Goal: Information Seeking & Learning: Learn about a topic

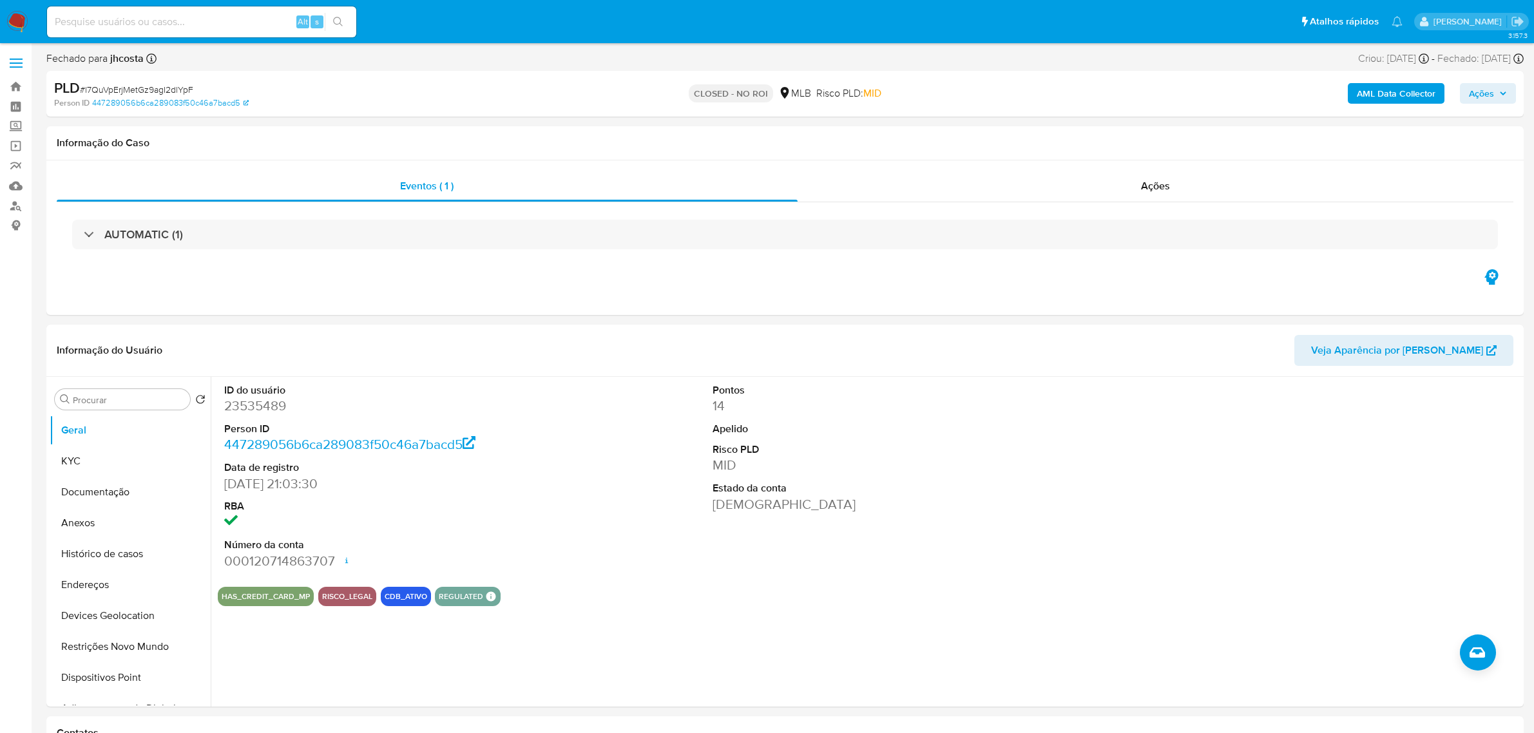
select select "10"
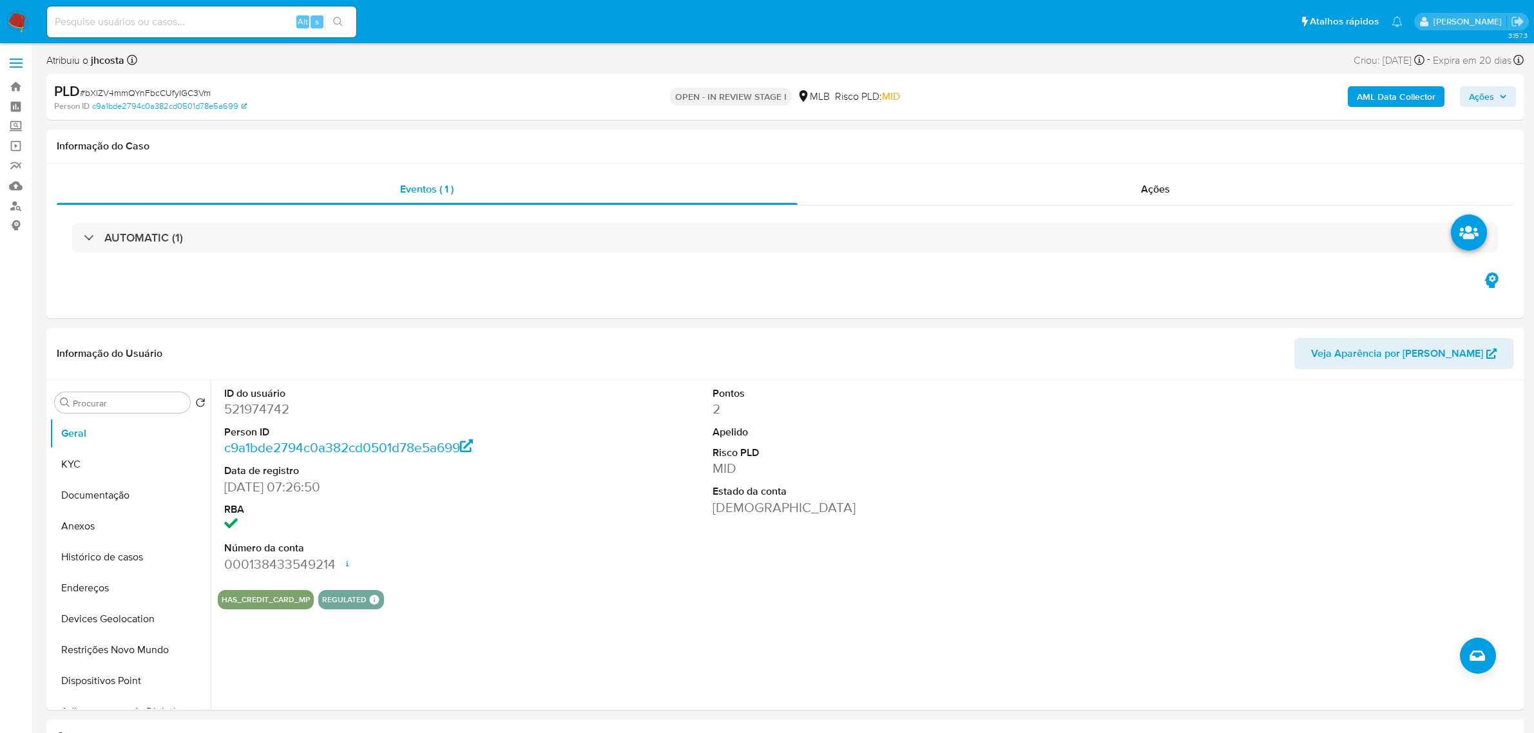
select select "10"
click at [261, 410] on dd "521974742" at bounding box center [380, 409] width 313 height 18
copy dd "521974742"
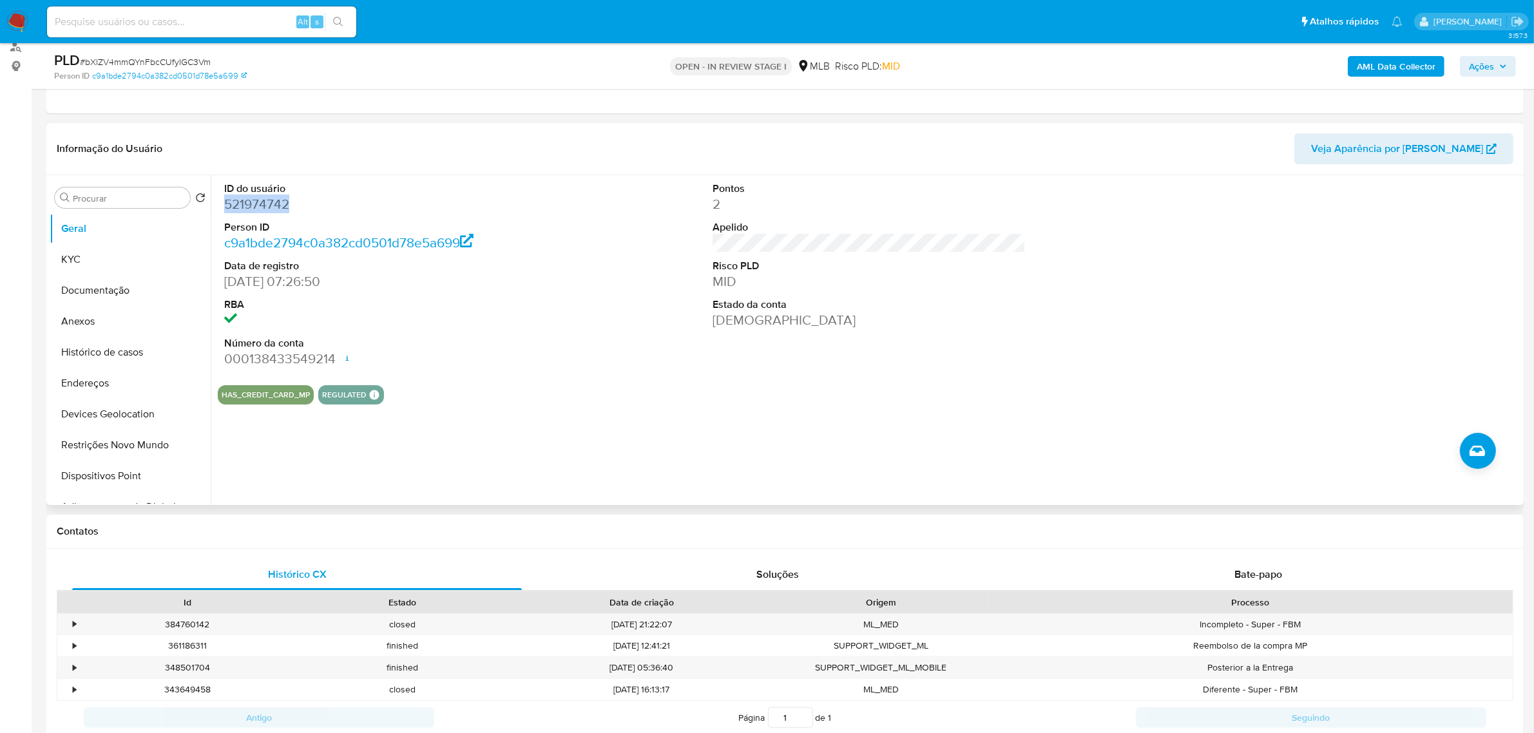
scroll to position [161, 0]
click at [575, 288] on div "ID do usuário 521974742 Person ID c9a1bde2794c0a382cd0501d78e5a699 Data de regi…" at bounding box center [869, 273] width 1302 height 200
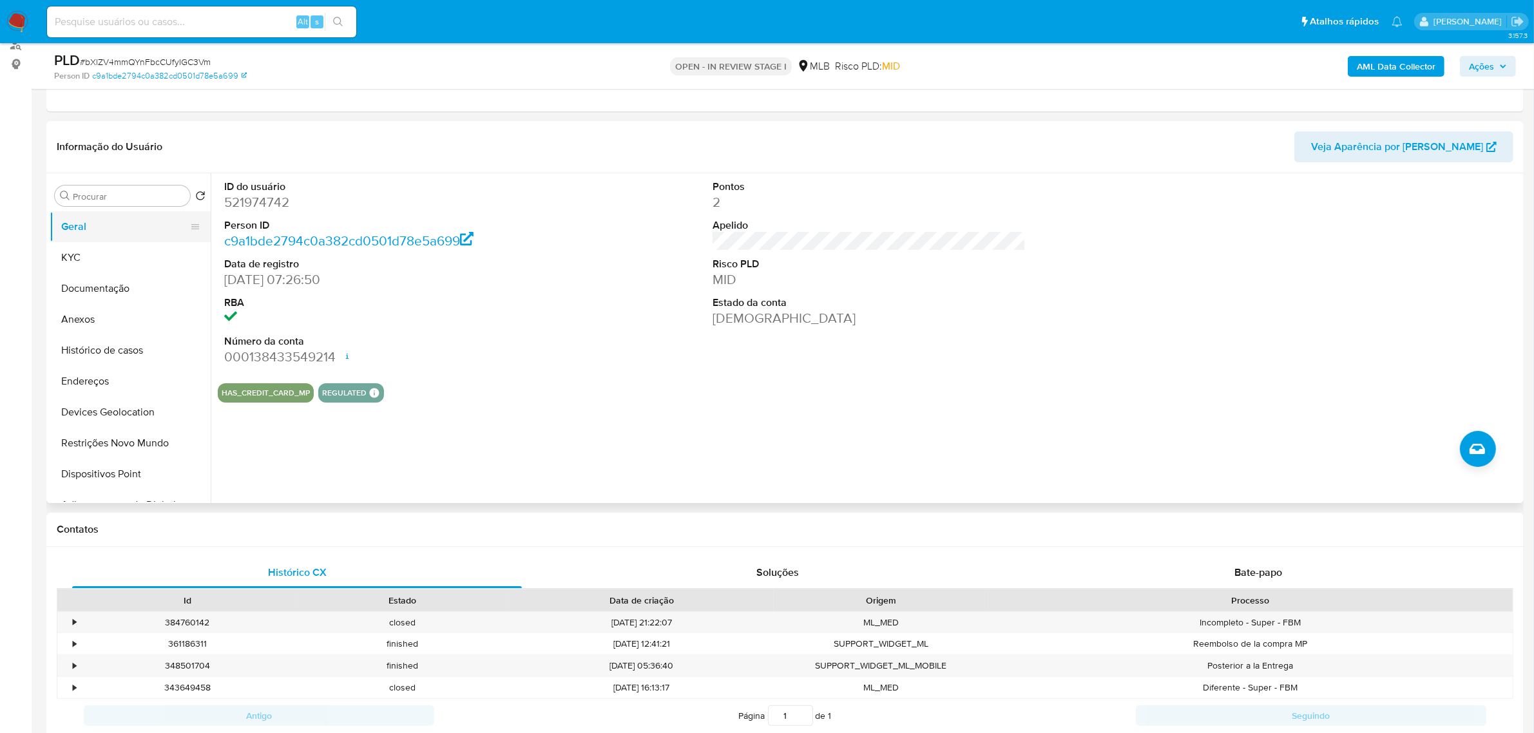
click at [89, 240] on button "Geral" at bounding box center [125, 226] width 151 height 31
click at [106, 252] on button "KYC" at bounding box center [125, 257] width 151 height 31
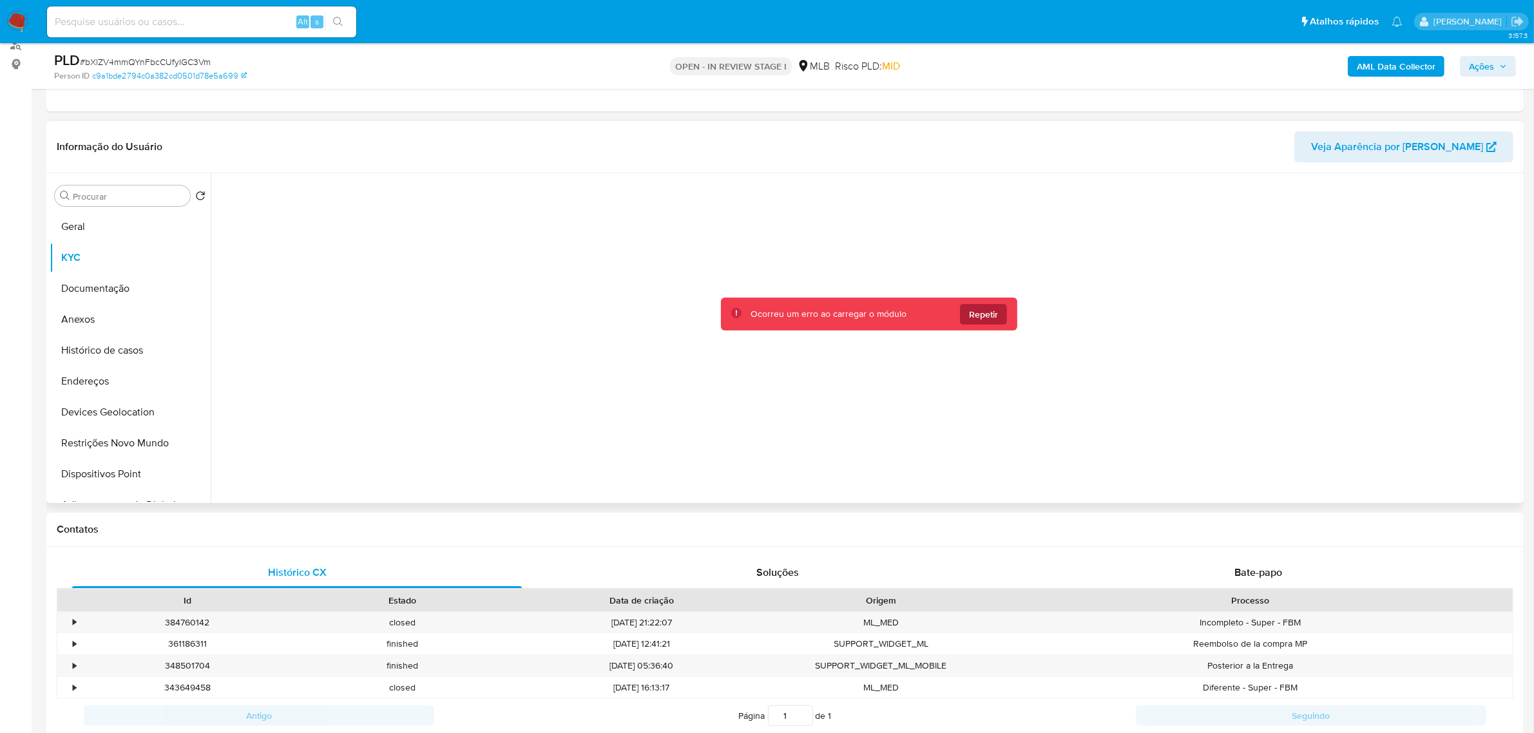
click at [973, 308] on span "Repetir" at bounding box center [983, 314] width 29 height 21
click at [971, 309] on span "Repetir" at bounding box center [983, 314] width 29 height 21
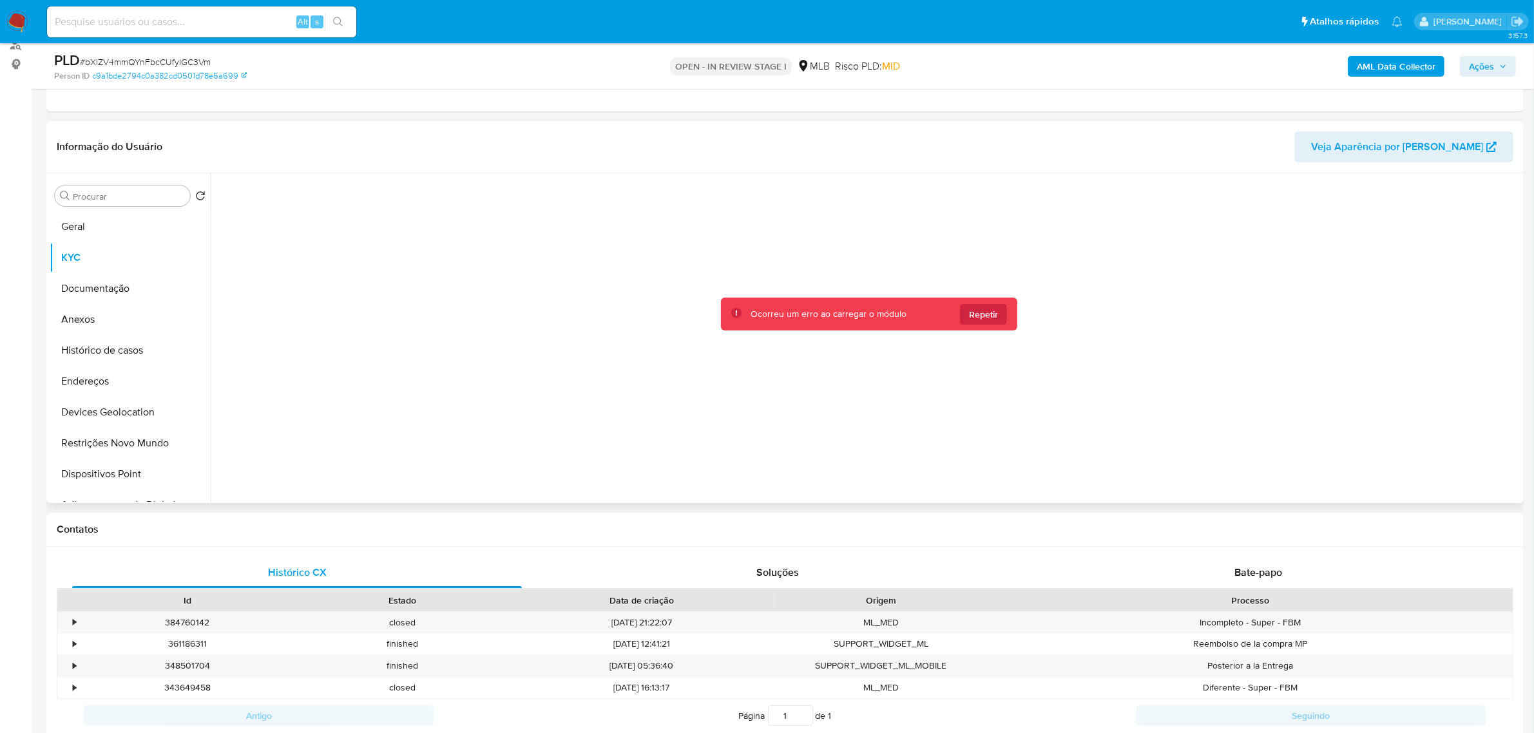
click at [971, 309] on span "Repetir" at bounding box center [983, 314] width 29 height 21
click at [971, 309] on div at bounding box center [869, 334] width 1302 height 323
click at [996, 305] on button "Repetir" at bounding box center [983, 314] width 47 height 21
click at [992, 322] on span "Repetir" at bounding box center [983, 314] width 29 height 21
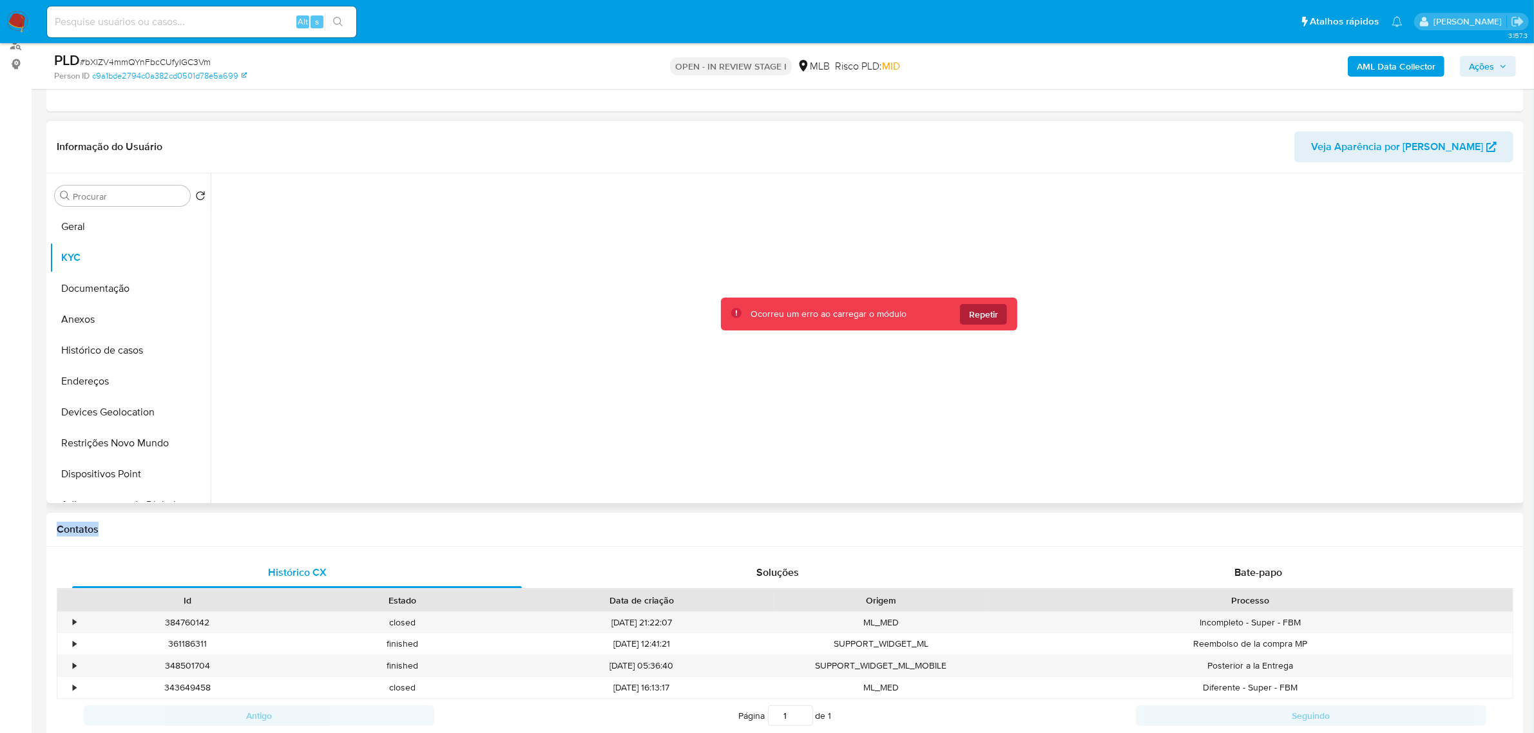
click at [976, 312] on span "Repetir" at bounding box center [983, 314] width 29 height 21
click at [976, 312] on div "Ocorreu um erro ao carregar o módulo Repetir" at bounding box center [869, 334] width 1302 height 323
click at [976, 312] on span "Repetir" at bounding box center [983, 314] width 29 height 21
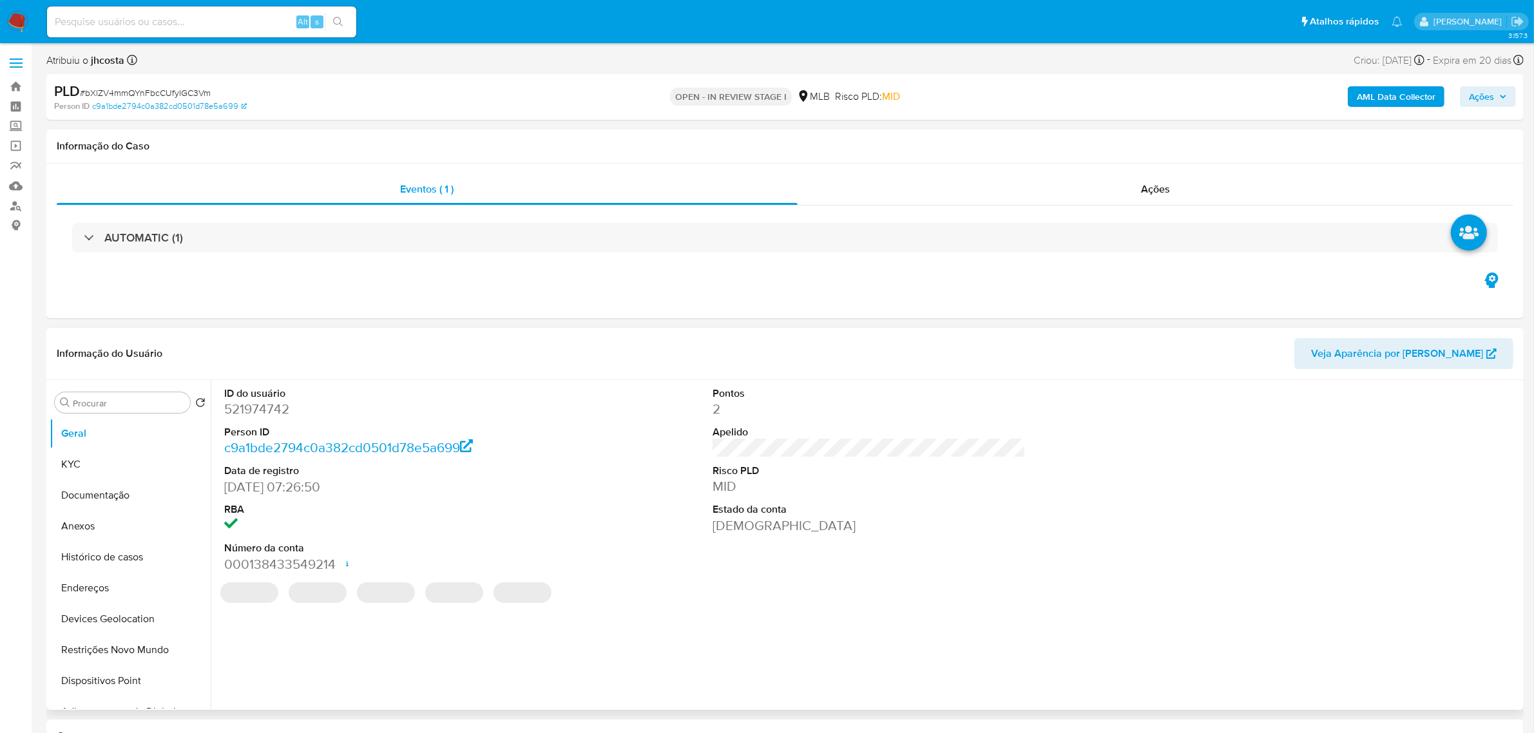
select select "10"
click at [256, 404] on dd "521974742" at bounding box center [380, 409] width 313 height 18
copy dd "521974742"
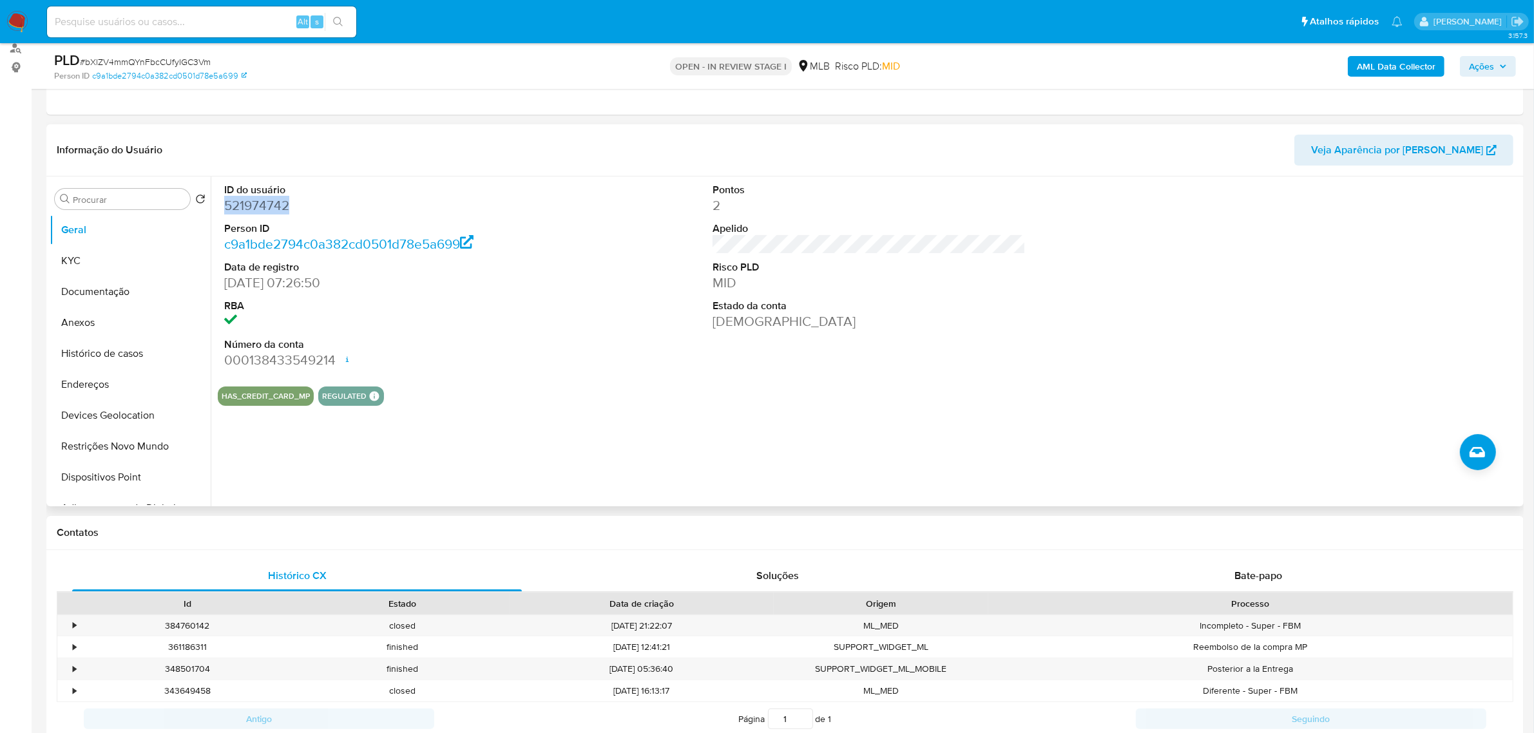
scroll to position [161, 0]
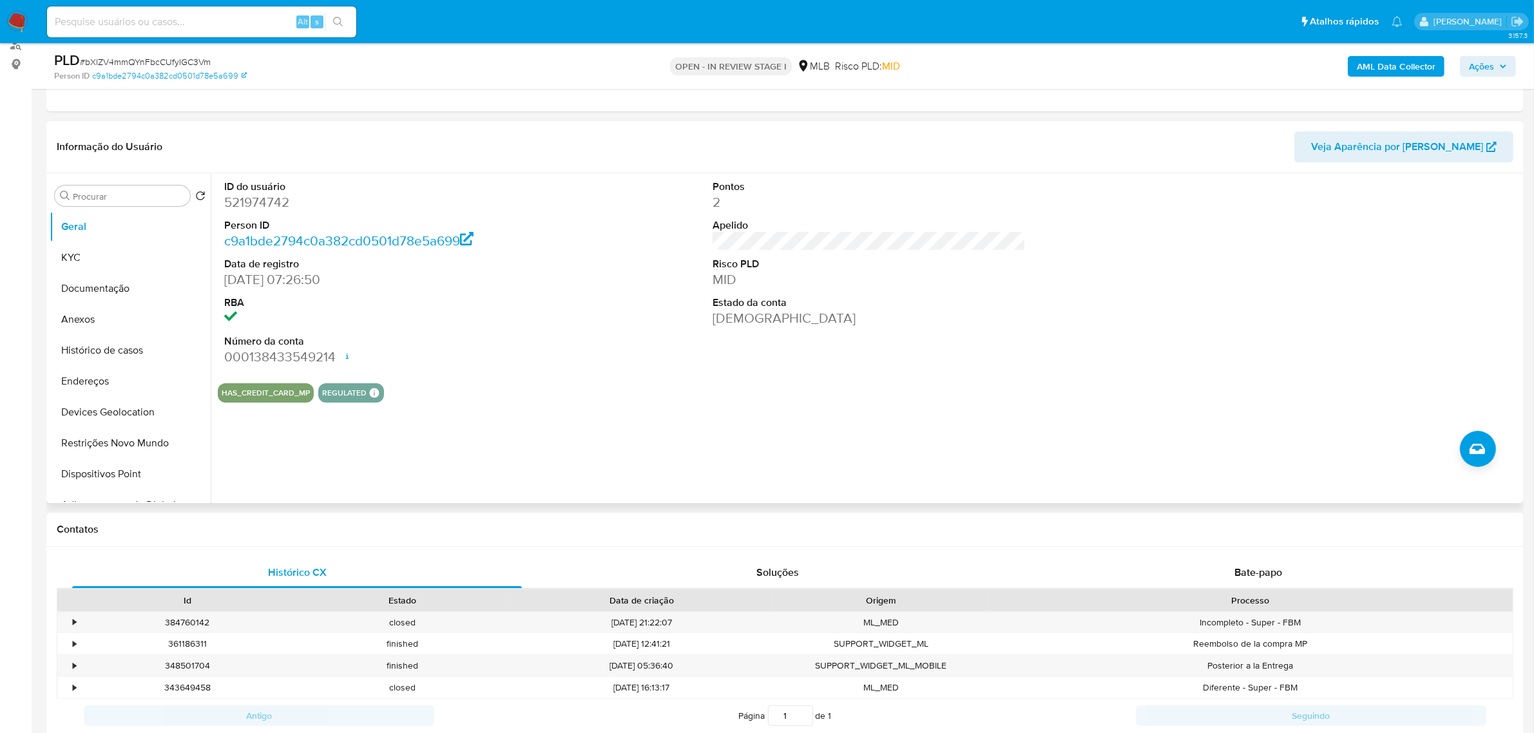
click at [572, 343] on div "ID do usuário 521974742 Person ID c9a1bde2794c0a382cd0501d78e5a699 Data de regi…" at bounding box center [869, 273] width 1302 height 200
click at [81, 250] on button "KYC" at bounding box center [125, 257] width 151 height 31
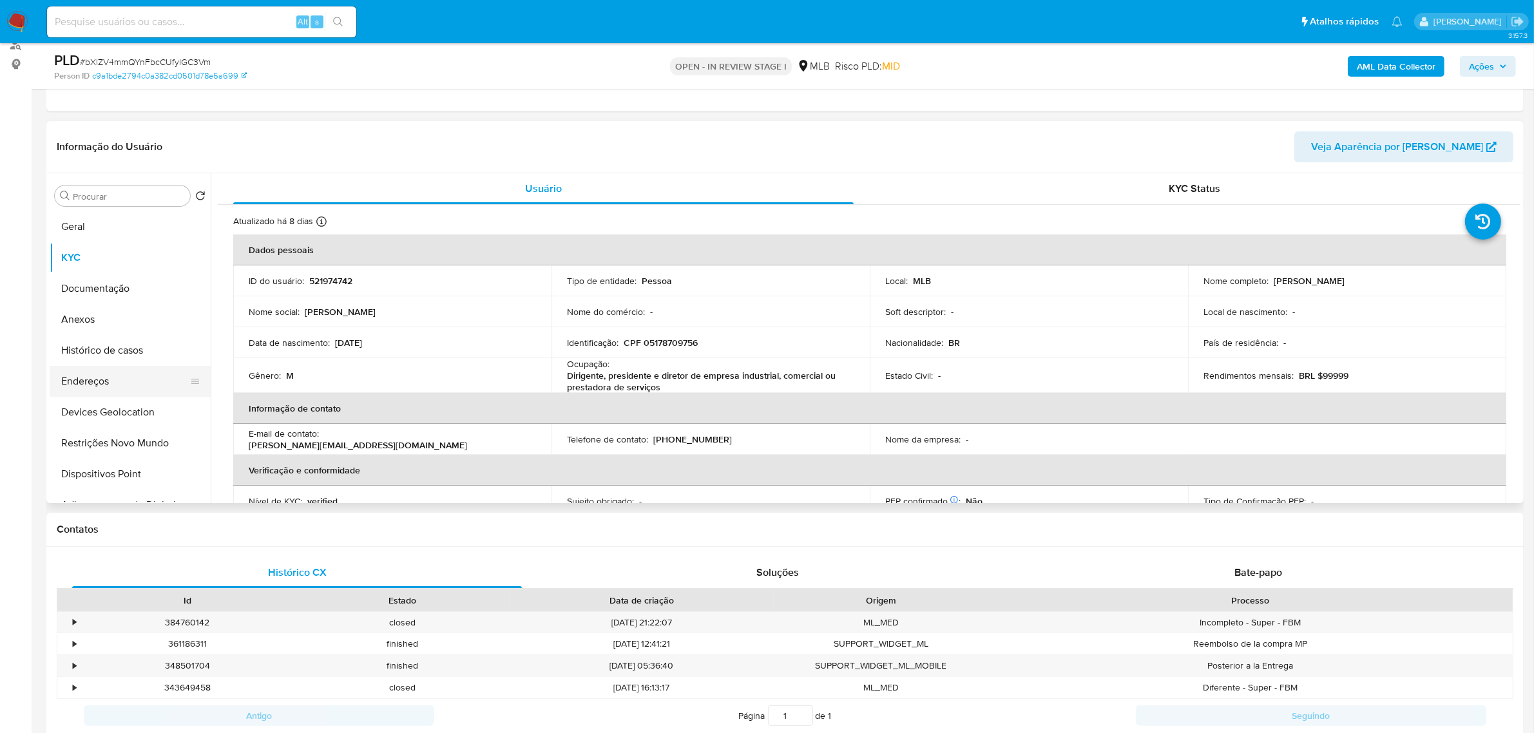
click at [99, 369] on button "Endereços" at bounding box center [125, 381] width 151 height 31
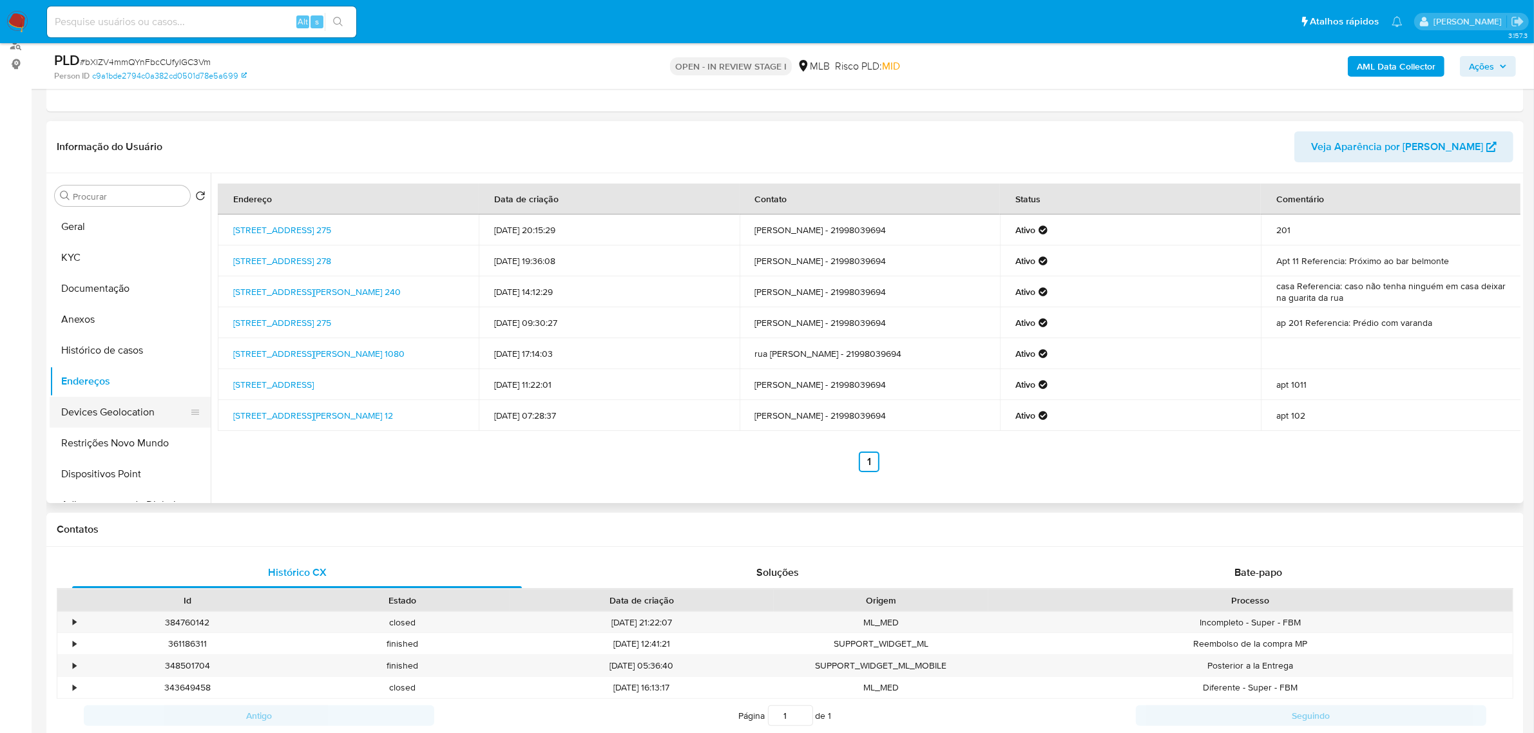
click at [103, 409] on button "Devices Geolocation" at bounding box center [125, 412] width 151 height 31
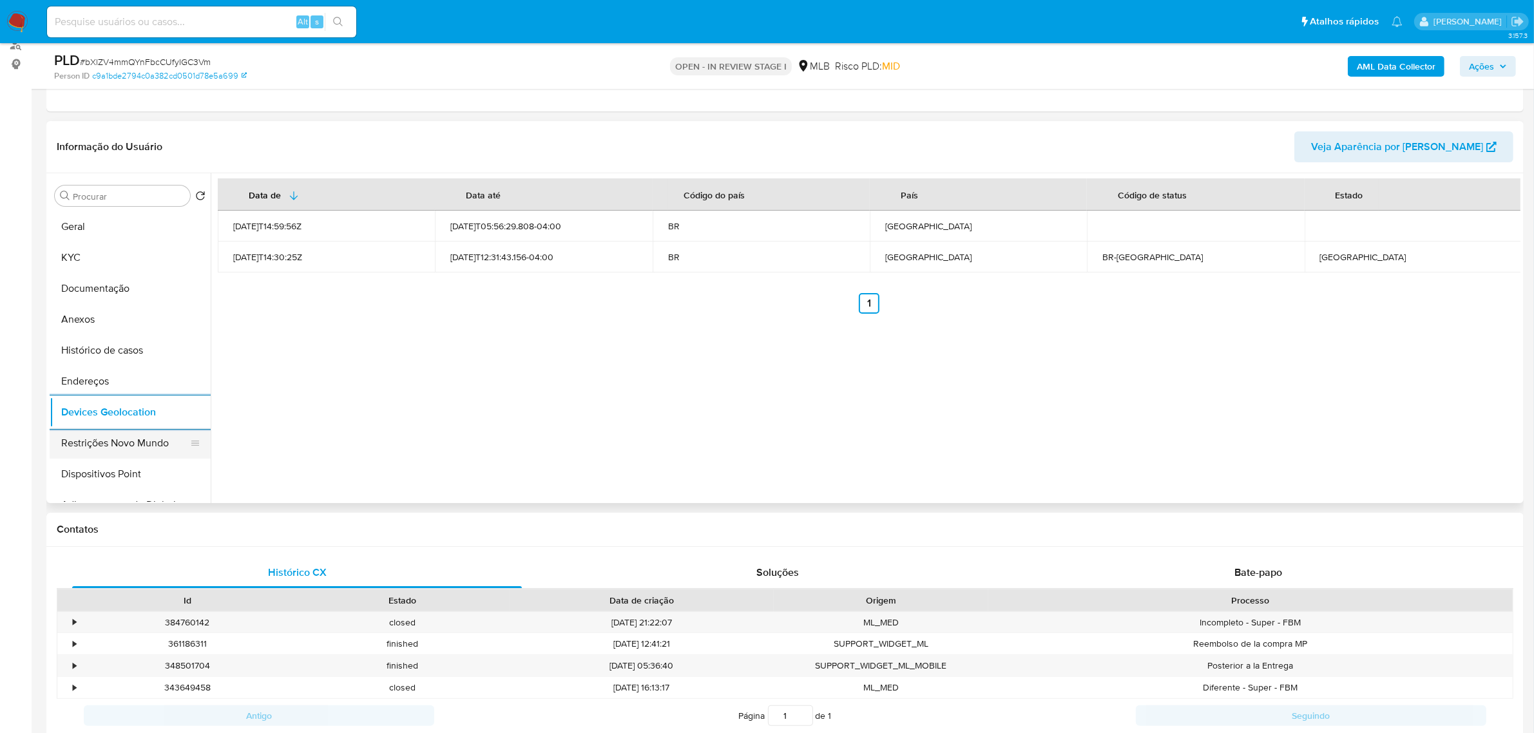
click at [97, 456] on button "Restrições Novo Mundo" at bounding box center [125, 443] width 151 height 31
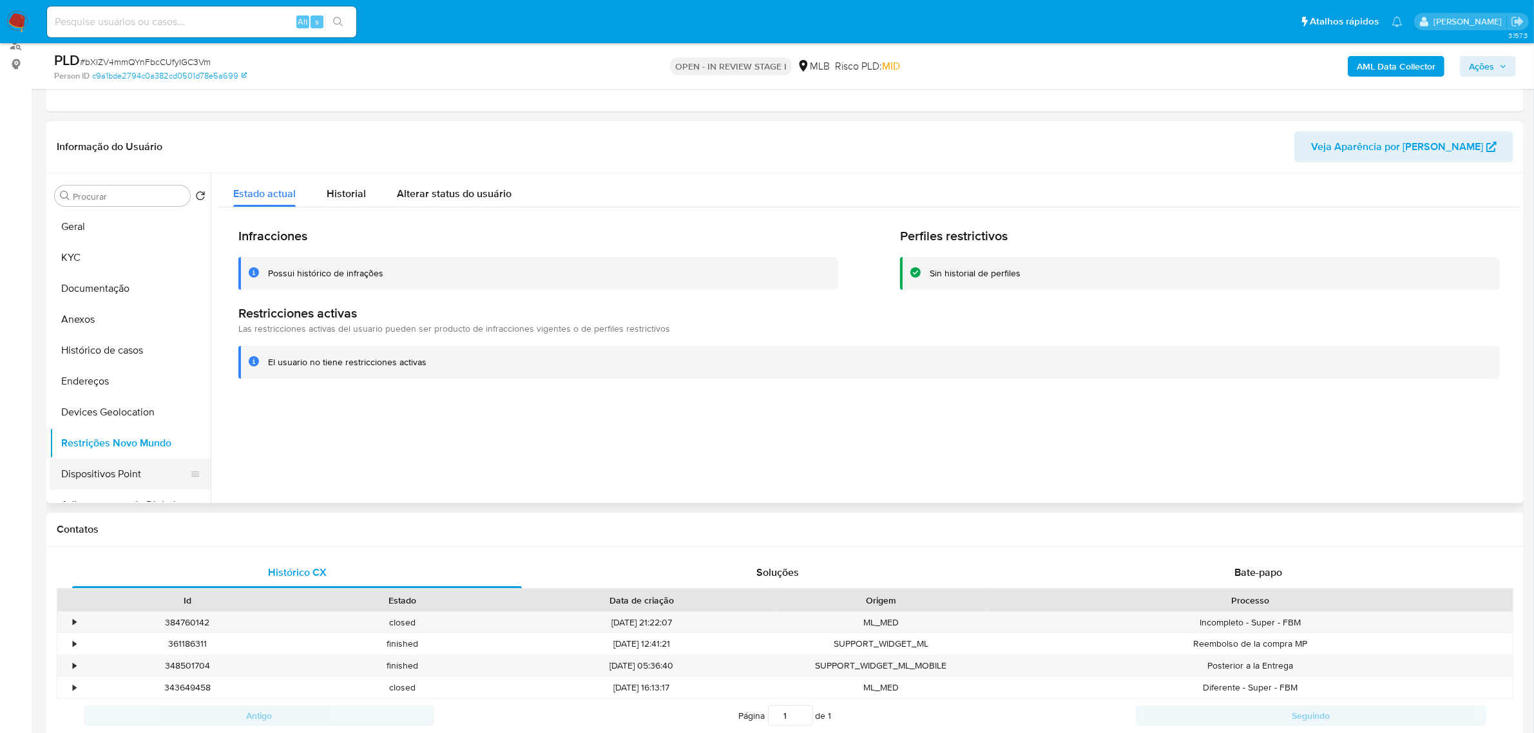
click at [155, 471] on button "Dispositivos Point" at bounding box center [125, 474] width 151 height 31
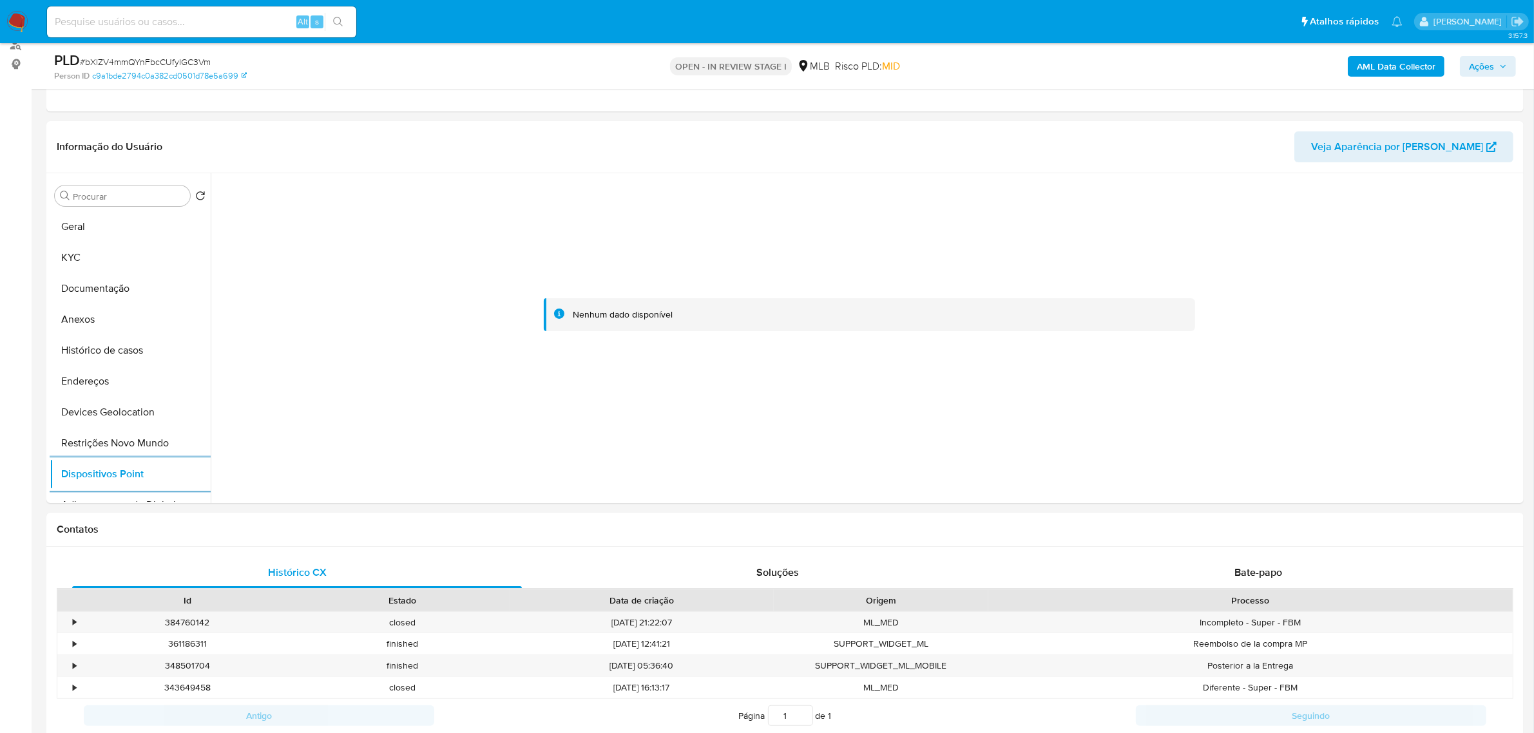
click at [1372, 65] on b "AML Data Collector" at bounding box center [1395, 66] width 79 height 21
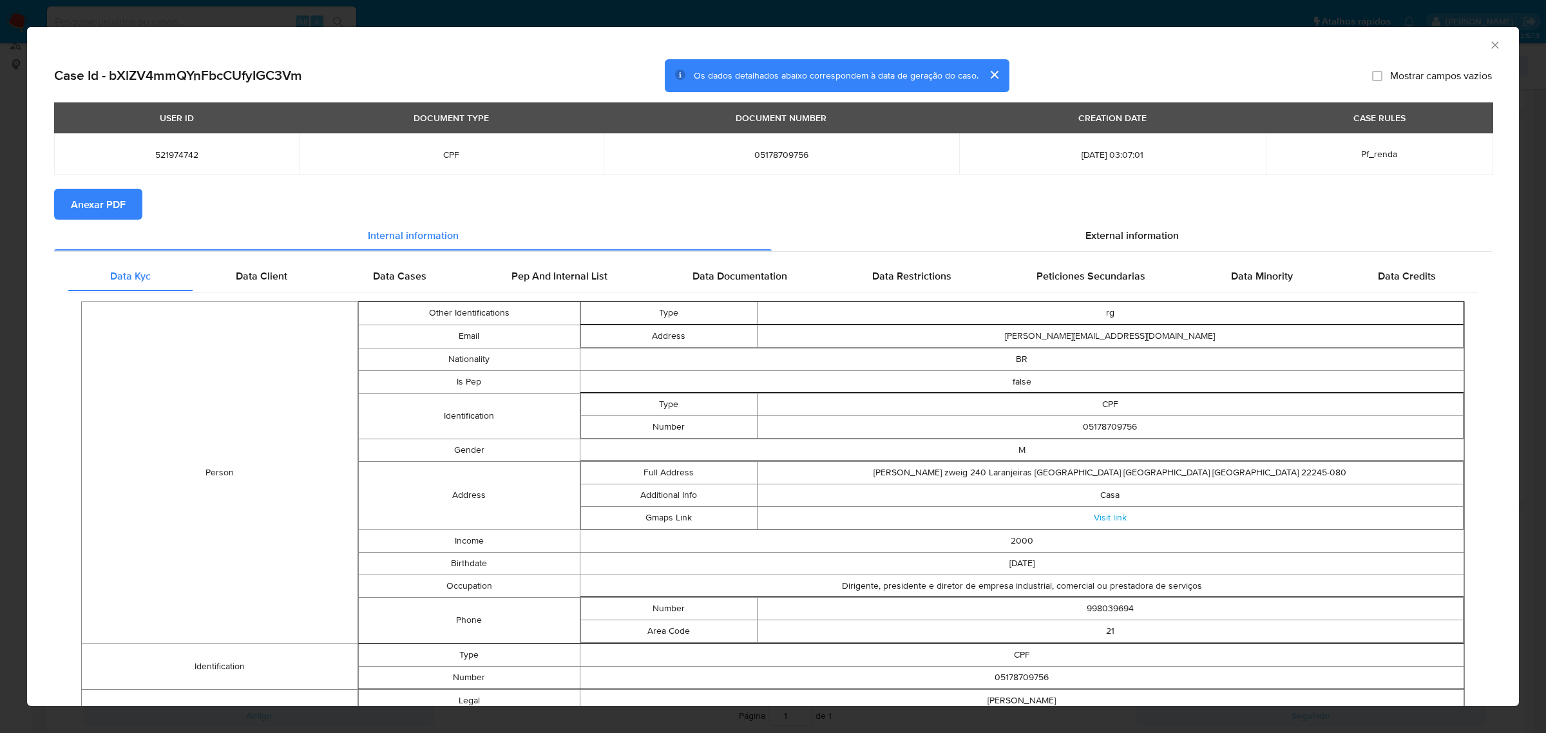
click at [111, 197] on span "Anexar PDF" at bounding box center [98, 204] width 55 height 28
click at [1112, 236] on span "External information" at bounding box center [1131, 237] width 93 height 15
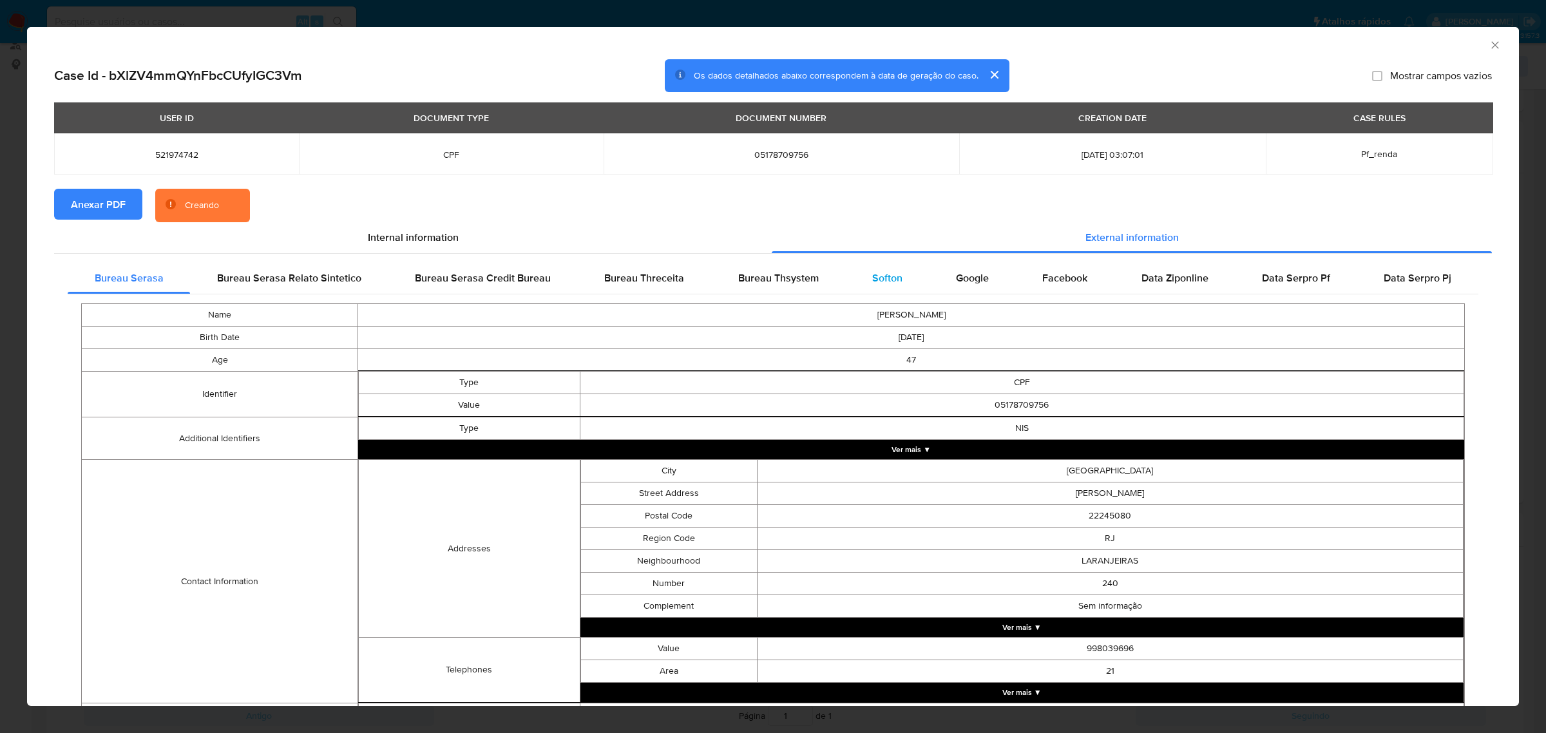
click at [886, 274] on span "Softon" at bounding box center [887, 278] width 30 height 15
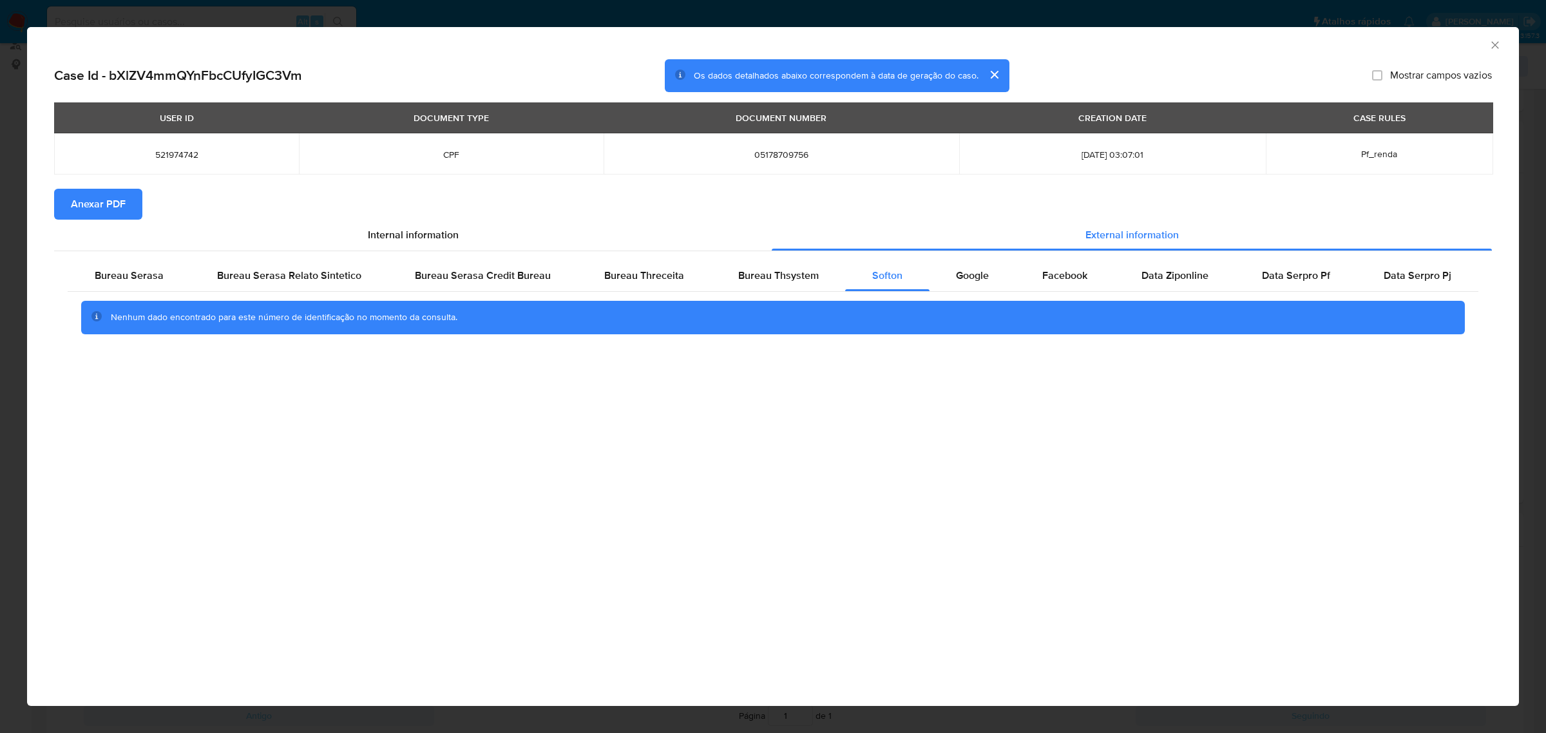
click at [823, 13] on div "AML Data Collector Case Id - bXlZV4mmQYnFbcCUfyIGC3Vm Os dados detalhados abaix…" at bounding box center [773, 366] width 1546 height 733
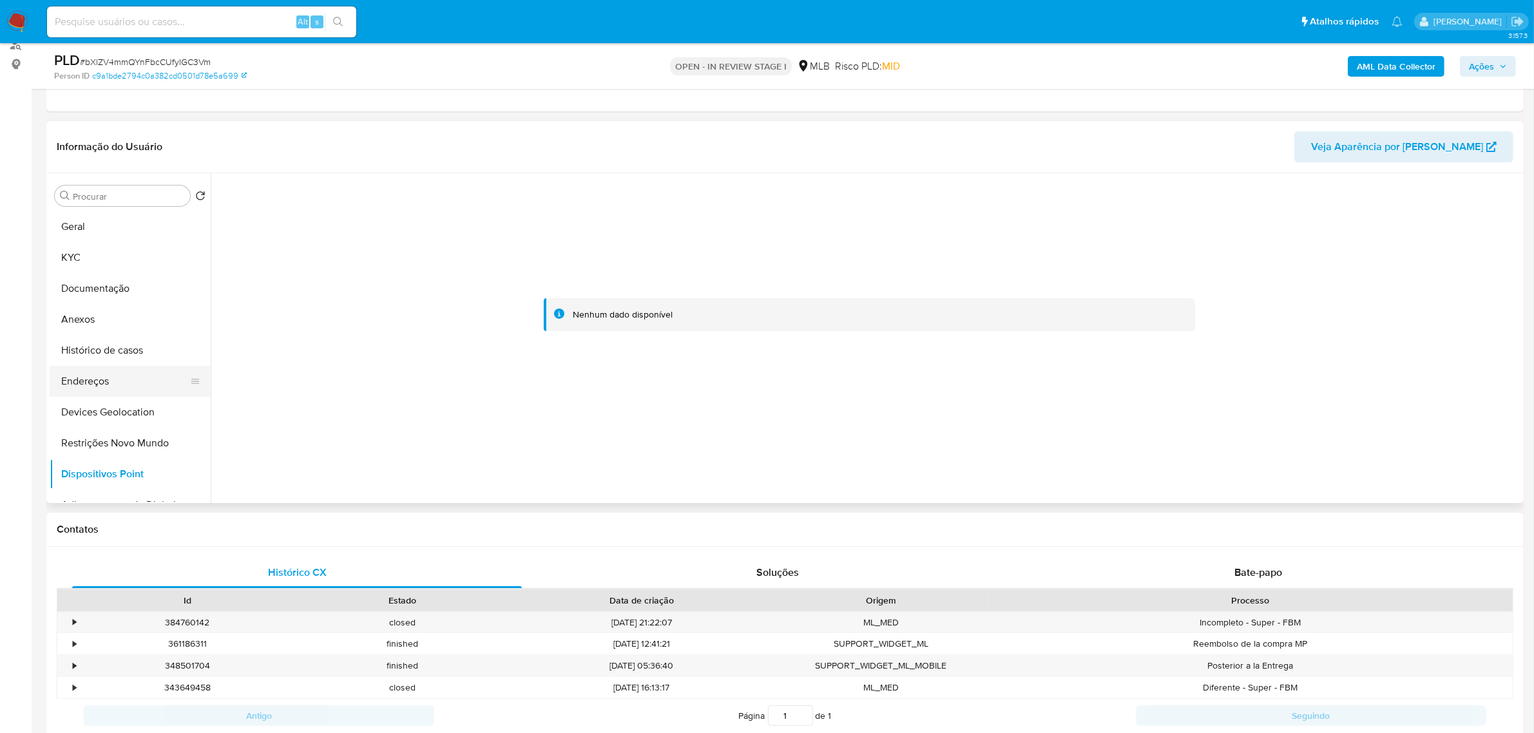
click at [100, 385] on button "Endereços" at bounding box center [125, 381] width 151 height 31
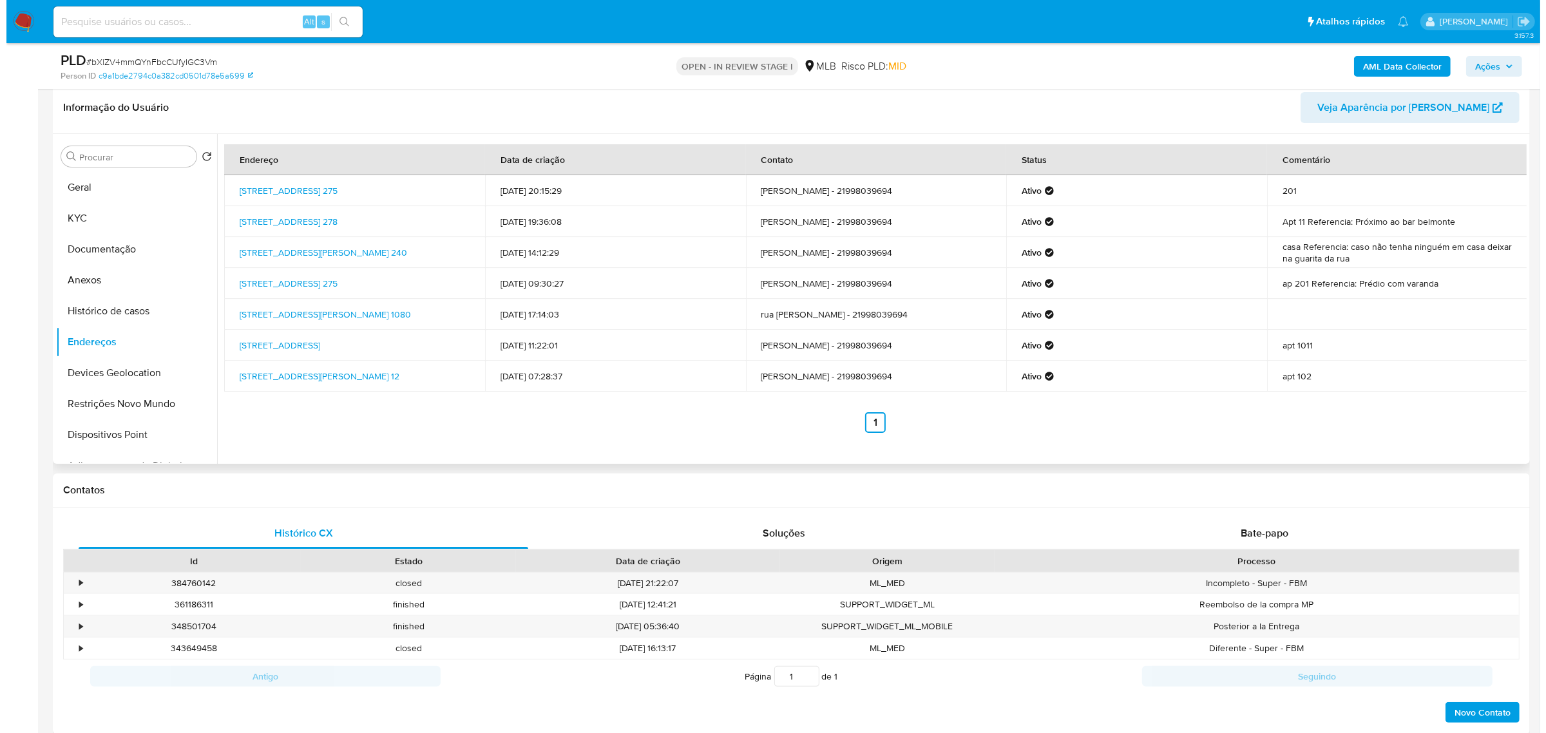
scroll to position [81, 0]
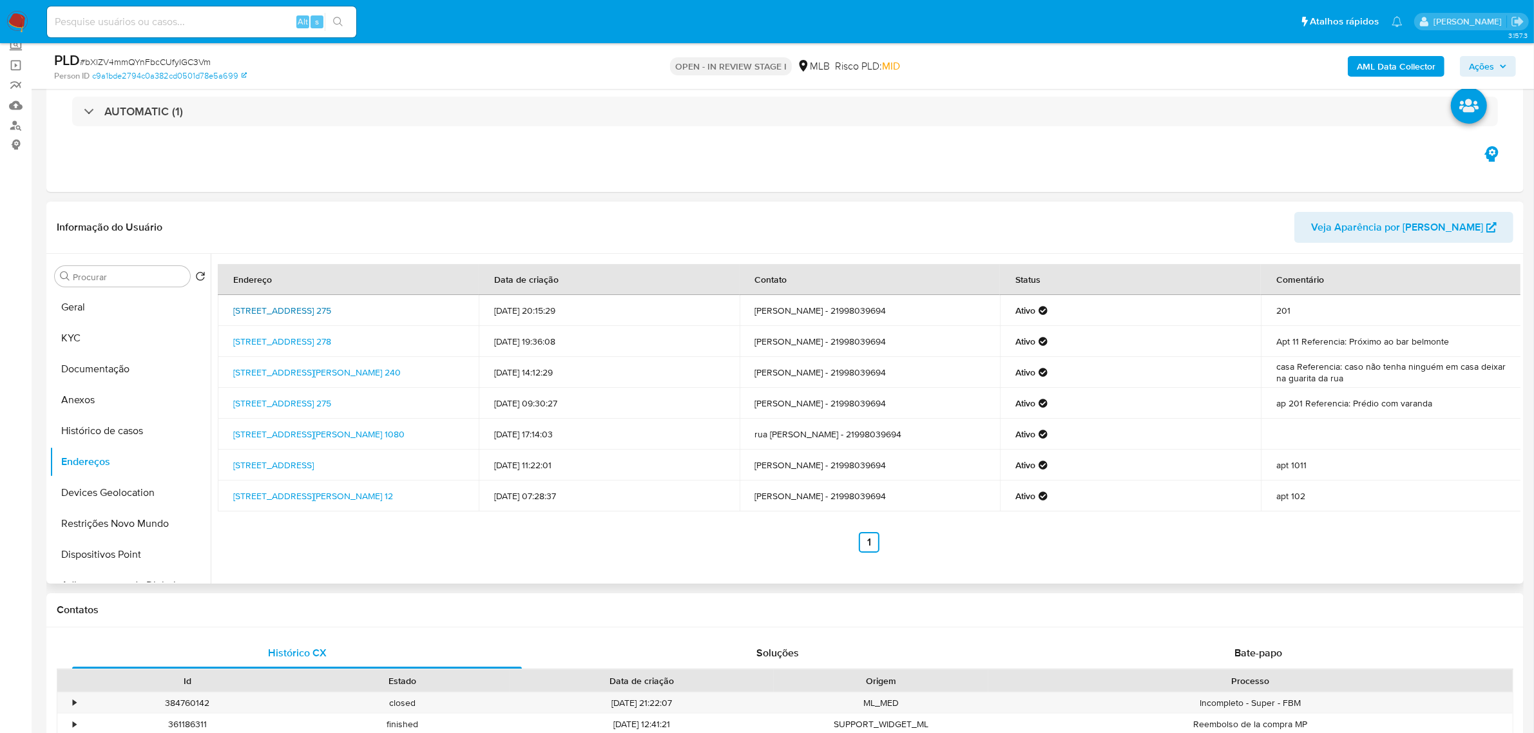
drag, startPoint x: 227, startPoint y: 301, endPoint x: 274, endPoint y: 319, distance: 49.5
click at [274, 319] on td "Rua Belisário Távora 275, Rio De Janeiro, Rio De Janeiro, 22245070, Brasil 275" at bounding box center [348, 310] width 261 height 31
copy link "Rua Belisário Távora 275, Rio De Janeiro, Rio De Janeiro, 22245070"
click at [265, 316] on link "Rua Belisário Távora 275, Rio De Janeiro, Rio De Janeiro, 22245070, Brasil 275" at bounding box center [282, 310] width 98 height 13
click at [116, 333] on button "KYC" at bounding box center [125, 338] width 151 height 31
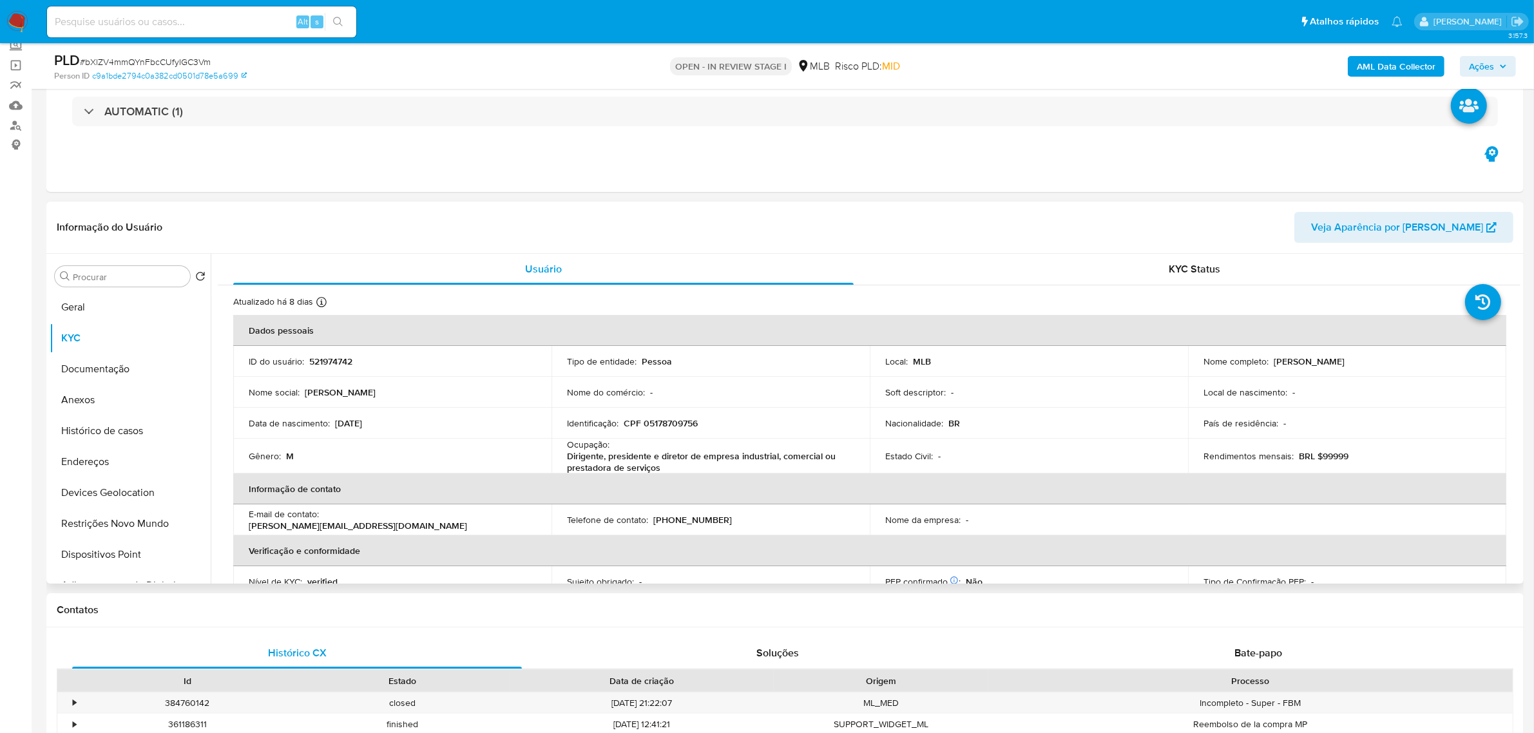
click at [661, 424] on p "CPF 05178709756" at bounding box center [660, 423] width 74 height 12
copy p "05178709756"
click at [106, 362] on button "Documentação" at bounding box center [125, 369] width 151 height 31
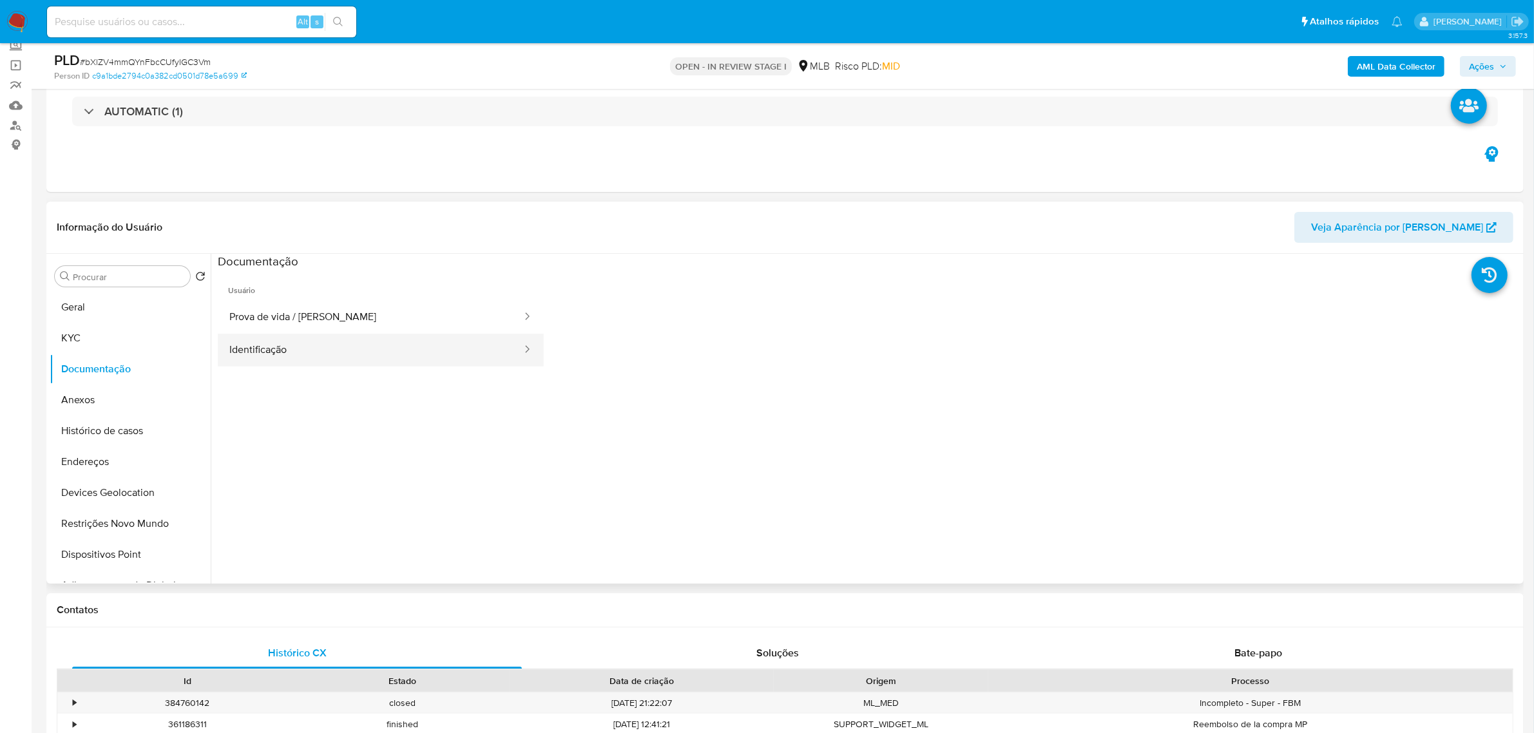
click at [377, 352] on button "Identificação" at bounding box center [370, 350] width 305 height 33
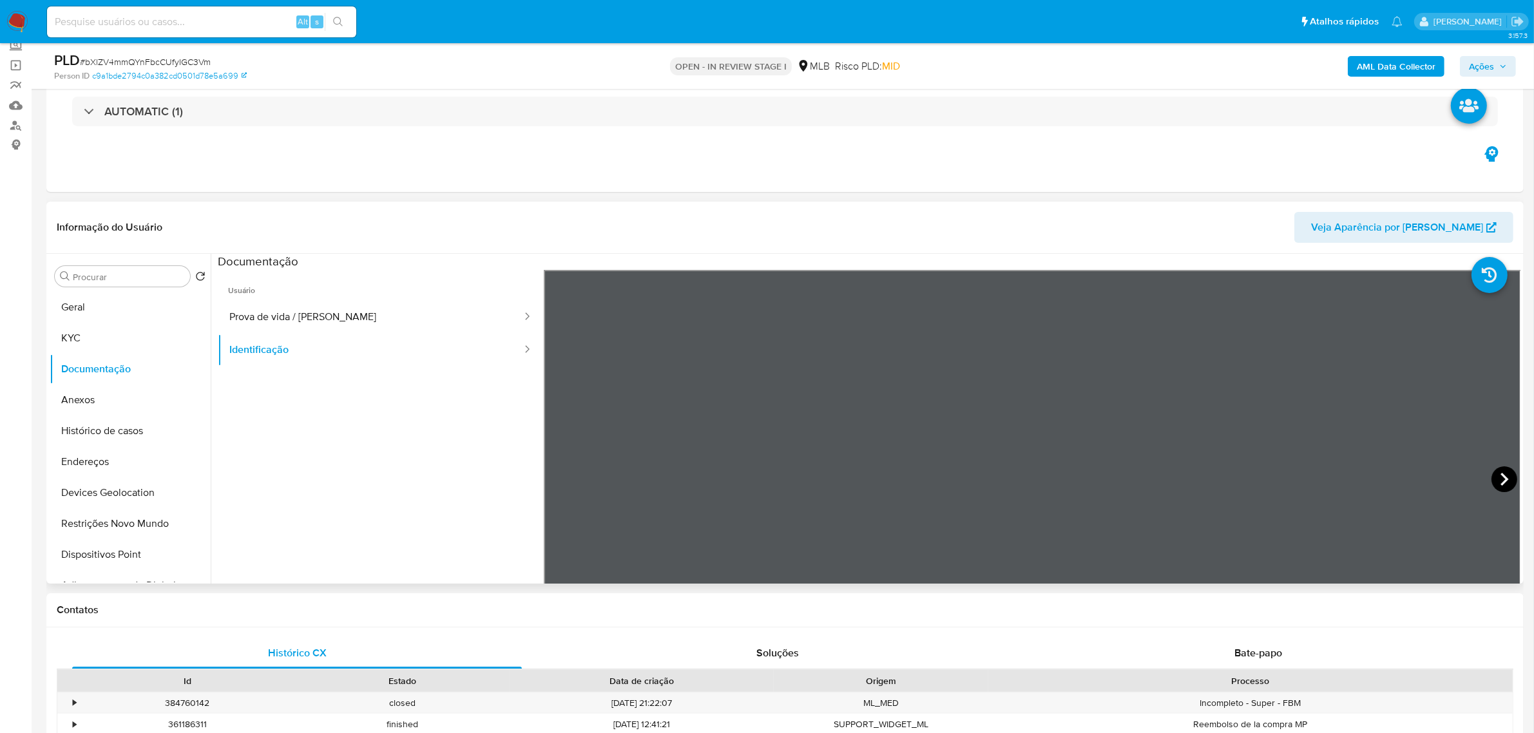
click at [1493, 475] on icon at bounding box center [1504, 479] width 26 height 26
click at [75, 338] on button "KYC" at bounding box center [125, 338] width 151 height 31
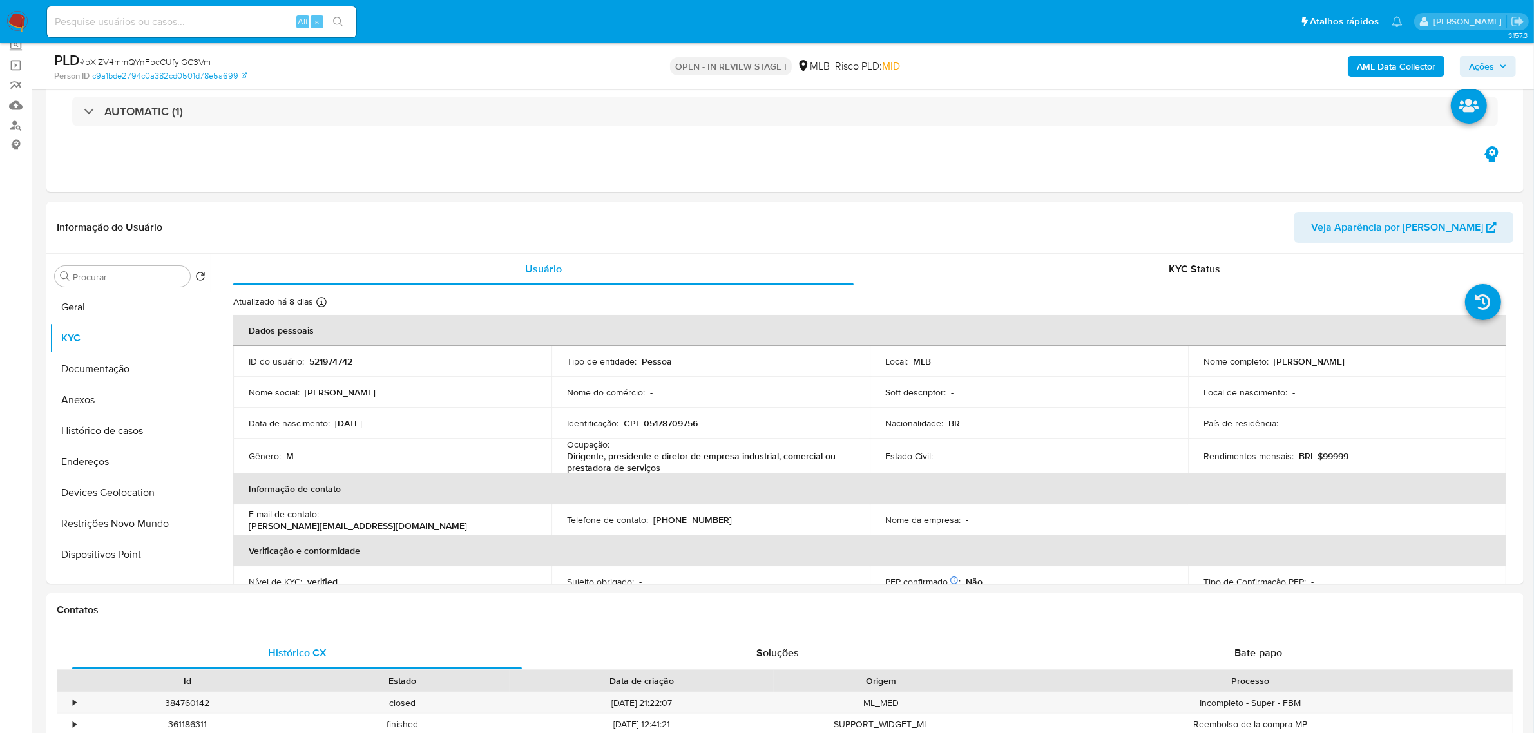
click at [680, 414] on td "Identificação : CPF 05178709756" at bounding box center [710, 423] width 318 height 31
click at [676, 424] on p "CPF 05178709756" at bounding box center [660, 423] width 74 height 12
copy p "05178709756"
drag, startPoint x: 1270, startPoint y: 365, endPoint x: 1392, endPoint y: 361, distance: 121.8
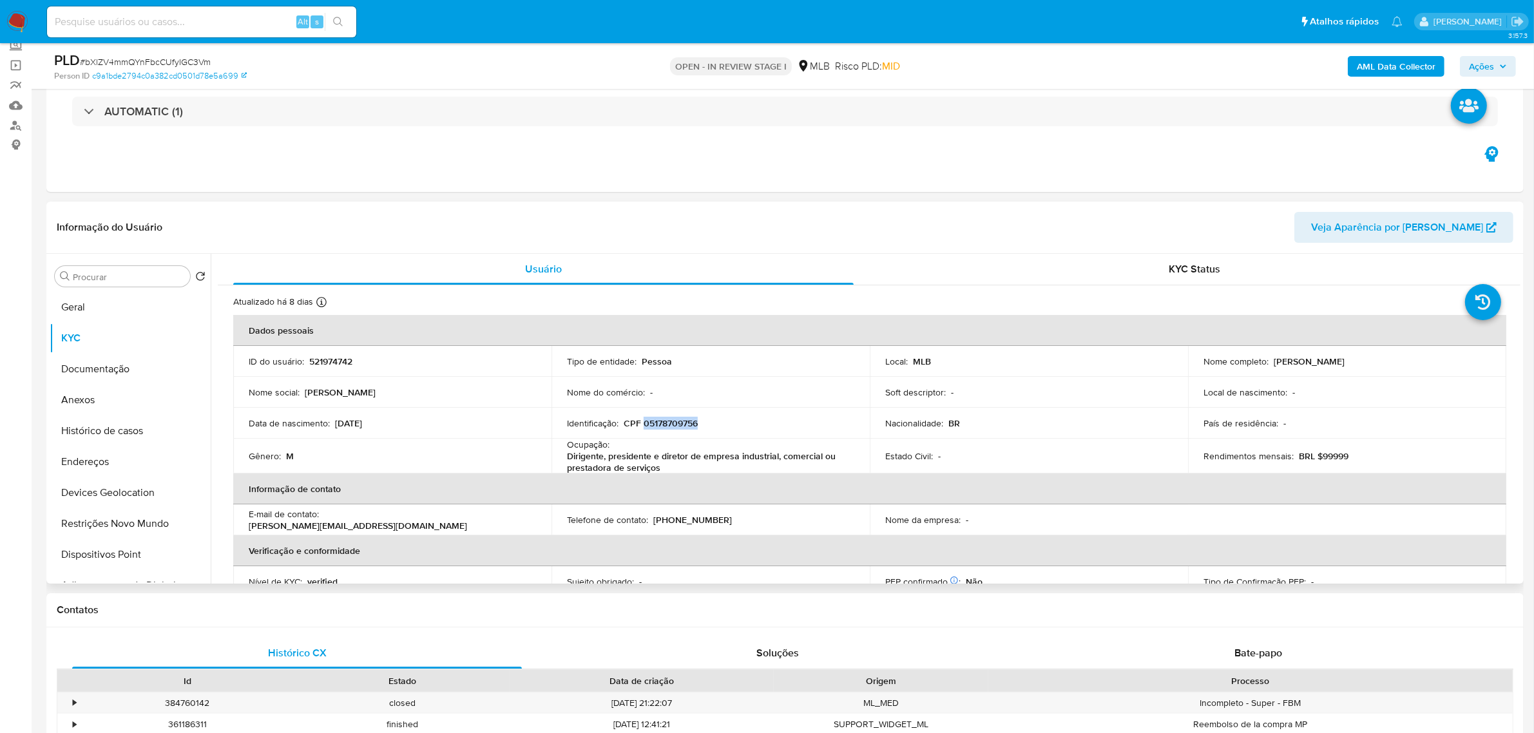
click at [1392, 361] on div "Nome completo : Mauro Fausch Buhler" at bounding box center [1346, 362] width 287 height 12
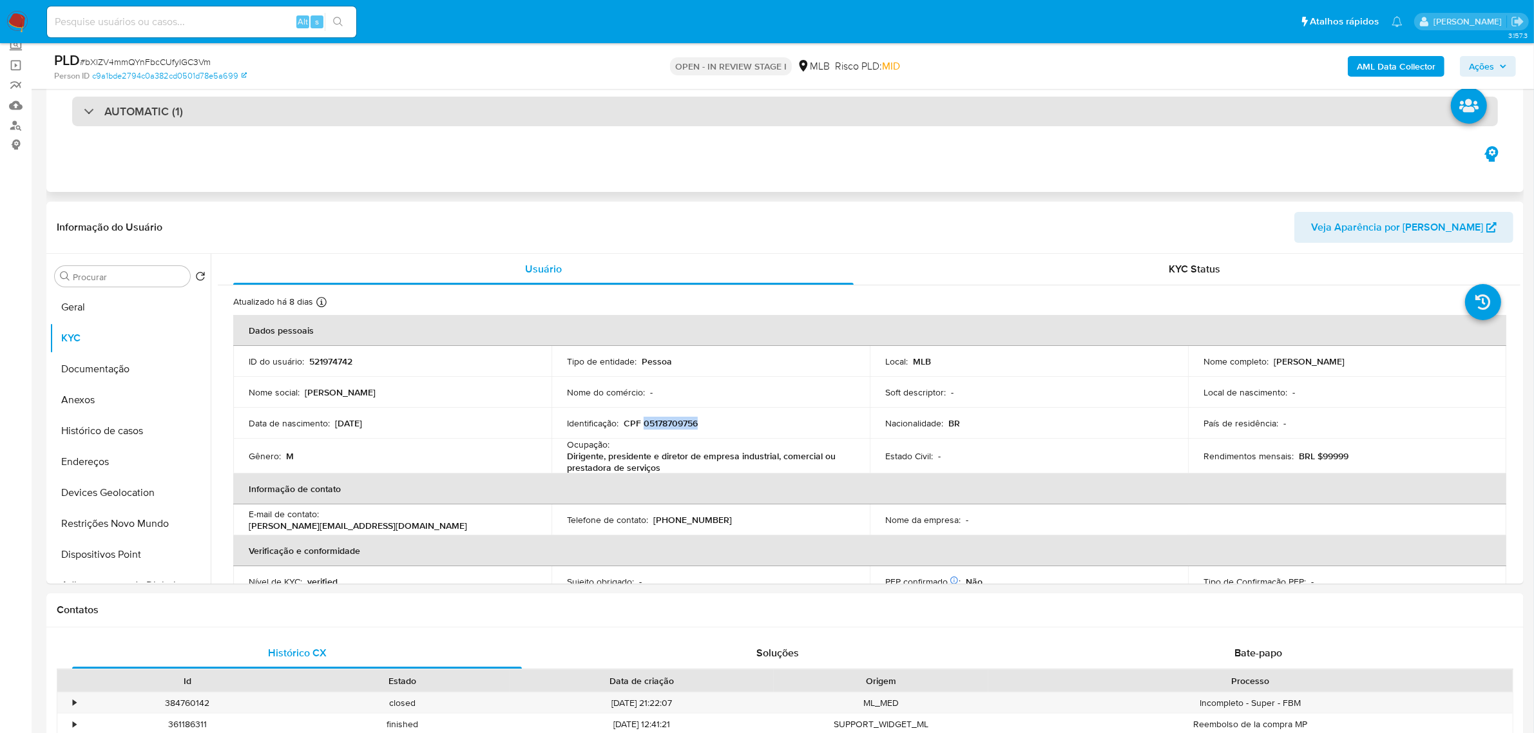
copy p "Mauro Fausch Buhler"
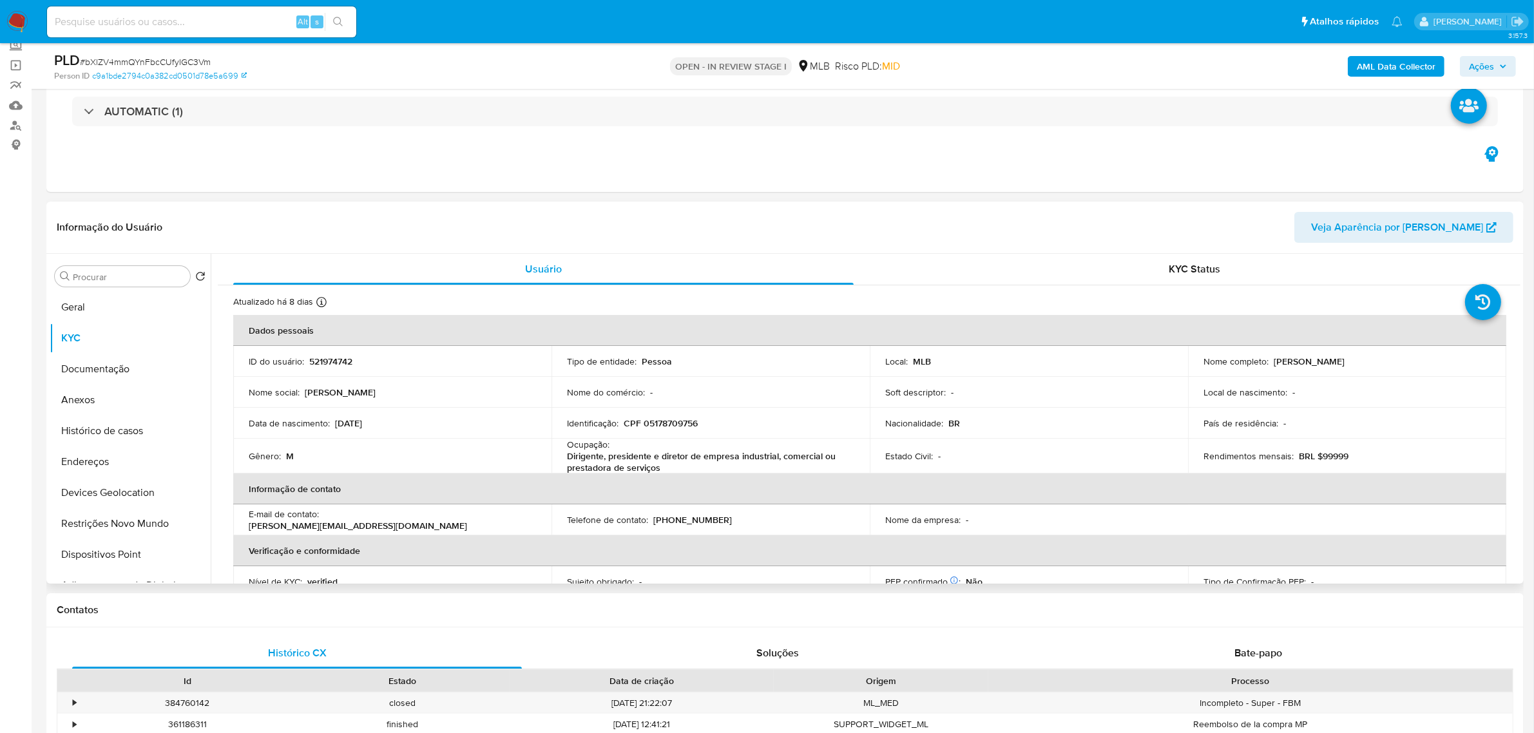
click at [669, 423] on p "CPF 05178709756" at bounding box center [660, 423] width 74 height 12
copy p "05178709756"
click at [142, 371] on button "Documentação" at bounding box center [125, 369] width 151 height 31
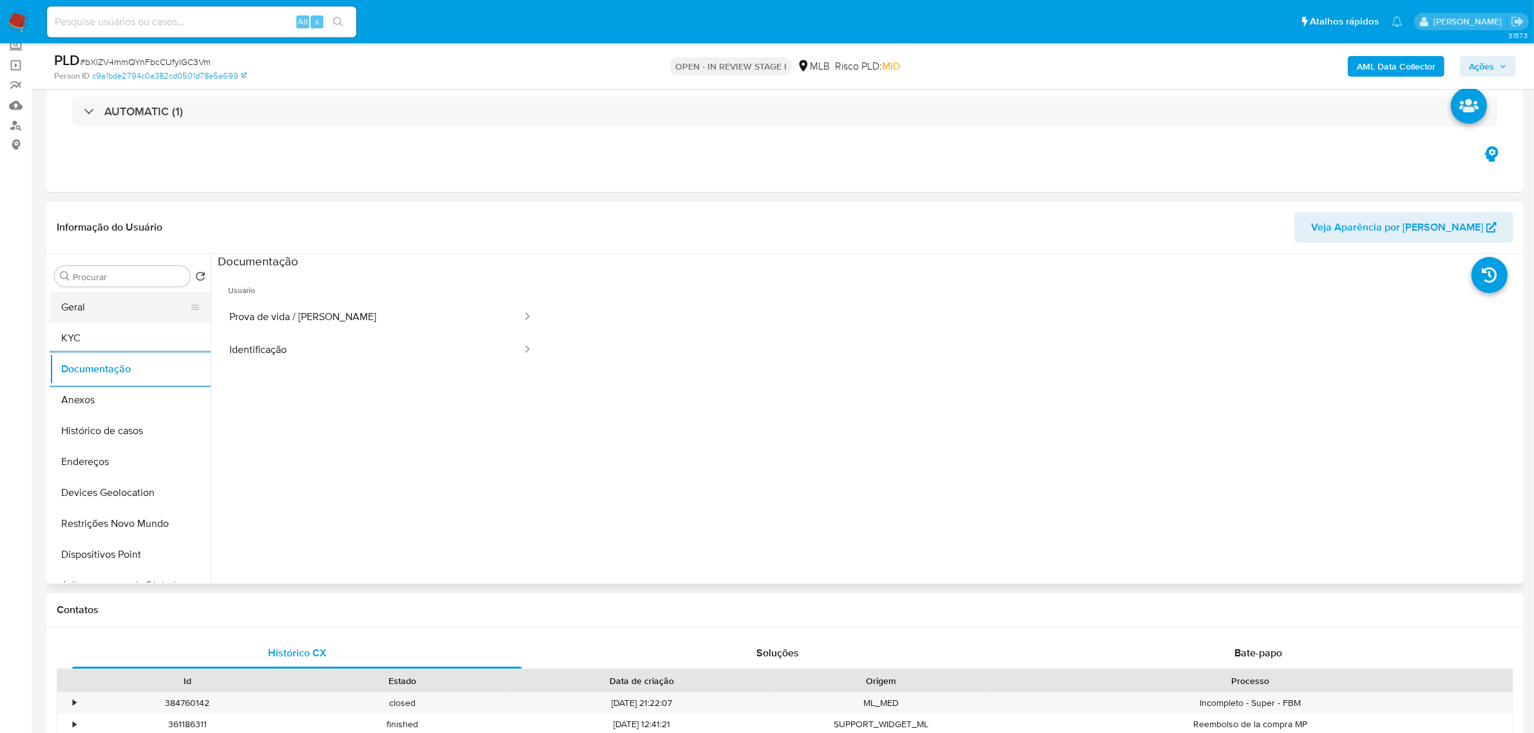
click at [132, 304] on button "Geral" at bounding box center [125, 307] width 151 height 31
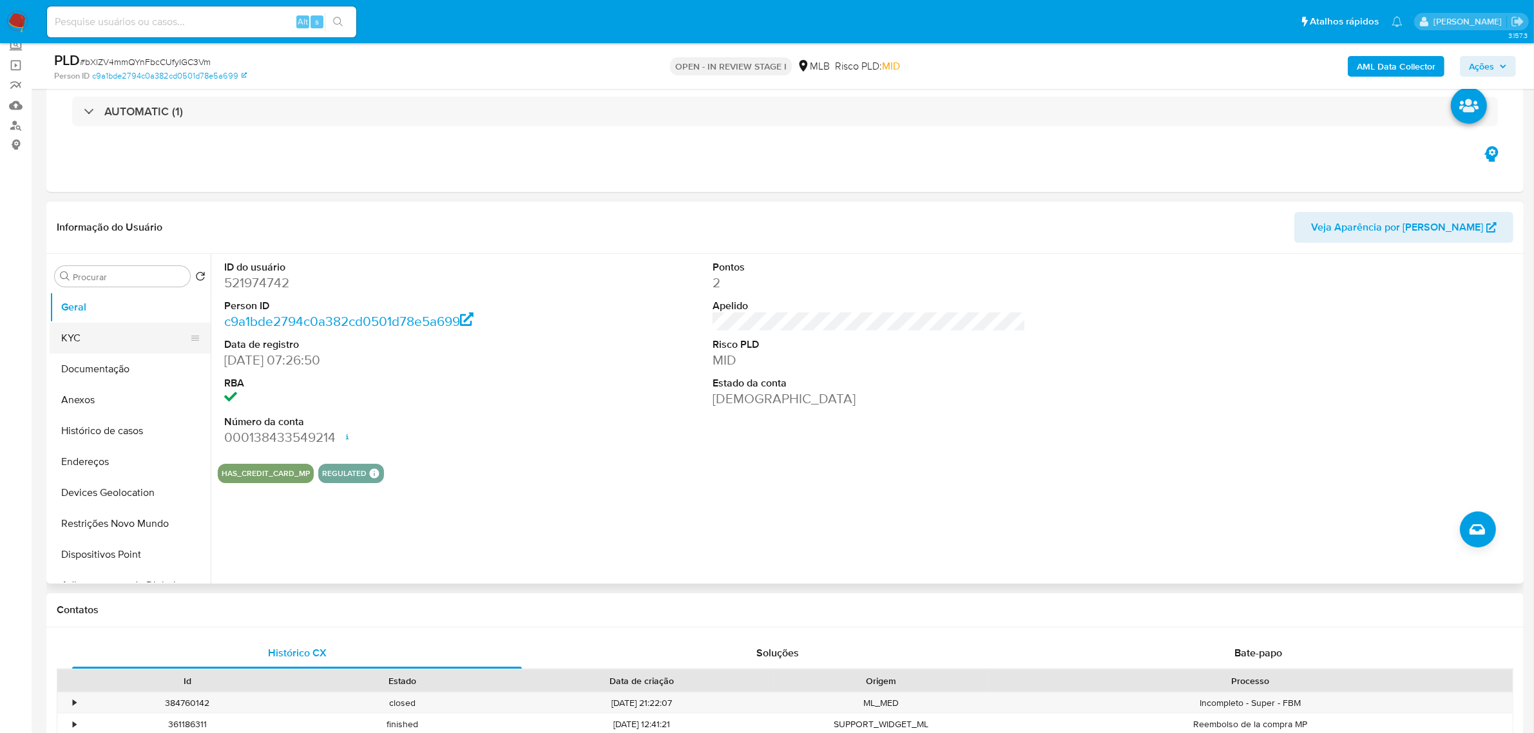
click at [114, 336] on button "KYC" at bounding box center [125, 338] width 151 height 31
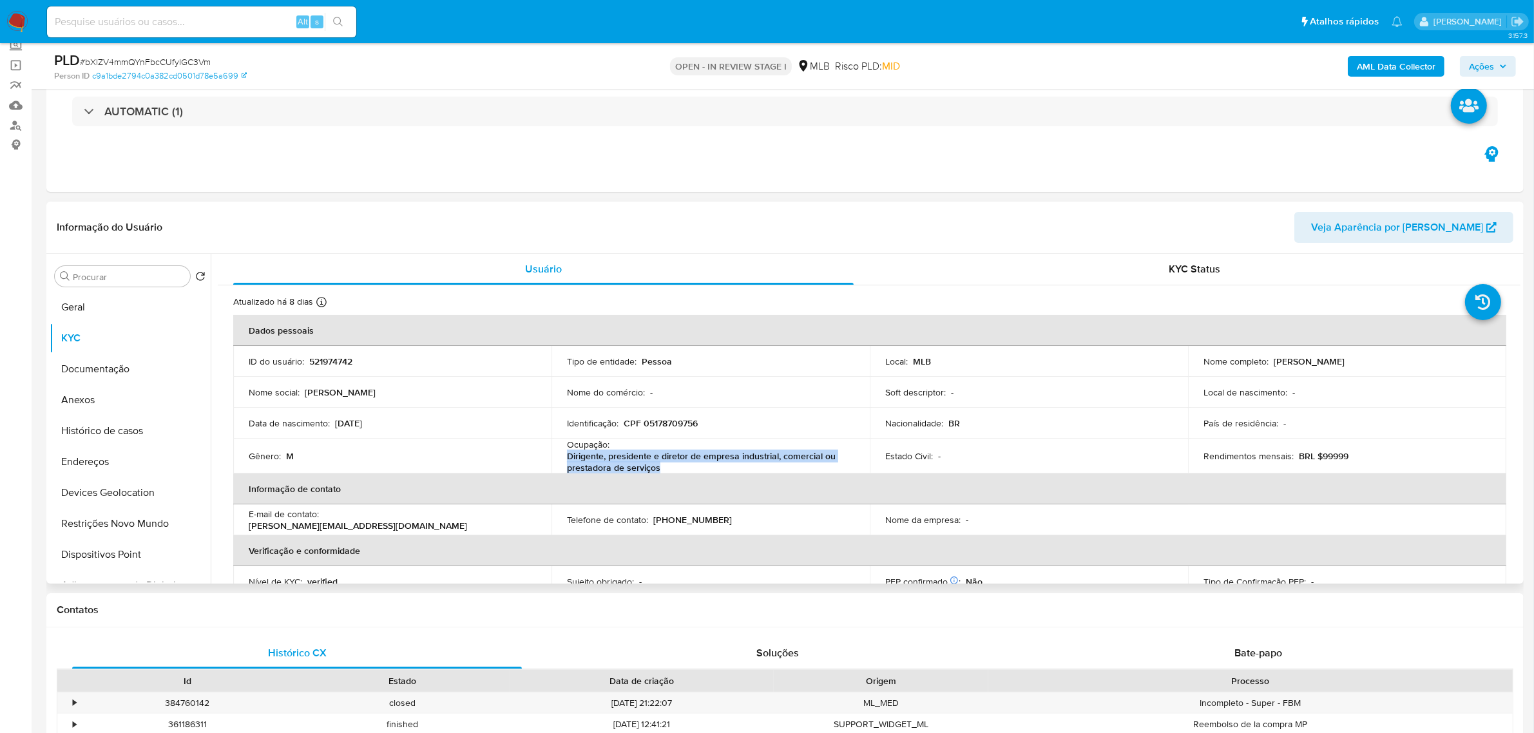
drag, startPoint x: 565, startPoint y: 462, endPoint x: 673, endPoint y: 470, distance: 108.5
click at [673, 470] on p "Dirigente, presidente e diretor de empresa industrial, comercial ou prestadora …" at bounding box center [708, 461] width 282 height 23
copy p "Dirigente, presidente e diretor de empresa industrial, comercial ou prestadora …"
click at [169, 374] on button "Documentação" at bounding box center [125, 369] width 151 height 31
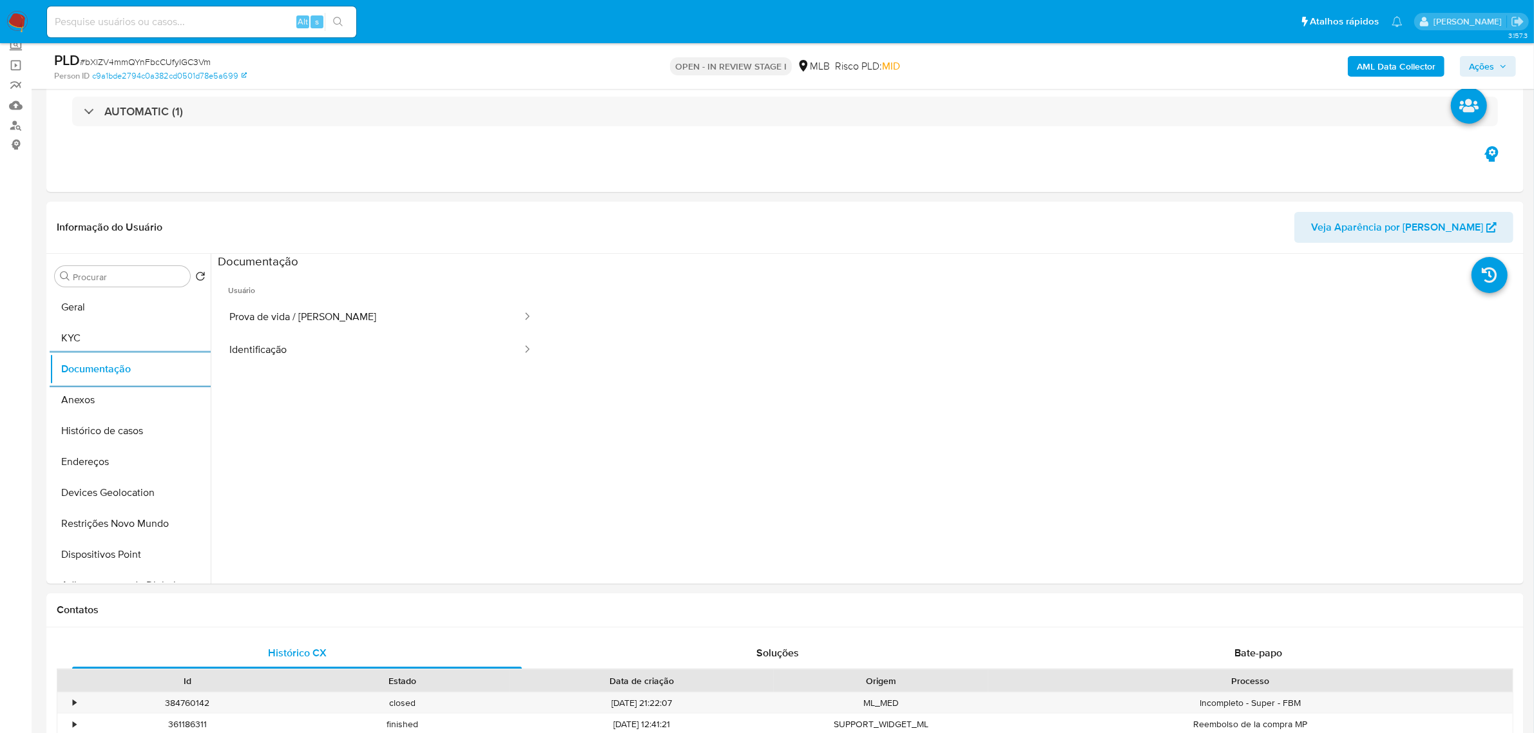
click at [1480, 53] on div "AML Data Collector Ações" at bounding box center [1274, 66] width 484 height 30
click at [1481, 55] on div "AML Data Collector Ações" at bounding box center [1274, 66] width 484 height 30
click at [1482, 62] on span "Ações" at bounding box center [1481, 66] width 25 height 21
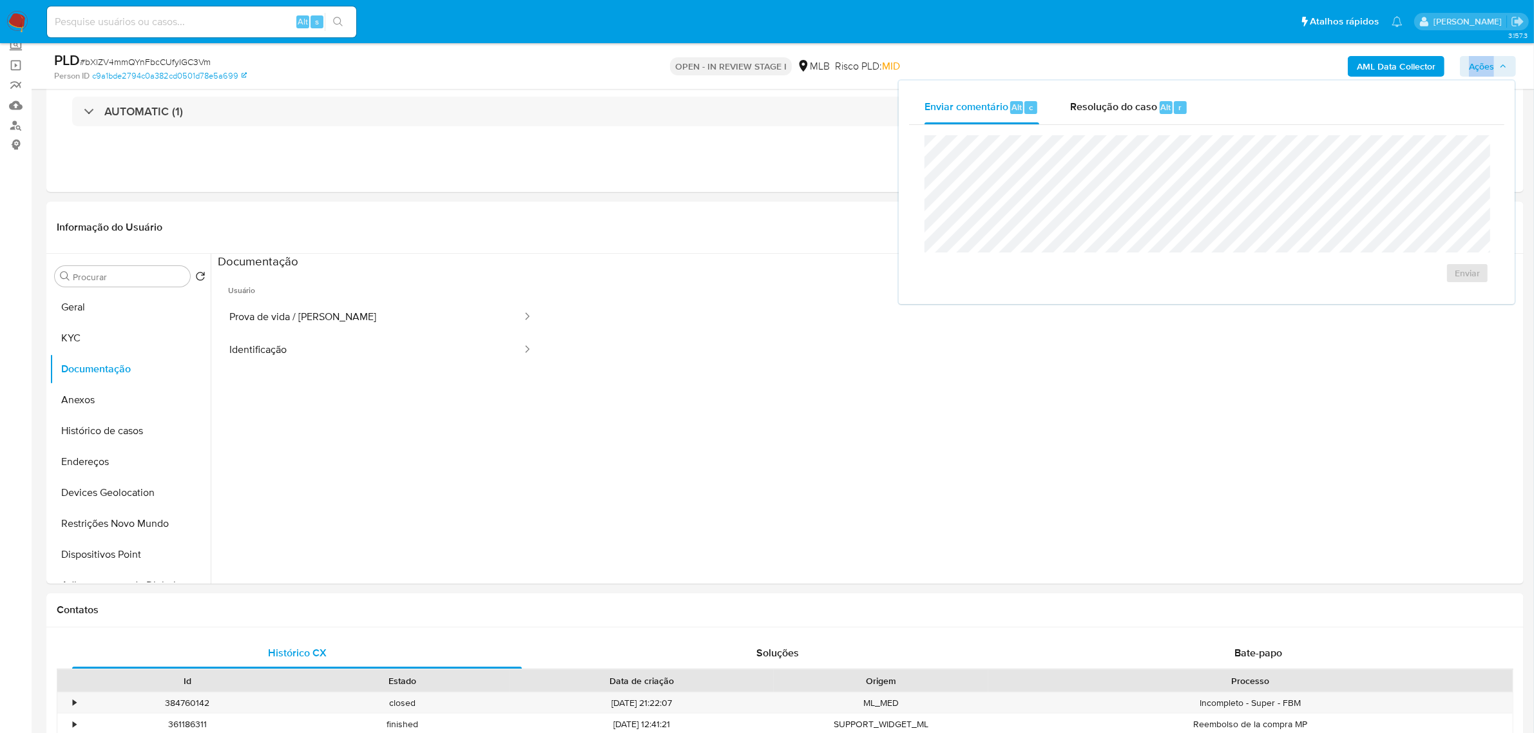
click at [1150, 109] on span "Resolução do caso" at bounding box center [1113, 106] width 87 height 15
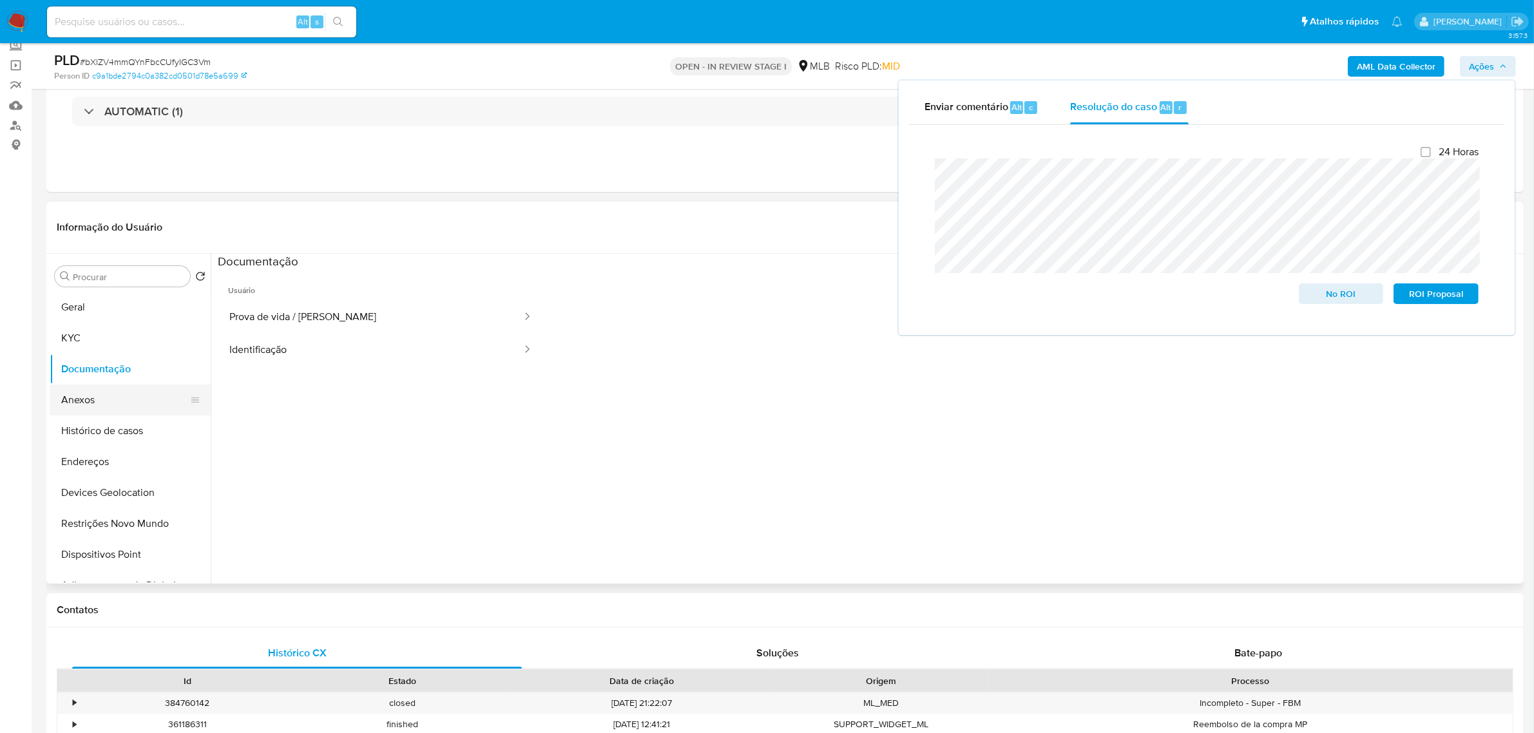
click at [117, 403] on button "Anexos" at bounding box center [125, 400] width 151 height 31
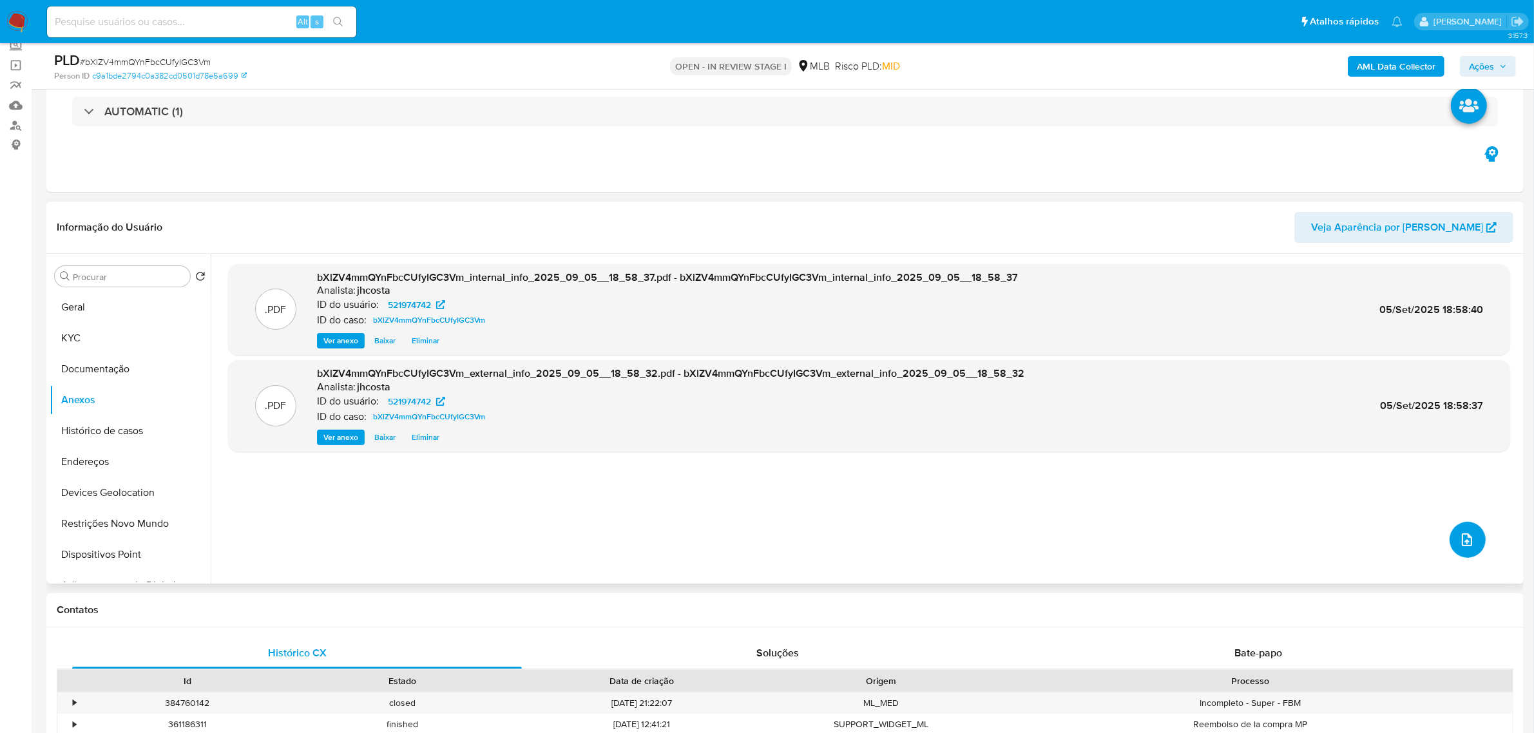
click at [1465, 543] on icon "upload-file" at bounding box center [1466, 539] width 15 height 15
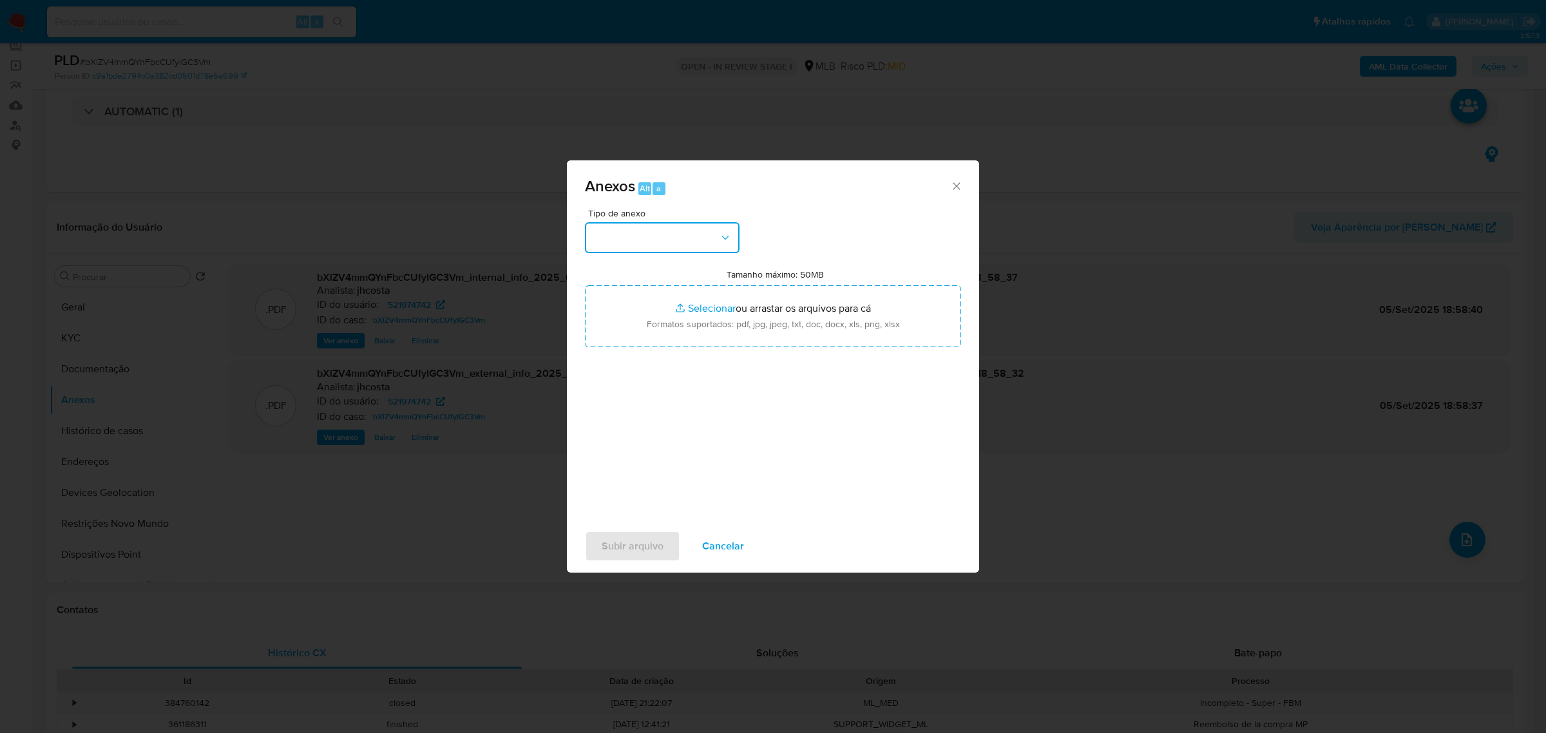
click at [652, 227] on button "button" at bounding box center [662, 237] width 155 height 31
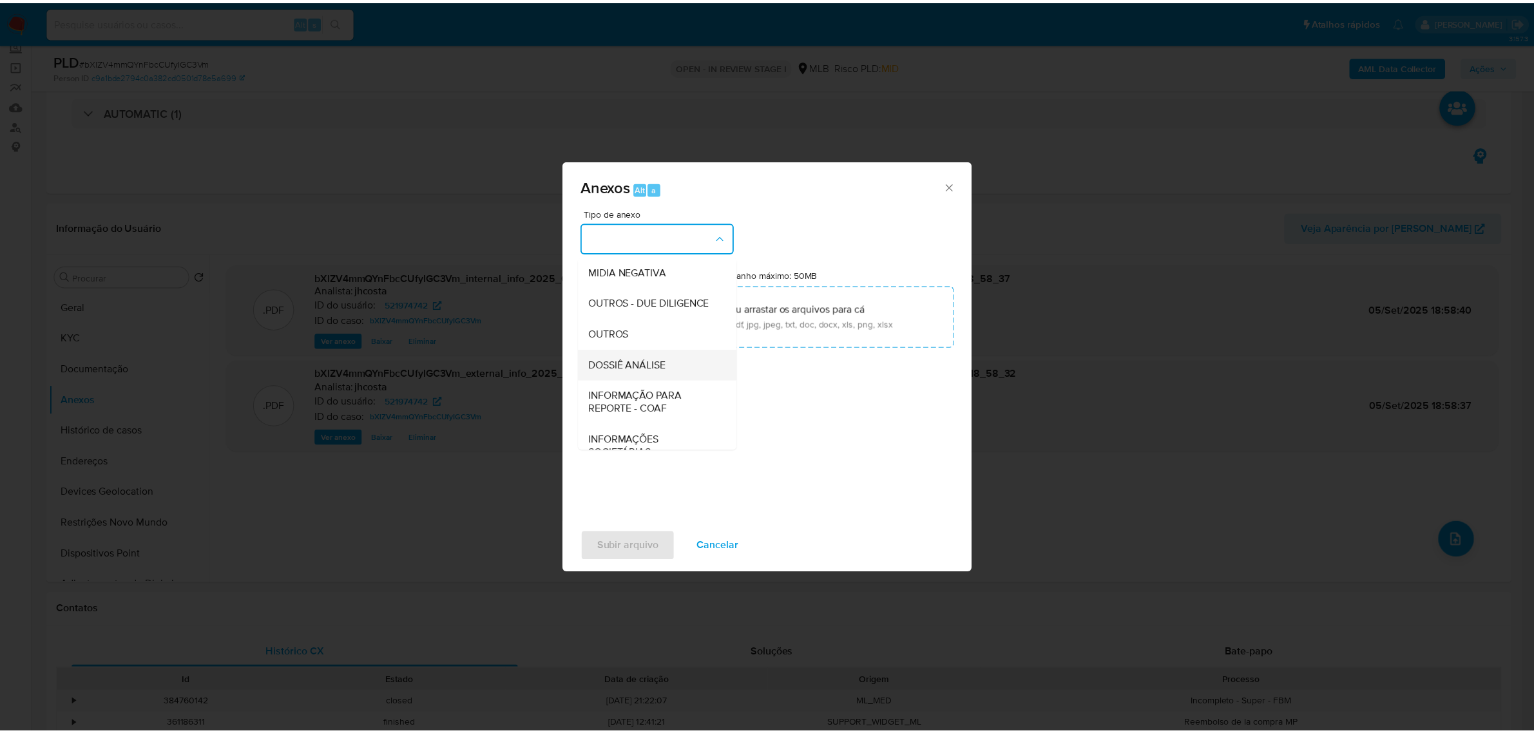
scroll to position [161, 0]
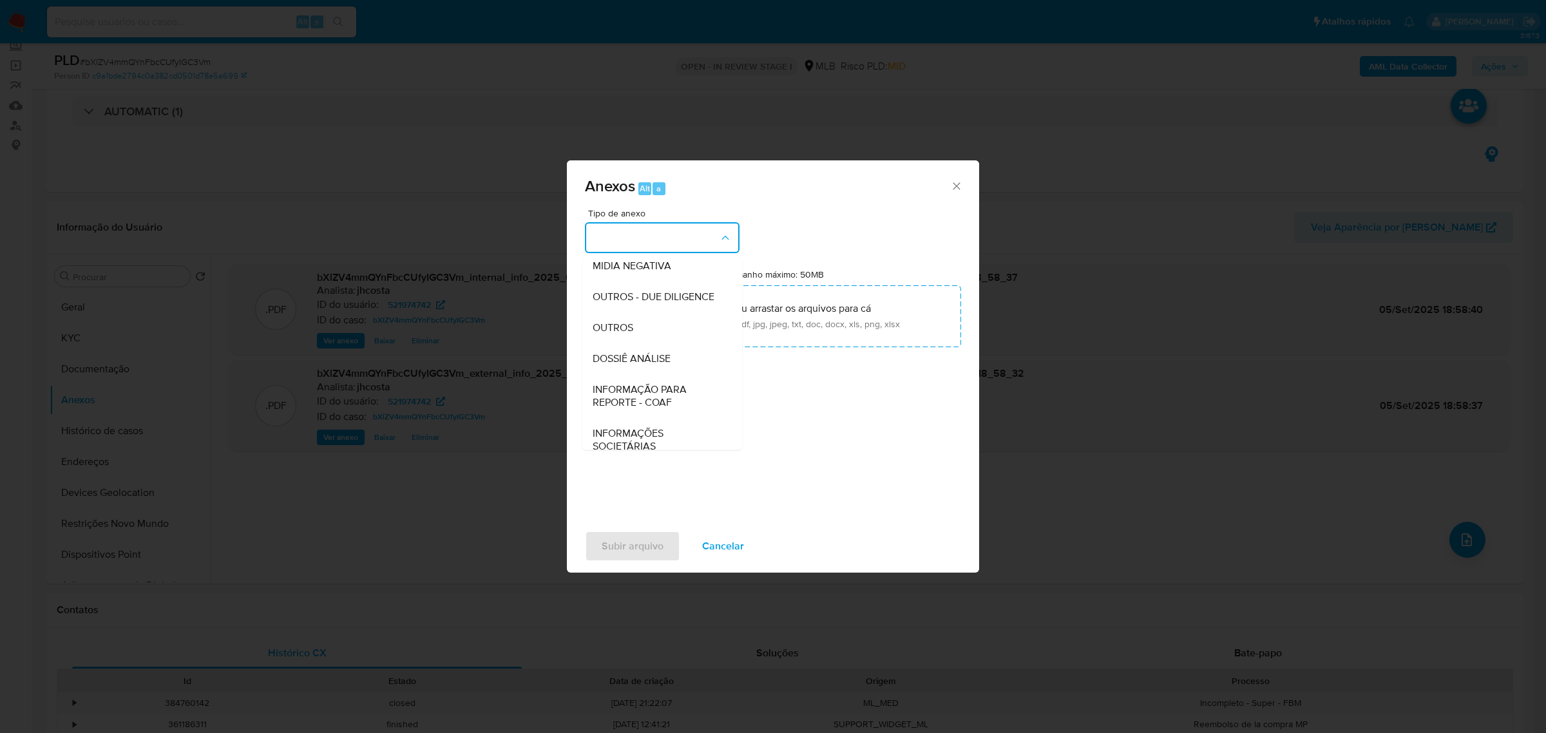
click at [634, 343] on div "OUTROS" at bounding box center [658, 327] width 131 height 31
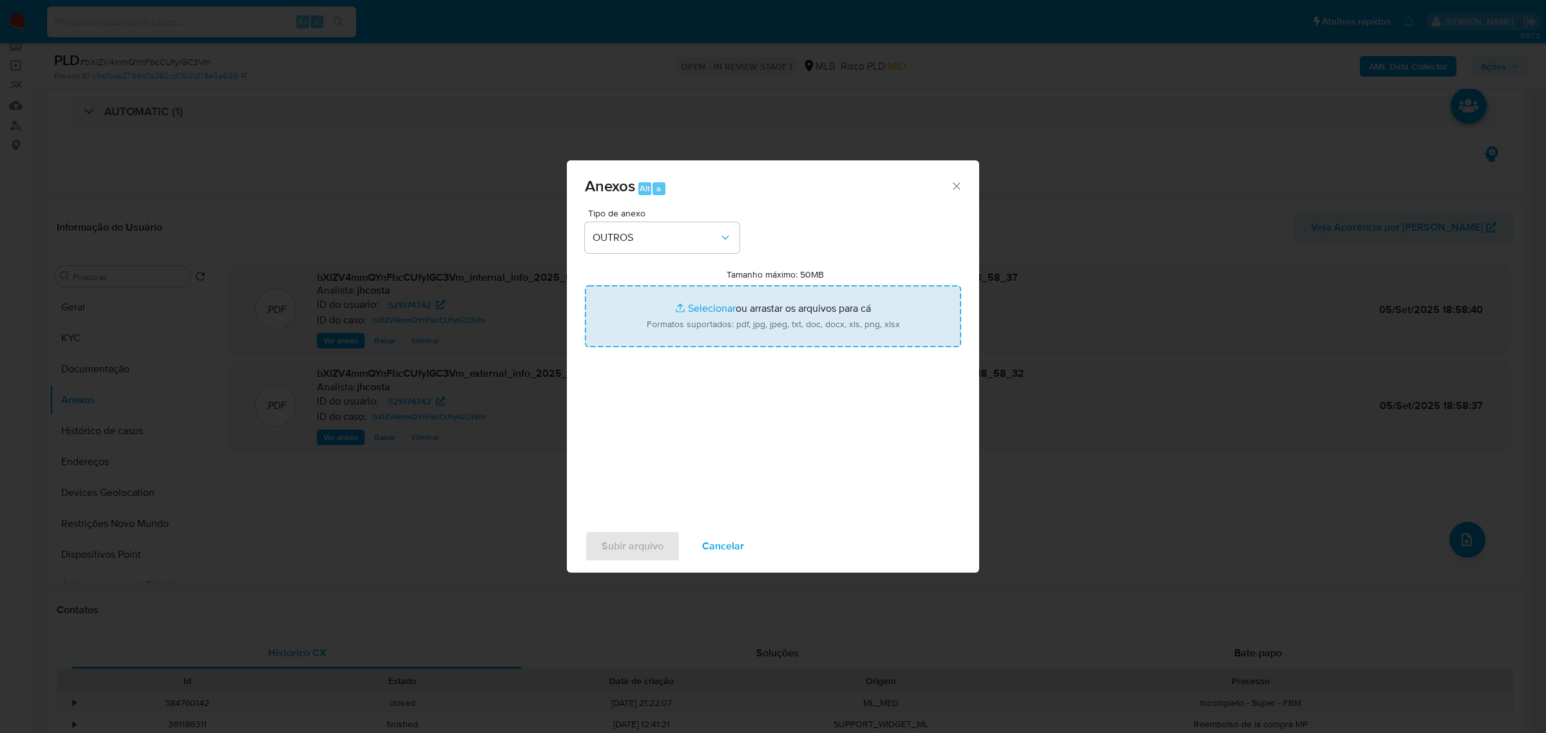
click at [759, 317] on input "Tamanho máximo: 50MB Selecionar arquivos" at bounding box center [773, 316] width 376 height 62
type input "C:\fakepath\Mulan 521974742_2025_09_05_09_26_45.xlsx"
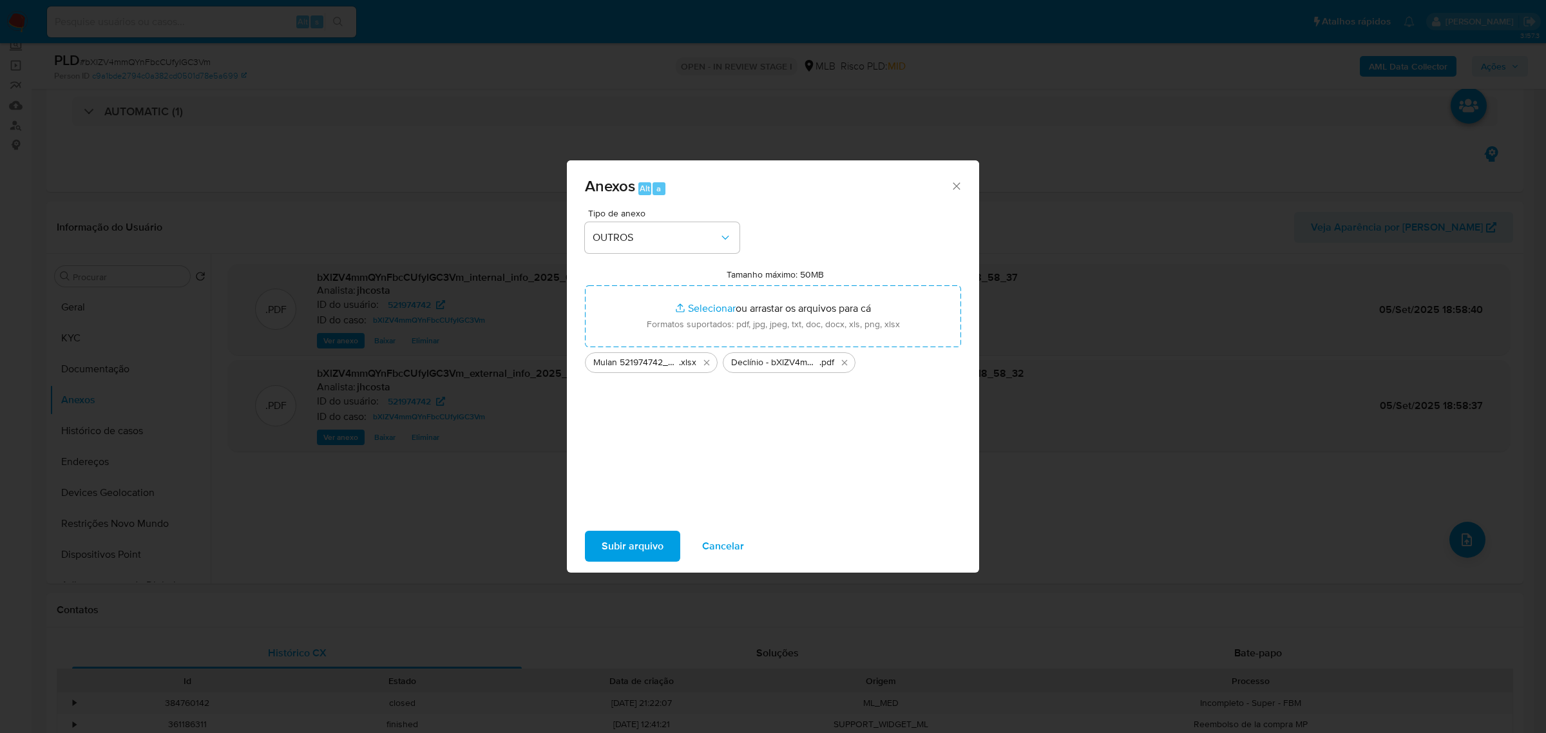
click at [651, 540] on span "Subir arquivo" at bounding box center [633, 546] width 62 height 28
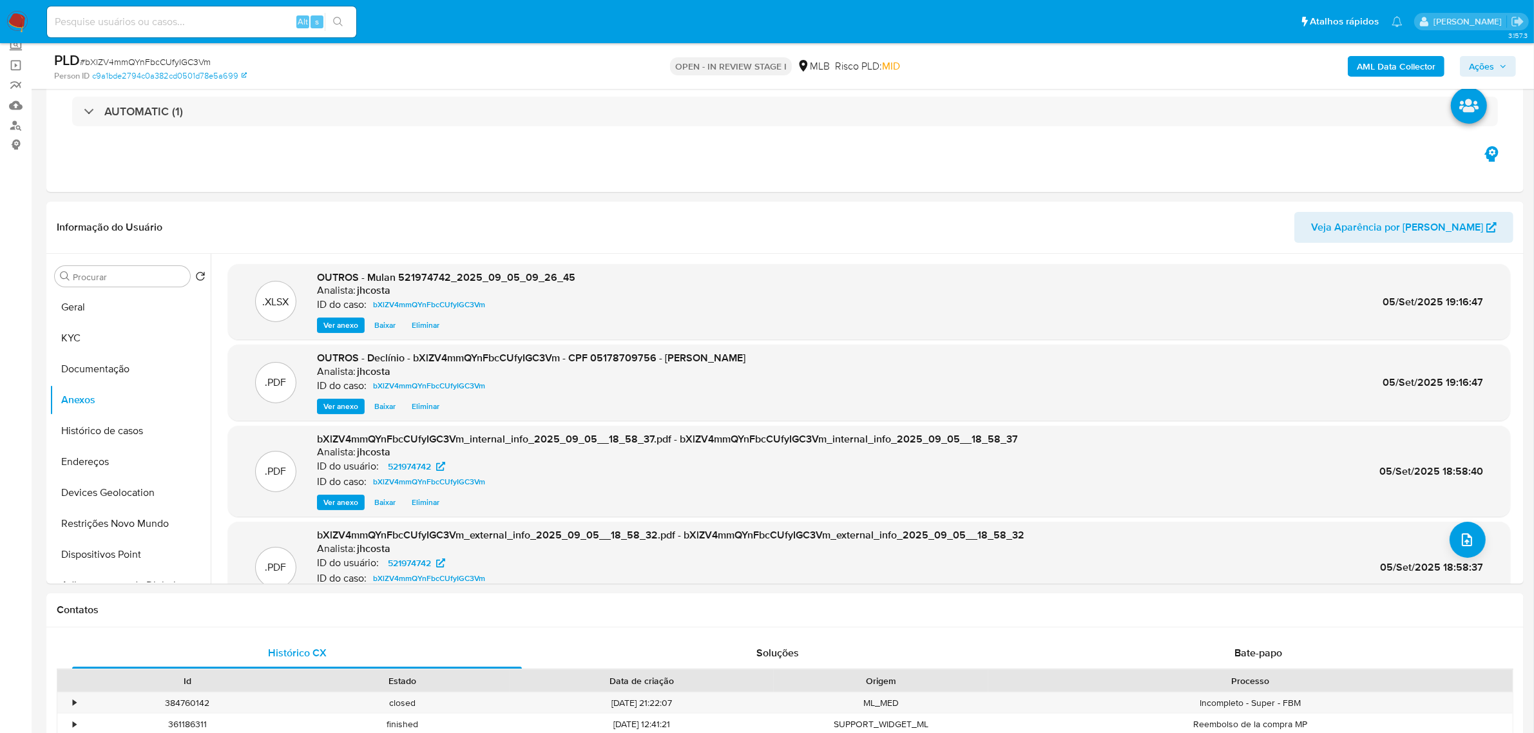
click at [1490, 75] on span "Ações" at bounding box center [1481, 66] width 25 height 21
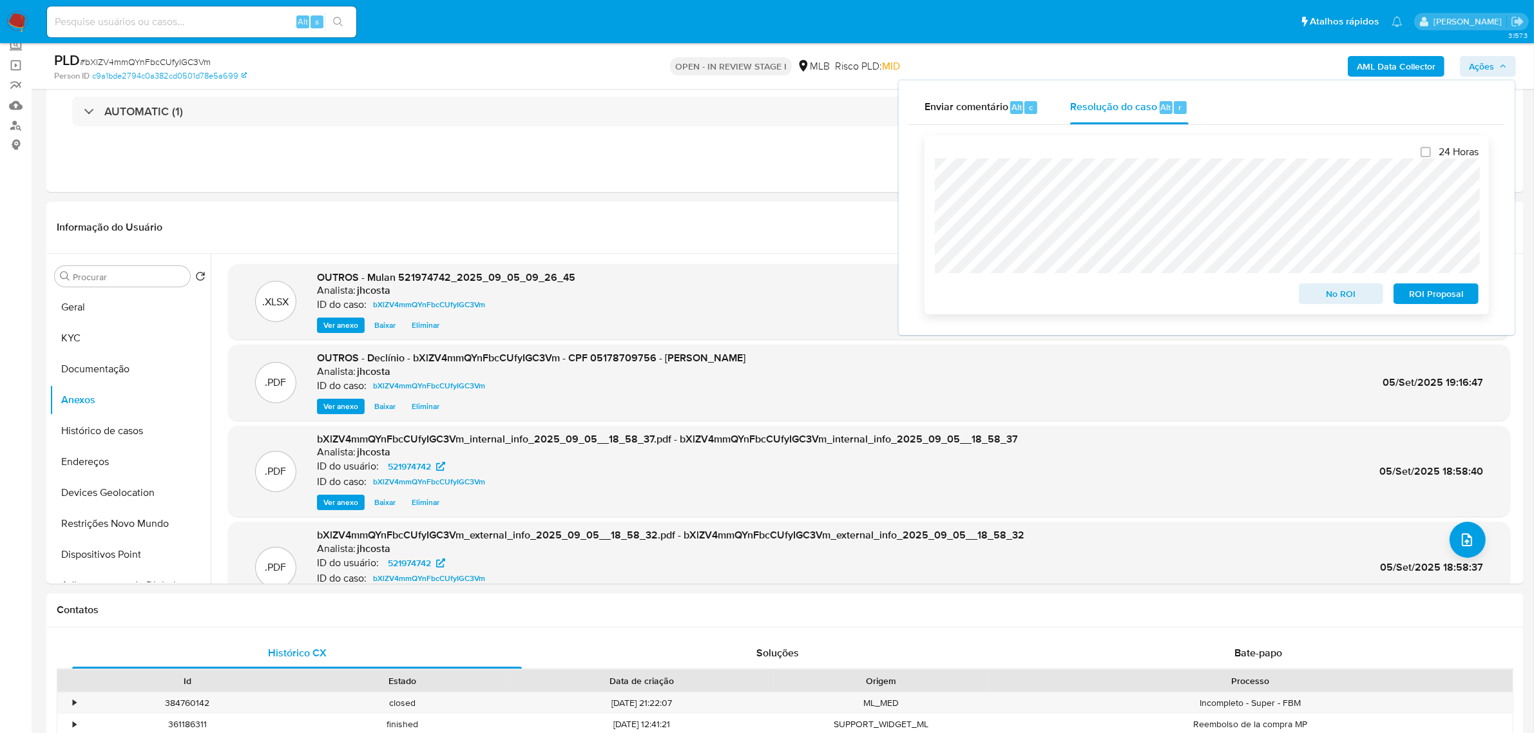
click at [1327, 290] on span "No ROI" at bounding box center [1340, 294] width 67 height 18
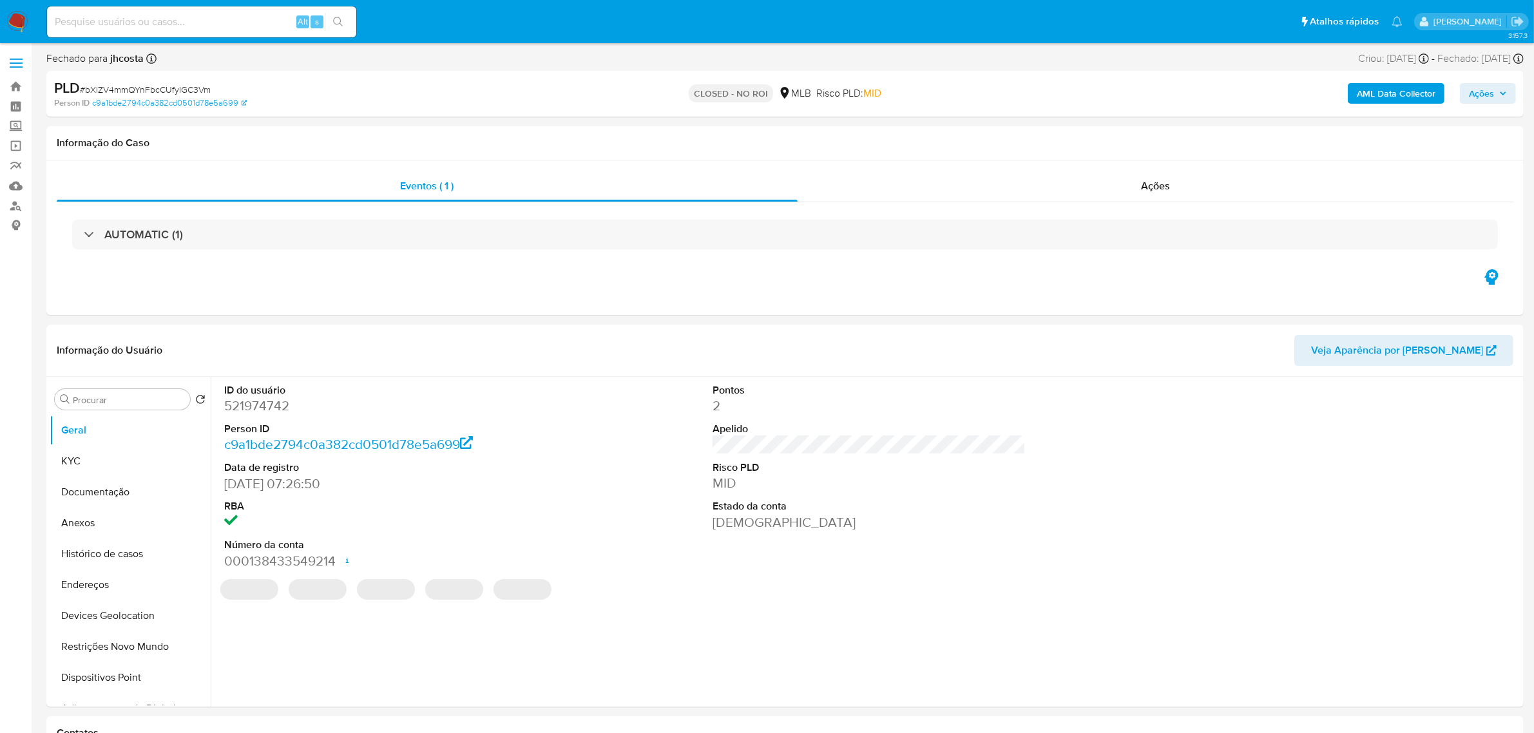
select select "10"
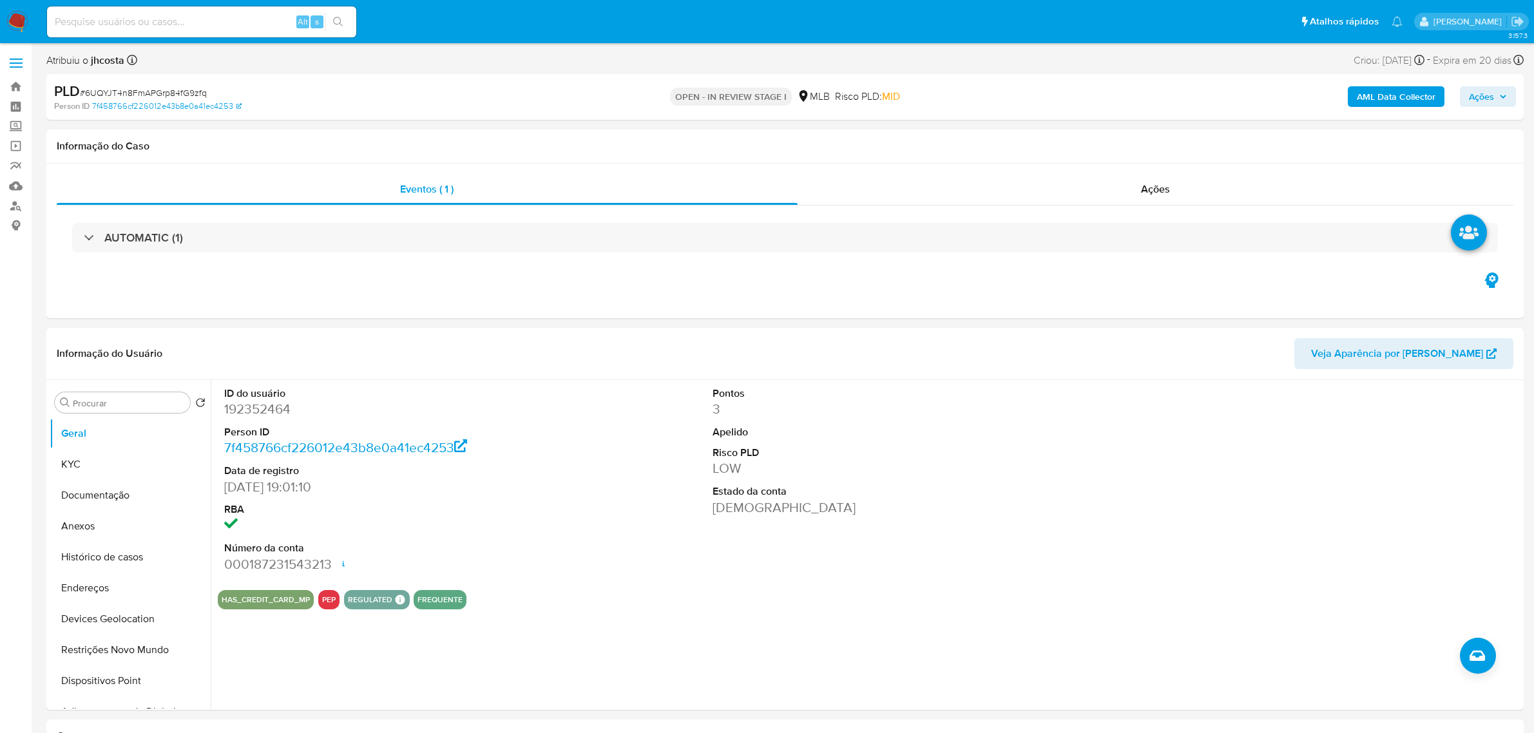
select select "10"
click at [258, 411] on dd "192352464" at bounding box center [380, 409] width 313 height 18
copy dd "192352464"
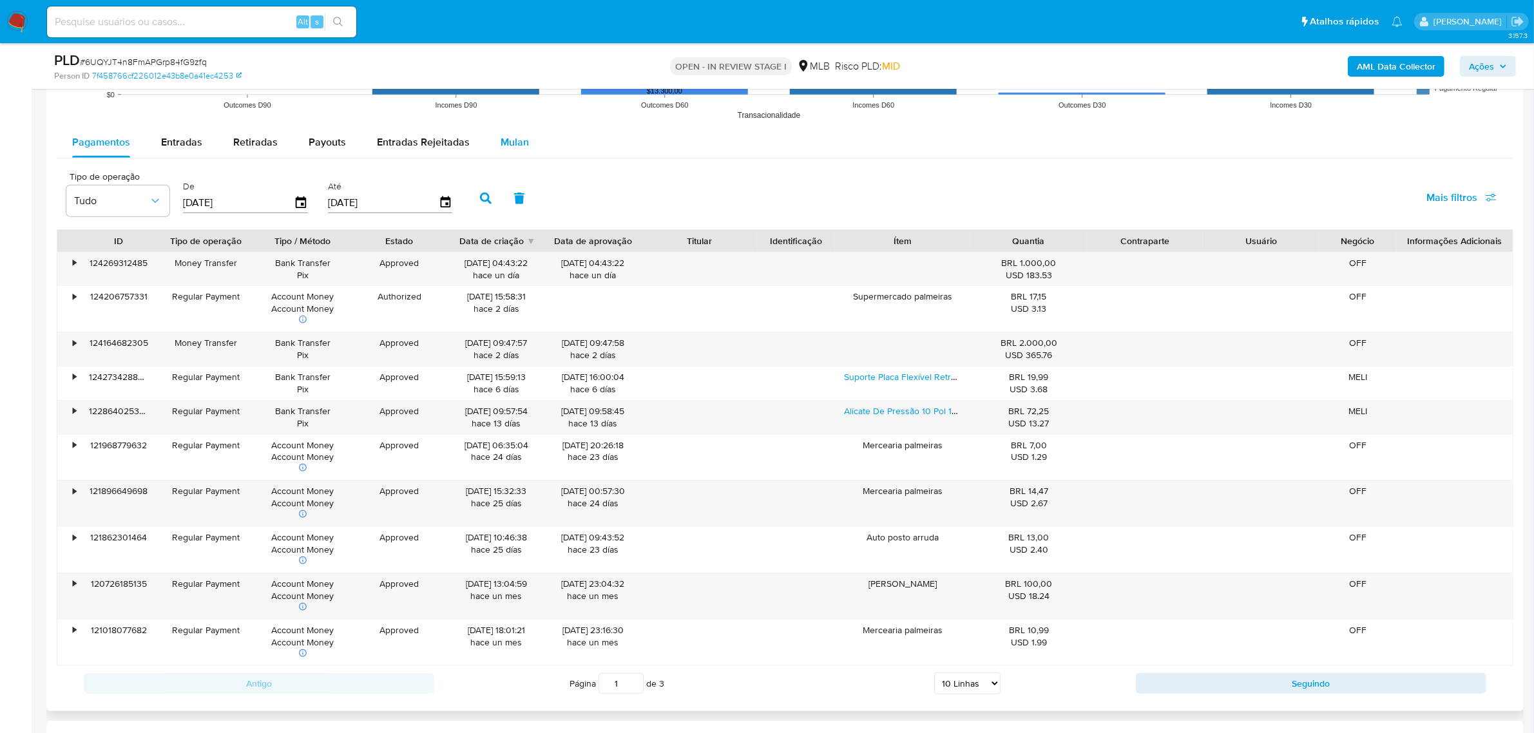
scroll to position [1369, 0]
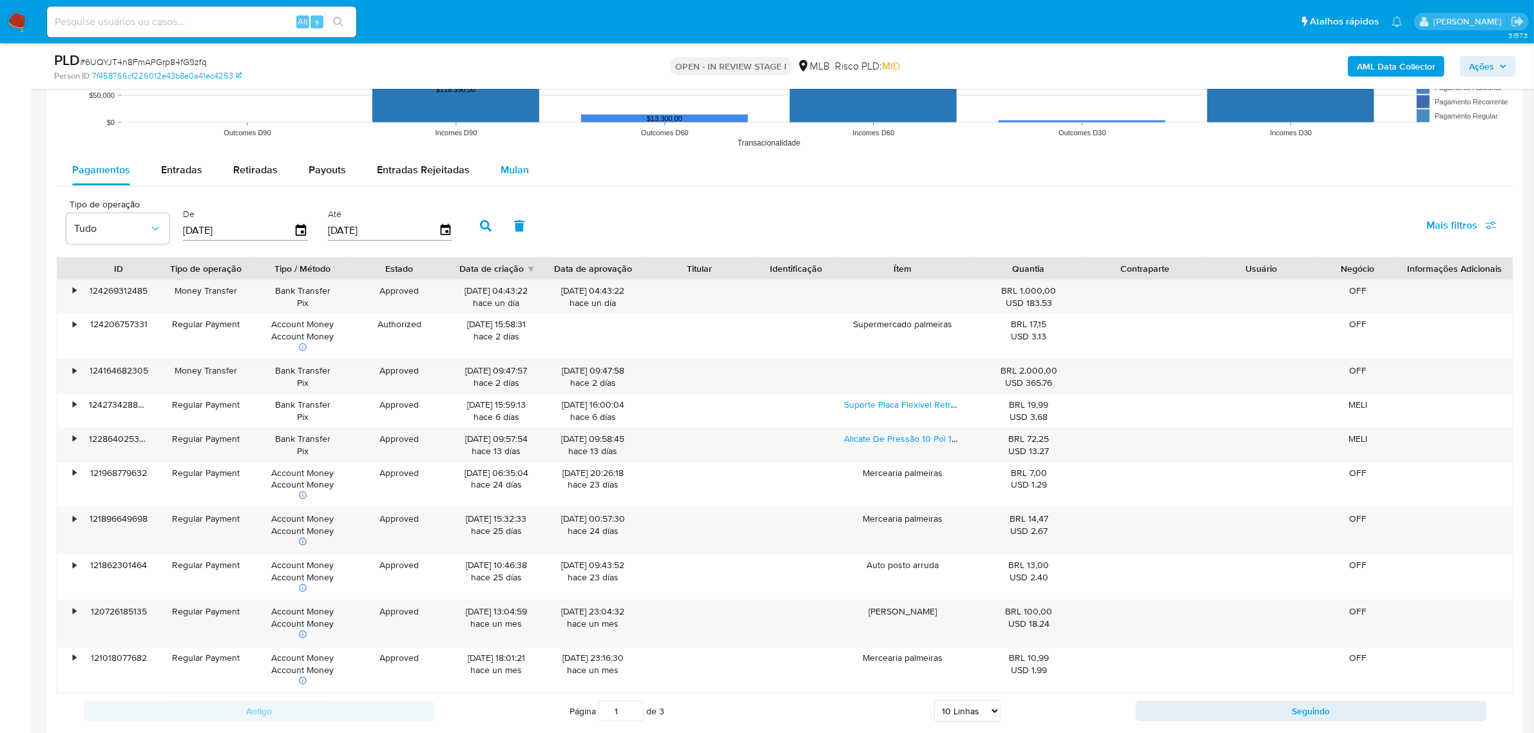
click at [518, 175] on span "Mulan" at bounding box center [514, 169] width 28 height 15
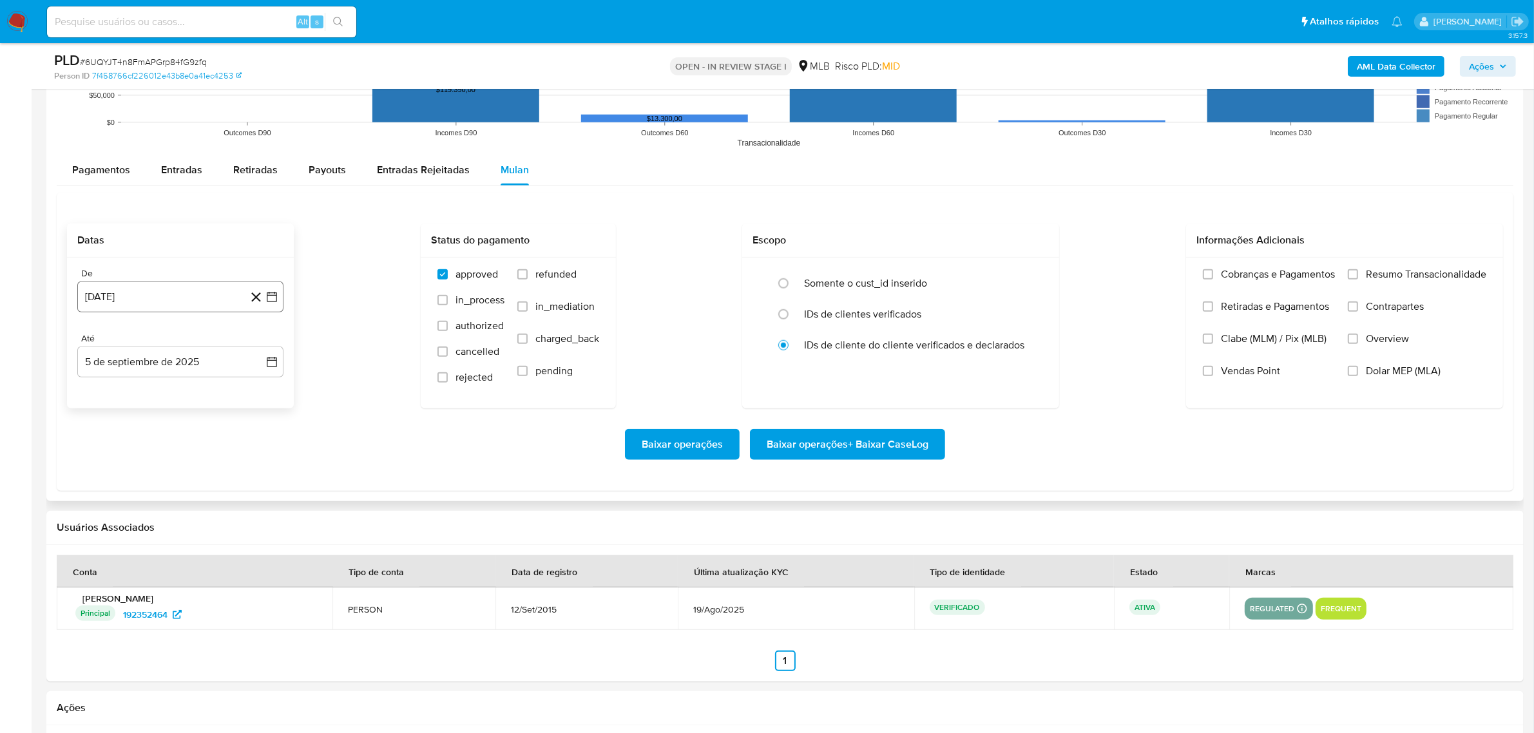
click at [205, 300] on button "5 de agosto de 2024" at bounding box center [180, 296] width 206 height 31
click at [204, 342] on button "agosto 2024" at bounding box center [180, 342] width 71 height 13
click at [260, 342] on icon "Año siguiente" at bounding box center [257, 342] width 15 height 15
click at [227, 426] on span "jun" at bounding box center [234, 426] width 15 height 10
click at [255, 394] on button "1" at bounding box center [257, 390] width 21 height 21
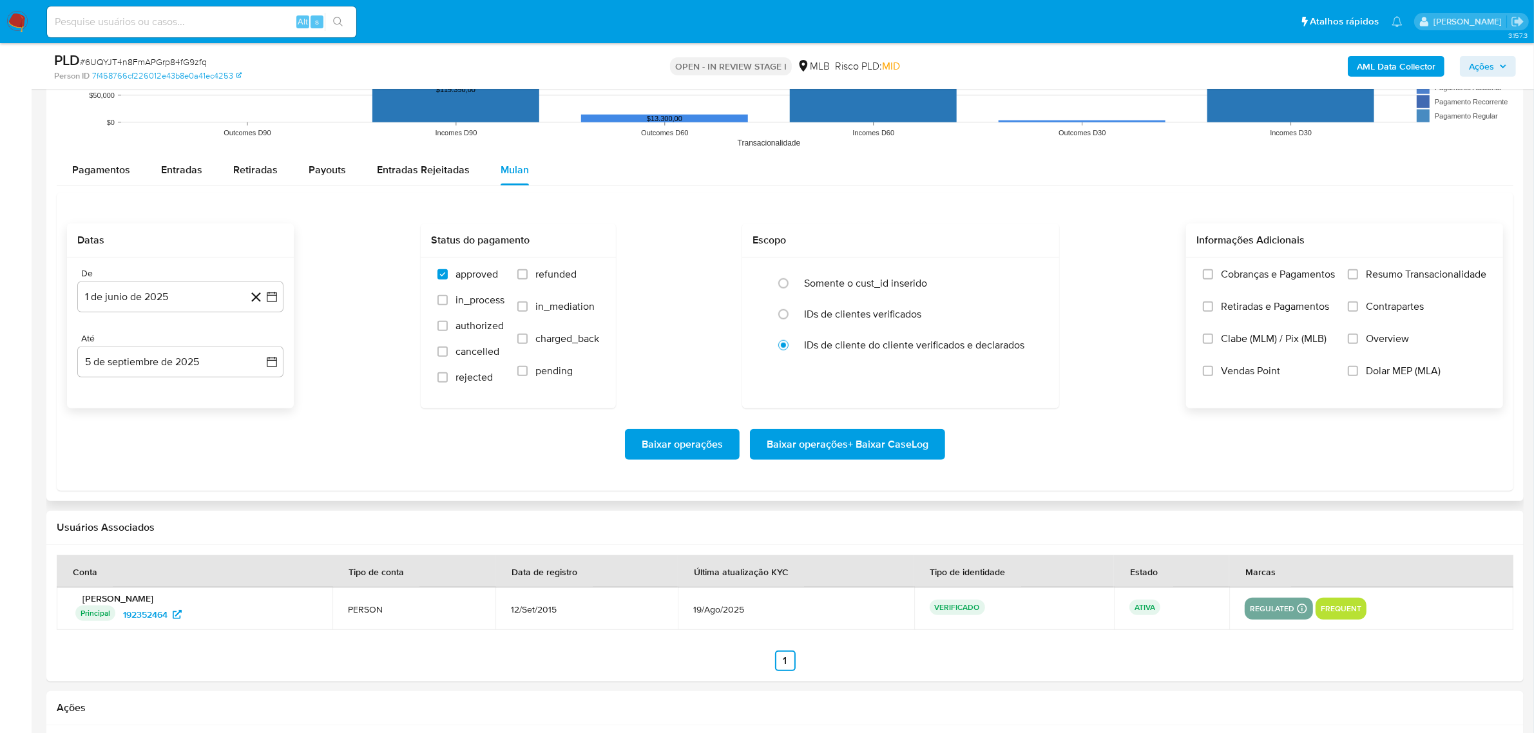
drag, startPoint x: 1392, startPoint y: 274, endPoint x: 1266, endPoint y: 350, distance: 146.5
click at [1391, 274] on span "Resumo Transacionalidade" at bounding box center [1425, 274] width 120 height 13
click at [1353, 276] on input "Resumo Transacionalidade" at bounding box center [1352, 274] width 10 height 10
click at [861, 437] on span "Baixar operações + Baixar CaseLog" at bounding box center [847, 444] width 162 height 28
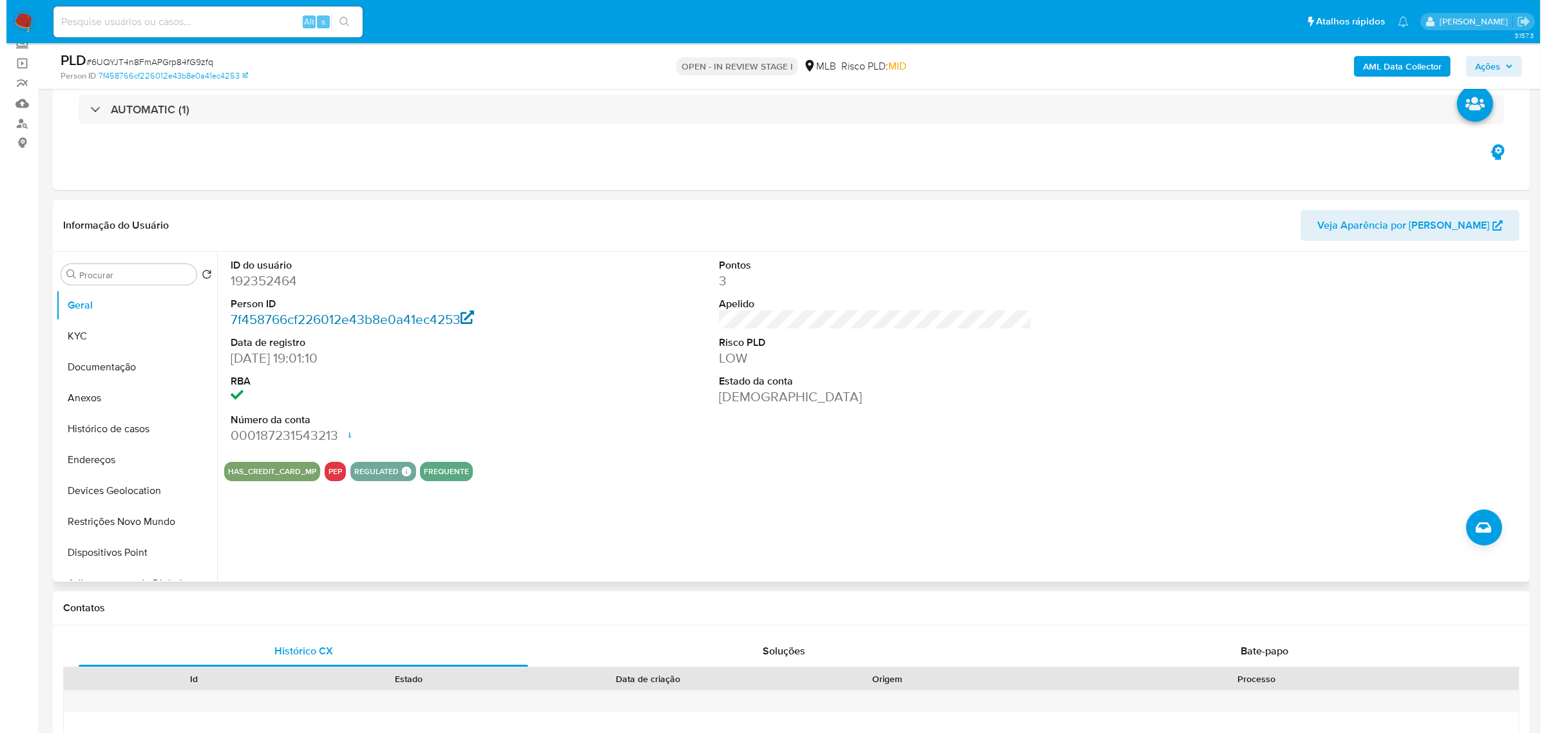
scroll to position [161, 0]
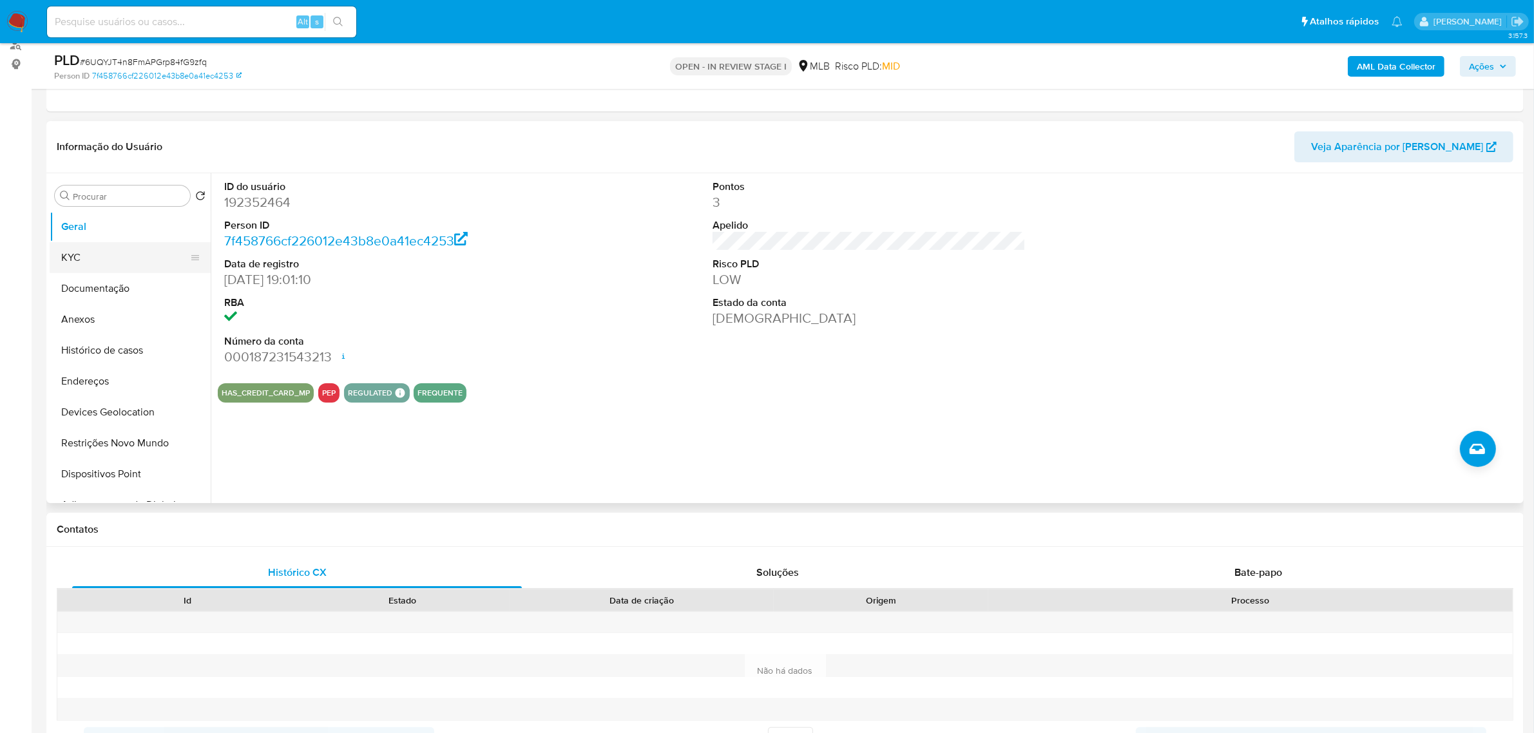
click at [72, 258] on button "KYC" at bounding box center [125, 257] width 151 height 31
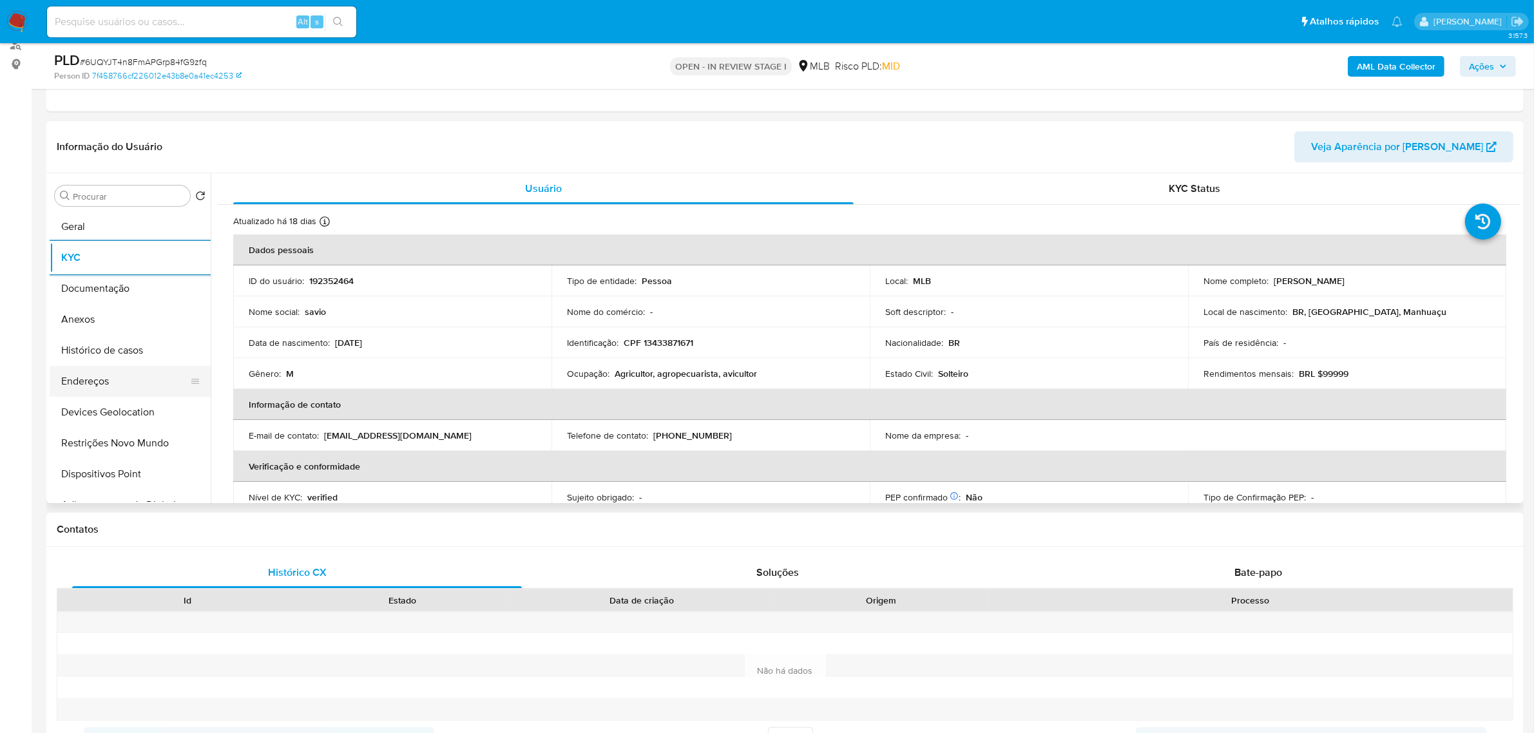
click at [115, 392] on button "Endereços" at bounding box center [125, 381] width 151 height 31
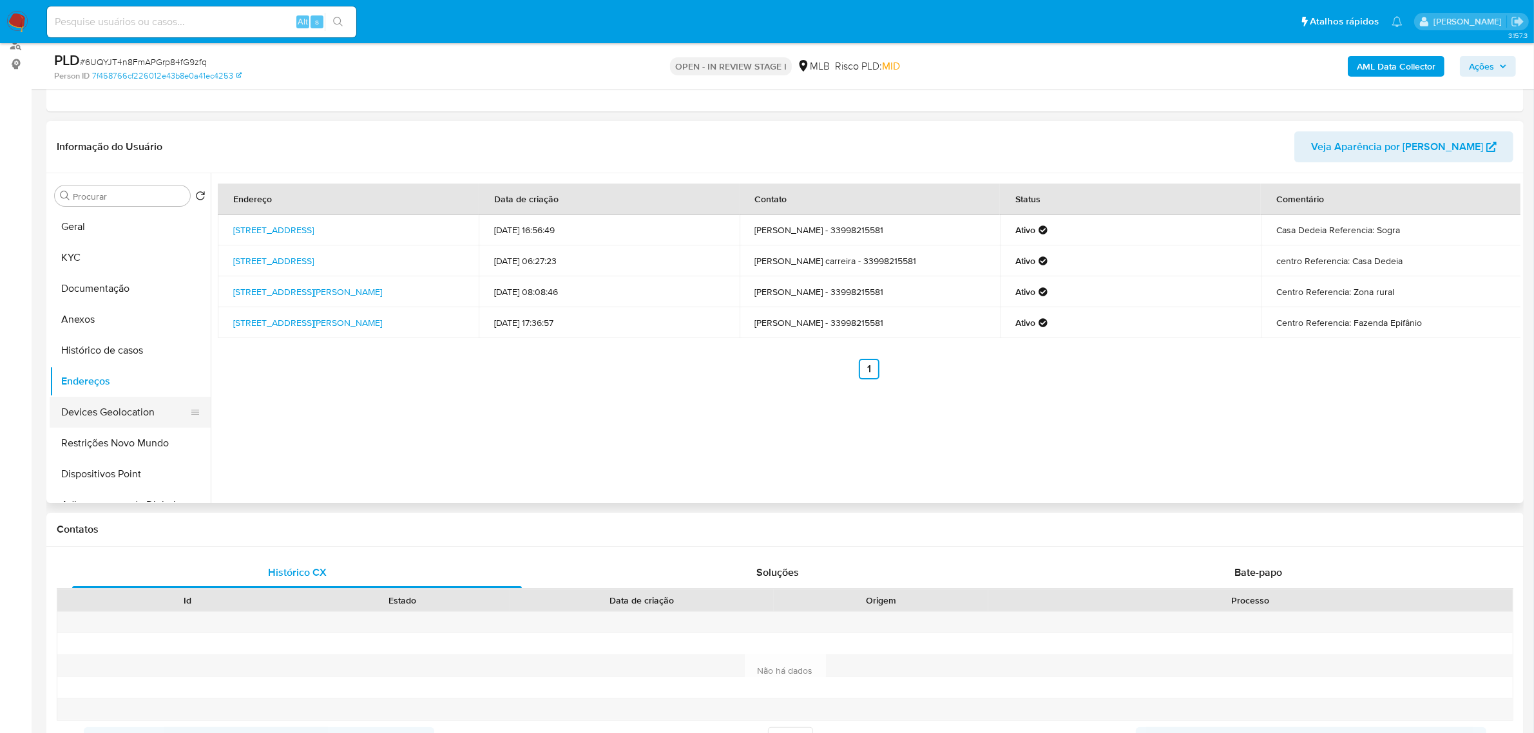
click at [118, 408] on button "Devices Geolocation" at bounding box center [125, 412] width 151 height 31
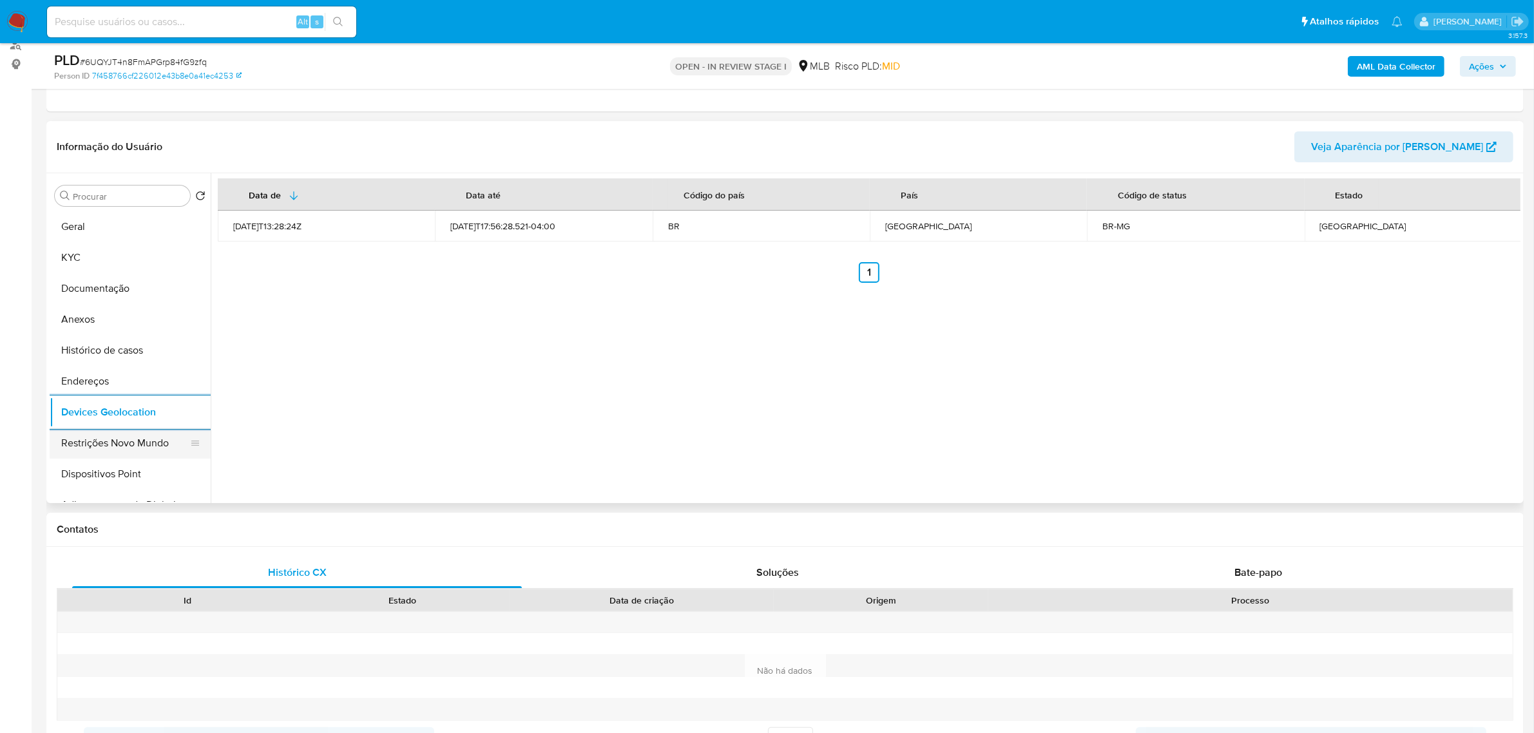
click at [155, 442] on button "Restrições Novo Mundo" at bounding box center [125, 443] width 151 height 31
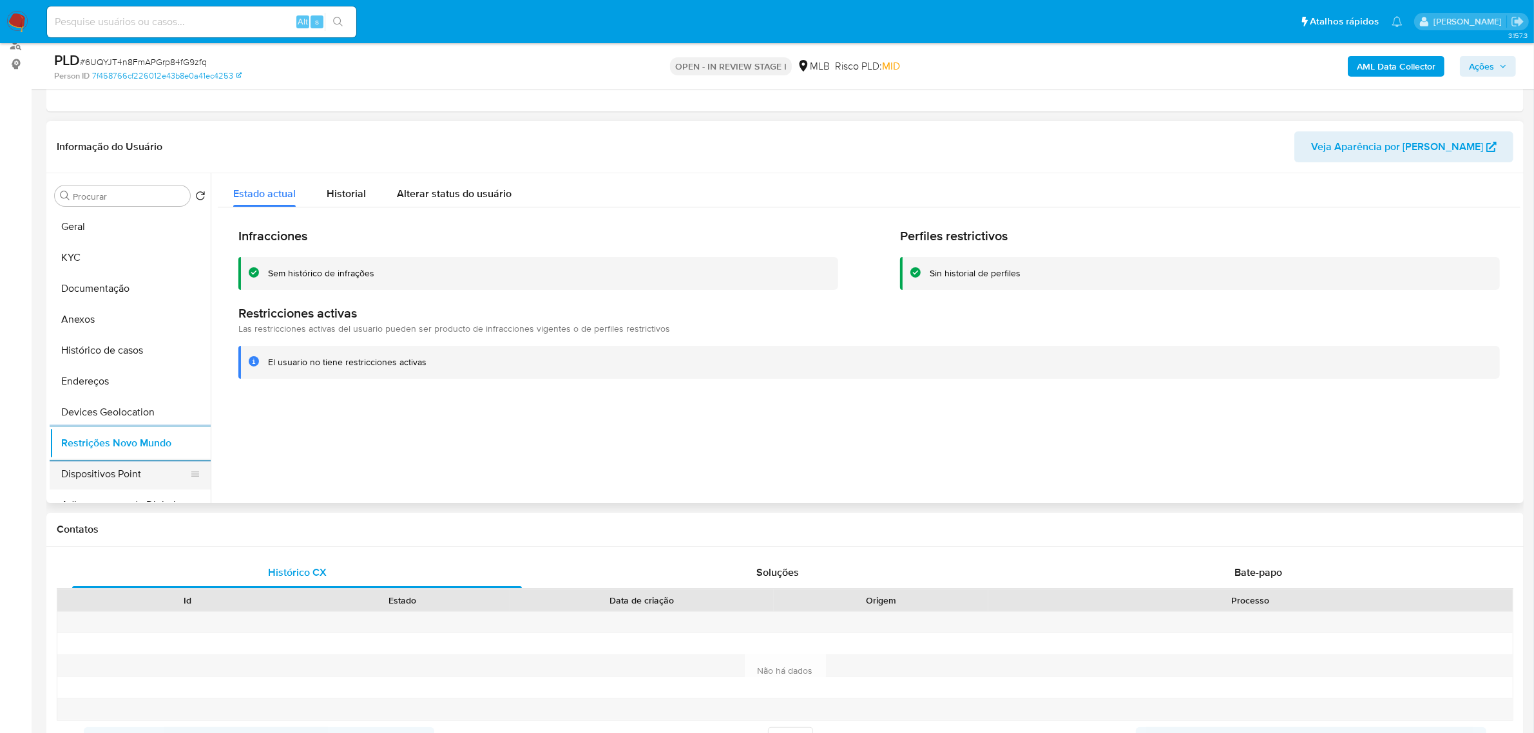
click at [109, 462] on button "Dispositivos Point" at bounding box center [125, 474] width 151 height 31
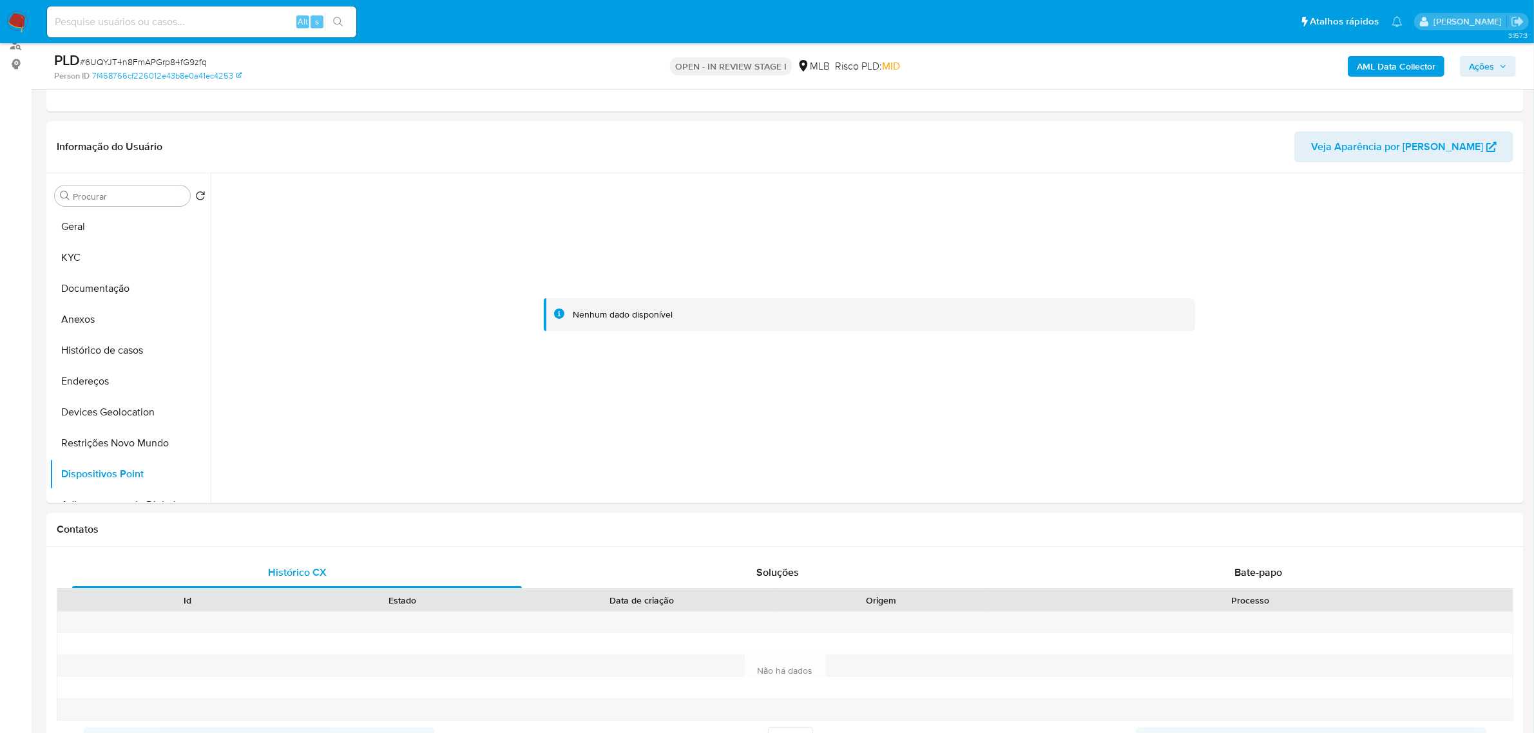
click at [1390, 56] on b "AML Data Collector" at bounding box center [1395, 66] width 79 height 21
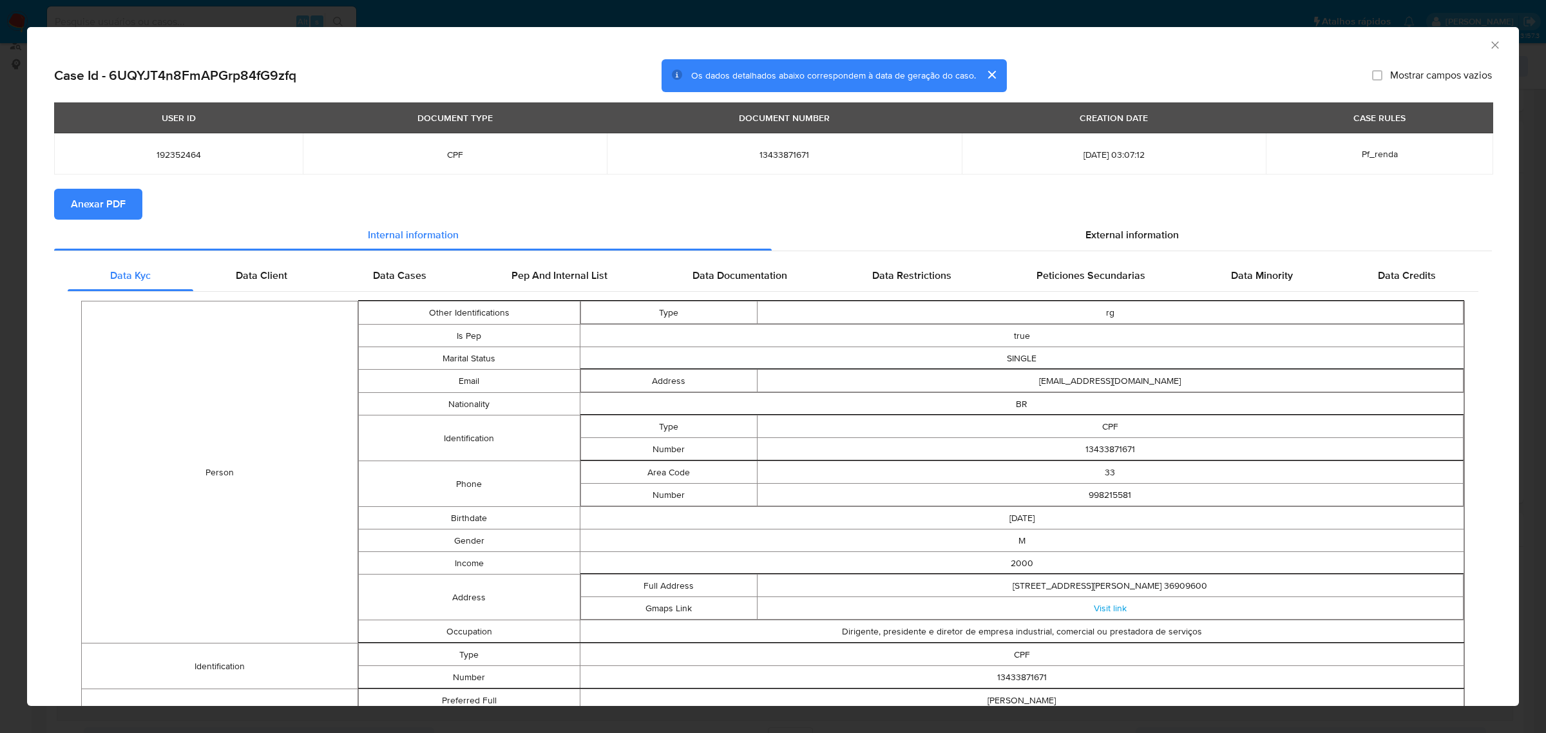
click at [122, 203] on span "Anexar PDF" at bounding box center [98, 204] width 55 height 28
click at [1070, 232] on div "External information" at bounding box center [1132, 237] width 720 height 31
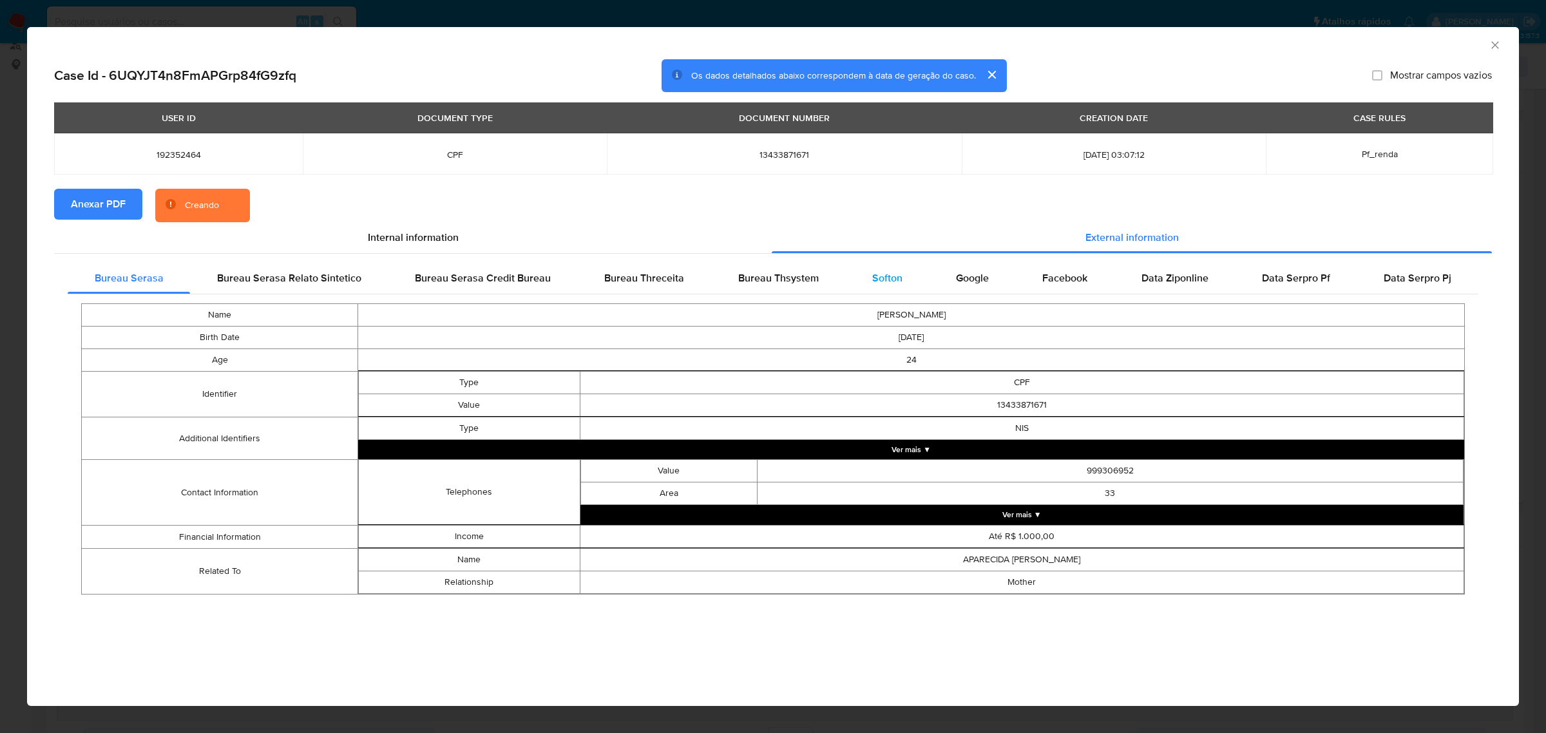
click at [893, 276] on span "Softon" at bounding box center [887, 278] width 30 height 15
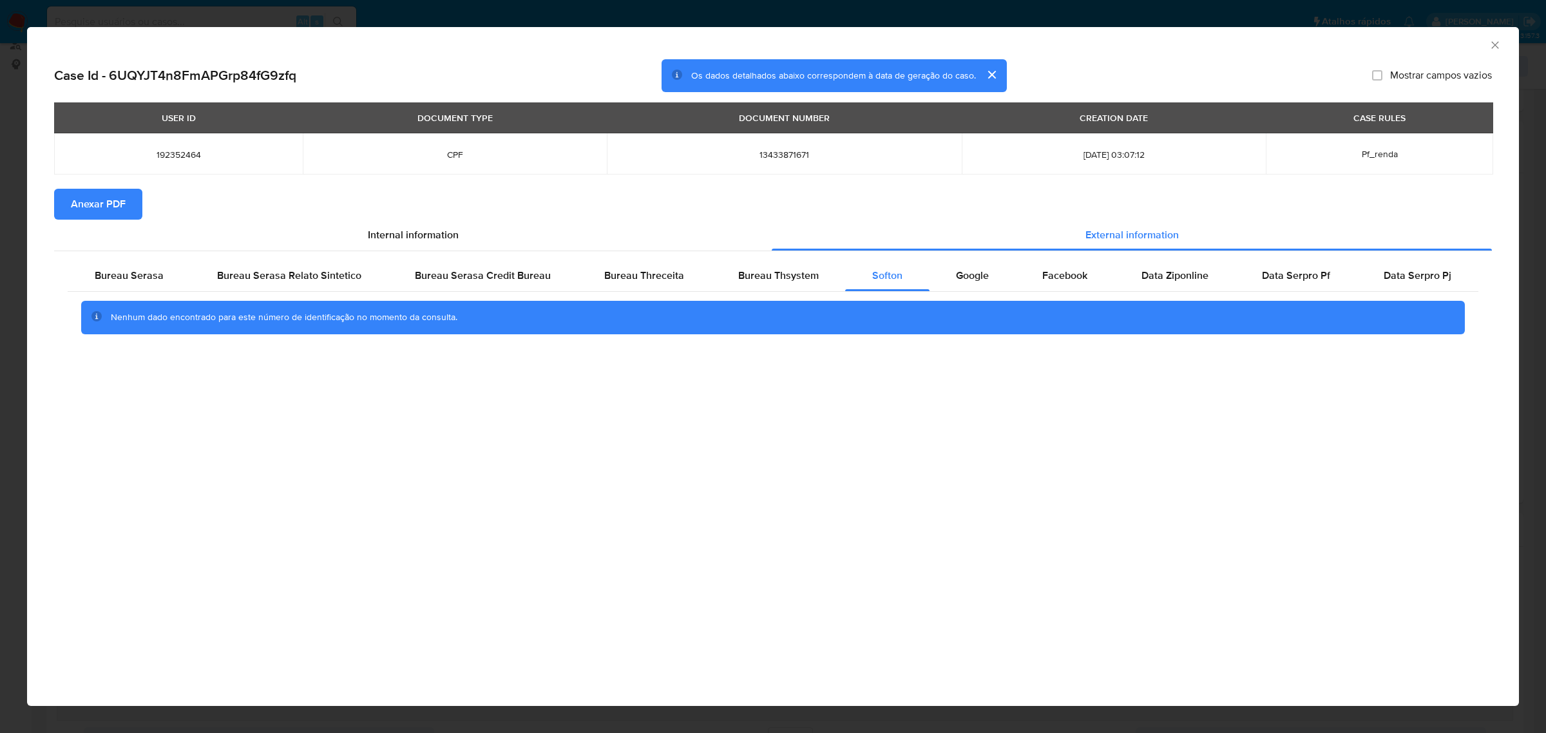
click at [1496, 46] on icon "Fechar a janela" at bounding box center [1494, 45] width 13 height 13
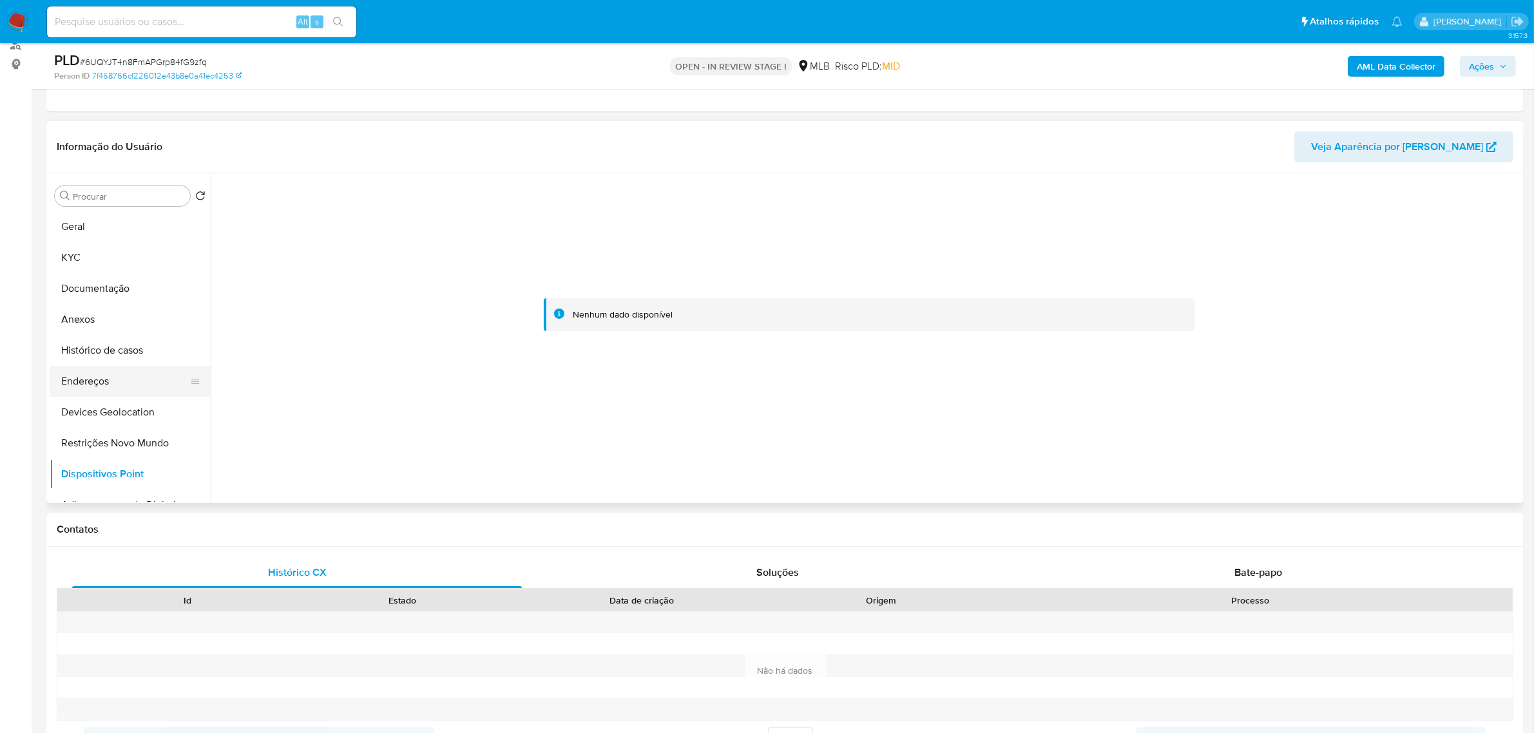
click at [109, 390] on button "Endereços" at bounding box center [125, 381] width 151 height 31
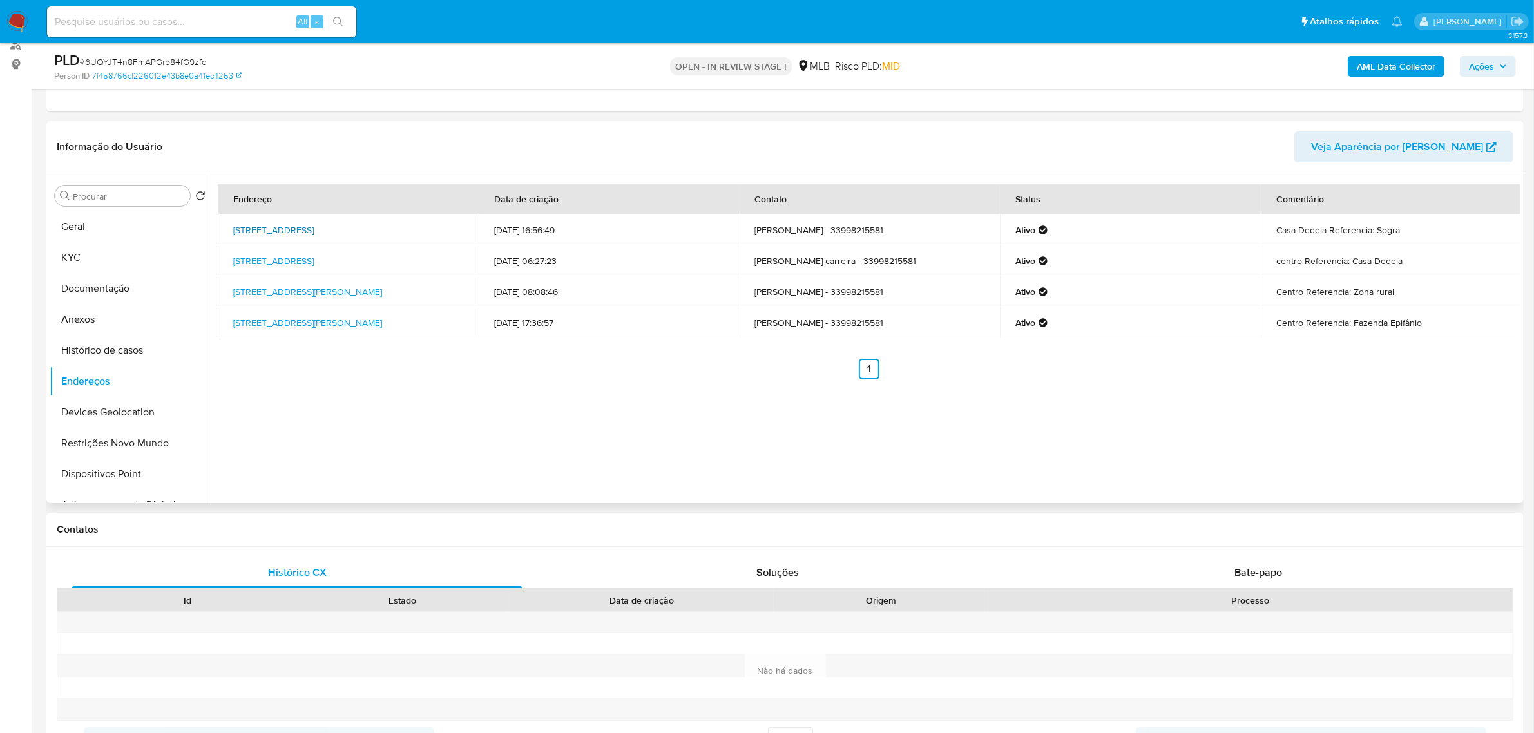
drag, startPoint x: 232, startPoint y: 225, endPoint x: 274, endPoint y: 240, distance: 44.8
click at [274, 240] on td "Tancredo Neves 186, Manhuaçu, Minas Gerais, 36909600, Brasil 186" at bounding box center [348, 229] width 261 height 31
copy link "Tancredo Neves 186, Manhuaçu, Minas Gerais, 36909600"
click at [267, 236] on link "Tancredo Neves 186, Manhuaçu, Minas Gerais, 36909600, Brasil 186" at bounding box center [273, 229] width 81 height 13
click at [82, 252] on button "KYC" at bounding box center [125, 257] width 151 height 31
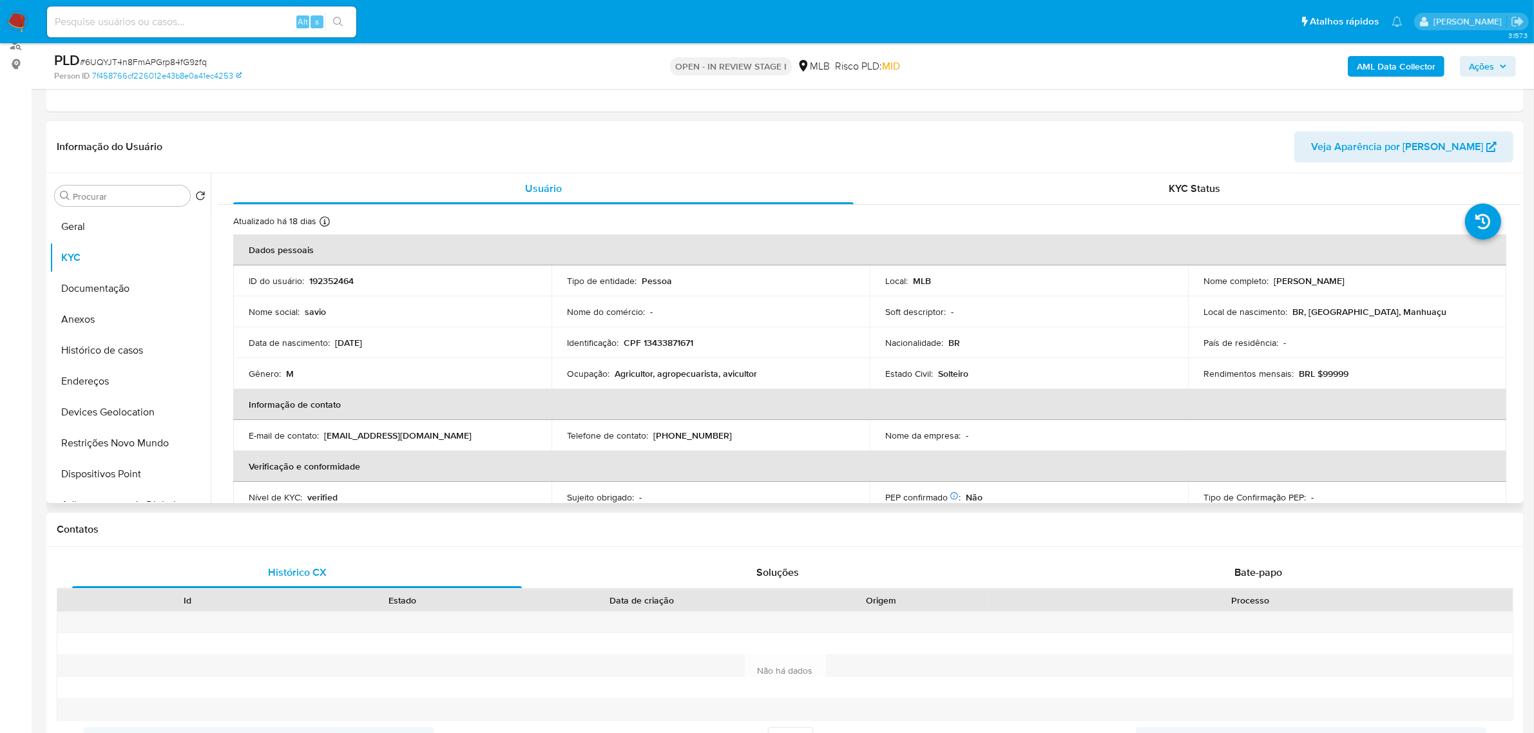
click at [660, 341] on p "CPF 13433871671" at bounding box center [658, 343] width 70 height 12
click at [661, 341] on p "CPF 13433871671" at bounding box center [658, 343] width 70 height 12
copy p "13433871671"
click at [678, 337] on p "CPF 13433871671" at bounding box center [658, 343] width 70 height 12
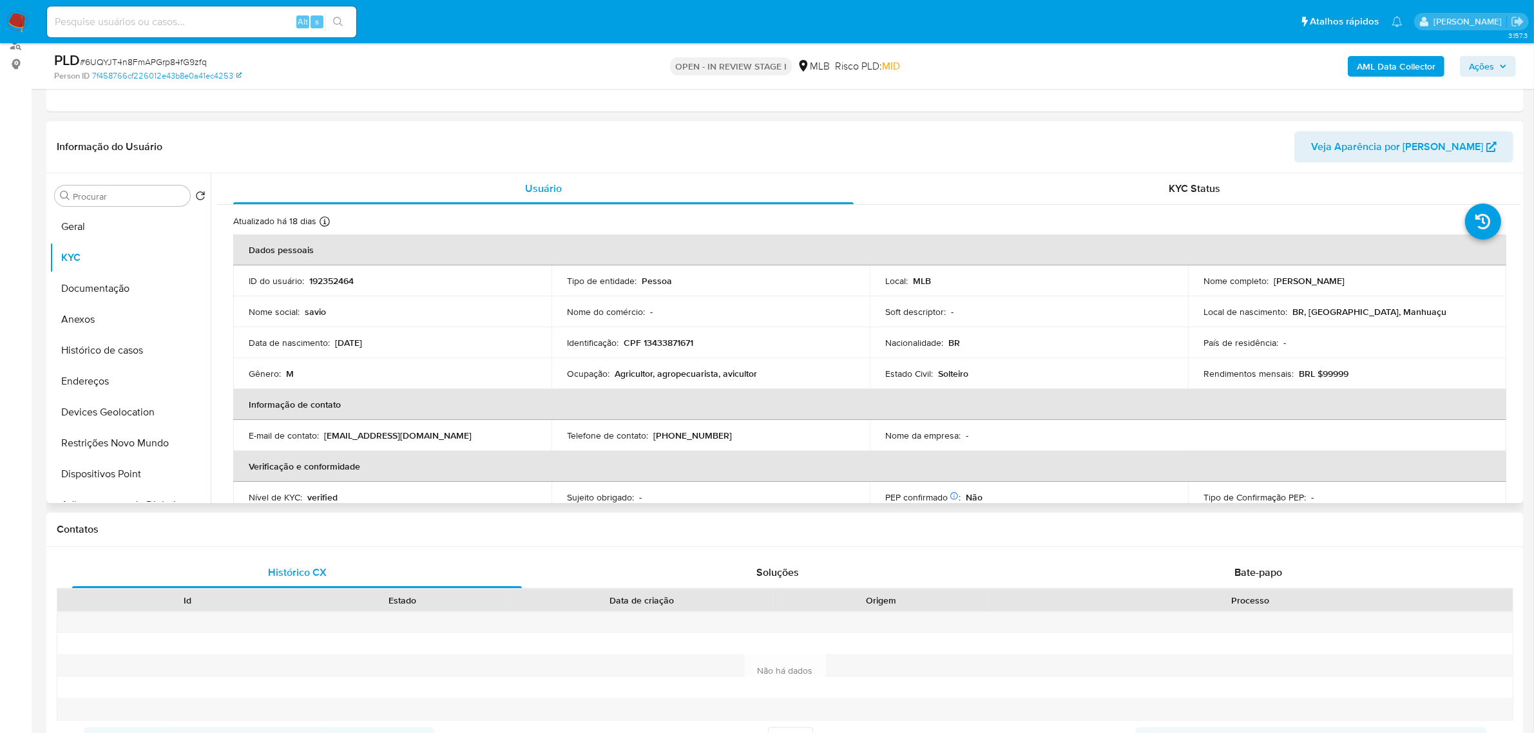
click at [677, 341] on p "CPF 13433871671" at bounding box center [658, 343] width 70 height 12
copy p "13433871671"
drag, startPoint x: 1270, startPoint y: 278, endPoint x: 1393, endPoint y: 268, distance: 122.8
click at [1400, 269] on td "Nome completo : Savio Araujo Carreira" at bounding box center [1347, 280] width 318 height 31
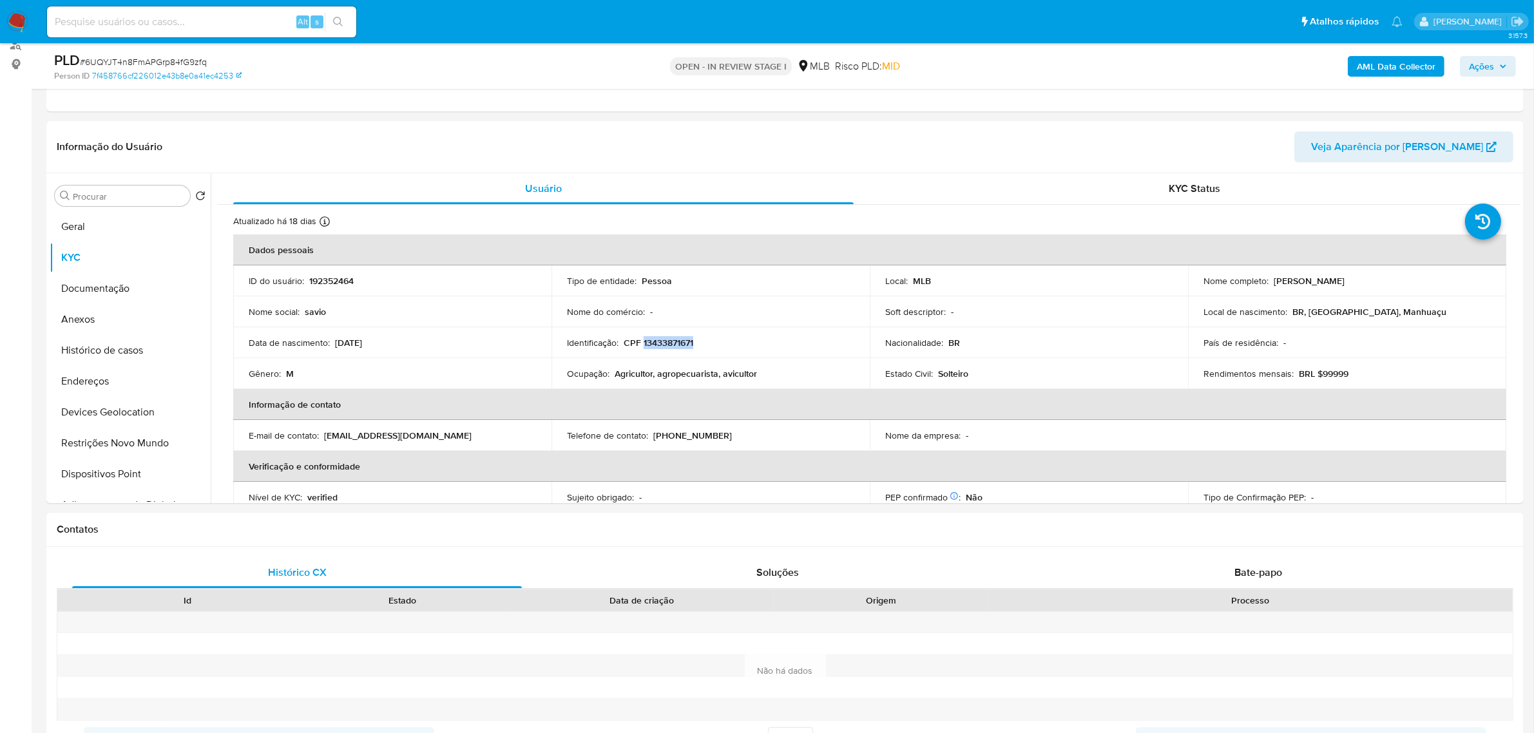
copy p "Savio Araujo Carreira"
click at [137, 288] on button "Documentação" at bounding box center [125, 288] width 151 height 31
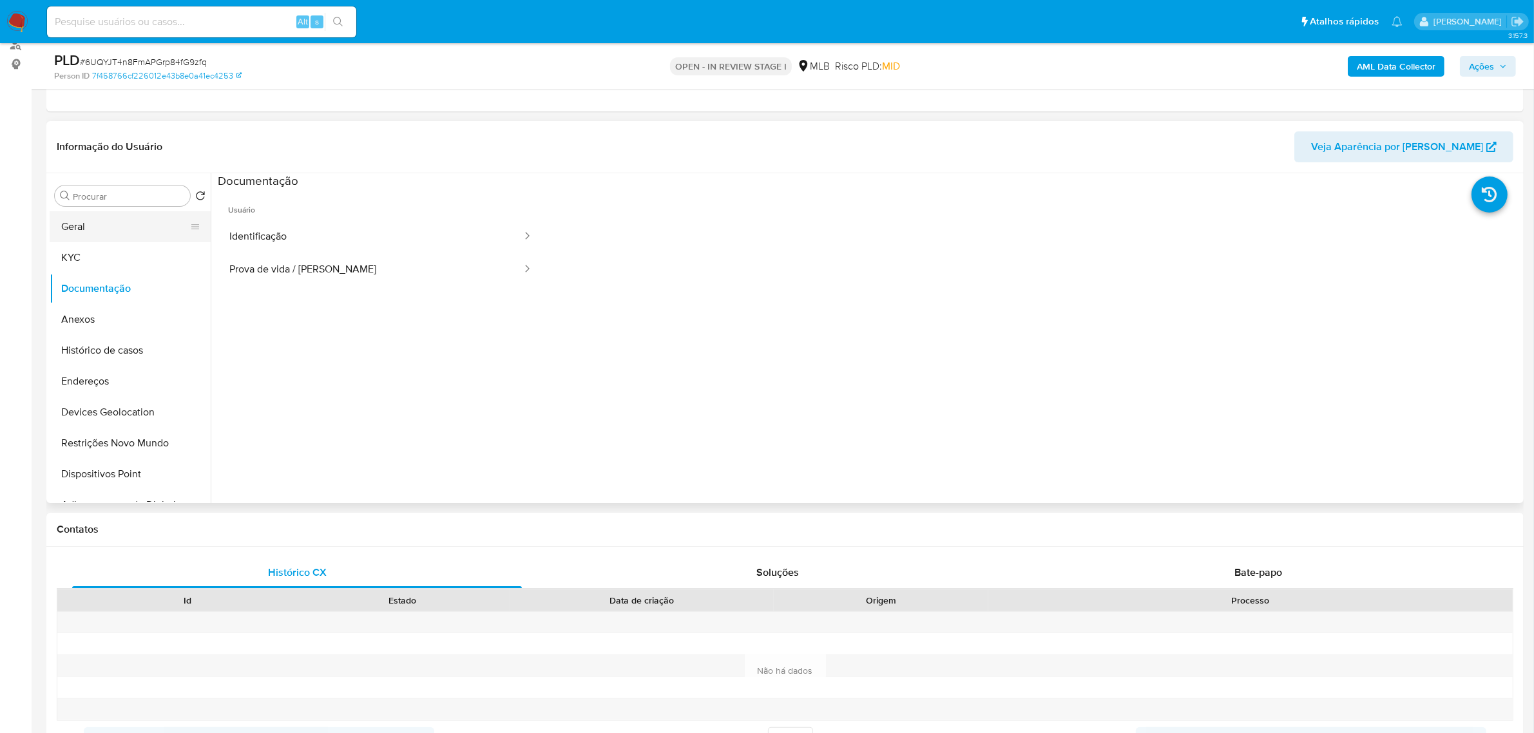
click at [124, 224] on button "Geral" at bounding box center [125, 226] width 151 height 31
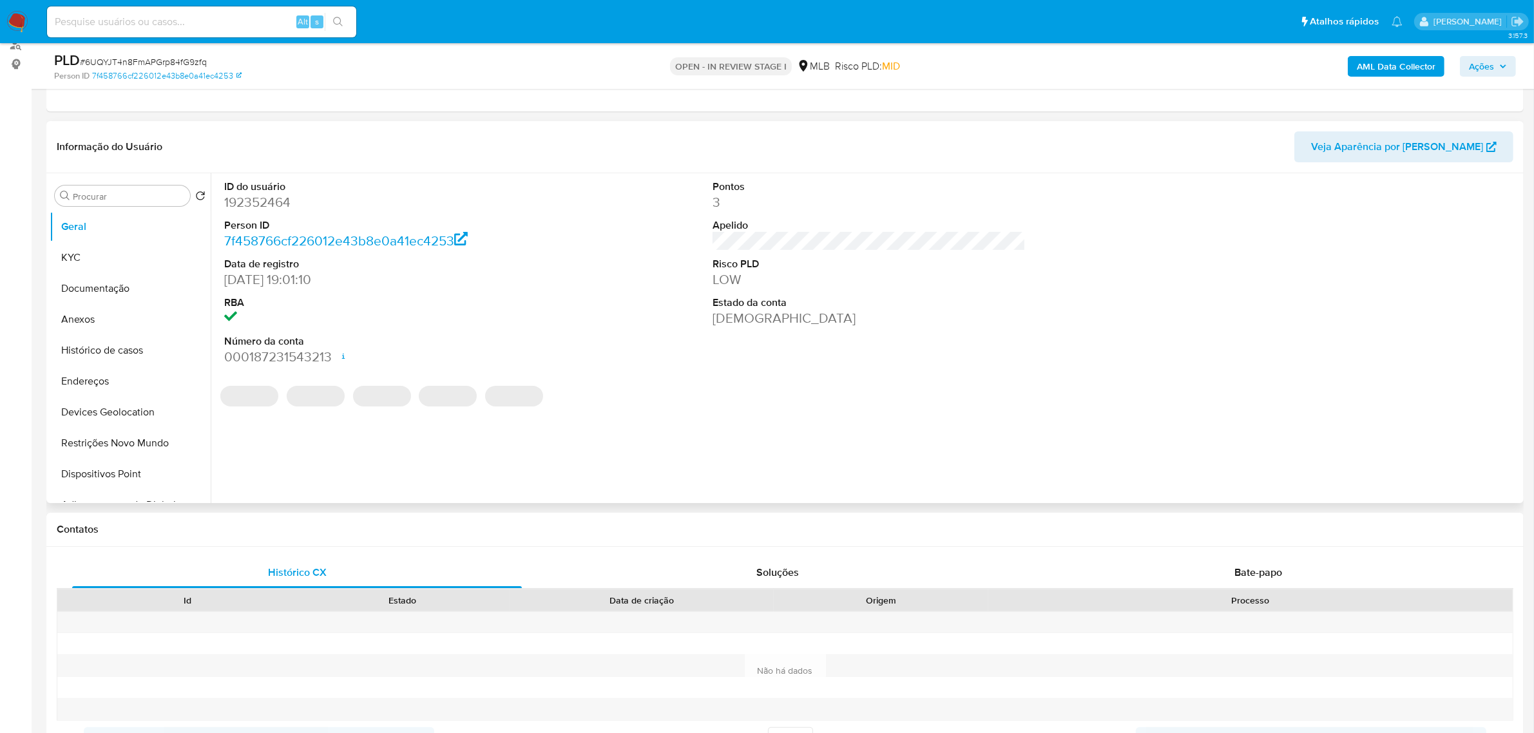
click at [265, 195] on dd "192352464" at bounding box center [380, 202] width 313 height 18
click at [260, 208] on dd "192352464" at bounding box center [380, 202] width 313 height 18
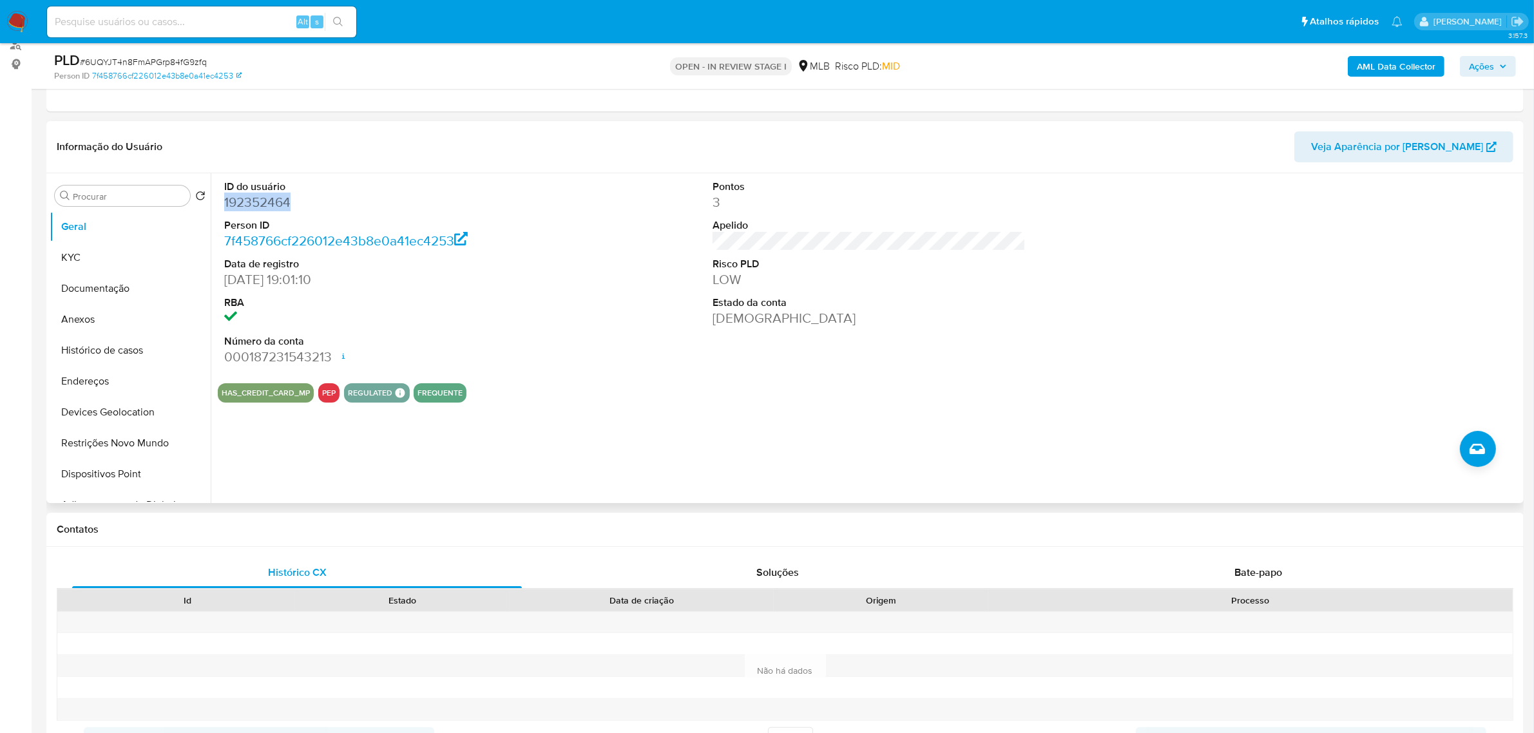
click at [260, 208] on dd "192352464" at bounding box center [380, 202] width 313 height 18
copy dd "192352464"
click at [587, 448] on div "ID do usuário 192352464 Person ID 7f458766cf226012e43b8e0a41ec4253 Data de regi…" at bounding box center [865, 338] width 1309 height 330
click at [130, 260] on button "KYC" at bounding box center [125, 257] width 151 height 31
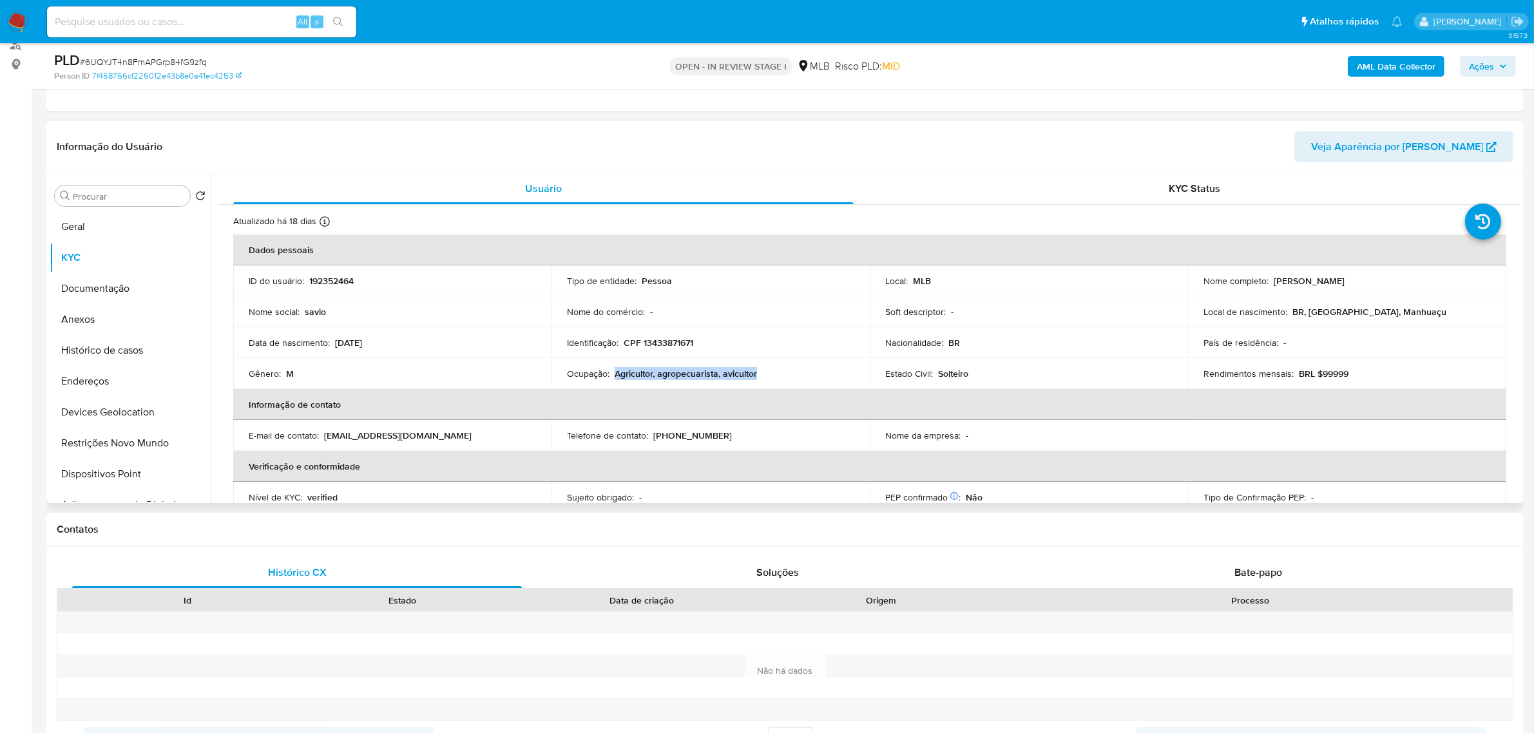
drag, startPoint x: 614, startPoint y: 377, endPoint x: 789, endPoint y: 377, distance: 175.2
click at [789, 377] on div "Ocupação : Agricultor, agropecuarista, avicultor" at bounding box center [710, 374] width 287 height 12
copy p "Agricultor, agropecuarista, avicultor"
click at [1469, 66] on span "Ações" at bounding box center [1481, 66] width 25 height 21
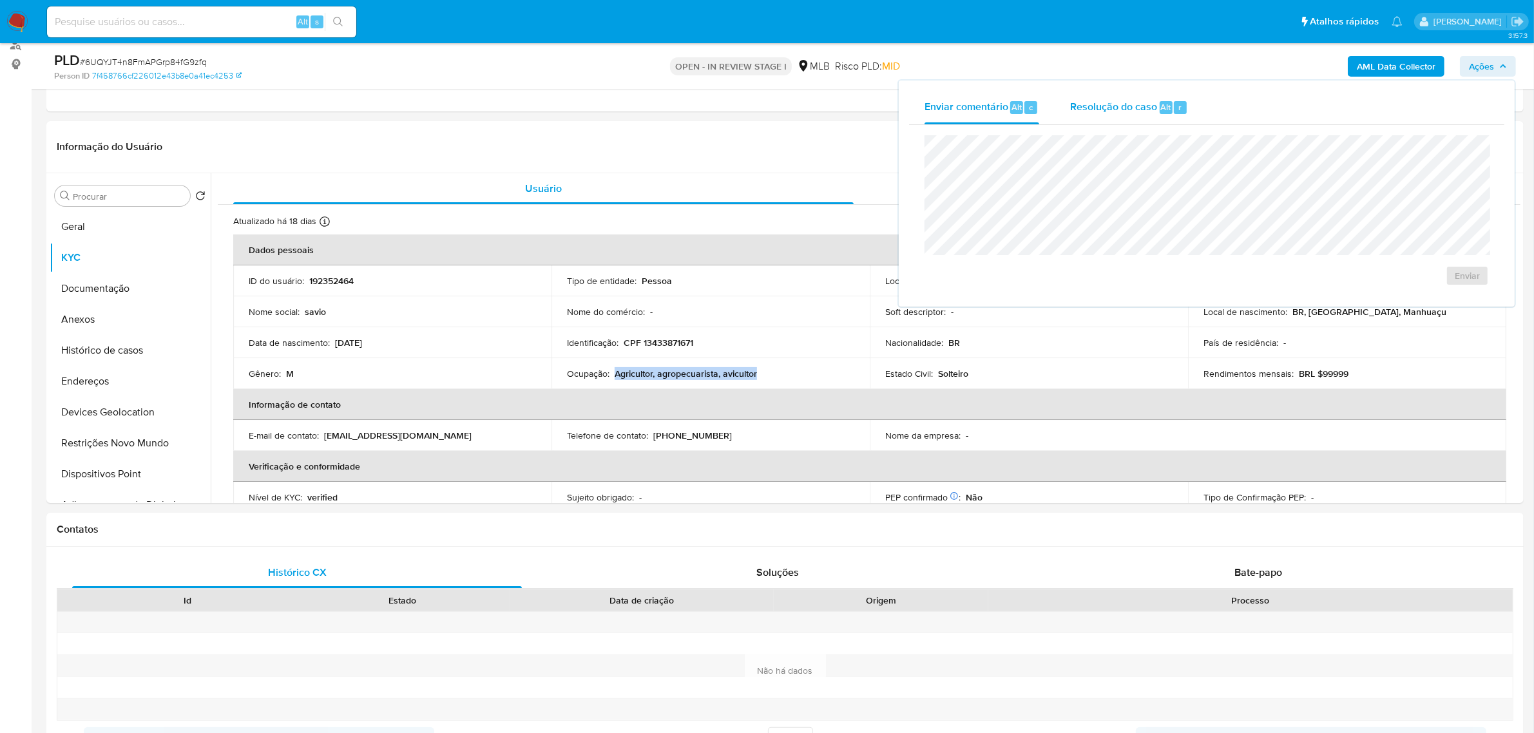
click at [1099, 108] on span "Resolução do caso" at bounding box center [1113, 106] width 87 height 15
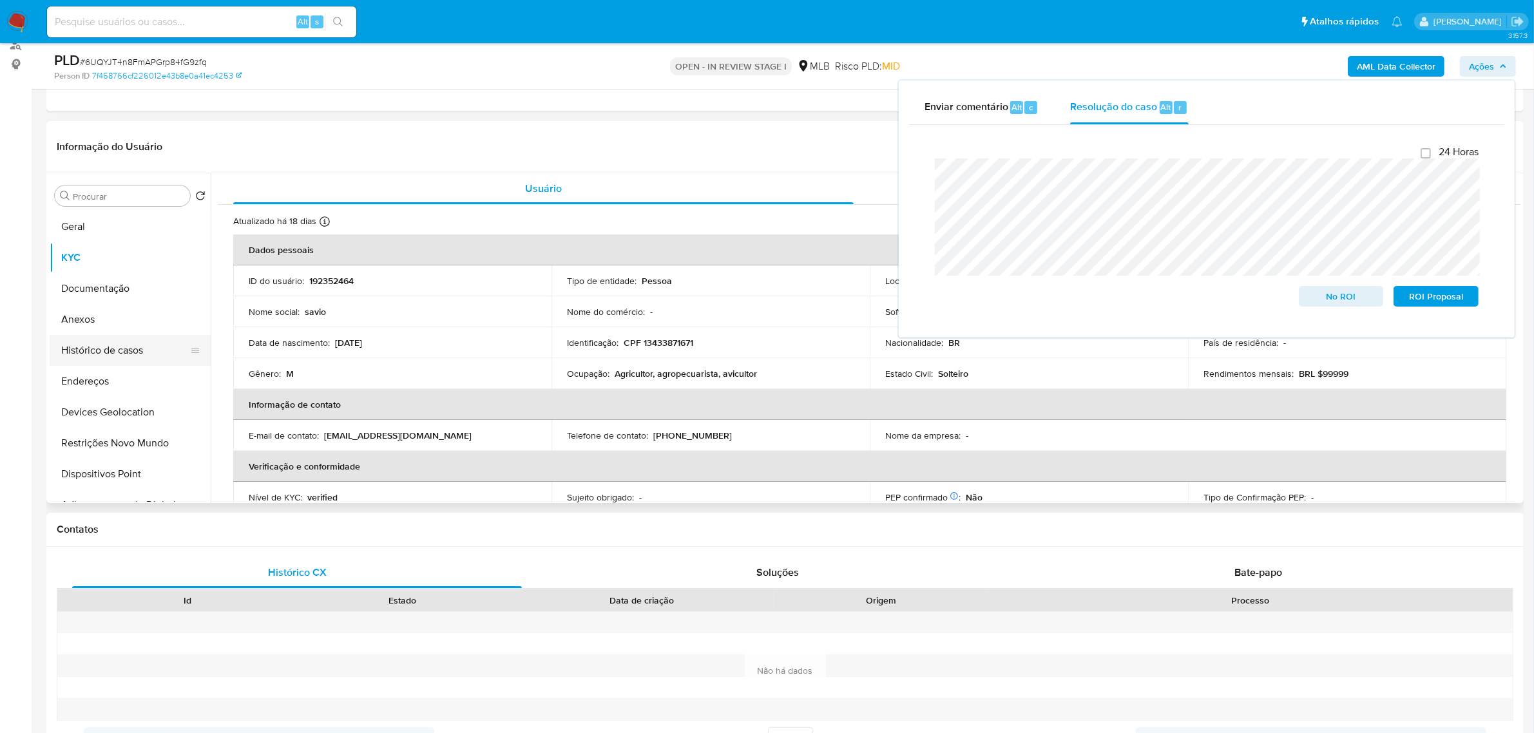
click at [90, 361] on button "Histórico de casos" at bounding box center [125, 350] width 151 height 31
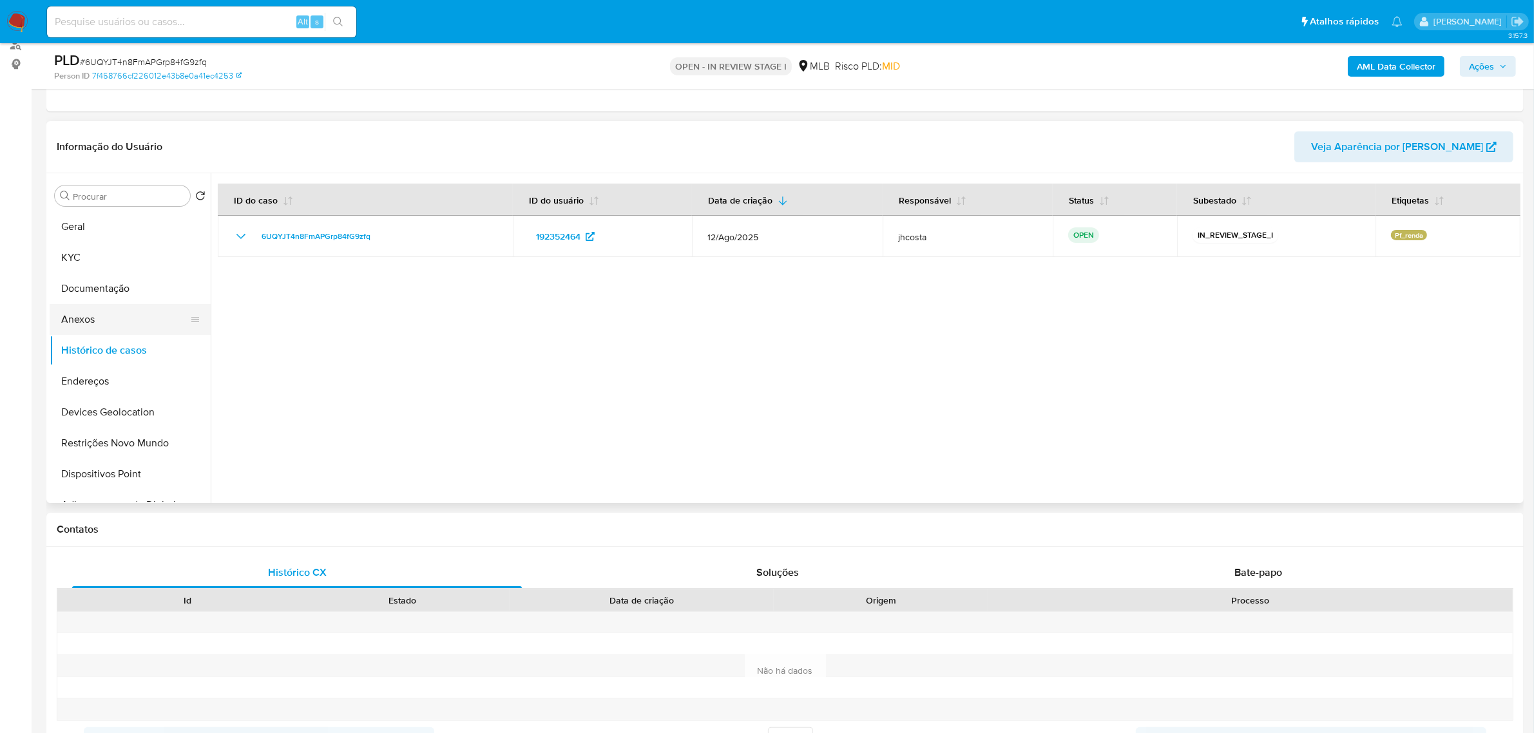
click at [110, 318] on button "Anexos" at bounding box center [125, 319] width 151 height 31
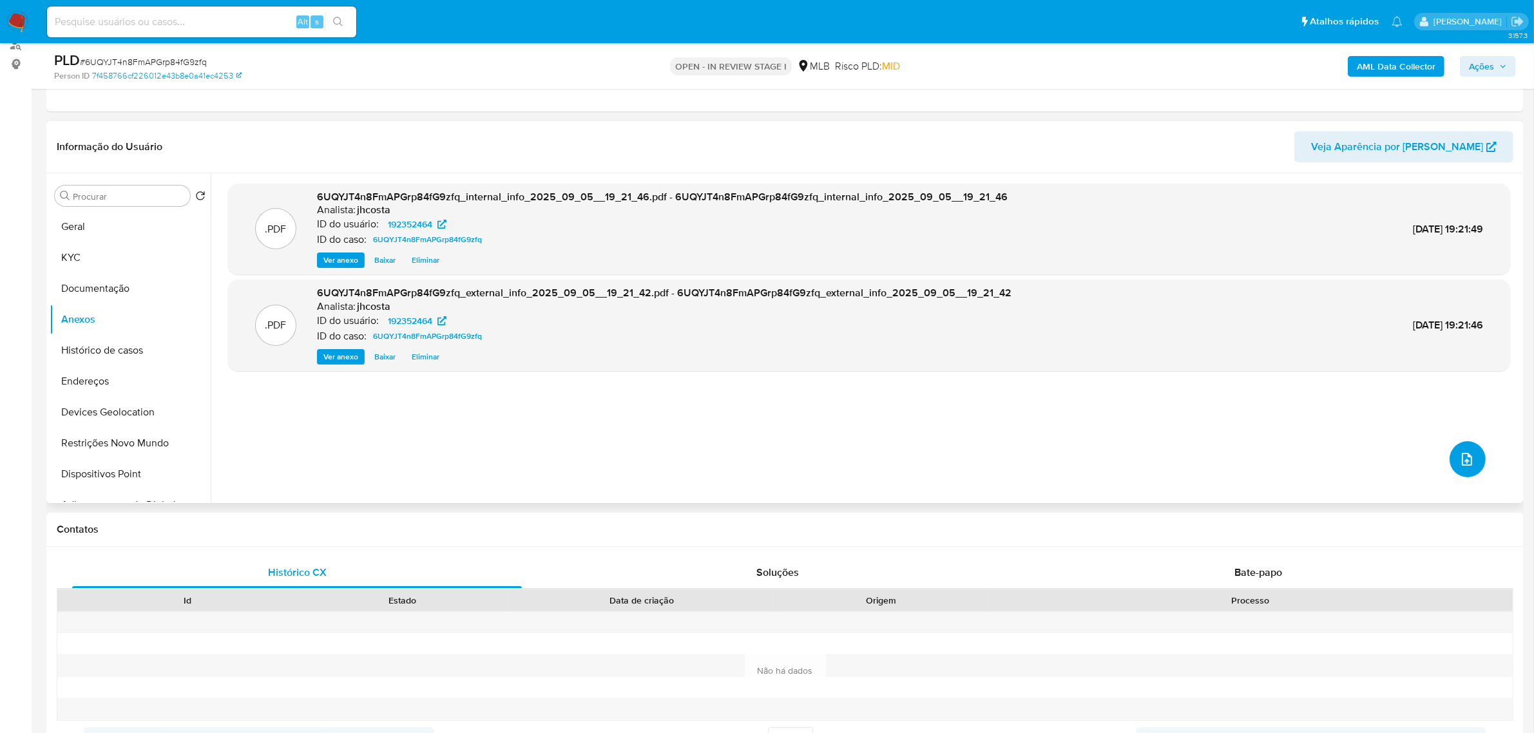
click at [1469, 452] on span "upload-file" at bounding box center [1466, 459] width 15 height 15
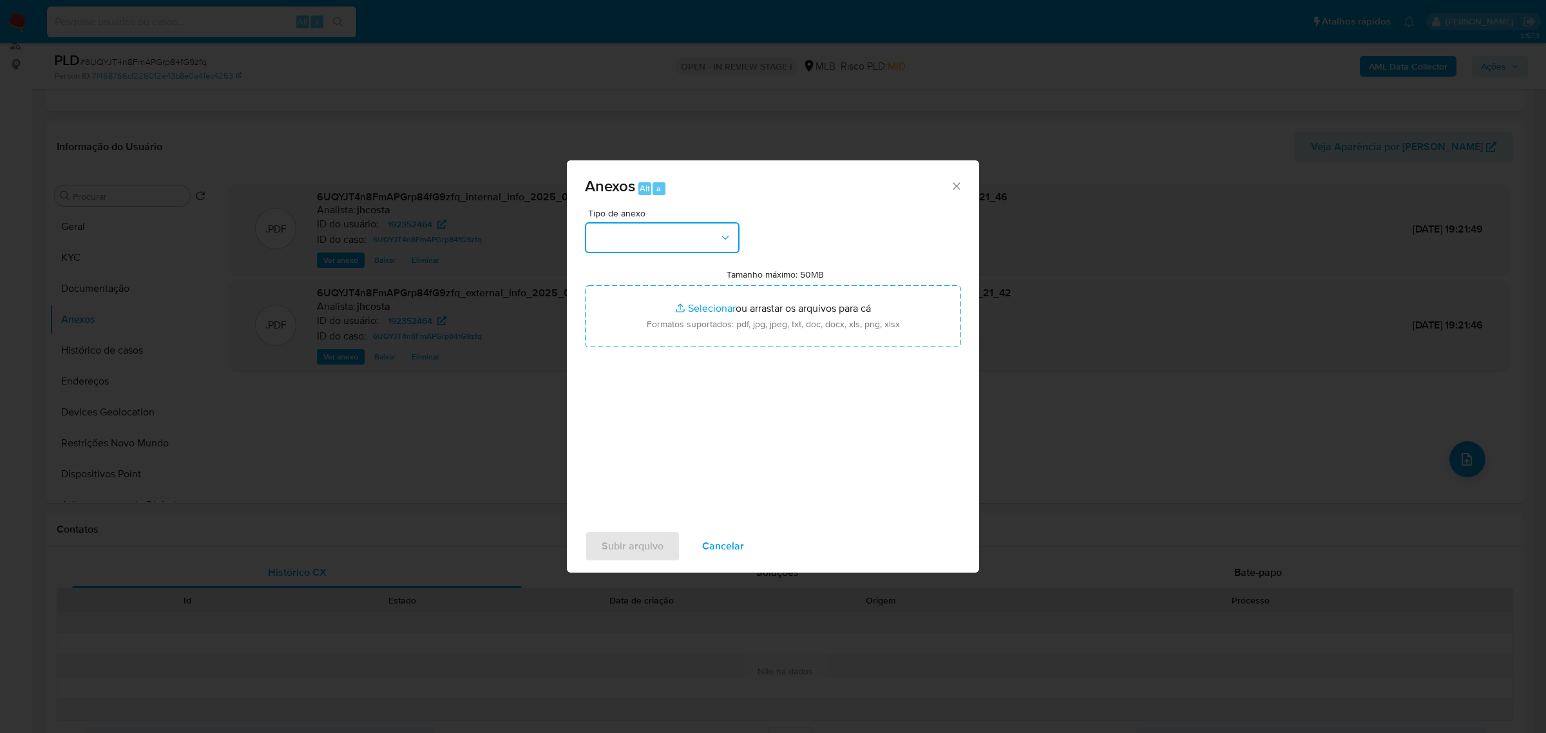
click at [669, 240] on button "button" at bounding box center [662, 237] width 155 height 31
click at [634, 343] on div "OUTROS" at bounding box center [658, 327] width 131 height 31
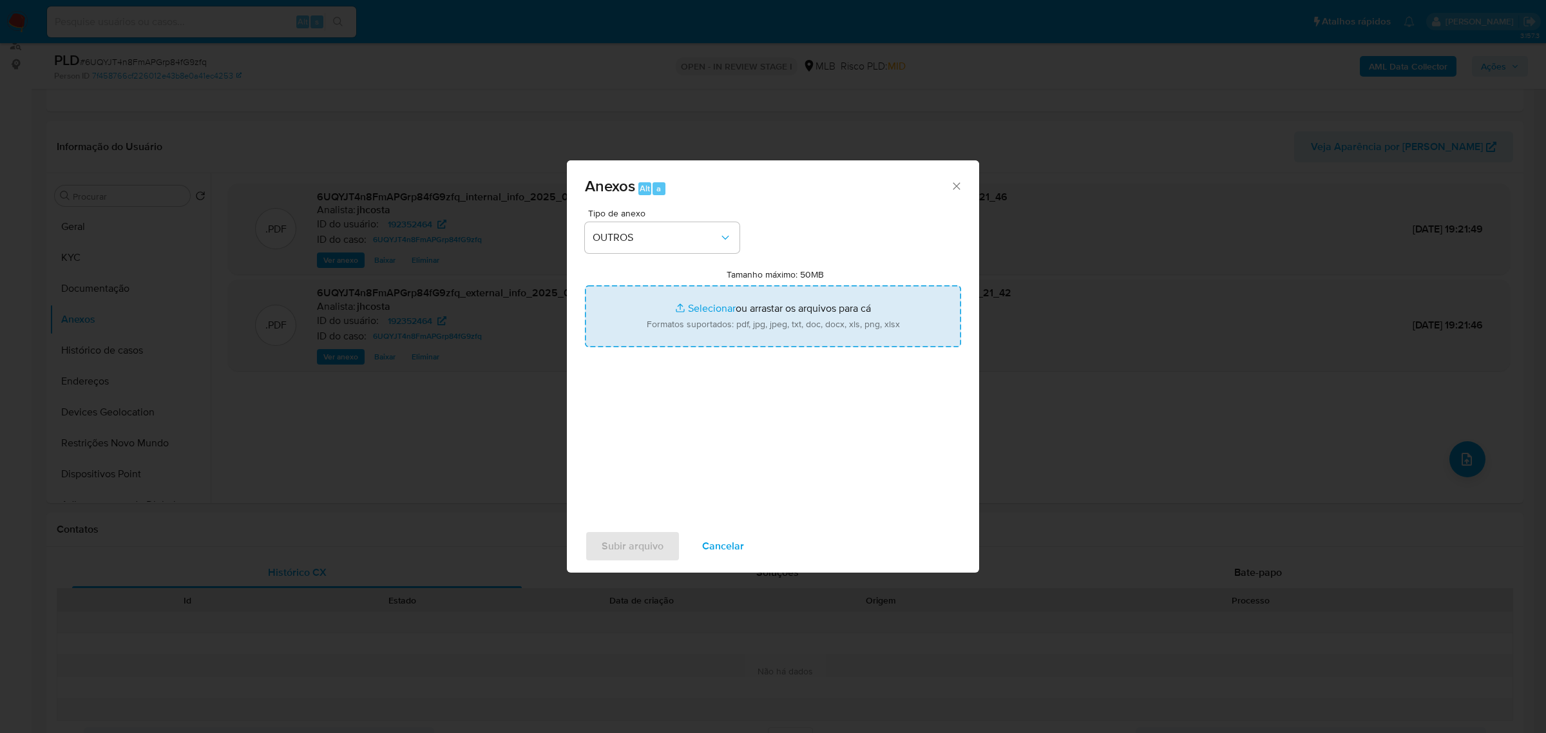
click at [771, 312] on input "Tamanho máximo: 50MB Selecionar arquivos" at bounding box center [773, 316] width 376 height 62
type input "C:\fakepath\Mulan 192352464_2025_09_05_18_23_15.xlsx"
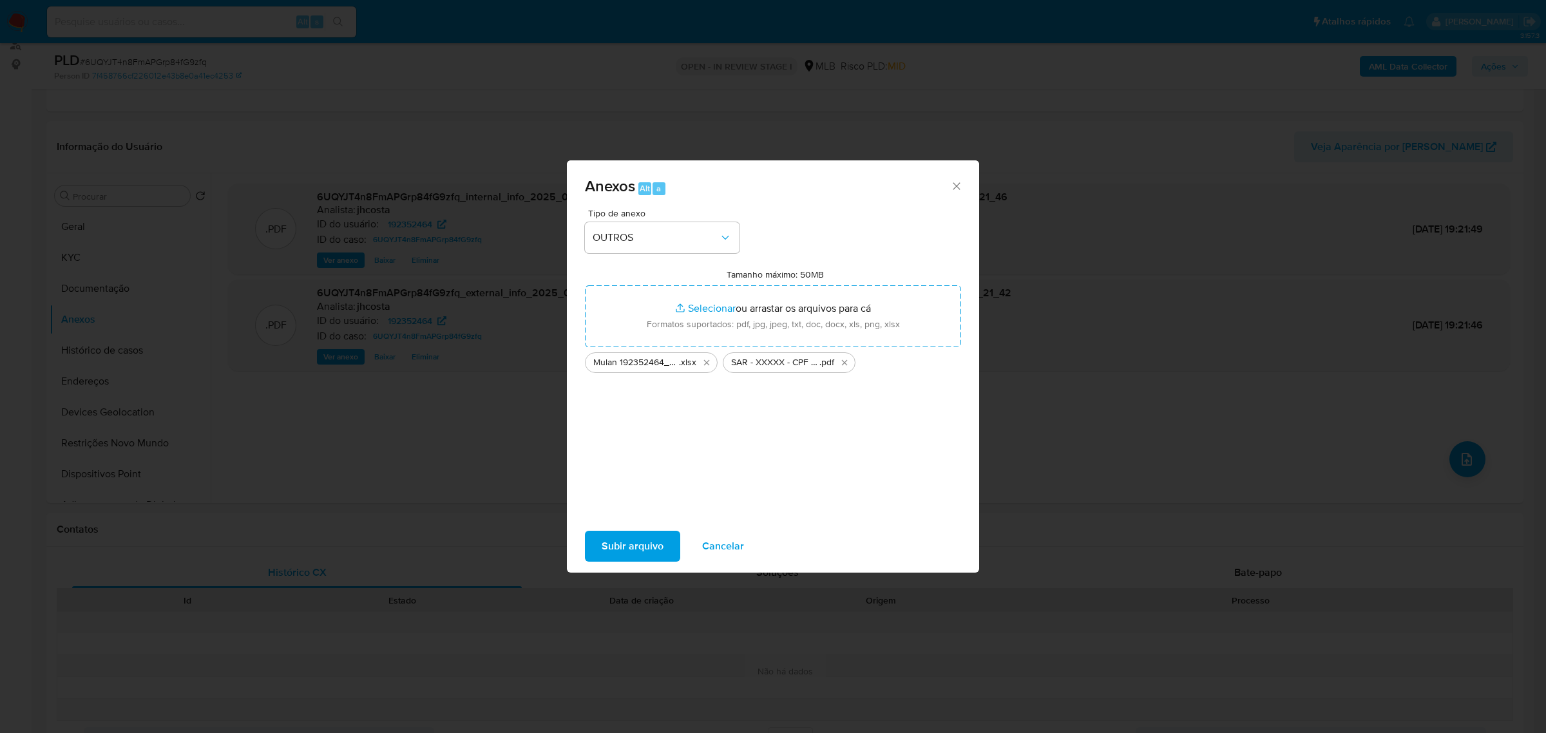
click at [640, 542] on span "Subir arquivo" at bounding box center [633, 546] width 62 height 28
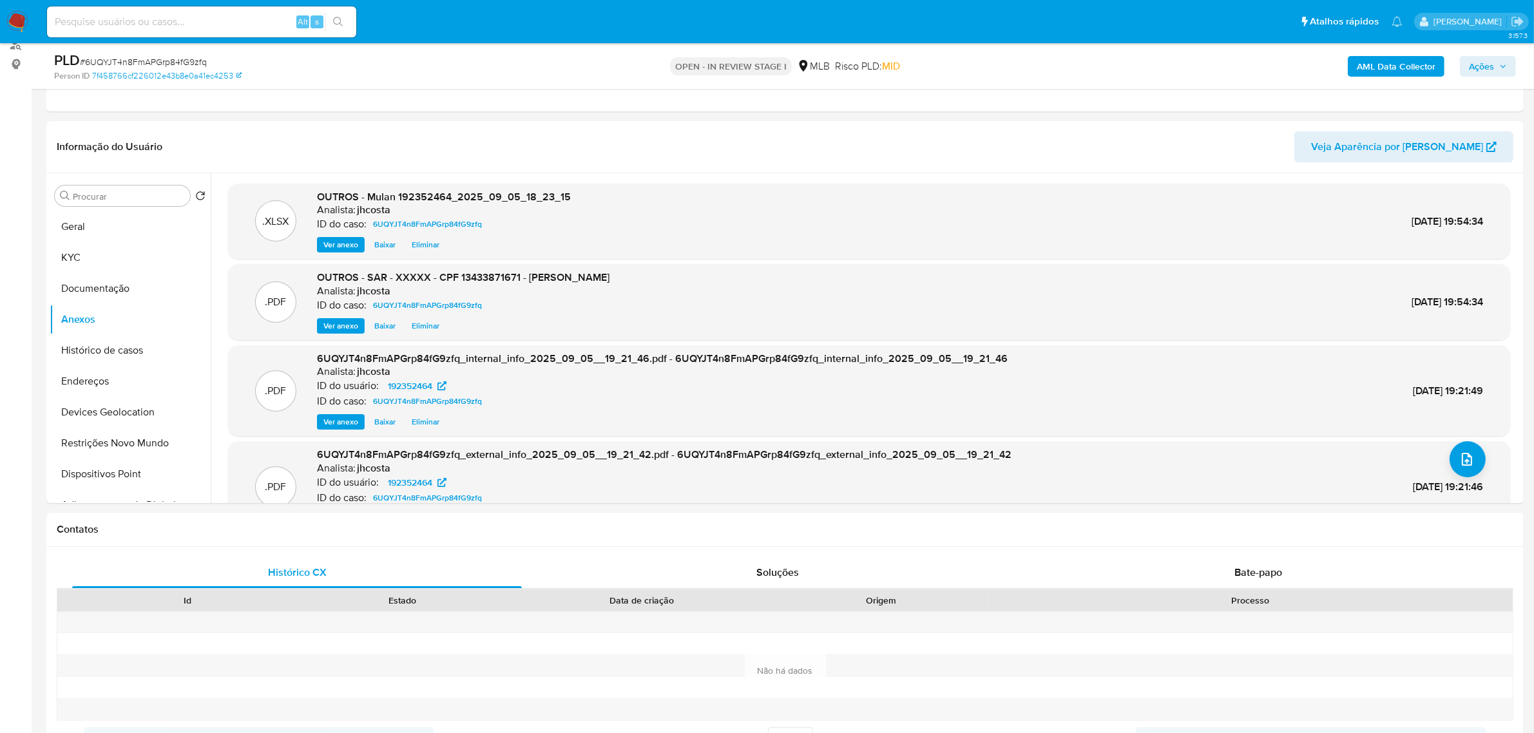
click at [1492, 64] on span "Ações" at bounding box center [1481, 66] width 25 height 21
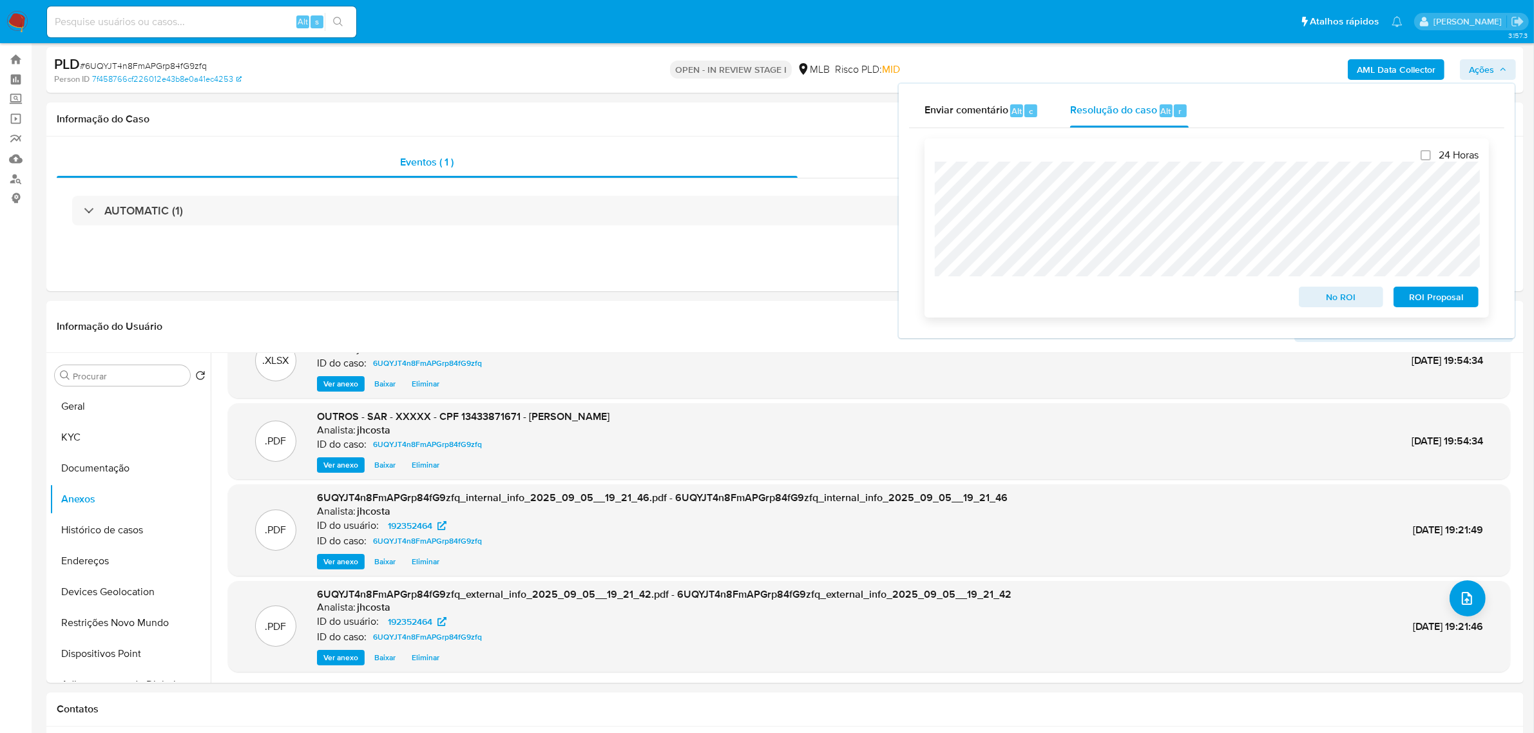
scroll to position [0, 0]
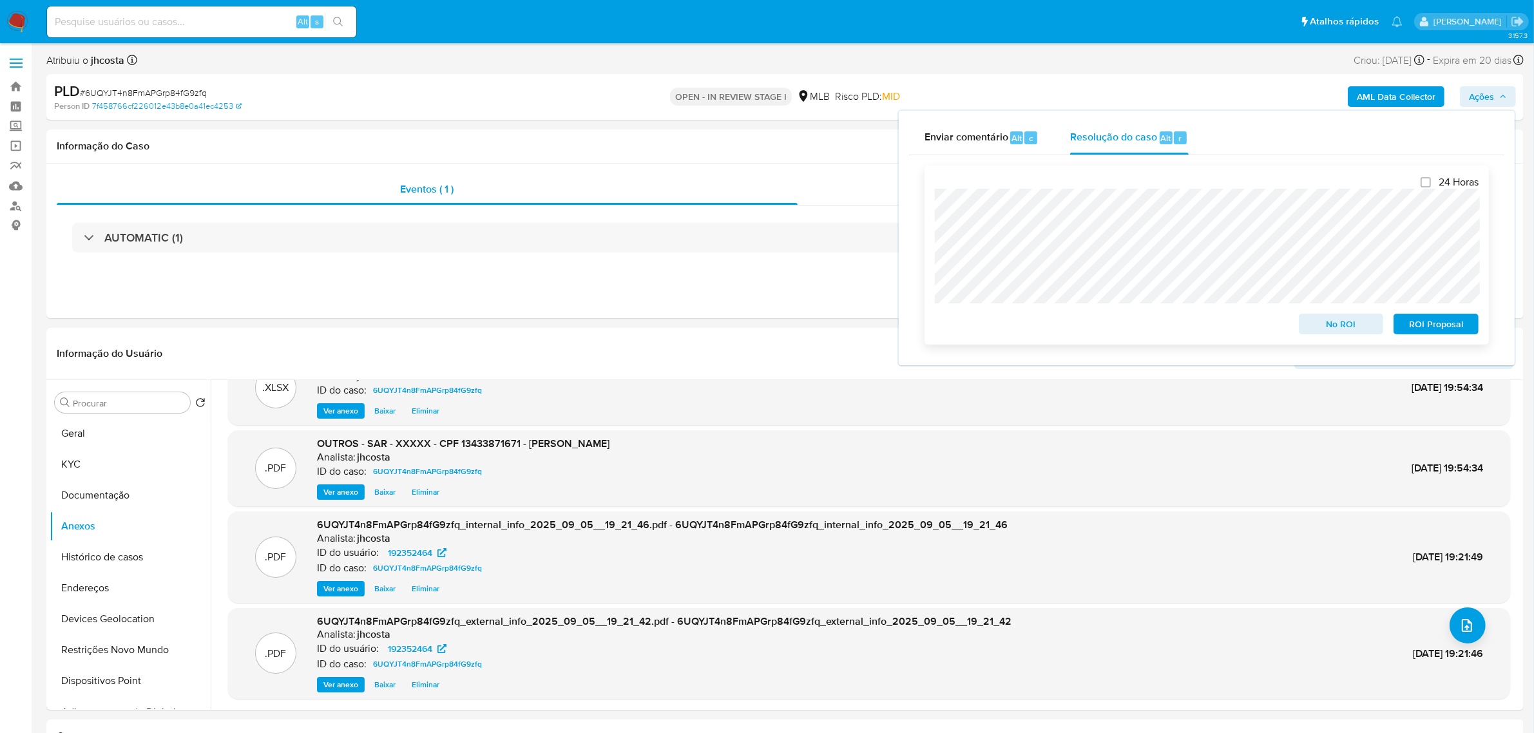
click at [1443, 323] on span "ROI Proposal" at bounding box center [1435, 324] width 67 height 18
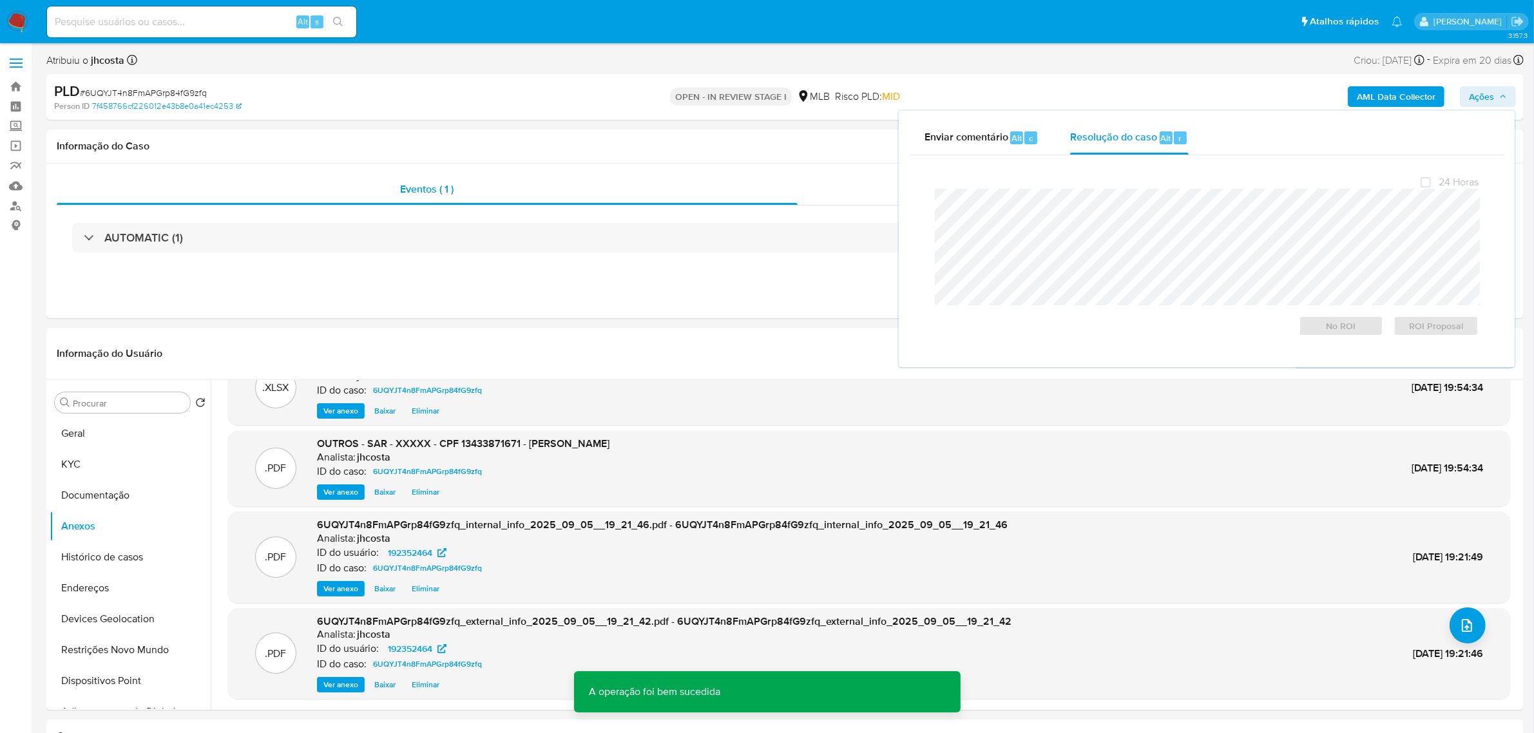
click at [187, 88] on span "# 6UQYJT4n8FmAPGrp84fG9zfq" at bounding box center [143, 92] width 127 height 13
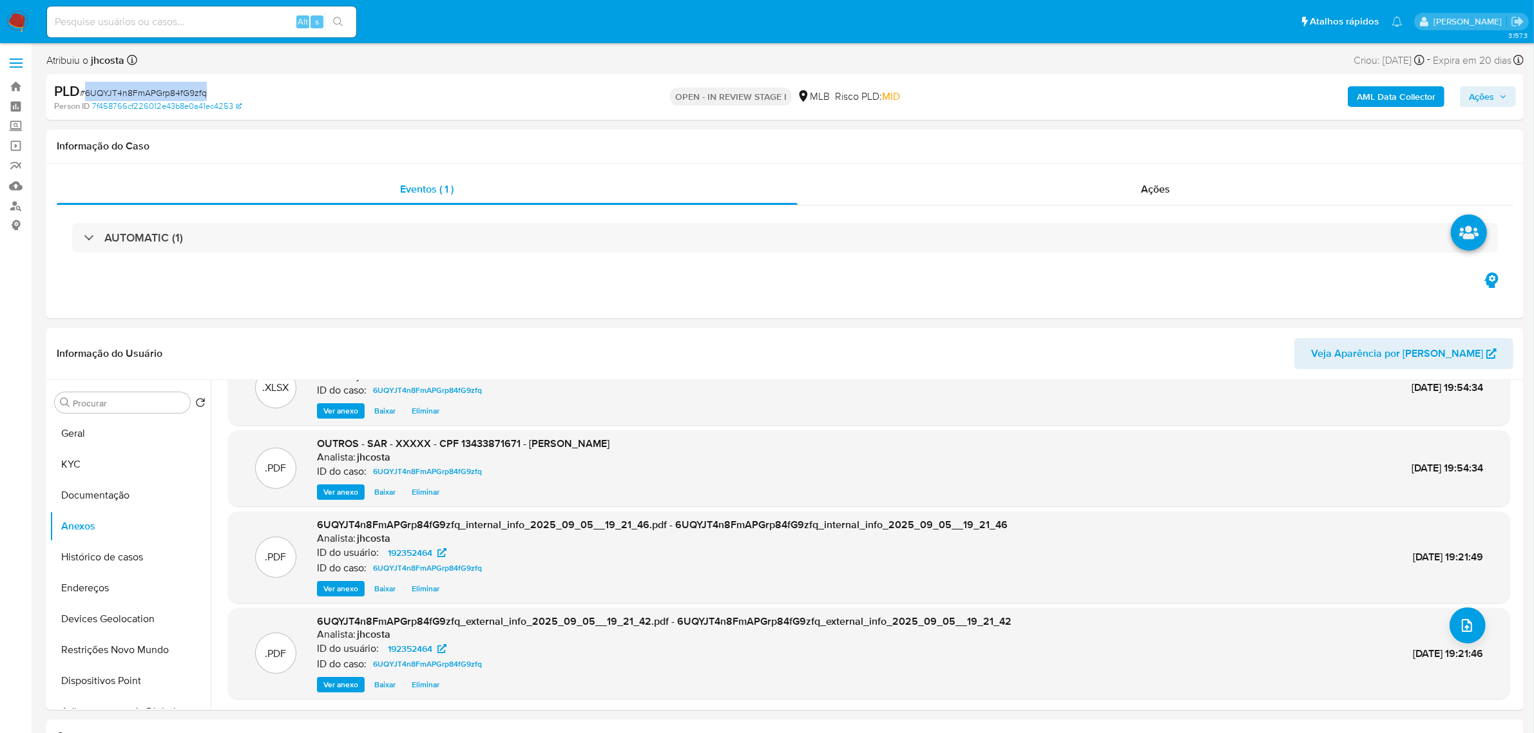
click at [187, 88] on span "# 6UQYJT4n8FmAPGrp84fG9zfq" at bounding box center [143, 92] width 127 height 13
copy span "6UQYJT4n8FmAPGrp84fG9zfq"
click at [1128, 188] on div "Ações" at bounding box center [1155, 189] width 716 height 31
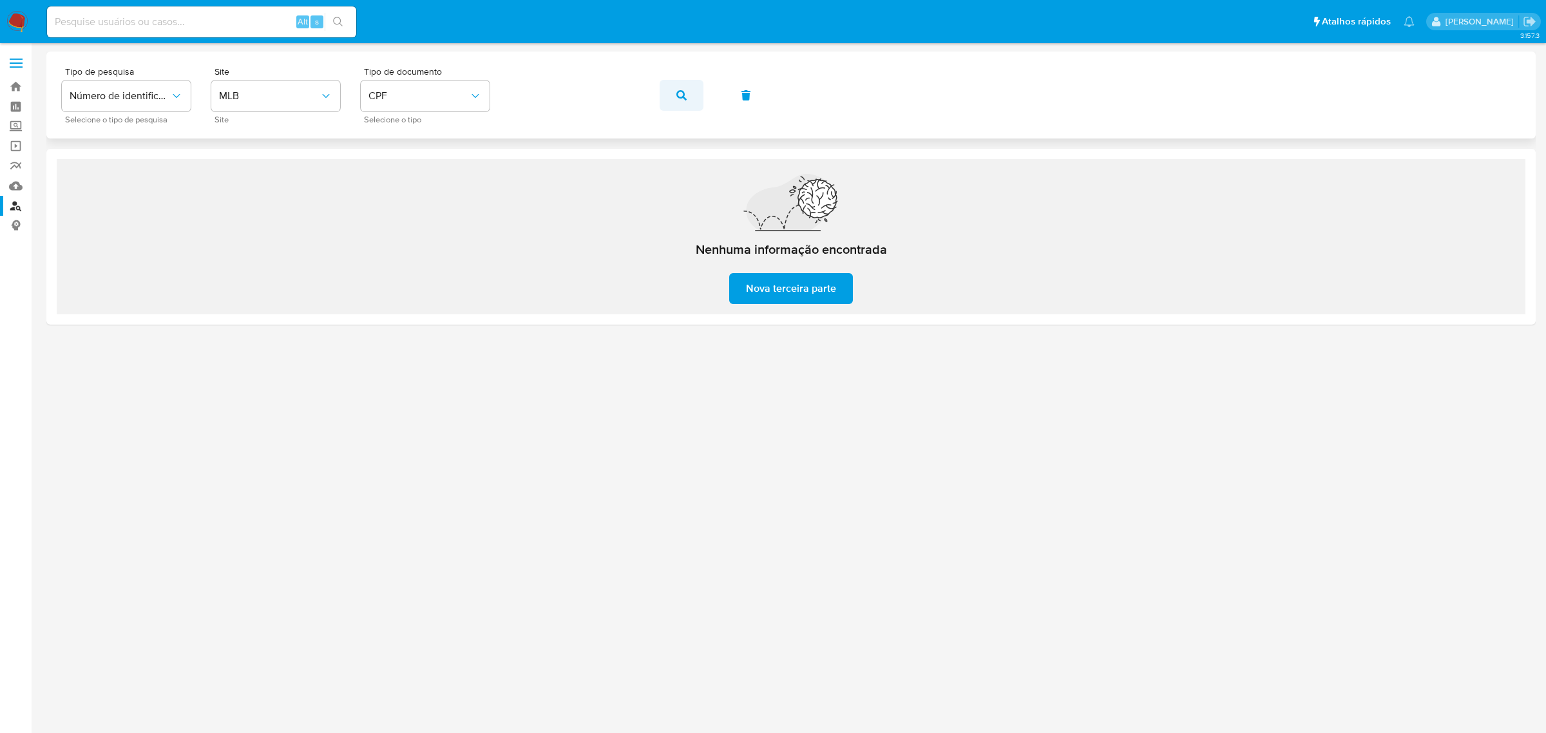
click at [688, 86] on button "button" at bounding box center [682, 95] width 44 height 31
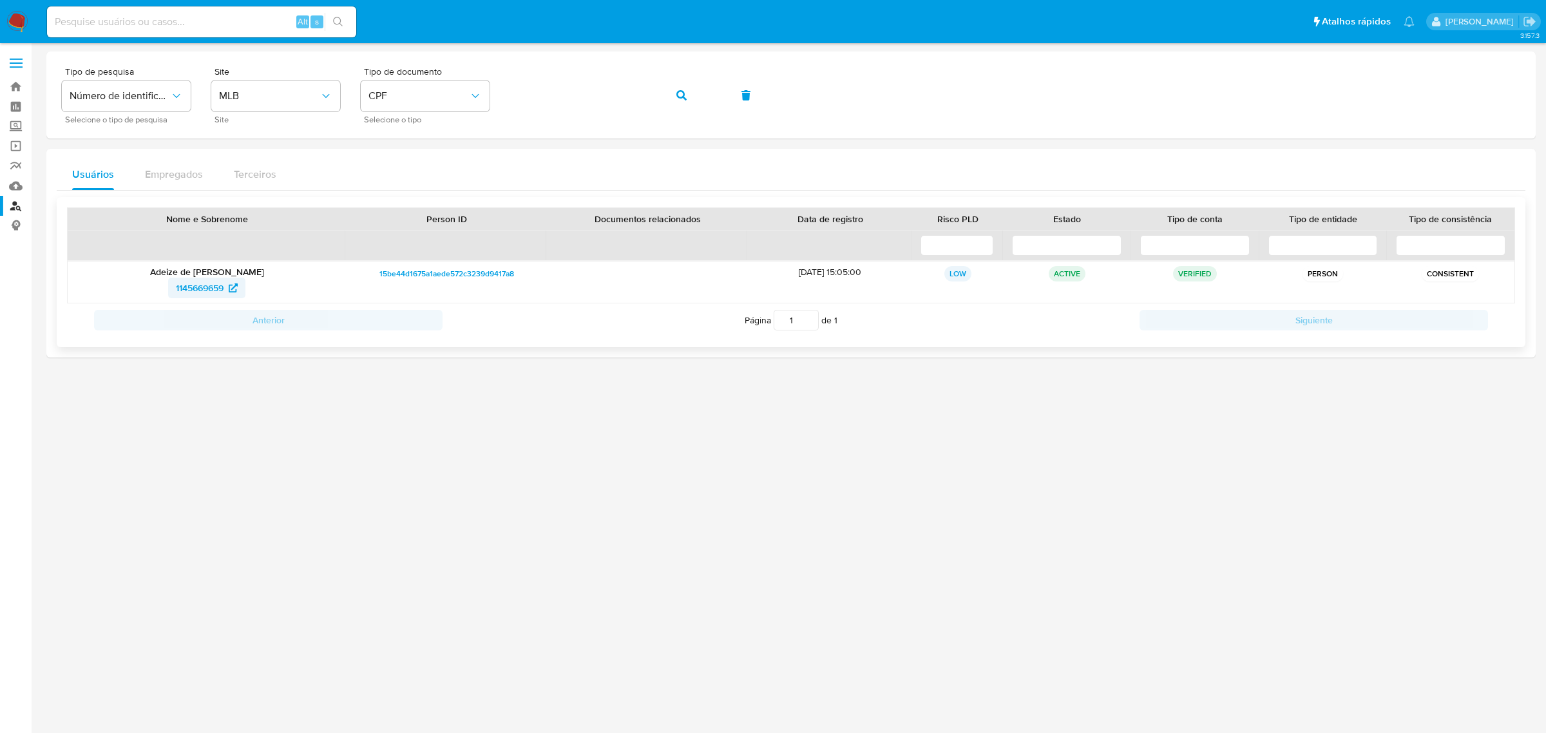
click at [198, 290] on span "1145669659" at bounding box center [200, 288] width 48 height 21
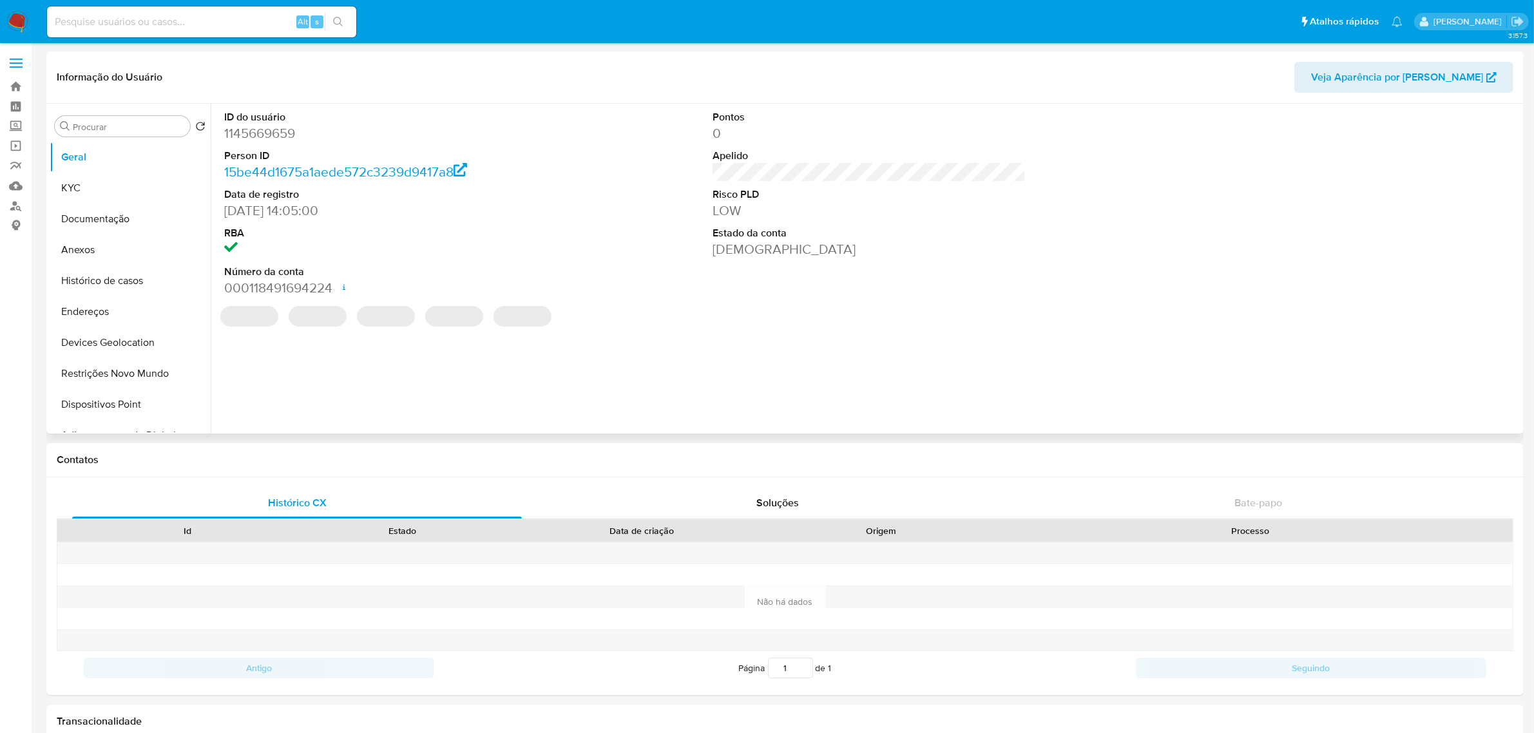
select select "10"
click at [97, 190] on button "KYC" at bounding box center [125, 188] width 151 height 31
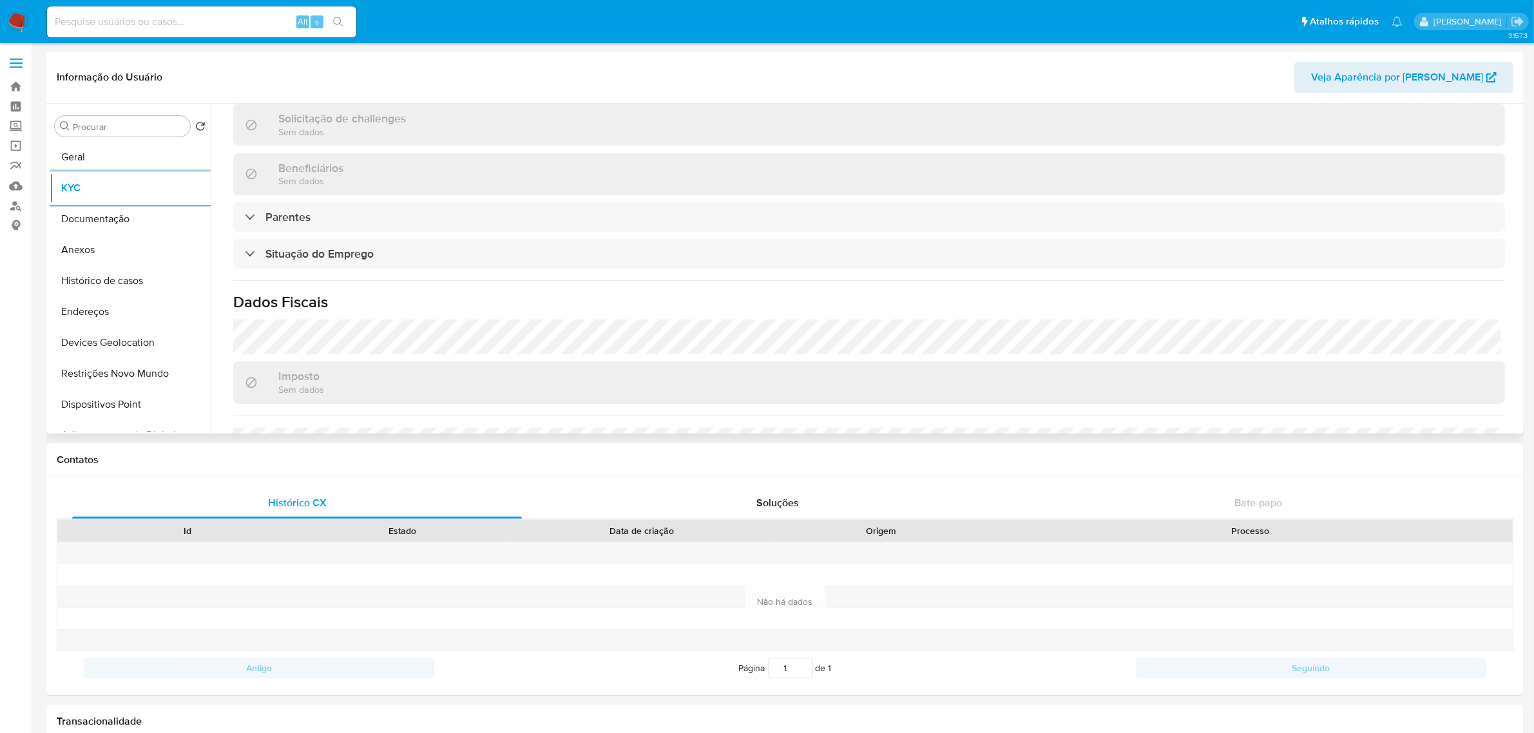
scroll to position [549, 0]
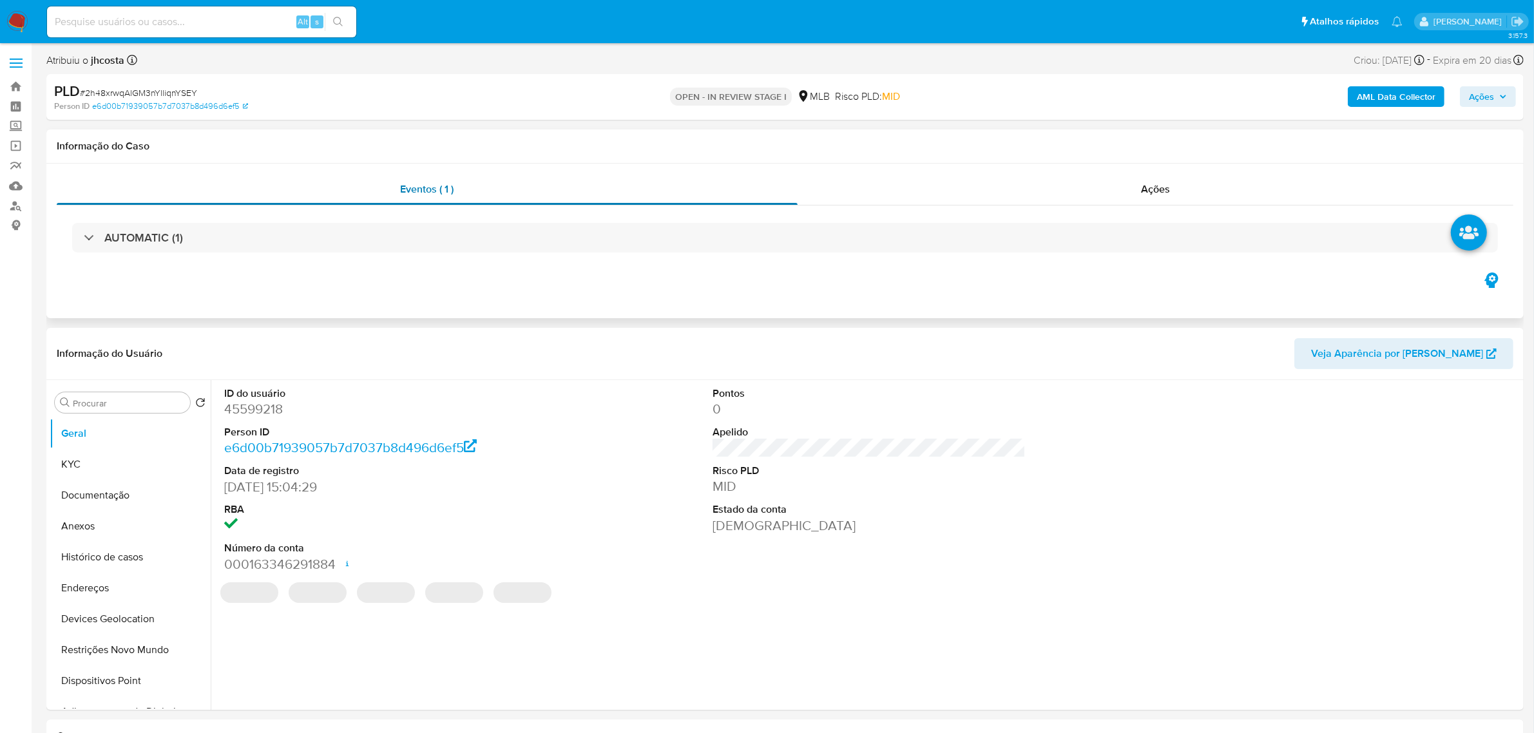
select select "10"
click at [245, 418] on dd "45599218" at bounding box center [380, 409] width 313 height 18
copy dd "45599218"
click at [584, 357] on header "Informação do Usuário Veja Aparência por Pessoa" at bounding box center [785, 353] width 1456 height 31
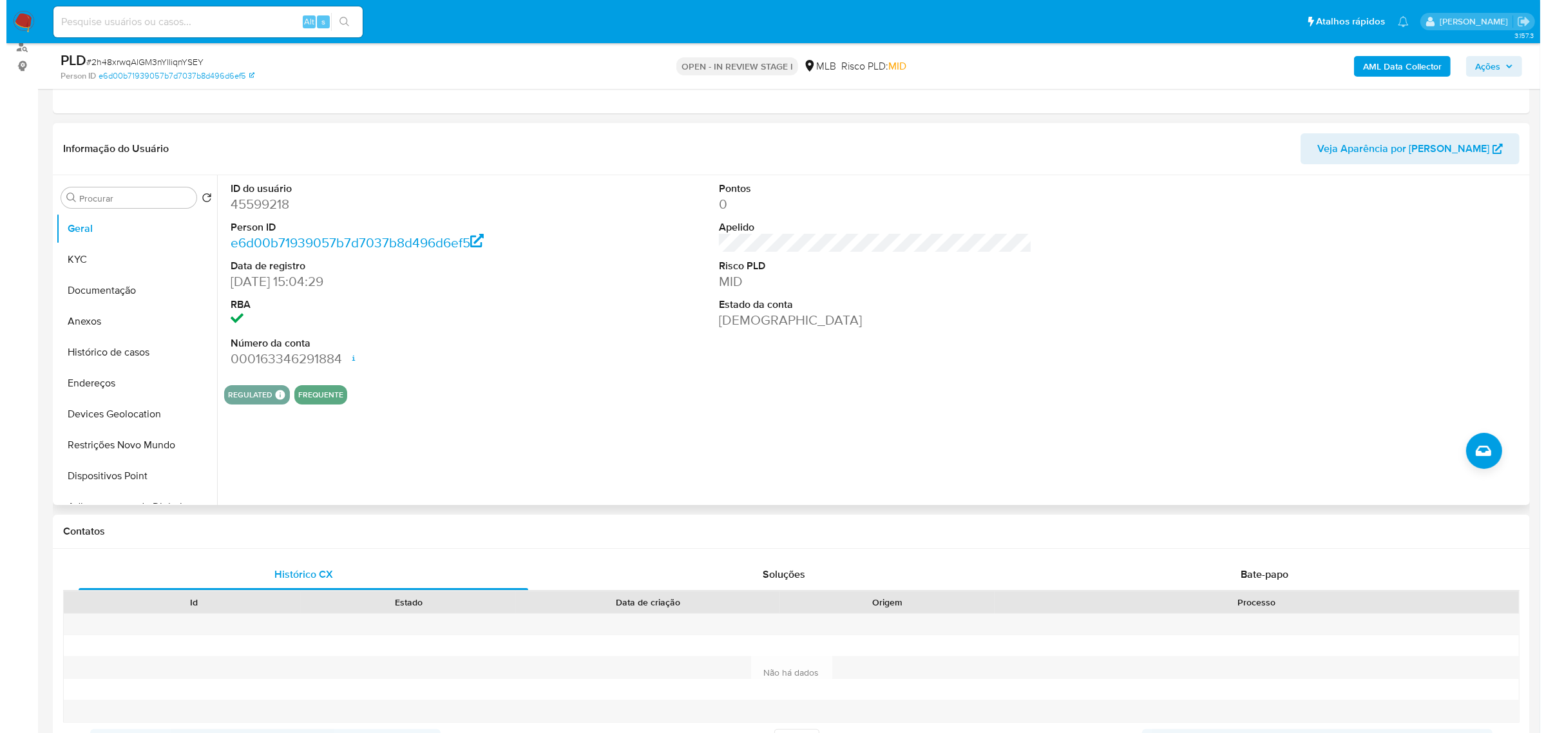
scroll to position [161, 0]
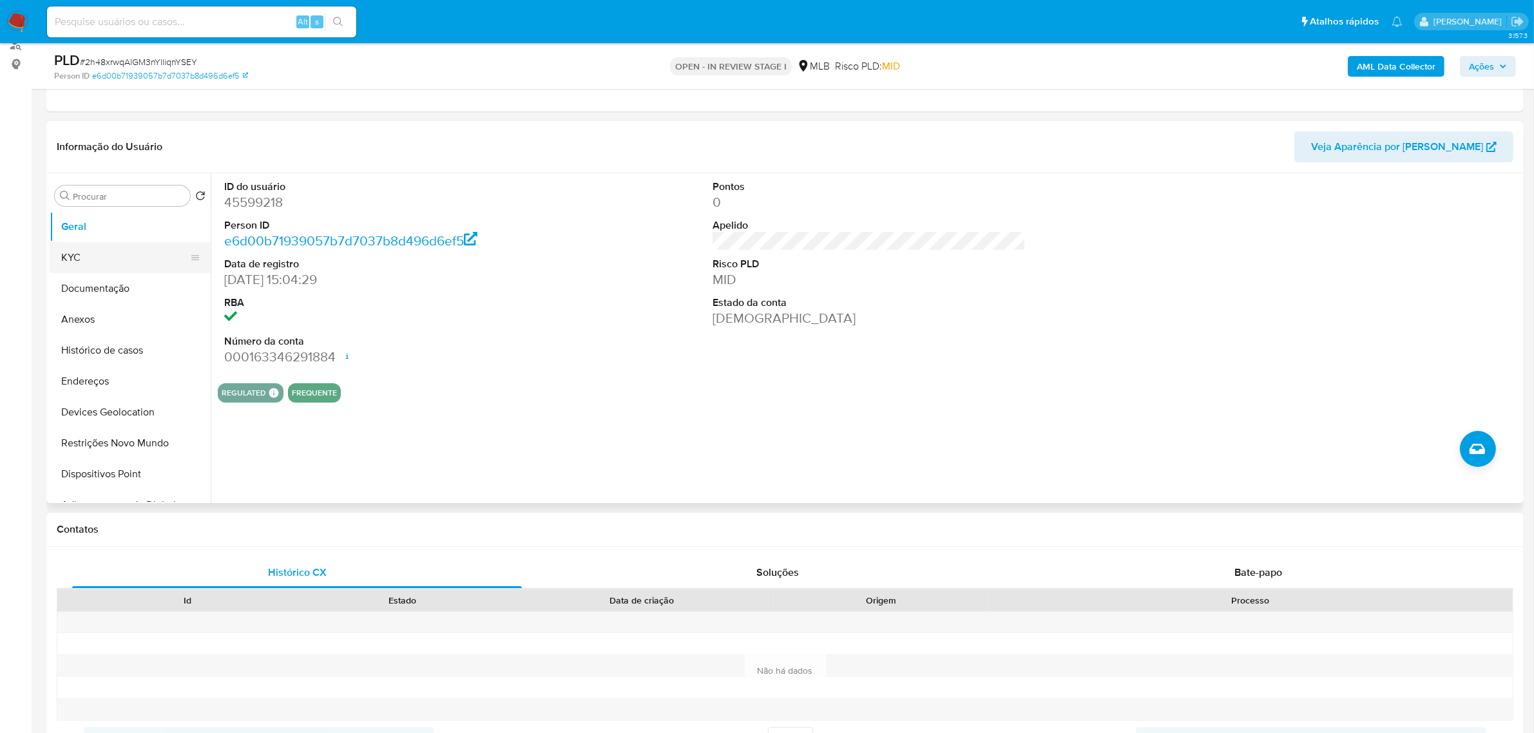
click at [94, 259] on button "KYC" at bounding box center [125, 257] width 151 height 31
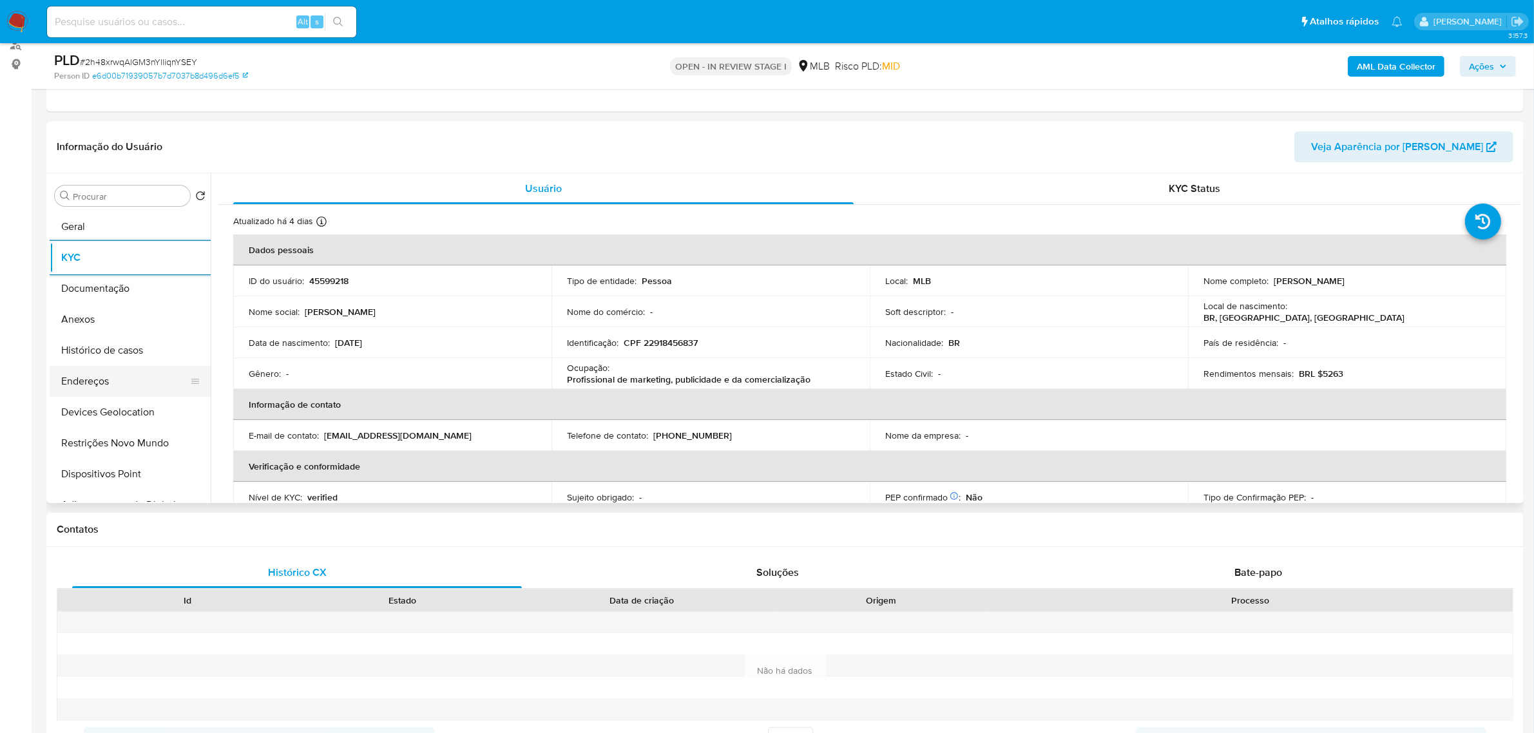
click at [133, 378] on button "Endereços" at bounding box center [125, 381] width 151 height 31
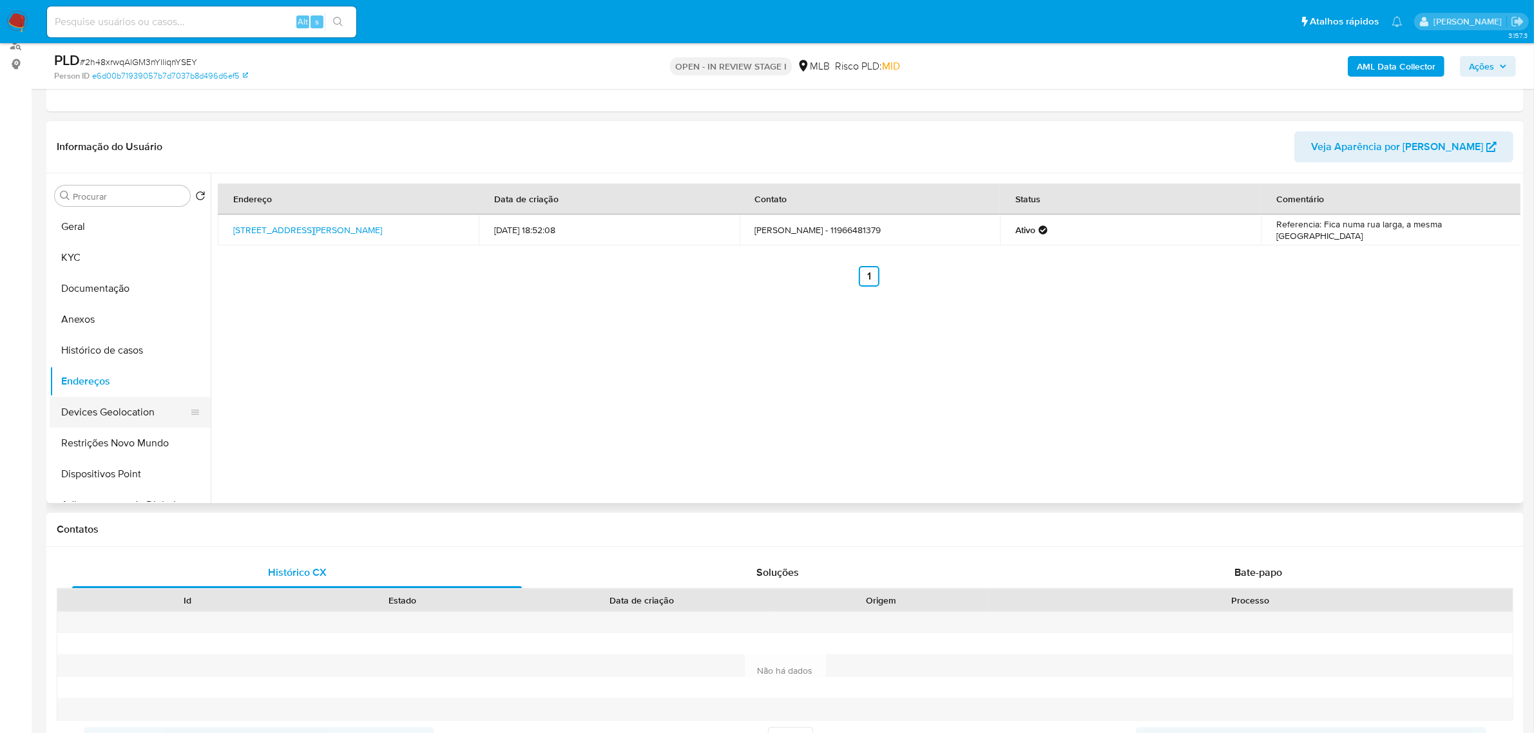
click at [65, 400] on button "Devices Geolocation" at bounding box center [125, 412] width 151 height 31
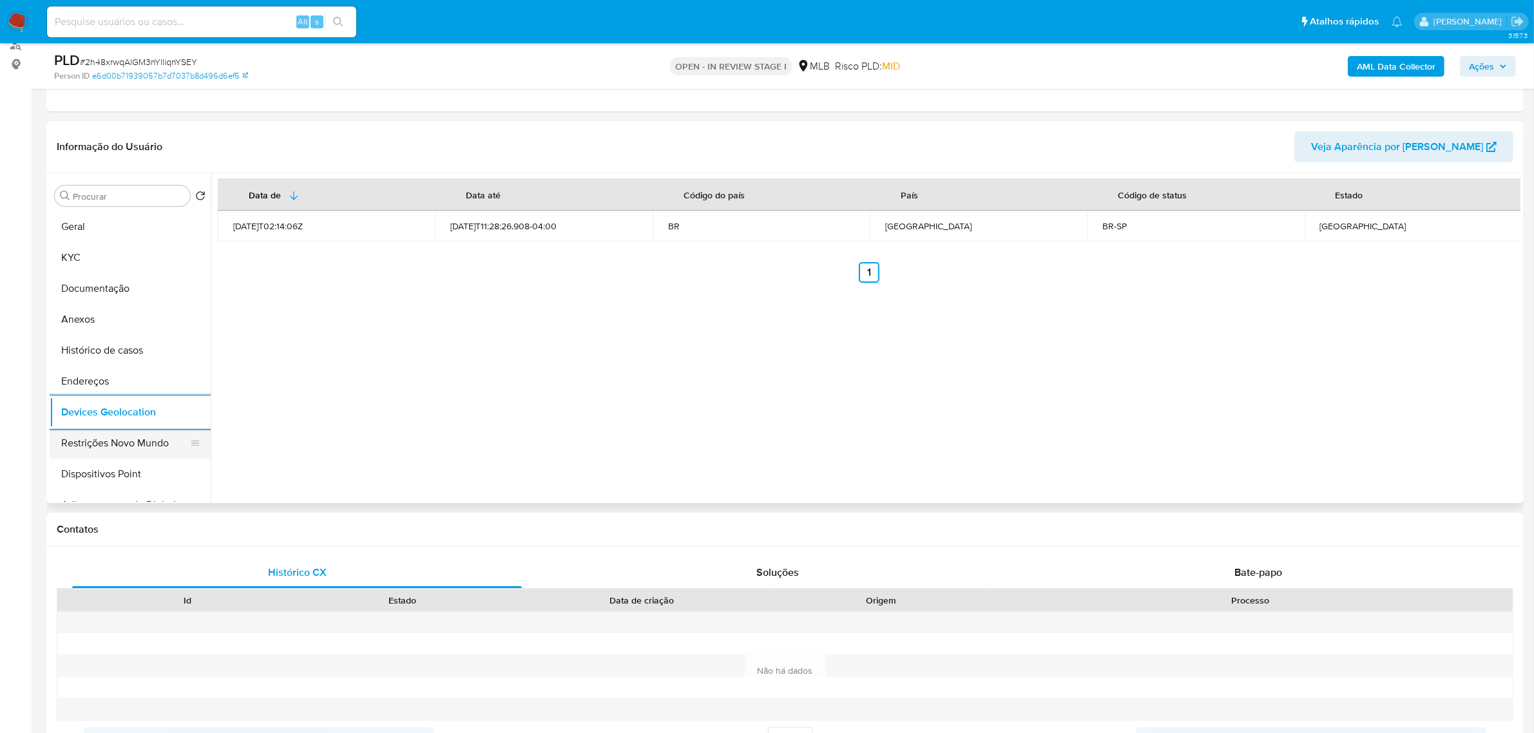
click at [87, 439] on button "Restrições Novo Mundo" at bounding box center [125, 443] width 151 height 31
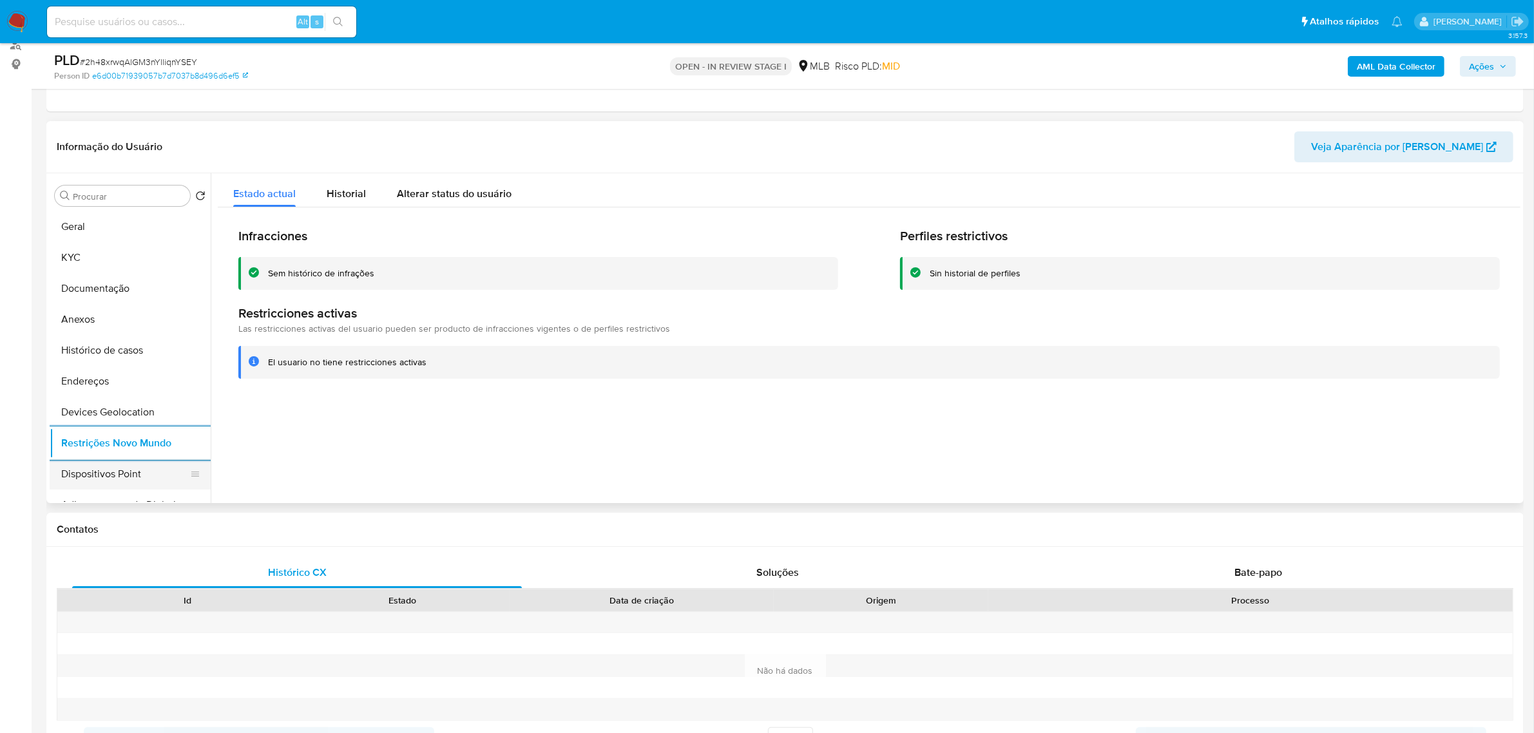
click at [136, 478] on button "Dispositivos Point" at bounding box center [125, 474] width 151 height 31
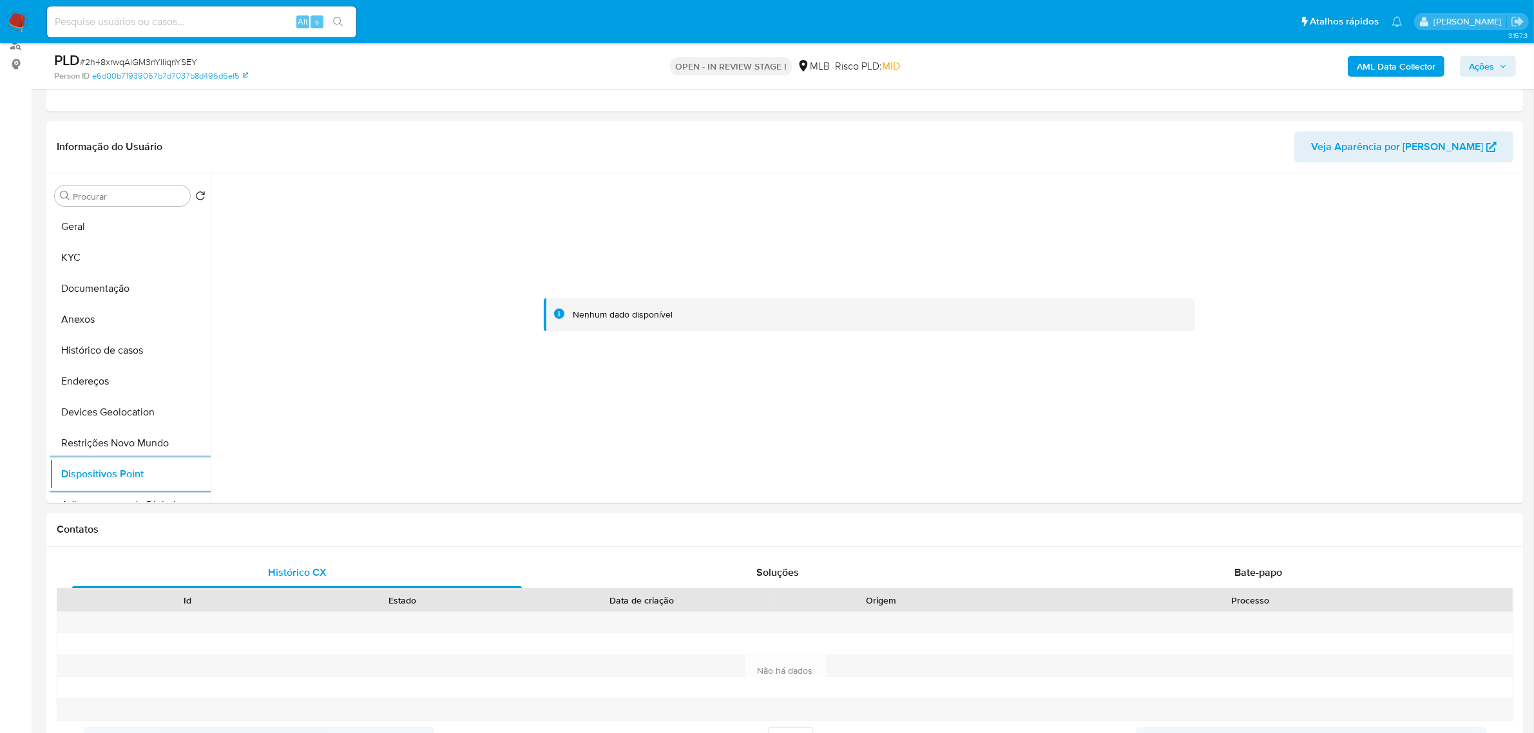
click at [1376, 66] on b "AML Data Collector" at bounding box center [1395, 66] width 79 height 21
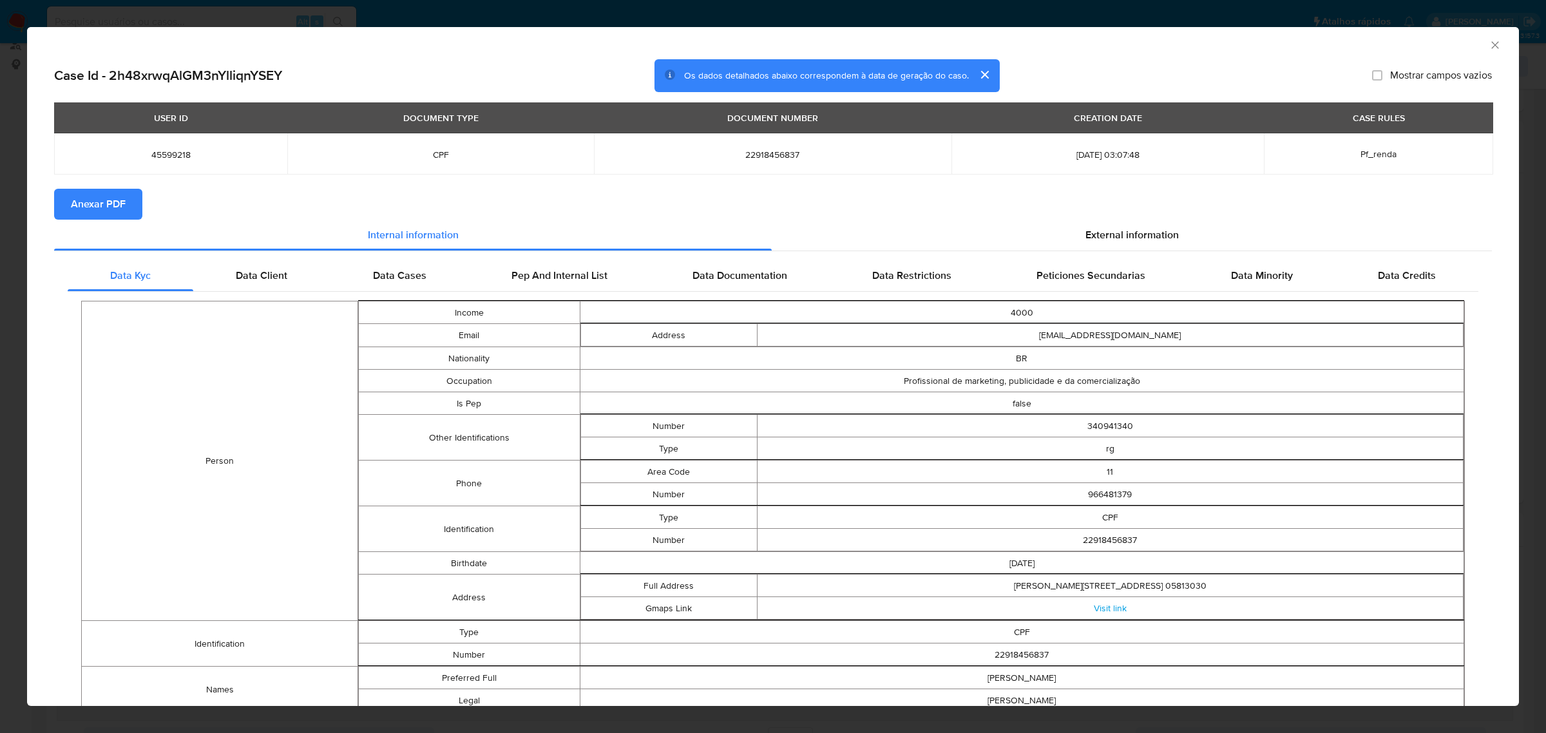
click at [121, 209] on span "Anexar PDF" at bounding box center [98, 204] width 55 height 28
click at [1124, 237] on span "External information" at bounding box center [1131, 237] width 93 height 15
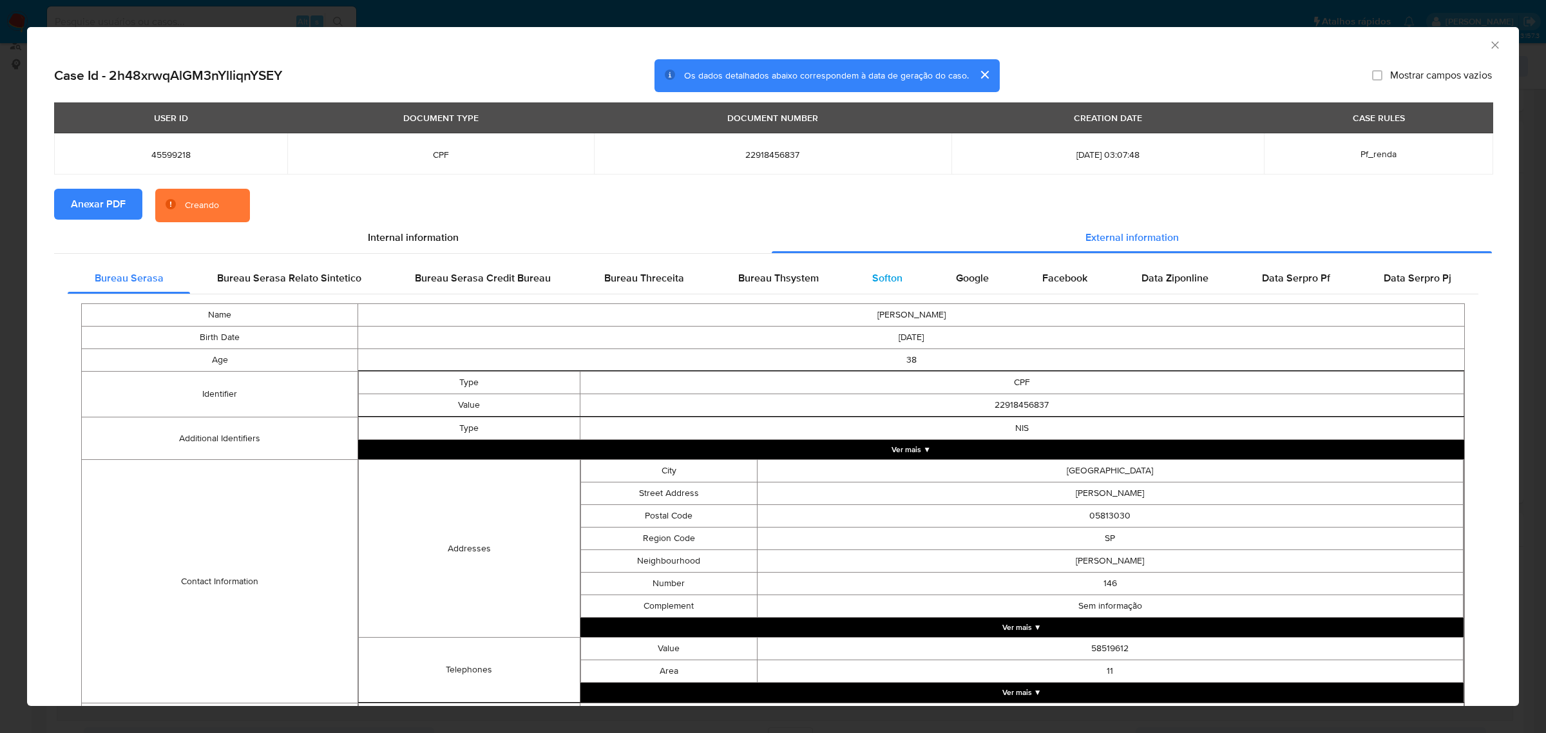
click at [886, 278] on span "Softon" at bounding box center [887, 278] width 30 height 15
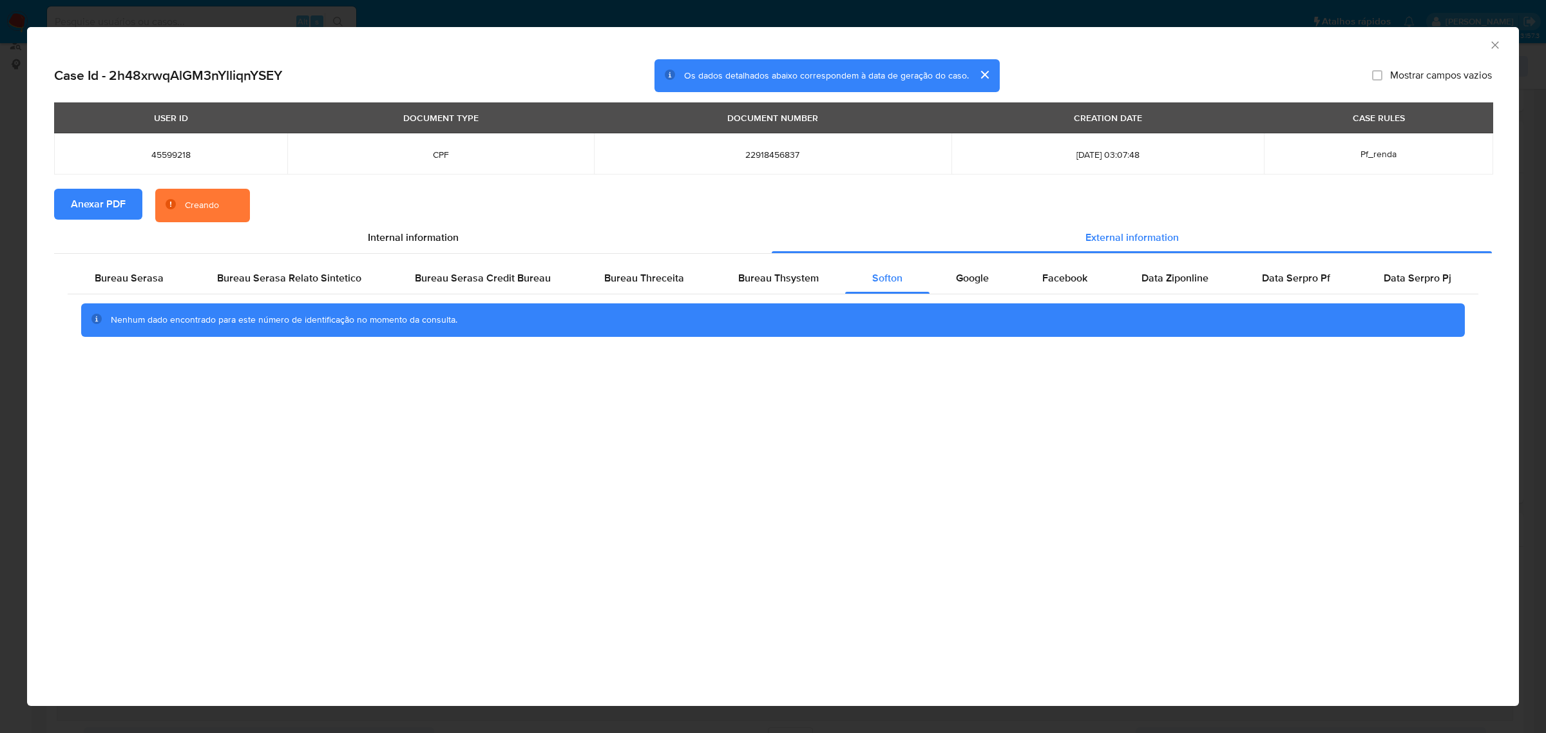
click at [770, 14] on div "AML Data Collector Case Id - 2h48xrwqAlGM3nYlliqnYSEY Os dados detalhados abaix…" at bounding box center [773, 366] width 1546 height 733
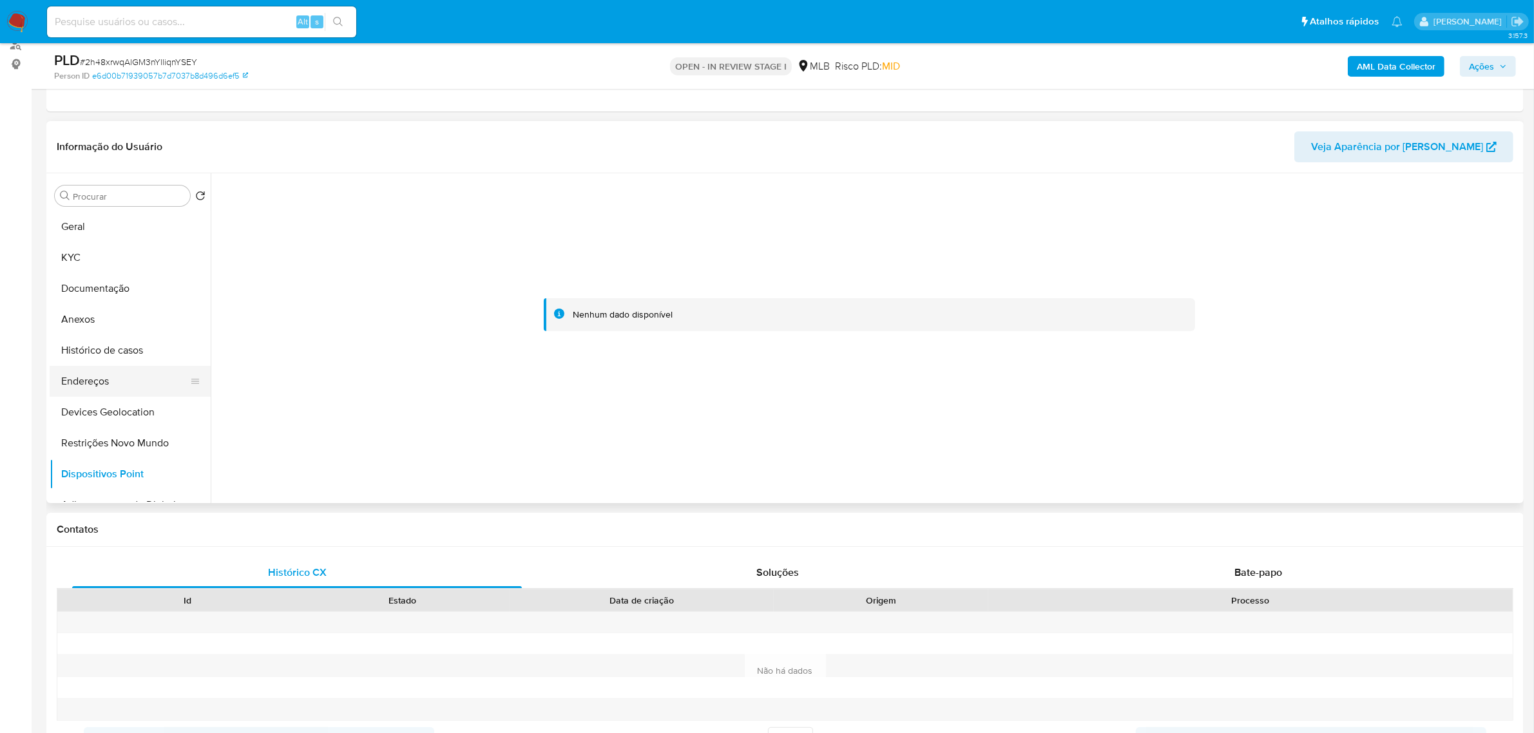
click at [95, 381] on button "Endereços" at bounding box center [125, 381] width 151 height 31
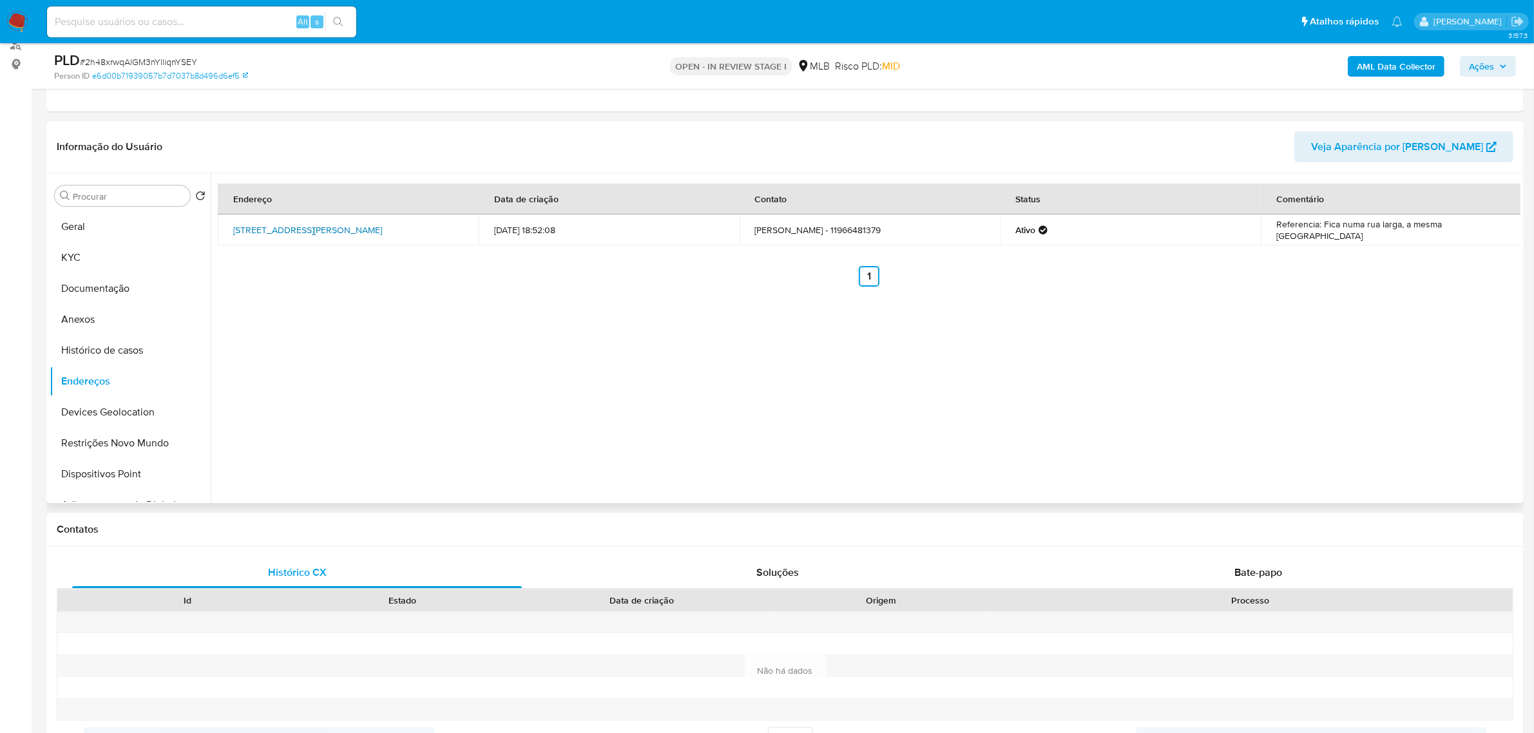
drag, startPoint x: 226, startPoint y: 222, endPoint x: 274, endPoint y: 238, distance: 50.3
click at [274, 238] on td "Rua José Joaquim Esteves 146, São Paulo, São Paulo, 05813030, Brasil 146" at bounding box center [348, 229] width 261 height 31
copy link "Rua José Joaquim Esteves 146, São Paulo, São Paulo, 05813030"
click at [250, 227] on link "Rua José Joaquim Esteves 146, São Paulo, São Paulo, 05813030, Brasil 146" at bounding box center [307, 229] width 149 height 13
click at [98, 256] on button "KYC" at bounding box center [125, 257] width 151 height 31
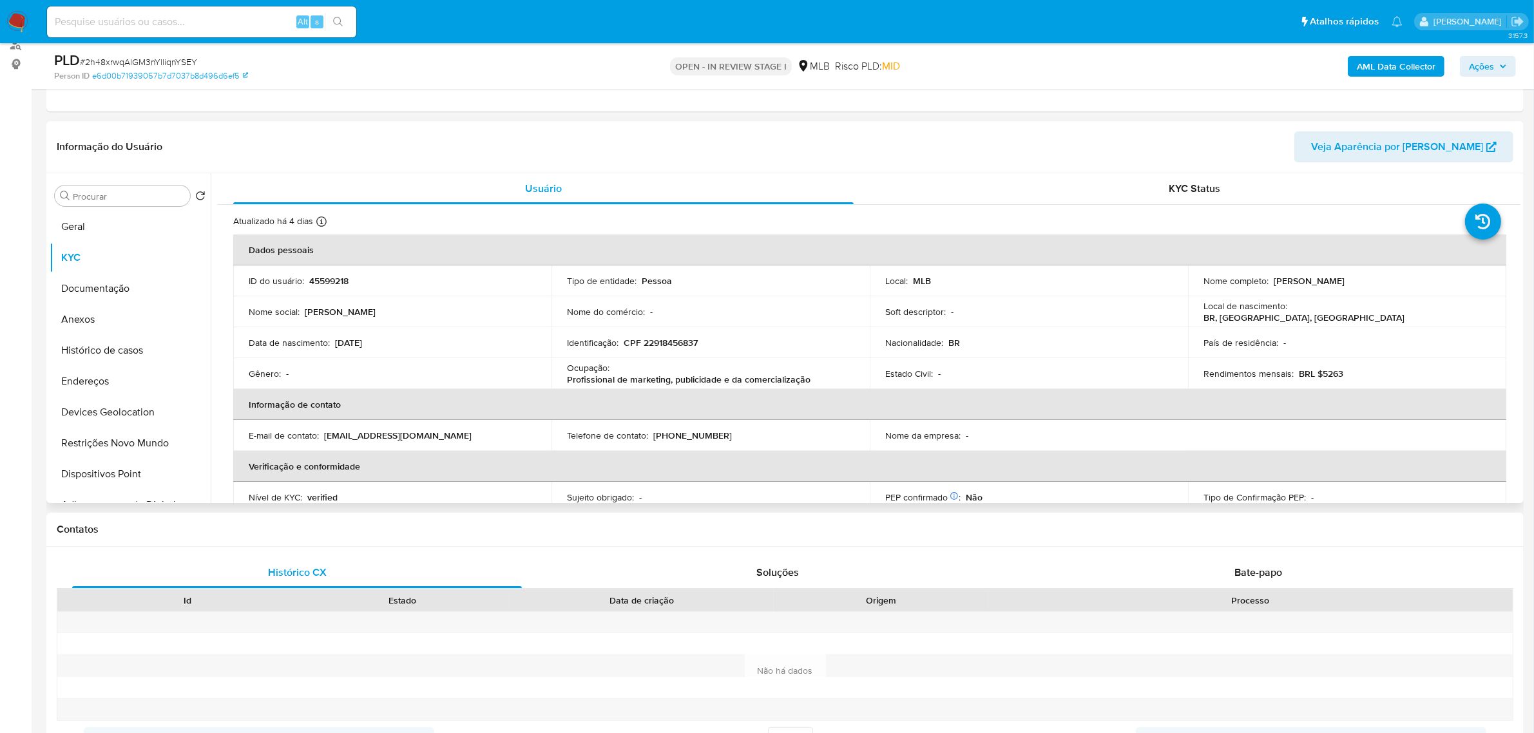
click at [693, 351] on td "Identificação : CPF 22918456837" at bounding box center [710, 342] width 318 height 31
click at [686, 343] on p "CPF 22918456837" at bounding box center [660, 343] width 74 height 12
copy p "22918456837"
click at [111, 292] on button "Documentação" at bounding box center [125, 288] width 151 height 31
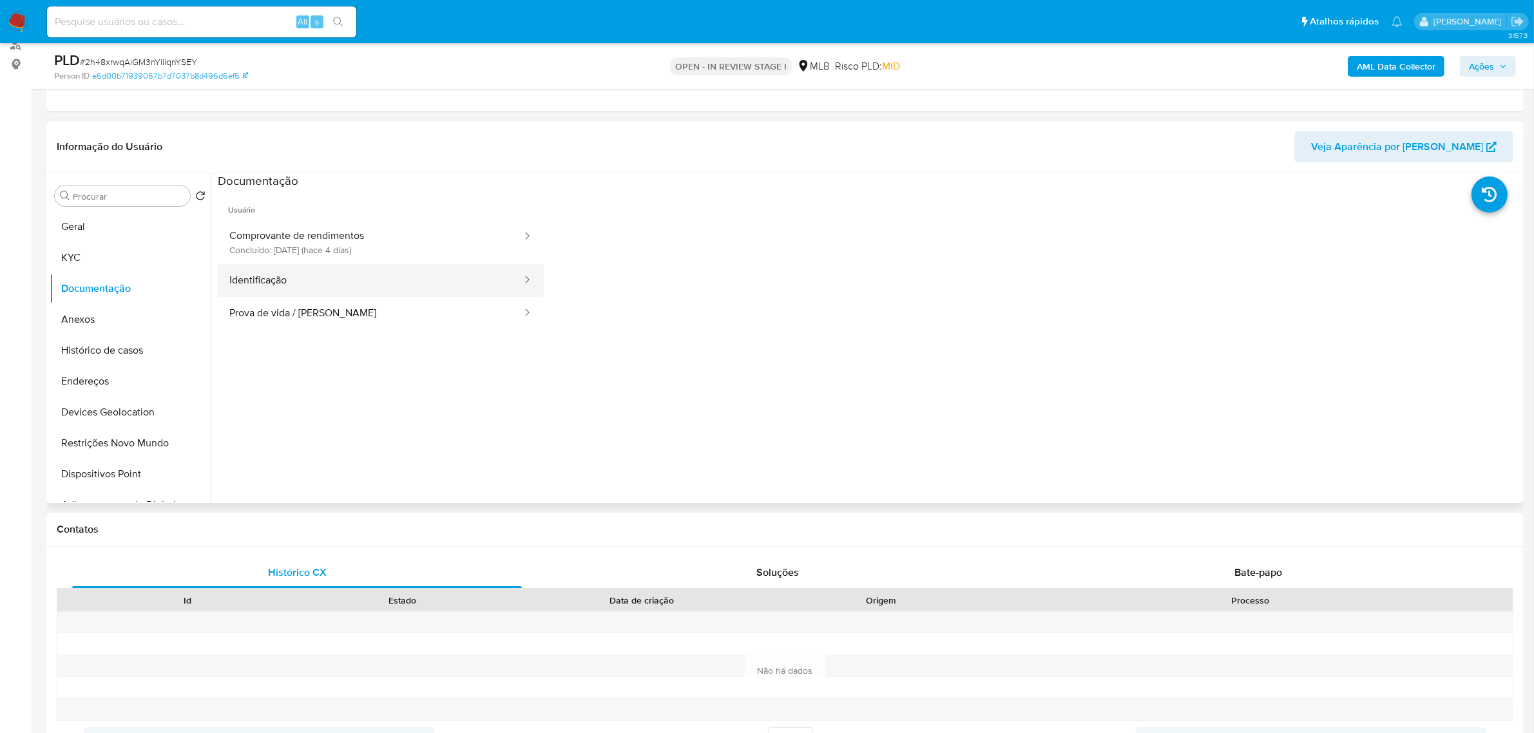
click at [332, 281] on button "Identificação" at bounding box center [370, 280] width 305 height 33
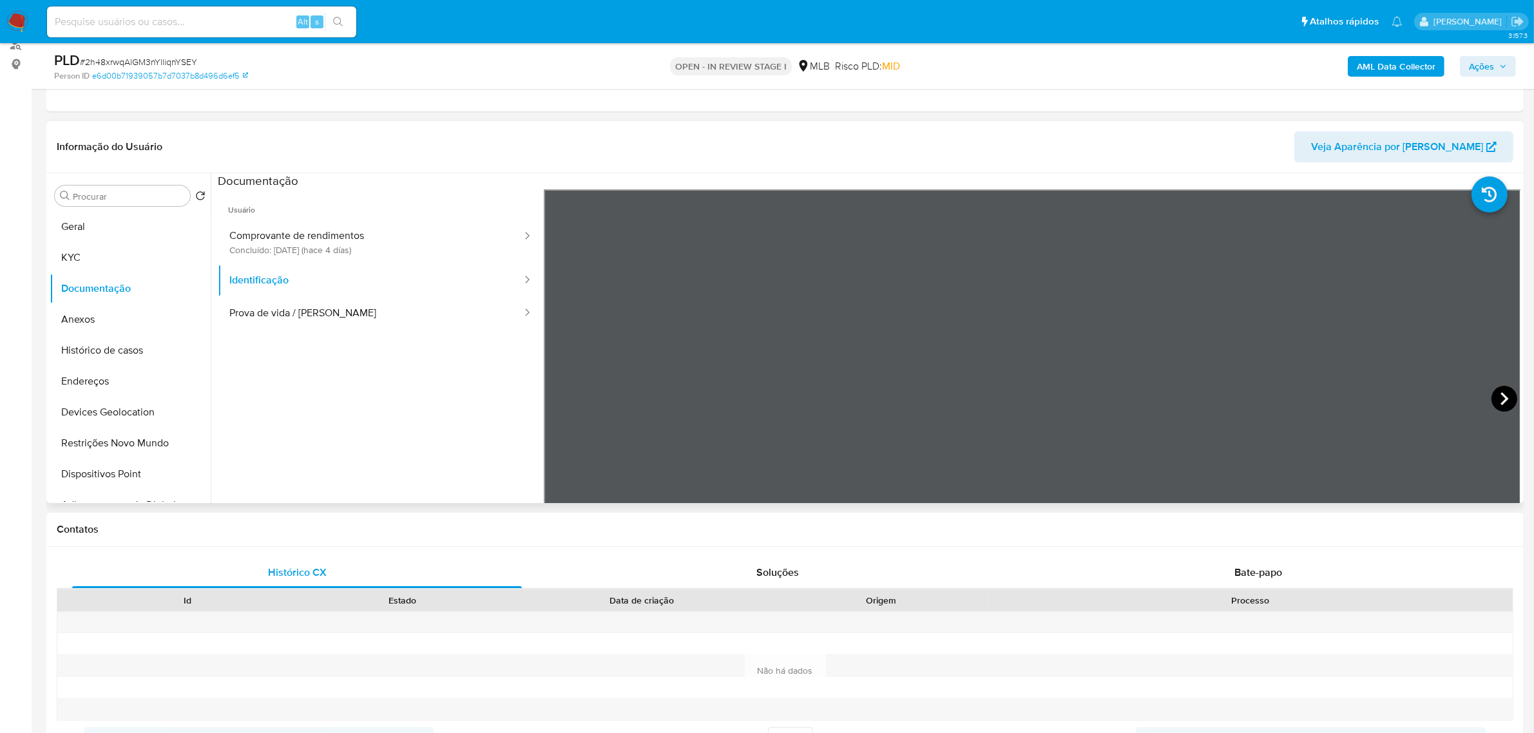
click at [1503, 397] on icon at bounding box center [1504, 399] width 26 height 26
click at [77, 248] on button "KYC" at bounding box center [125, 257] width 151 height 31
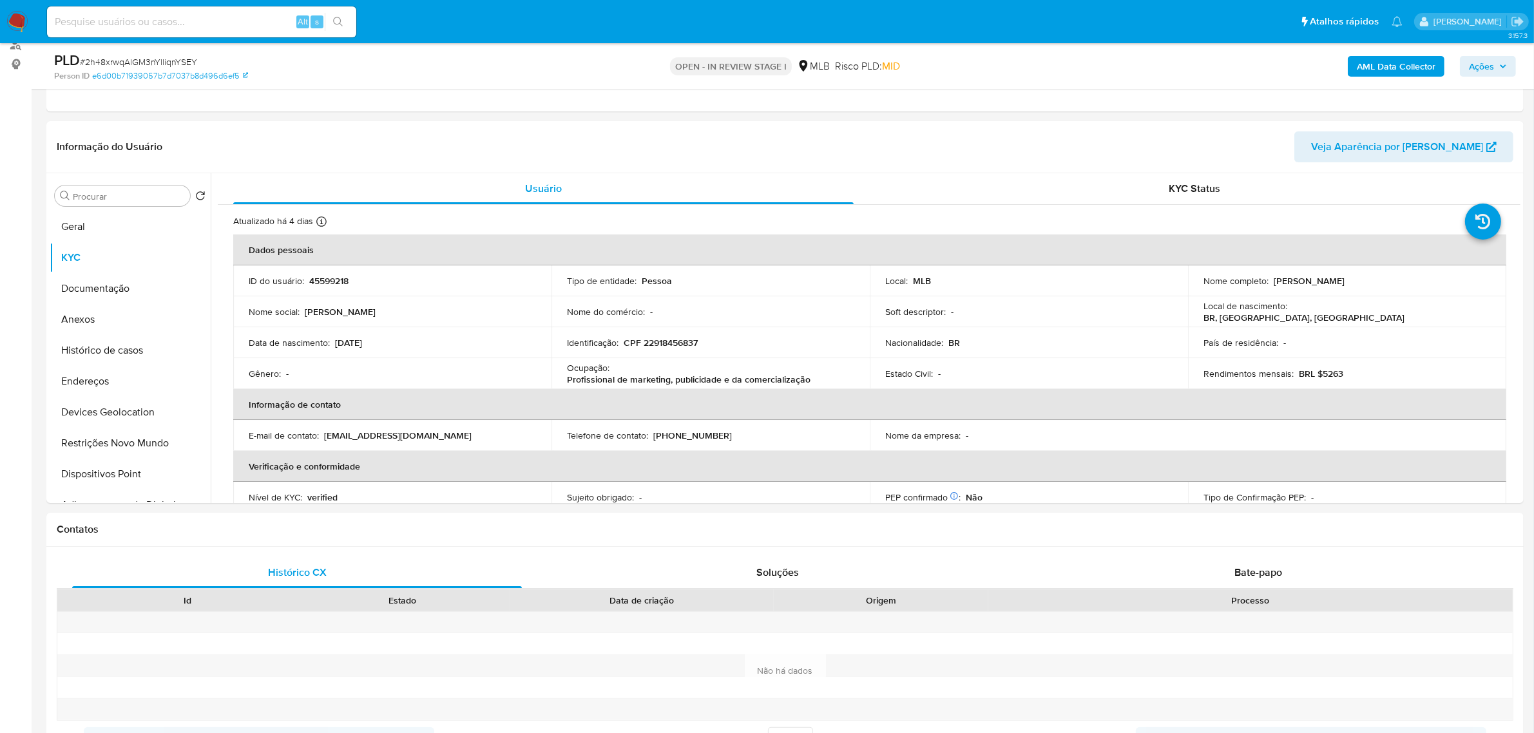
click at [680, 343] on p "CPF 22918456837" at bounding box center [660, 343] width 74 height 12
copy p "22918456837"
click at [667, 343] on p "CPF 22918456837" at bounding box center [660, 343] width 74 height 12
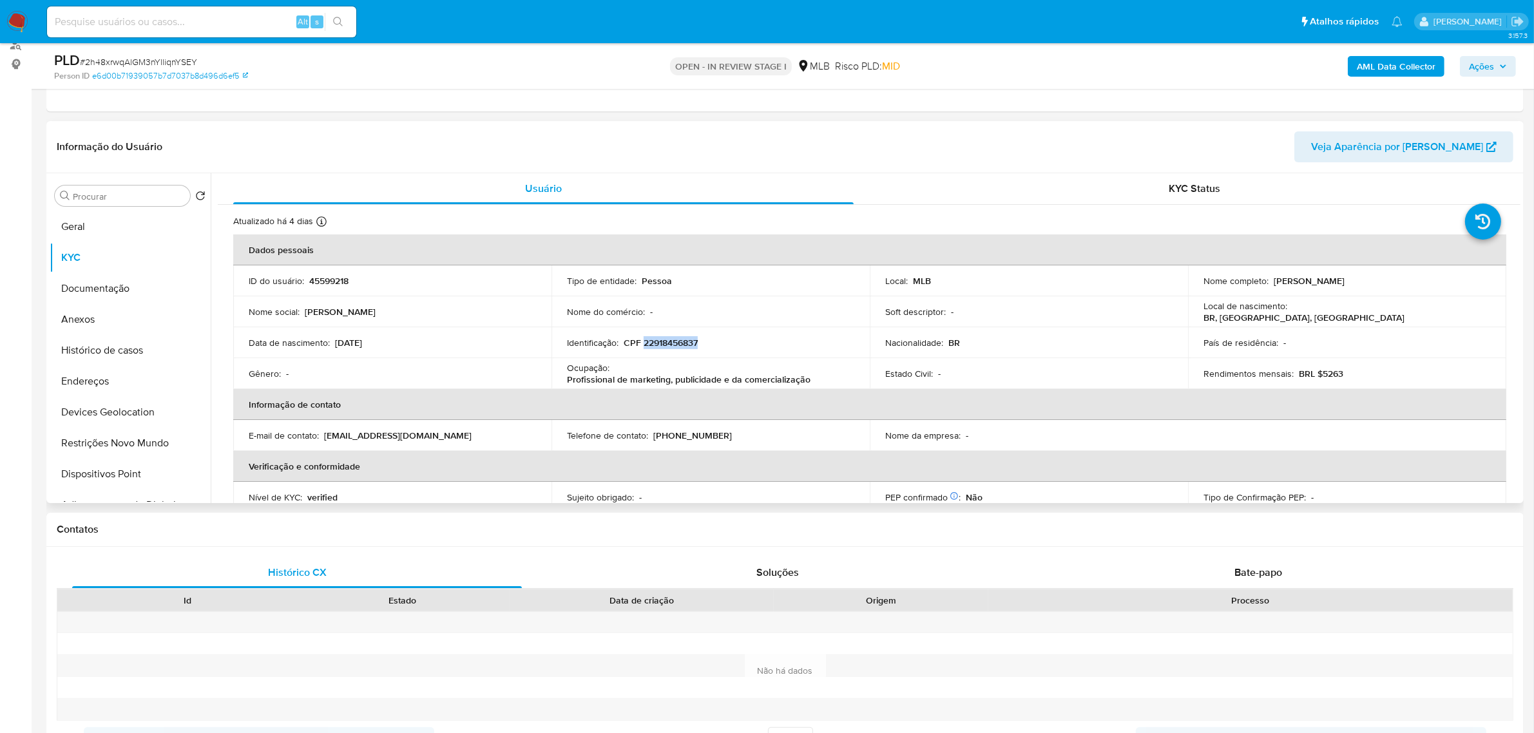
click at [689, 337] on p "CPF 22918456837" at bounding box center [660, 343] width 74 height 12
drag, startPoint x: 1270, startPoint y: 279, endPoint x: 1401, endPoint y: 276, distance: 130.8
click at [1401, 276] on div "Nome completo : Fernanda Brum Navarro" at bounding box center [1346, 281] width 287 height 12
copy p "Fernanda Brum Navarro"
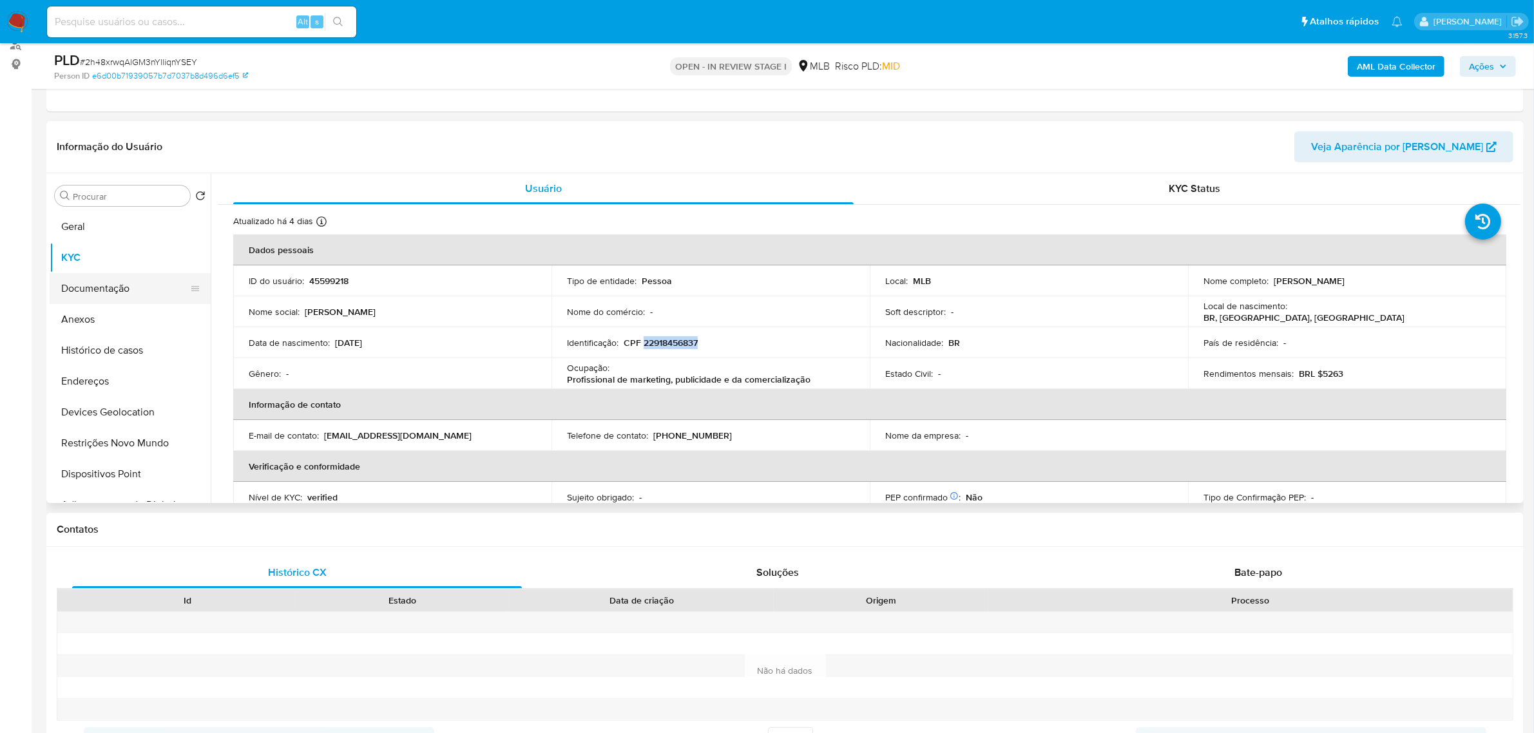
click at [91, 285] on button "Documentação" at bounding box center [125, 288] width 151 height 31
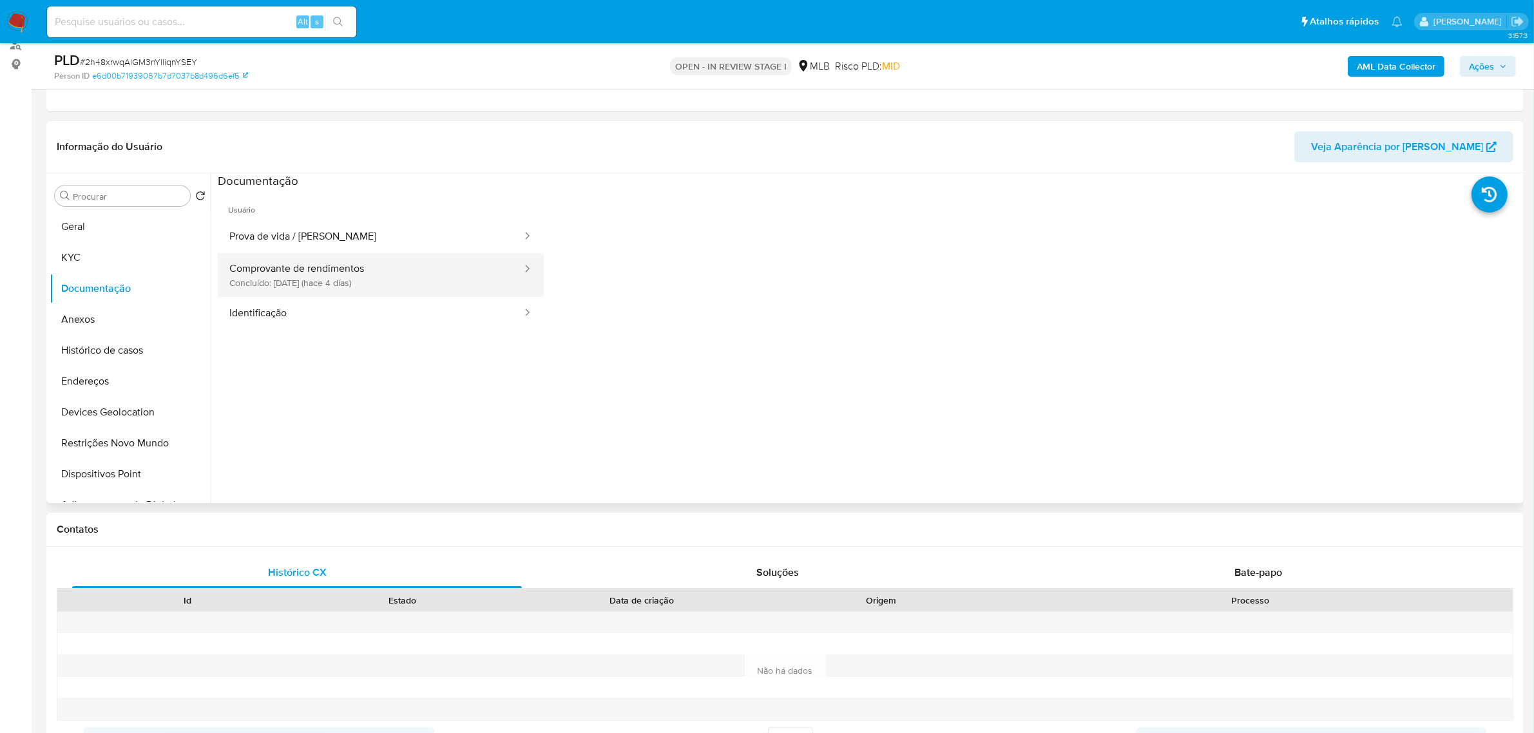
click at [455, 276] on button "Comprovante de rendimentos Concluído: 01/09/2025 (hace 4 días)" at bounding box center [370, 275] width 305 height 44
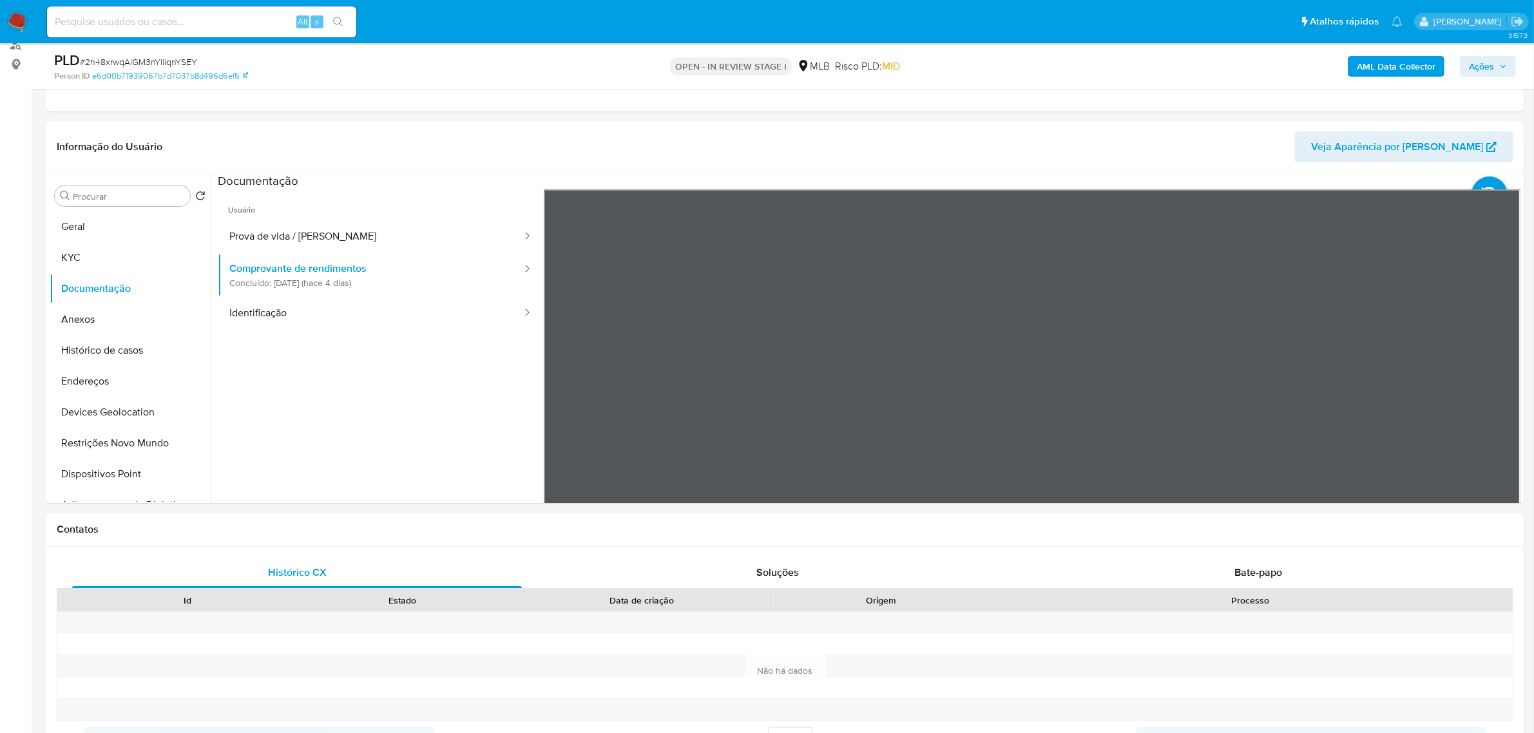
click at [113, 261] on button "KYC" at bounding box center [125, 257] width 151 height 31
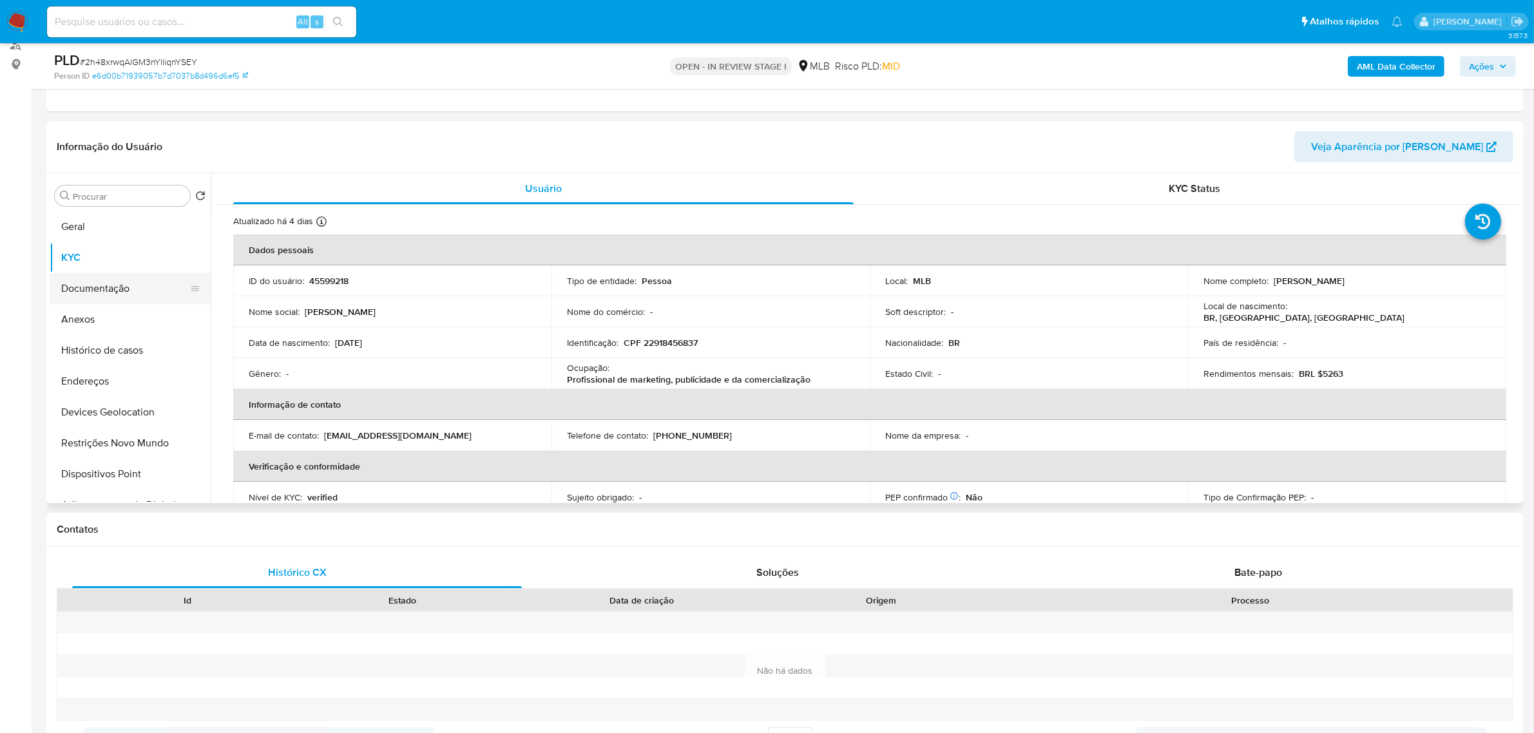
click at [133, 287] on button "Documentação" at bounding box center [125, 288] width 151 height 31
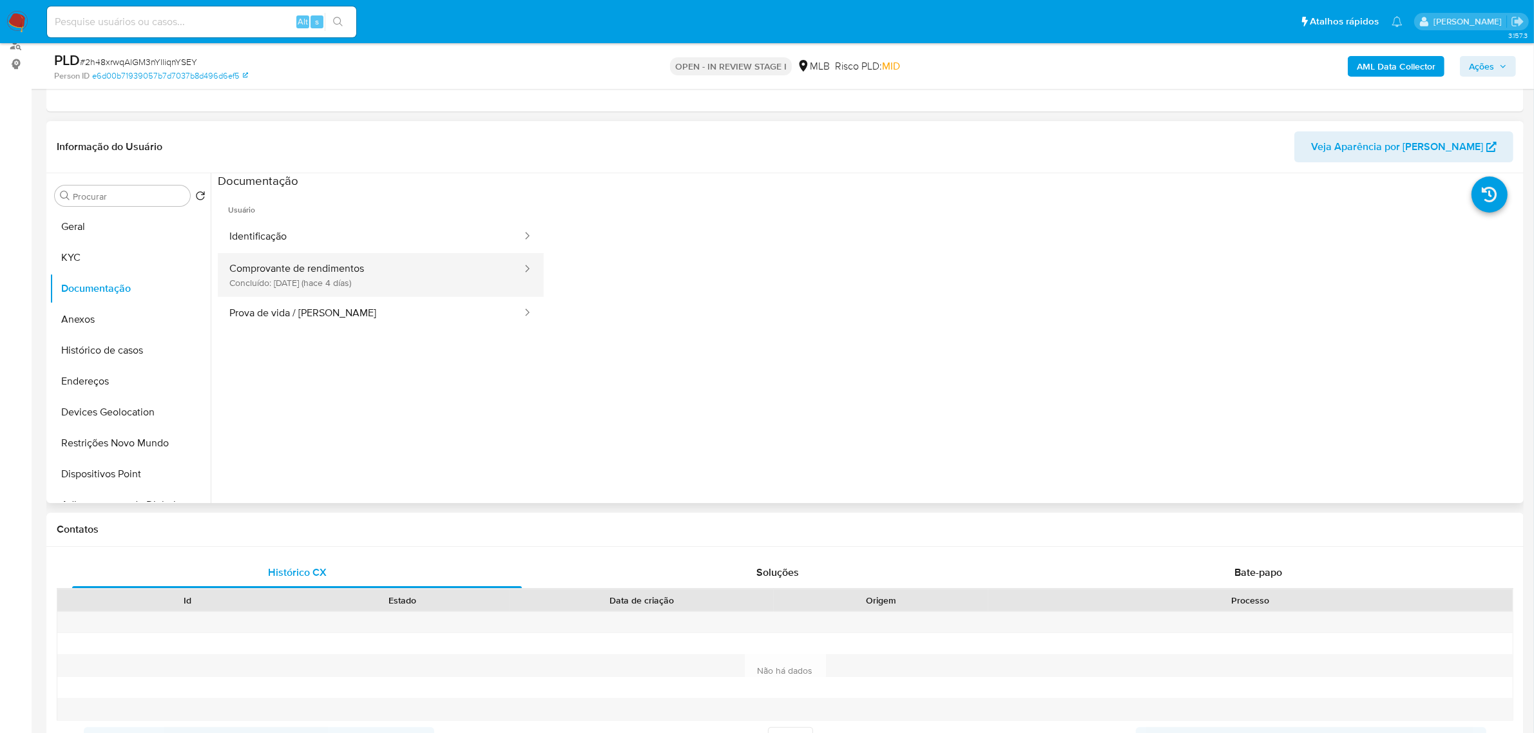
click at [390, 282] on button "Comprovante de rendimentos Concluído: 01/09/2025 (hace 4 días)" at bounding box center [370, 275] width 305 height 44
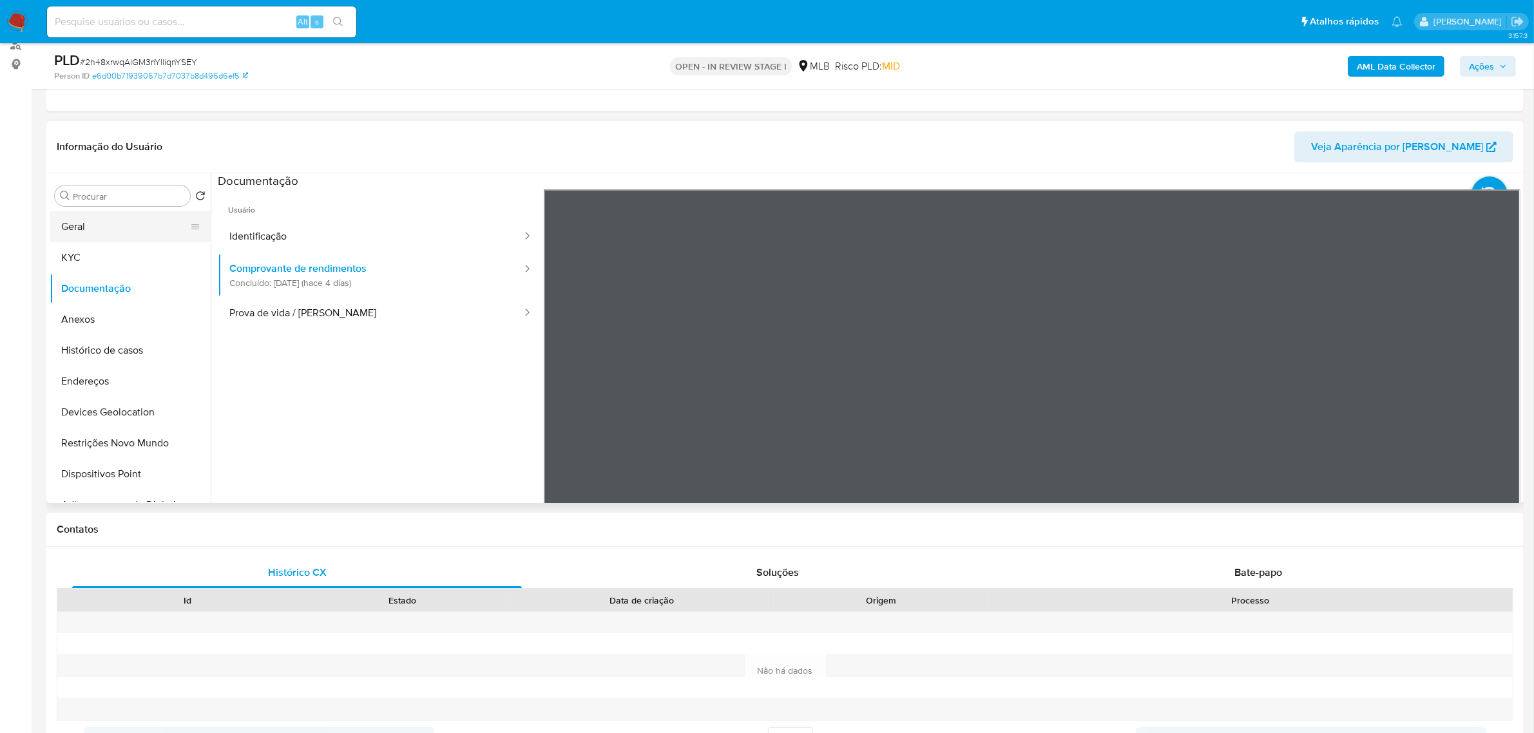
click at [81, 239] on button "Geral" at bounding box center [125, 226] width 151 height 31
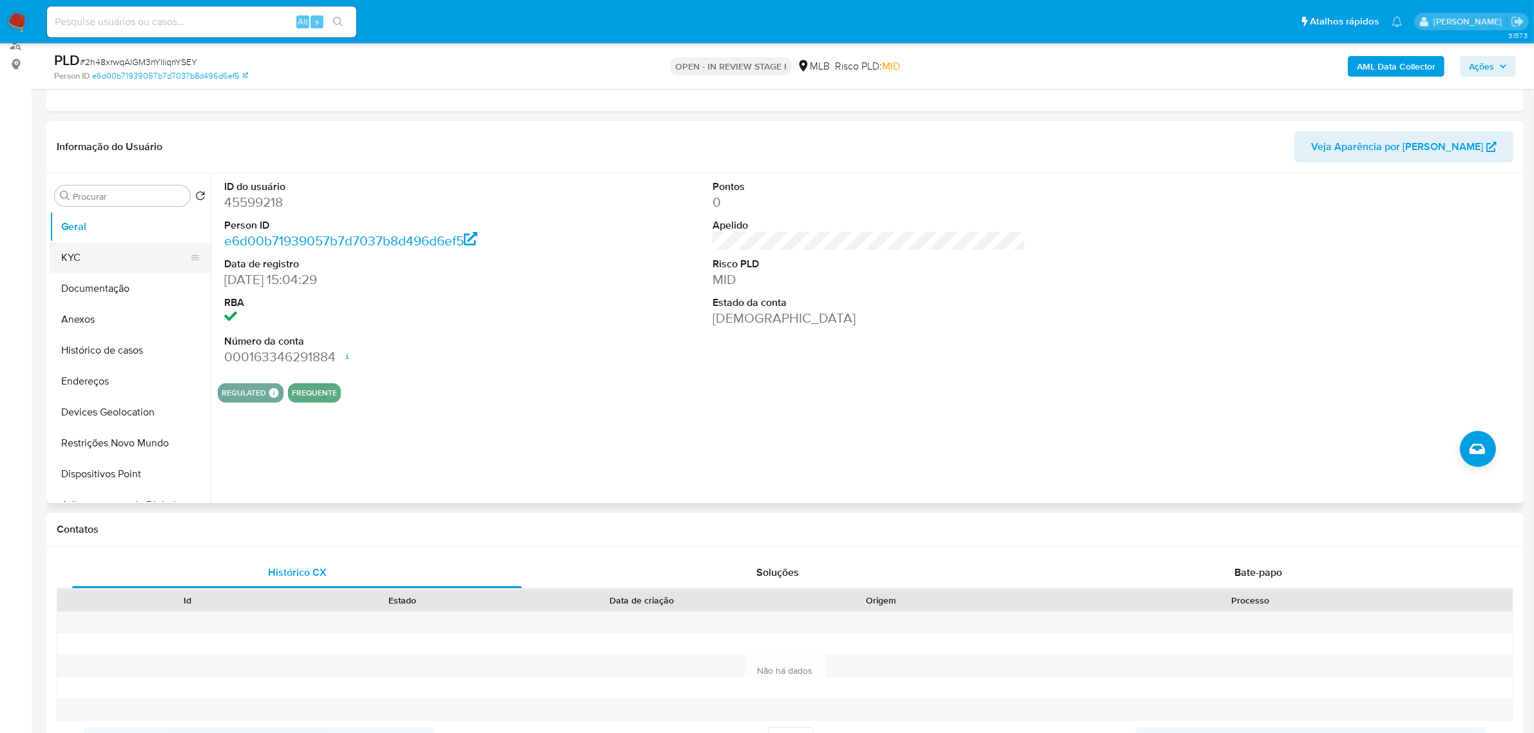
click at [97, 259] on button "KYC" at bounding box center [125, 257] width 151 height 31
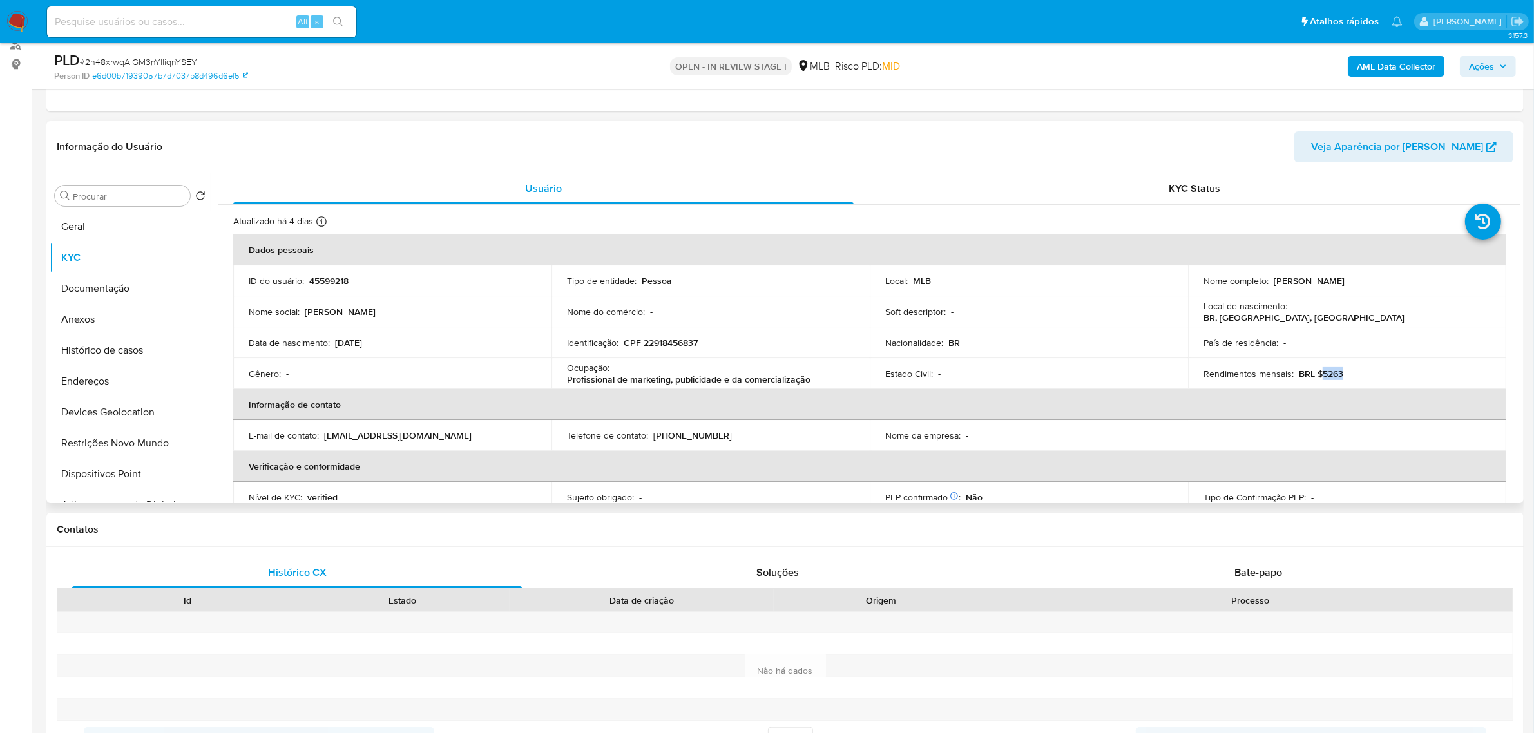
drag, startPoint x: 1316, startPoint y: 377, endPoint x: 1342, endPoint y: 376, distance: 25.8
click at [1342, 376] on div "Rendimentos mensais : BRL $5263" at bounding box center [1346, 374] width 287 height 12
copy p "5263"
drag, startPoint x: 567, startPoint y: 382, endPoint x: 812, endPoint y: 377, distance: 244.8
click at [812, 377] on div "Ocupação : Profissional de marketing, publicidade e da comercialização" at bounding box center [710, 373] width 287 height 23
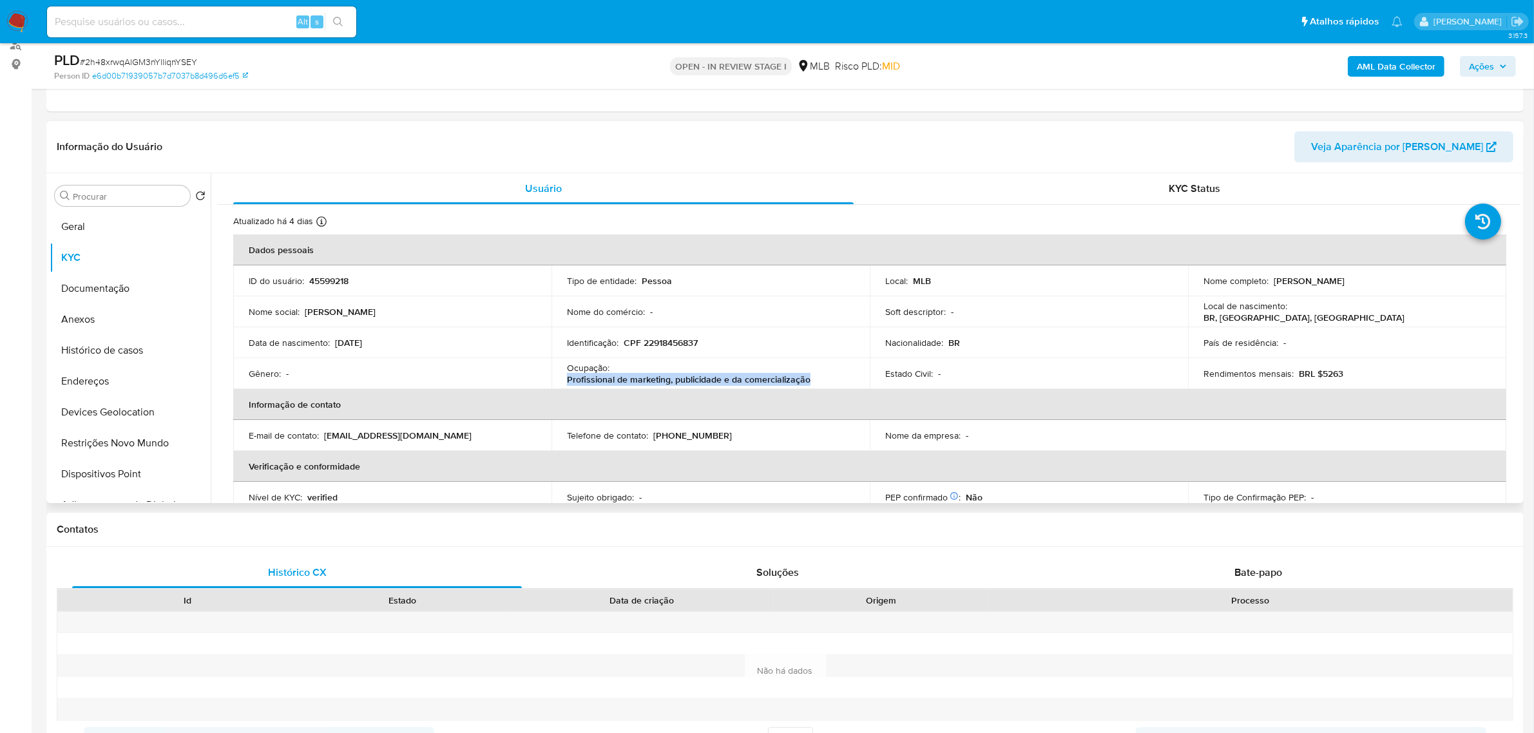
copy p "Profissional de marketing, publicidade e da comercialização"
click at [105, 291] on button "Documentação" at bounding box center [125, 288] width 151 height 31
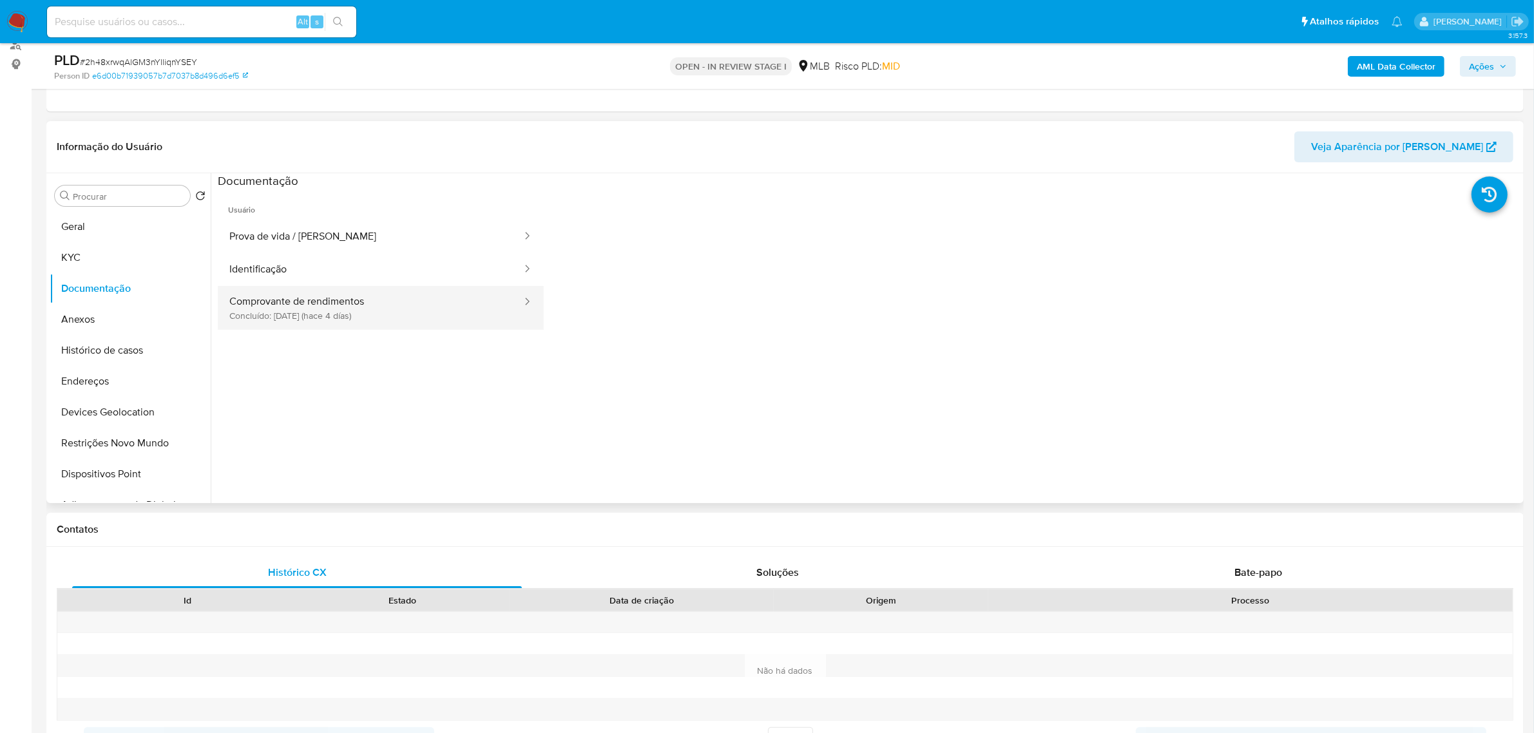
click at [482, 301] on button "Comprovante de rendimentos Concluído: 01/09/2025 (hace 4 días)" at bounding box center [370, 308] width 305 height 44
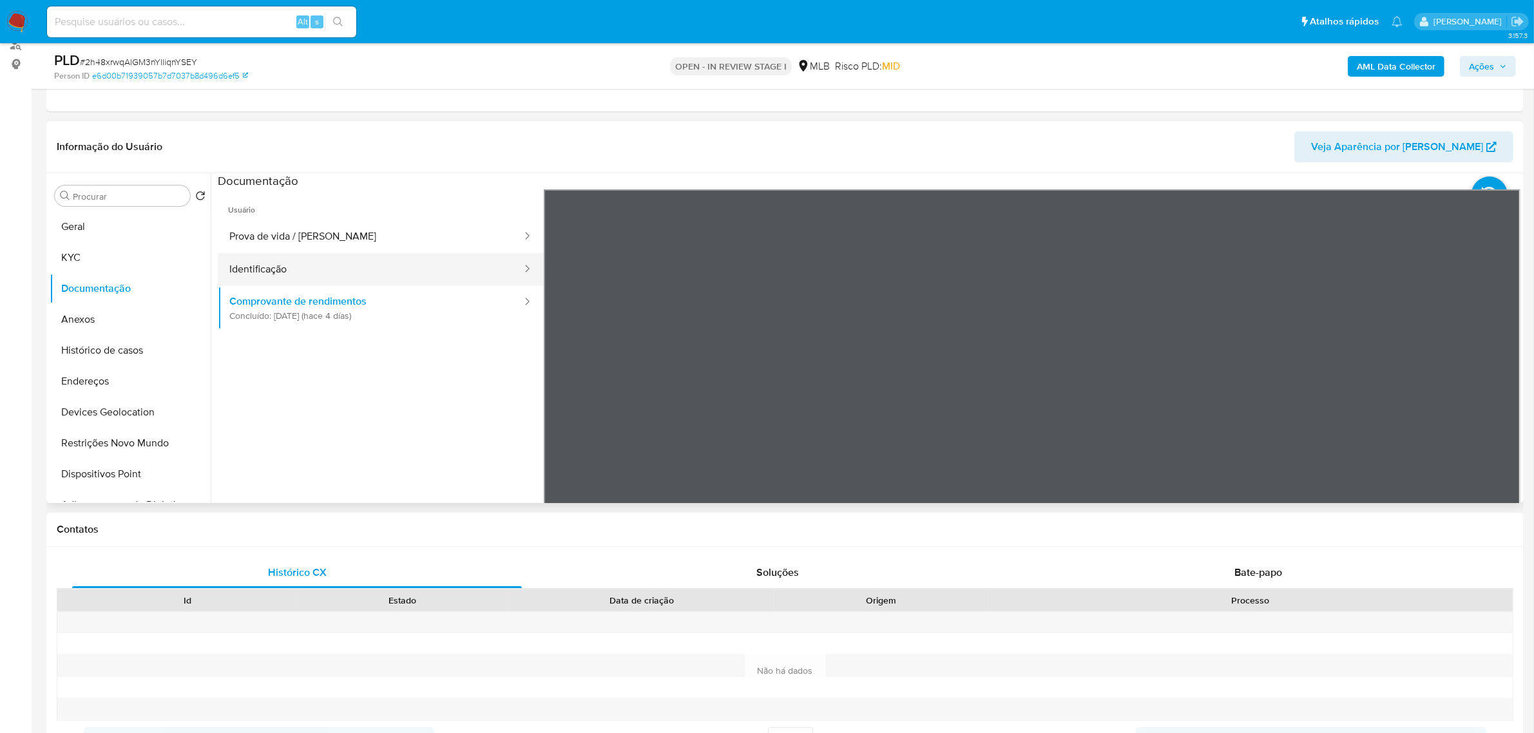
click at [462, 261] on button "Identificação" at bounding box center [370, 269] width 305 height 33
click at [1501, 399] on icon at bounding box center [1504, 398] width 8 height 13
click at [285, 294] on button "Comprovante de rendimentos Concluído: 01/09/2025 (hace 4 días)" at bounding box center [370, 308] width 305 height 44
click at [332, 245] on button "Prova de vida / Selfie" at bounding box center [370, 236] width 305 height 33
click at [1475, 69] on span "Ações" at bounding box center [1481, 66] width 25 height 21
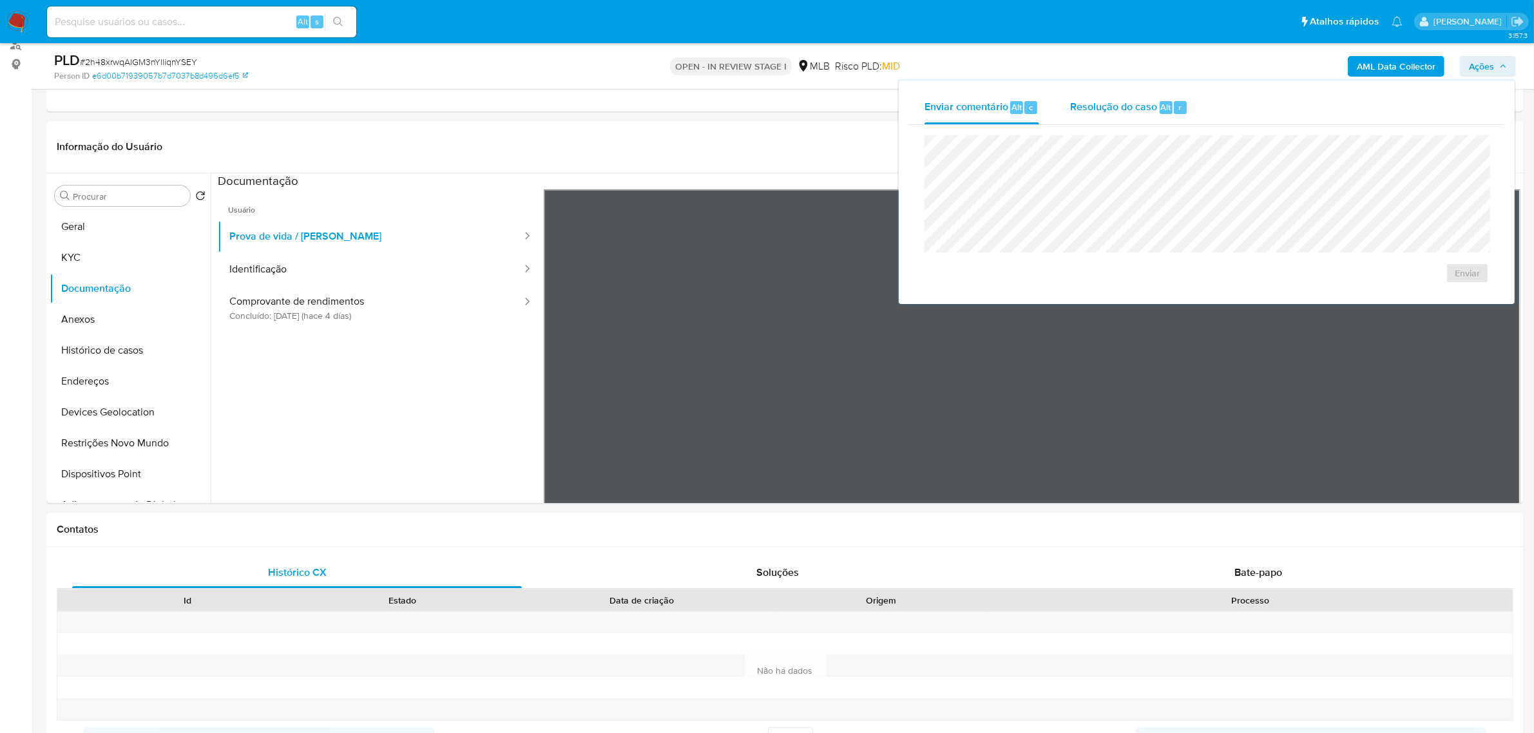
click at [1126, 118] on div "Resolução do caso Alt r" at bounding box center [1129, 107] width 118 height 33
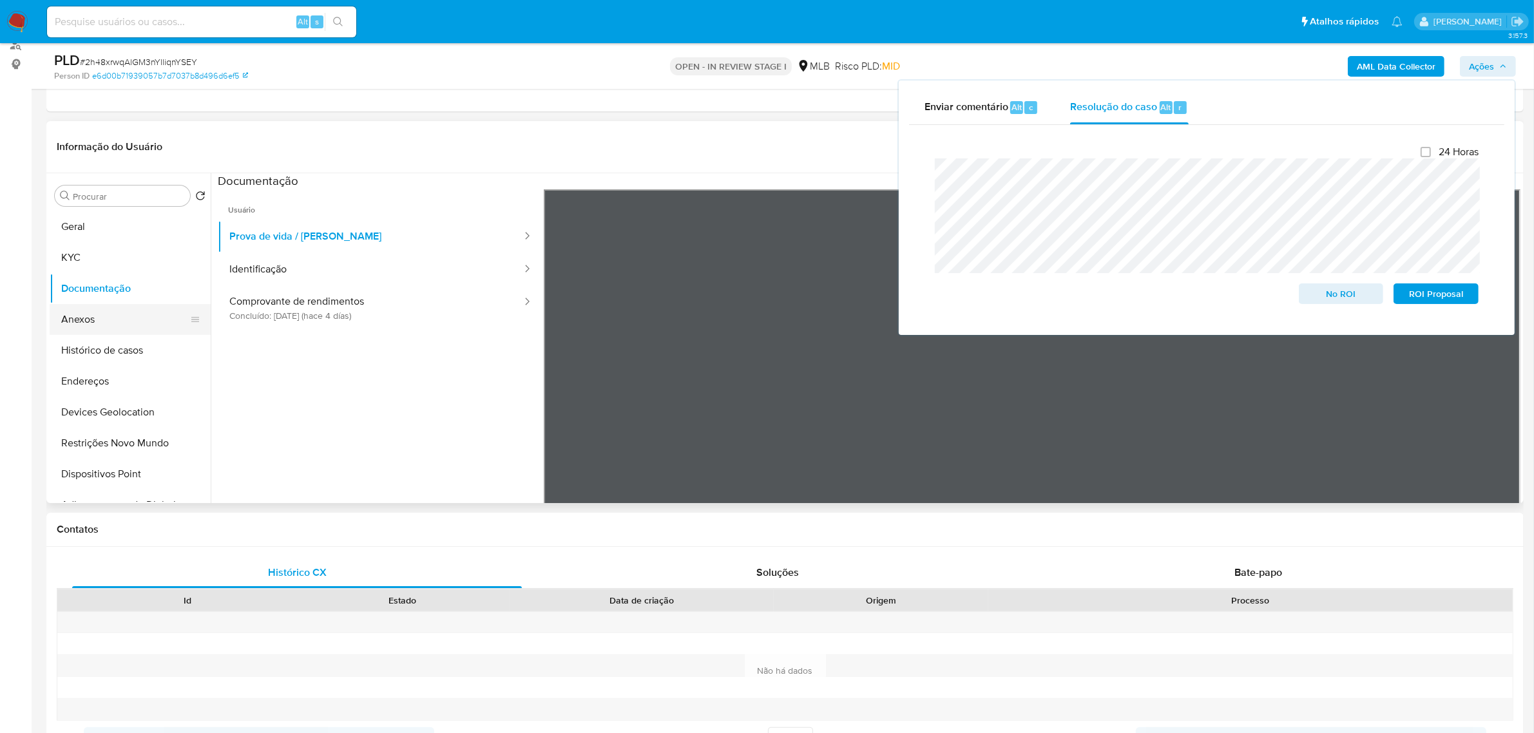
click at [90, 316] on button "Anexos" at bounding box center [125, 319] width 151 height 31
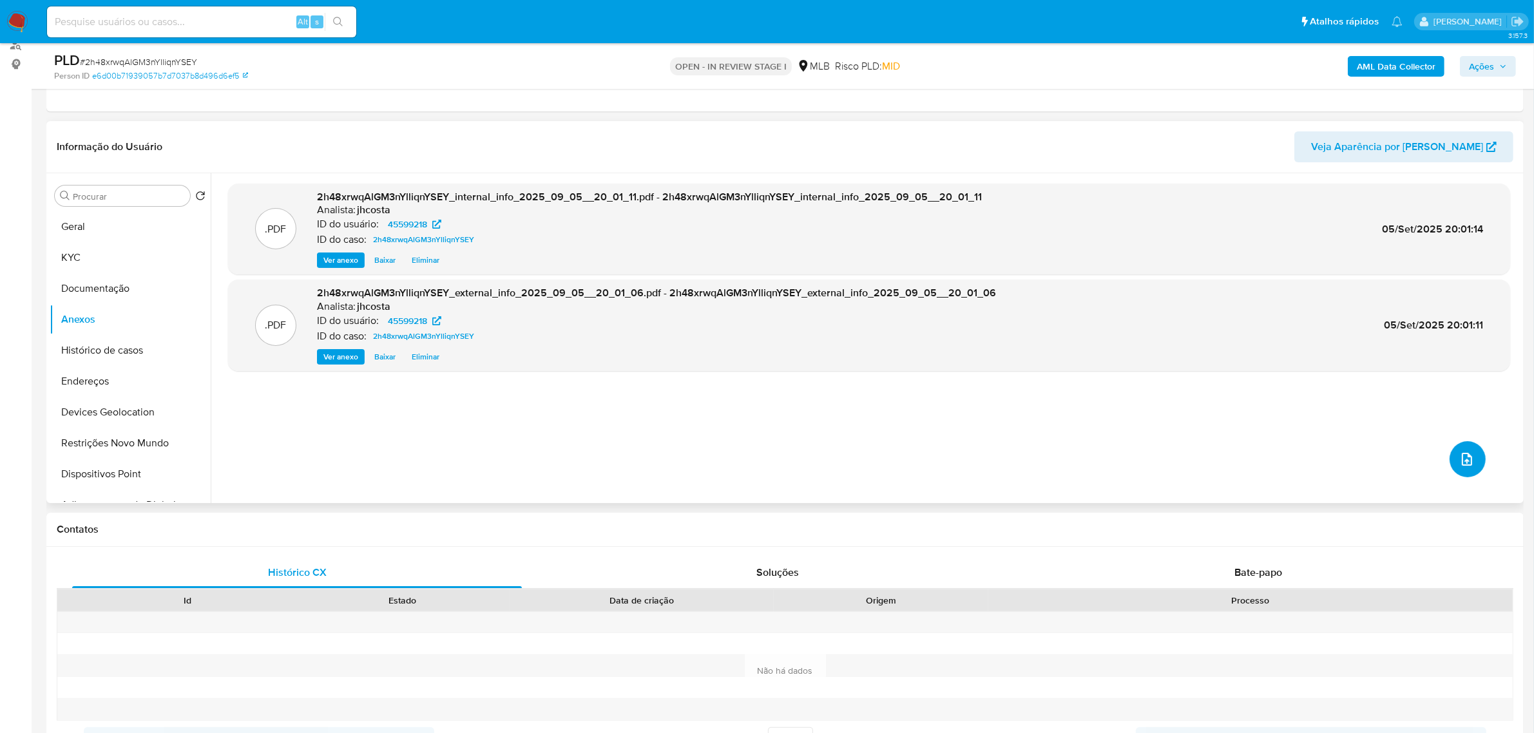
click at [1459, 465] on icon "upload-file" at bounding box center [1466, 459] width 15 height 15
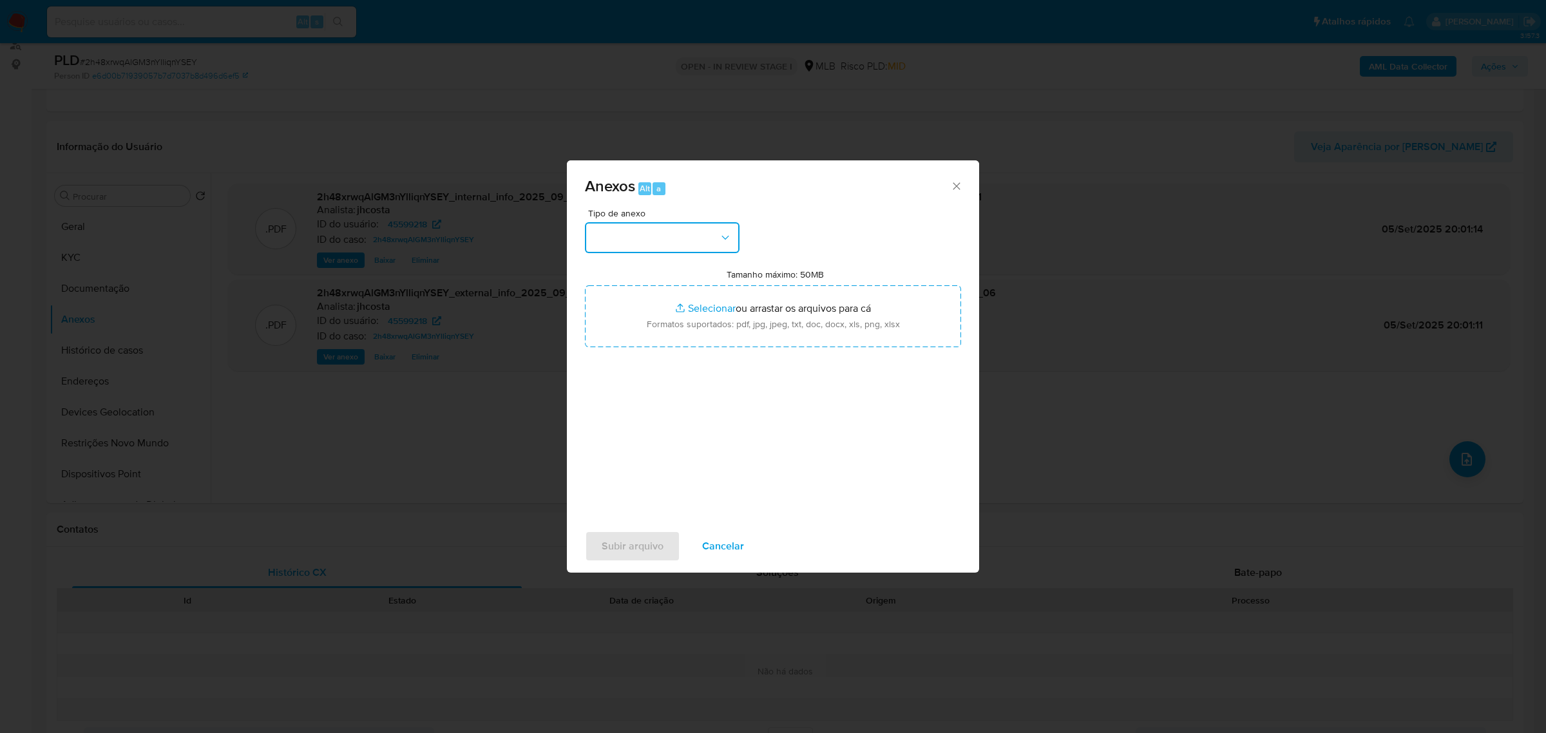
click at [685, 232] on button "button" at bounding box center [662, 237] width 155 height 31
click at [633, 334] on span "OUTROS" at bounding box center [613, 327] width 41 height 13
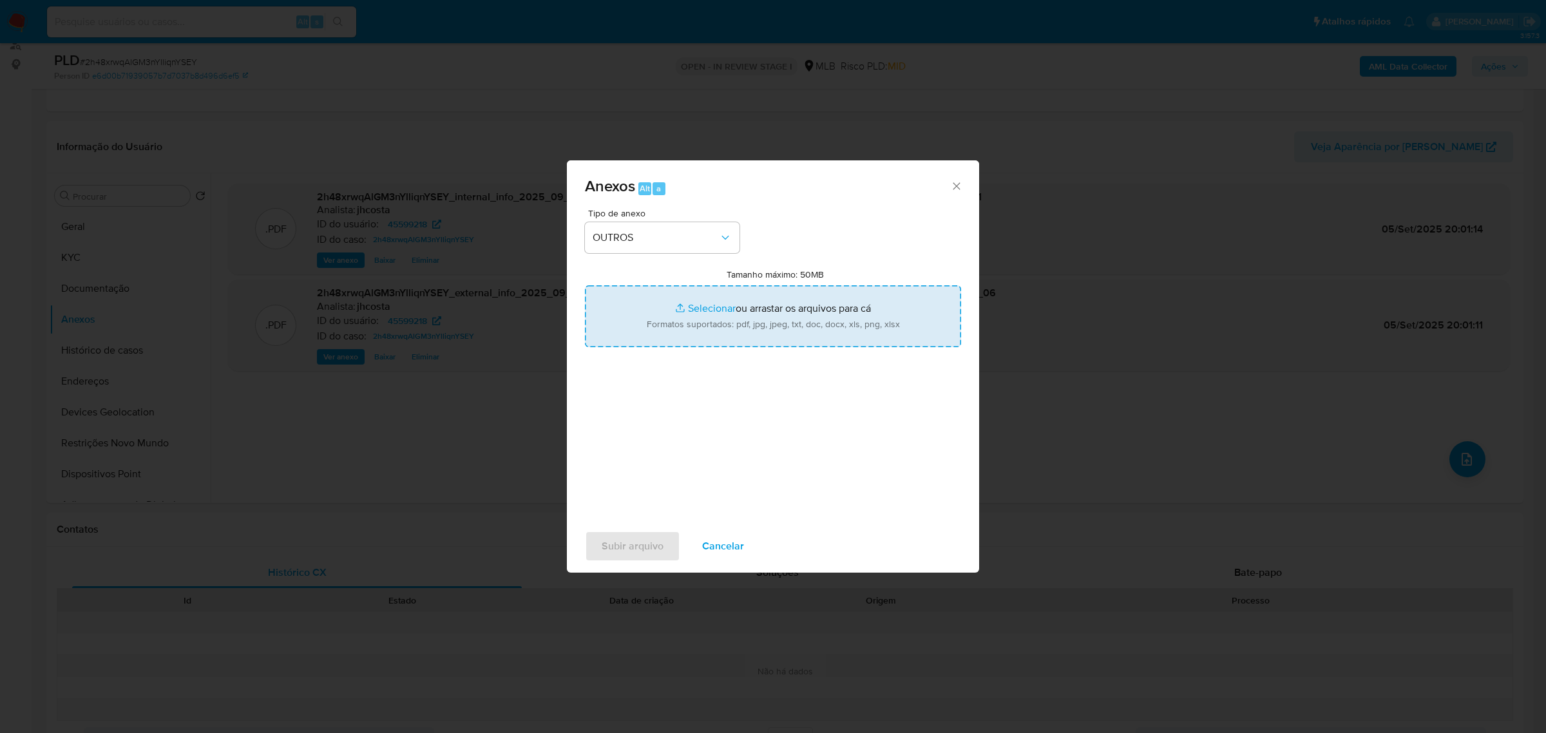
click at [781, 307] on input "Tamanho máximo: 50MB Selecionar arquivos" at bounding box center [773, 316] width 376 height 62
type input "C:\fakepath\Mulan 45599218_2025_09_05_09_34_19.xlsx"
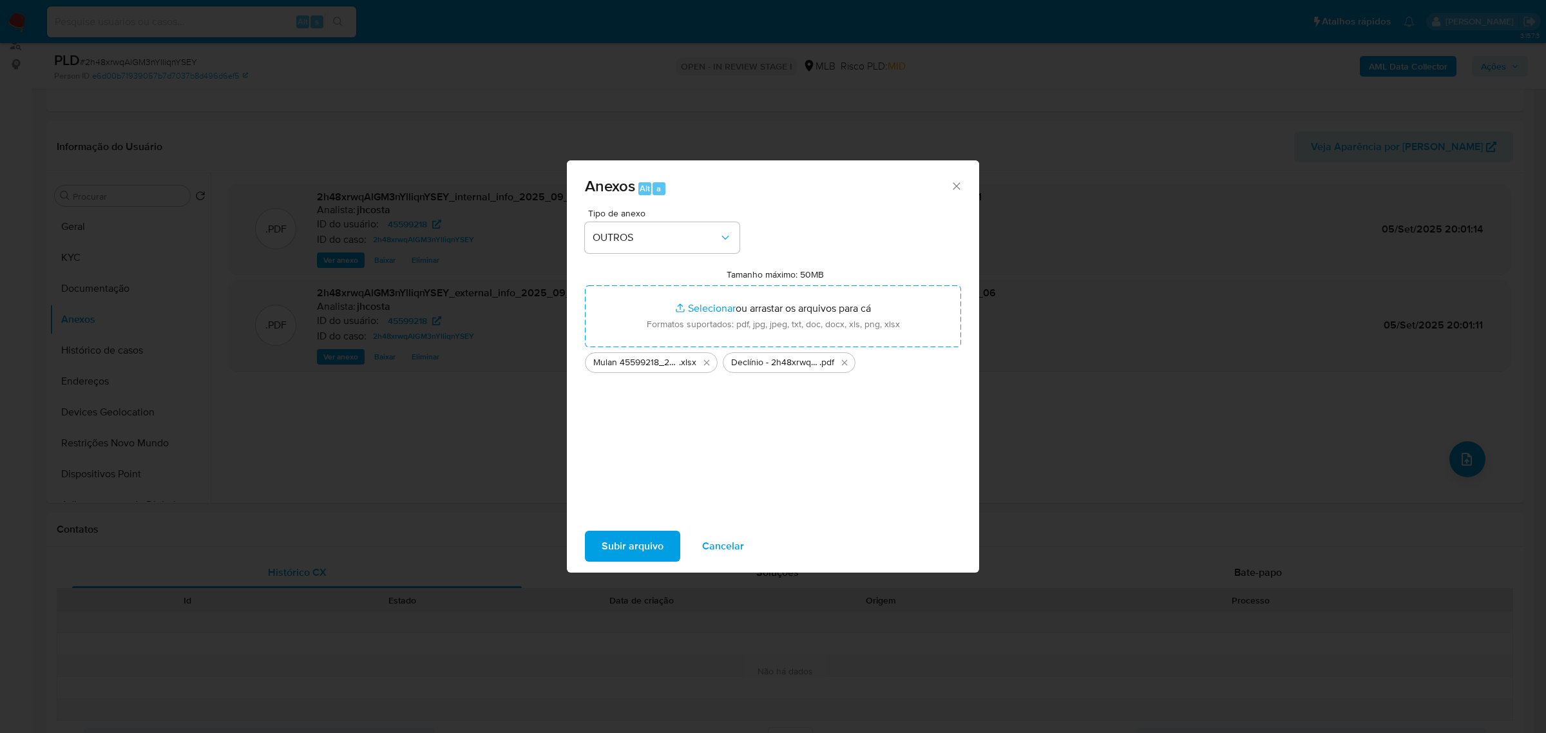
click at [641, 544] on span "Subir arquivo" at bounding box center [633, 546] width 62 height 28
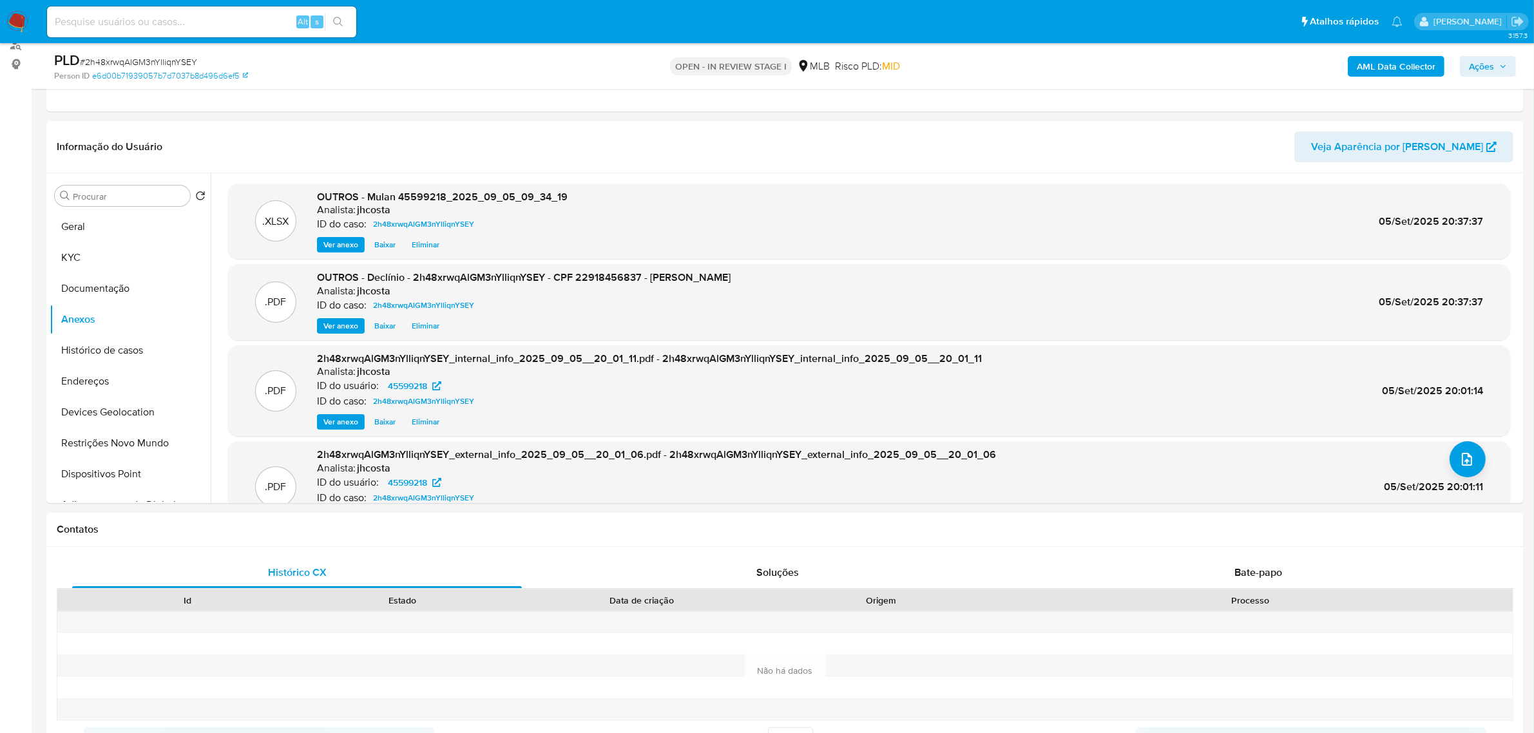
click at [1492, 64] on span "Ações" at bounding box center [1481, 66] width 25 height 21
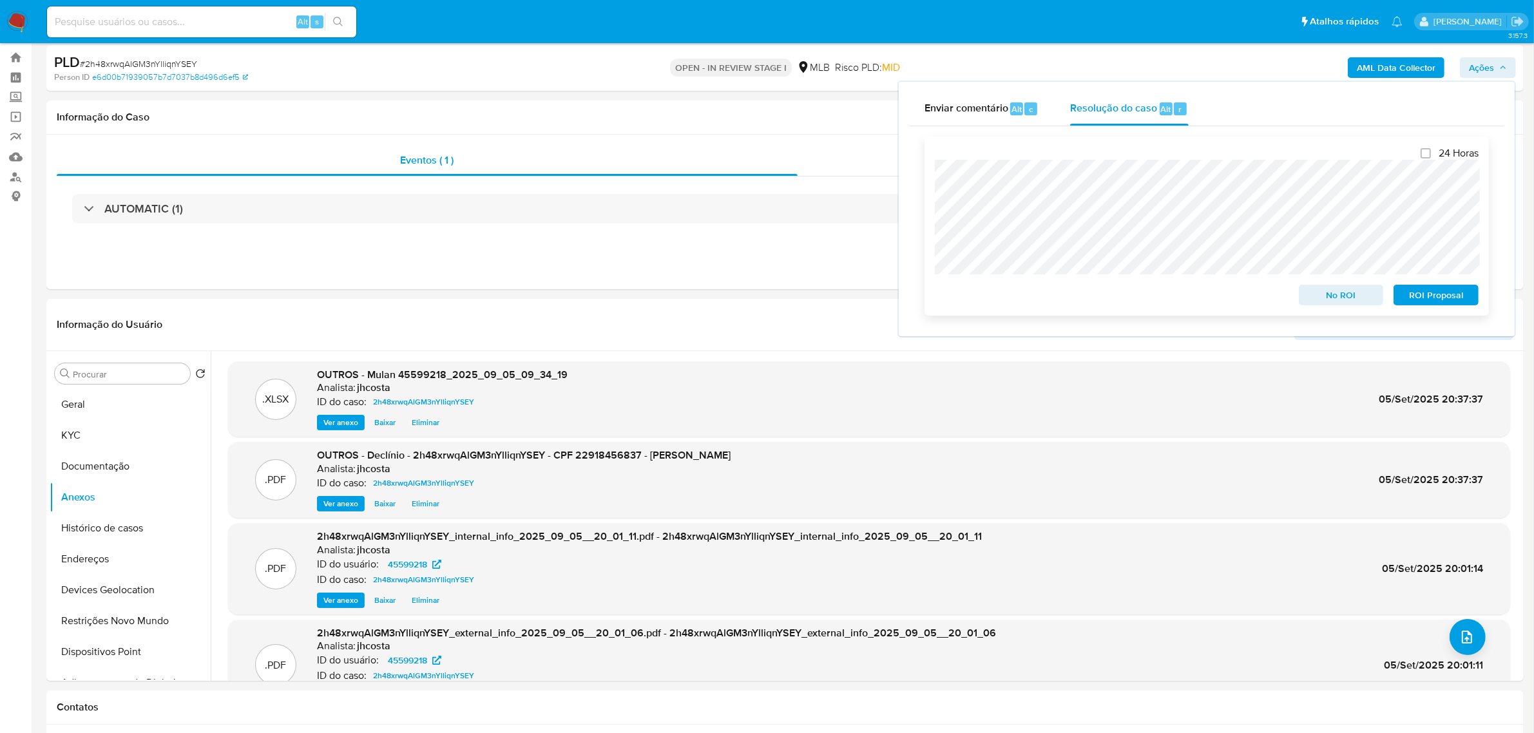
scroll to position [0, 0]
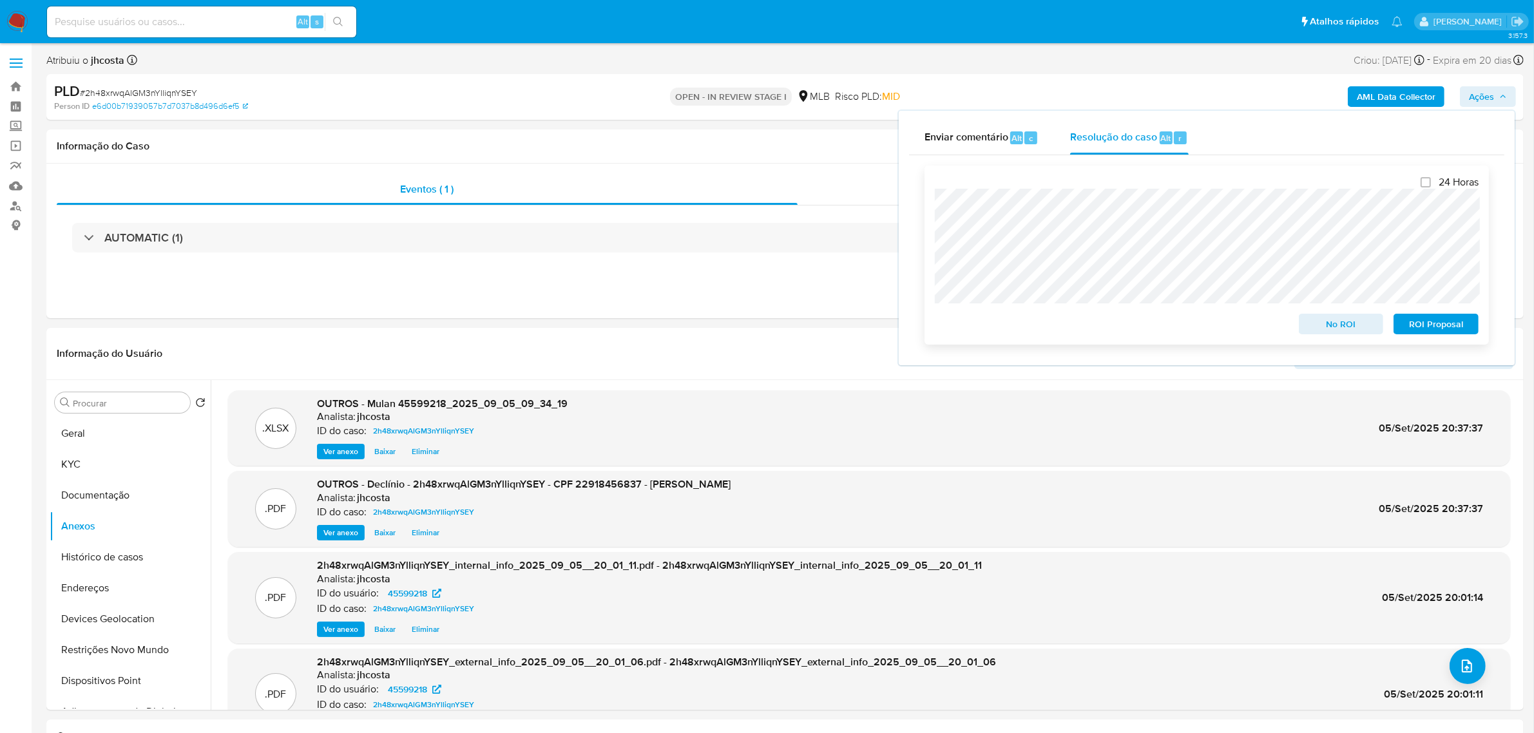
click at [1347, 325] on span "No ROI" at bounding box center [1340, 324] width 67 height 18
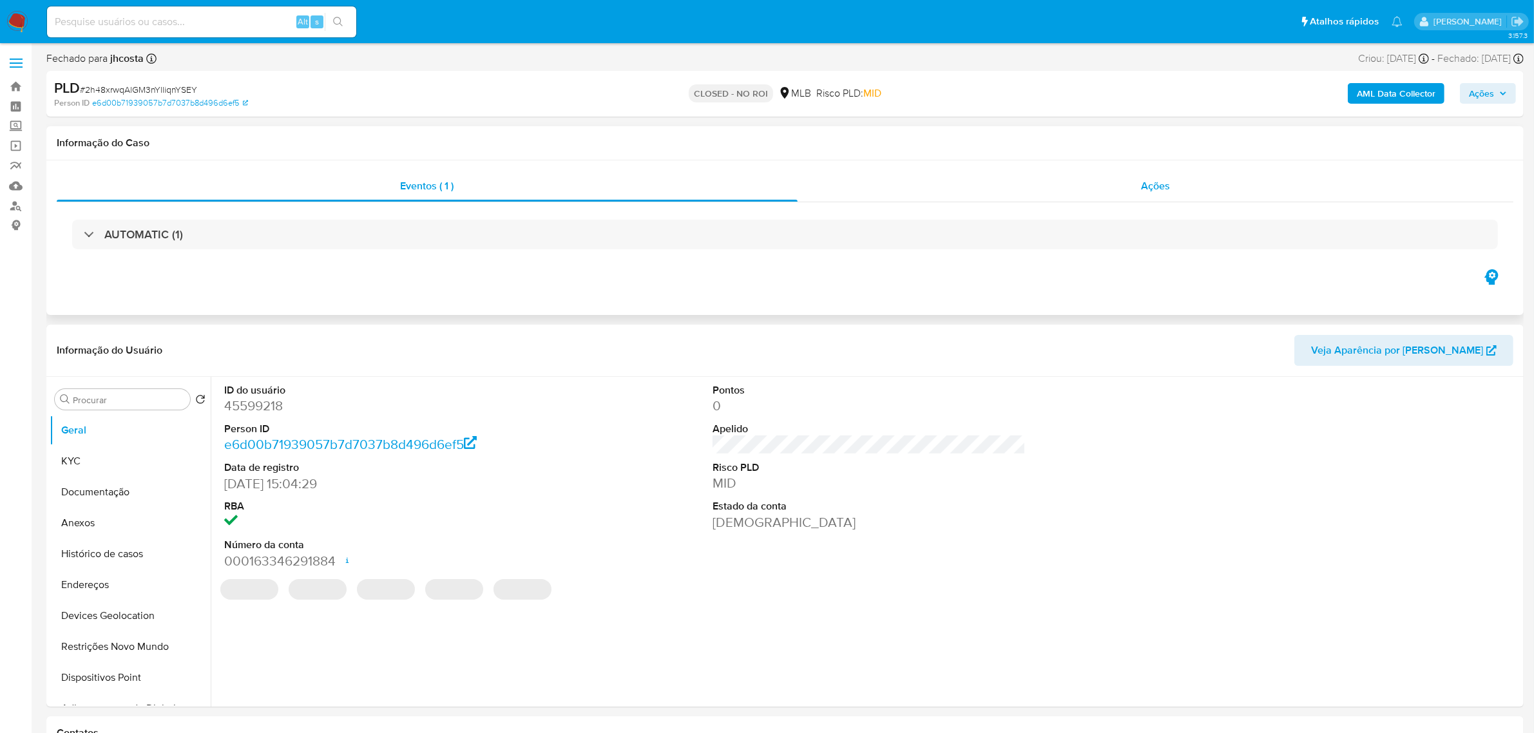
click at [1160, 178] on span "Ações" at bounding box center [1155, 185] width 29 height 15
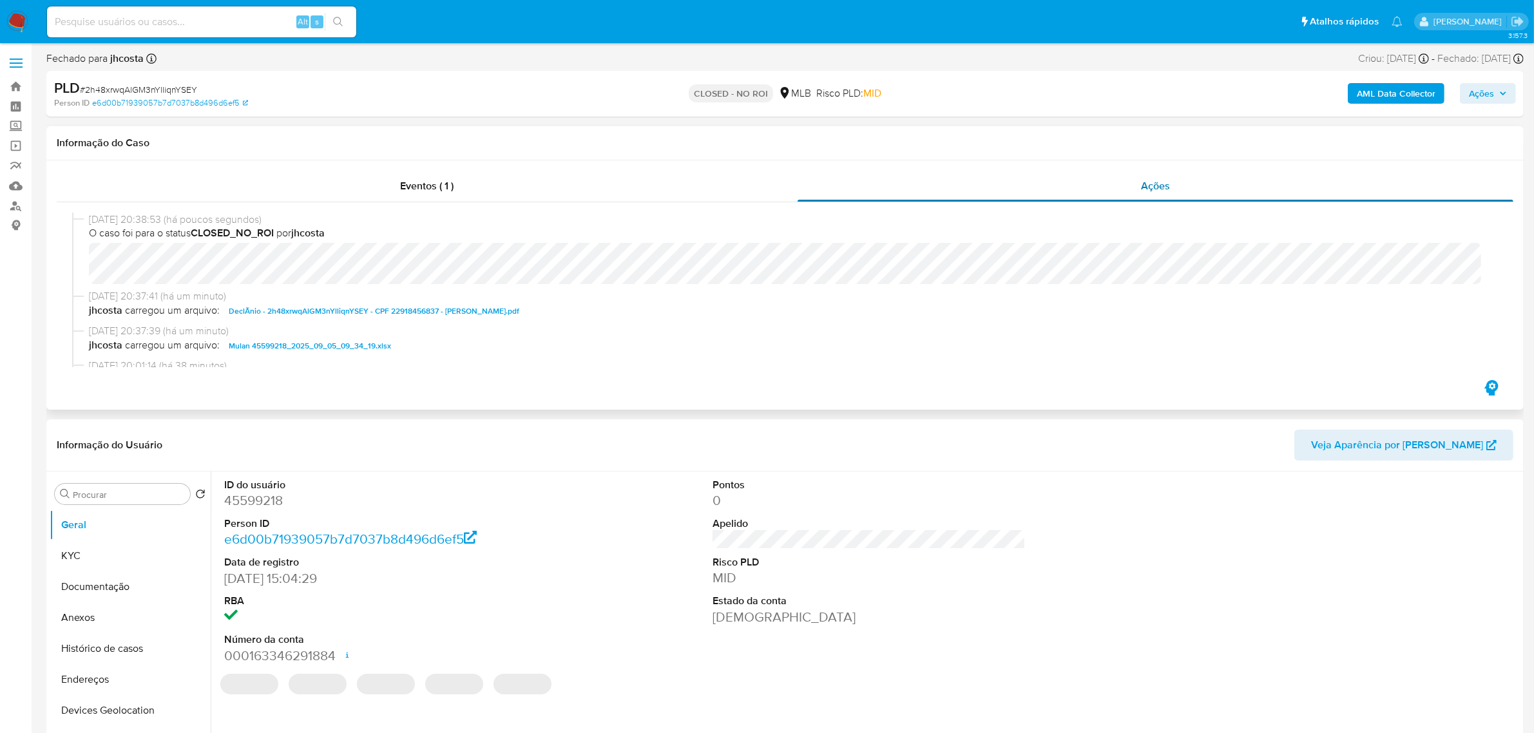
select select "10"
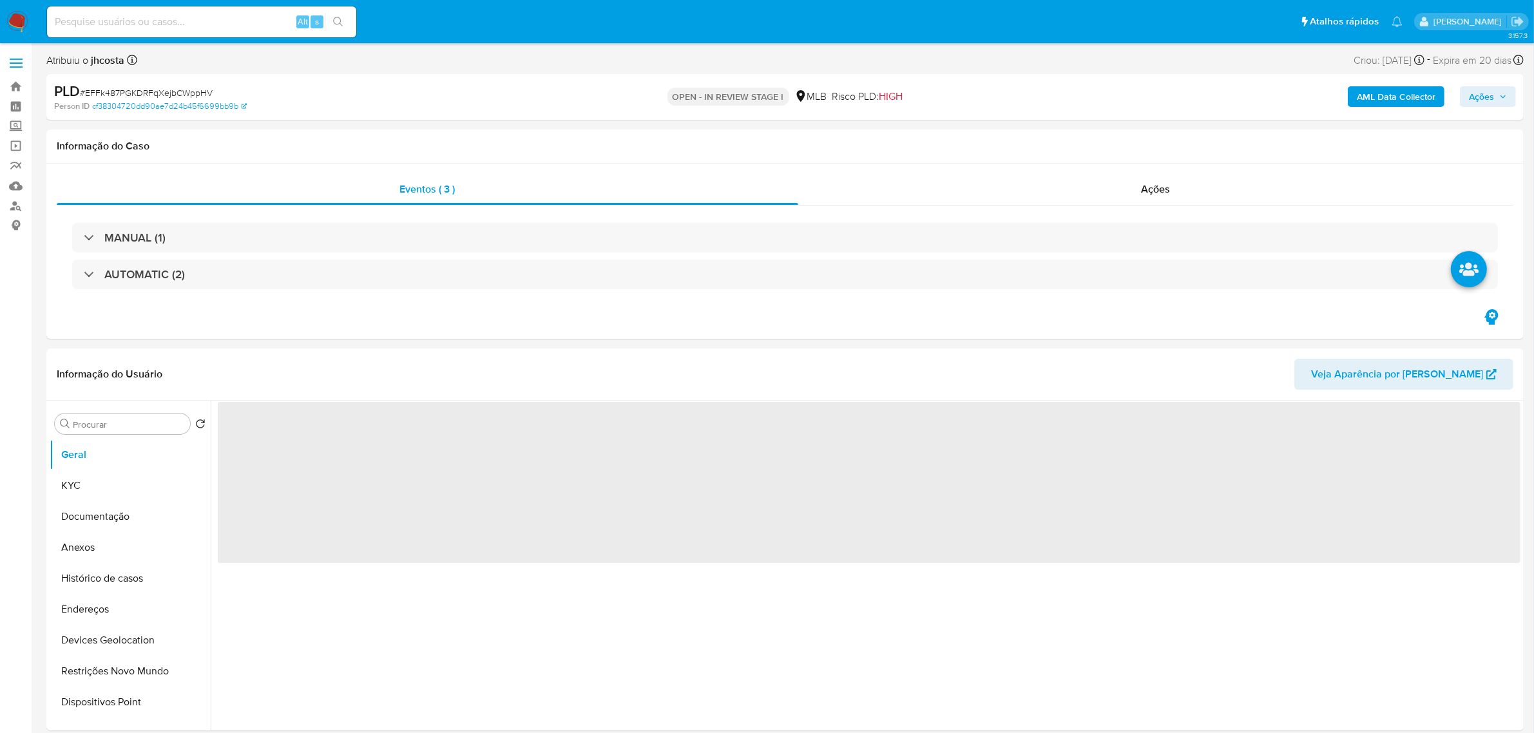
select select "10"
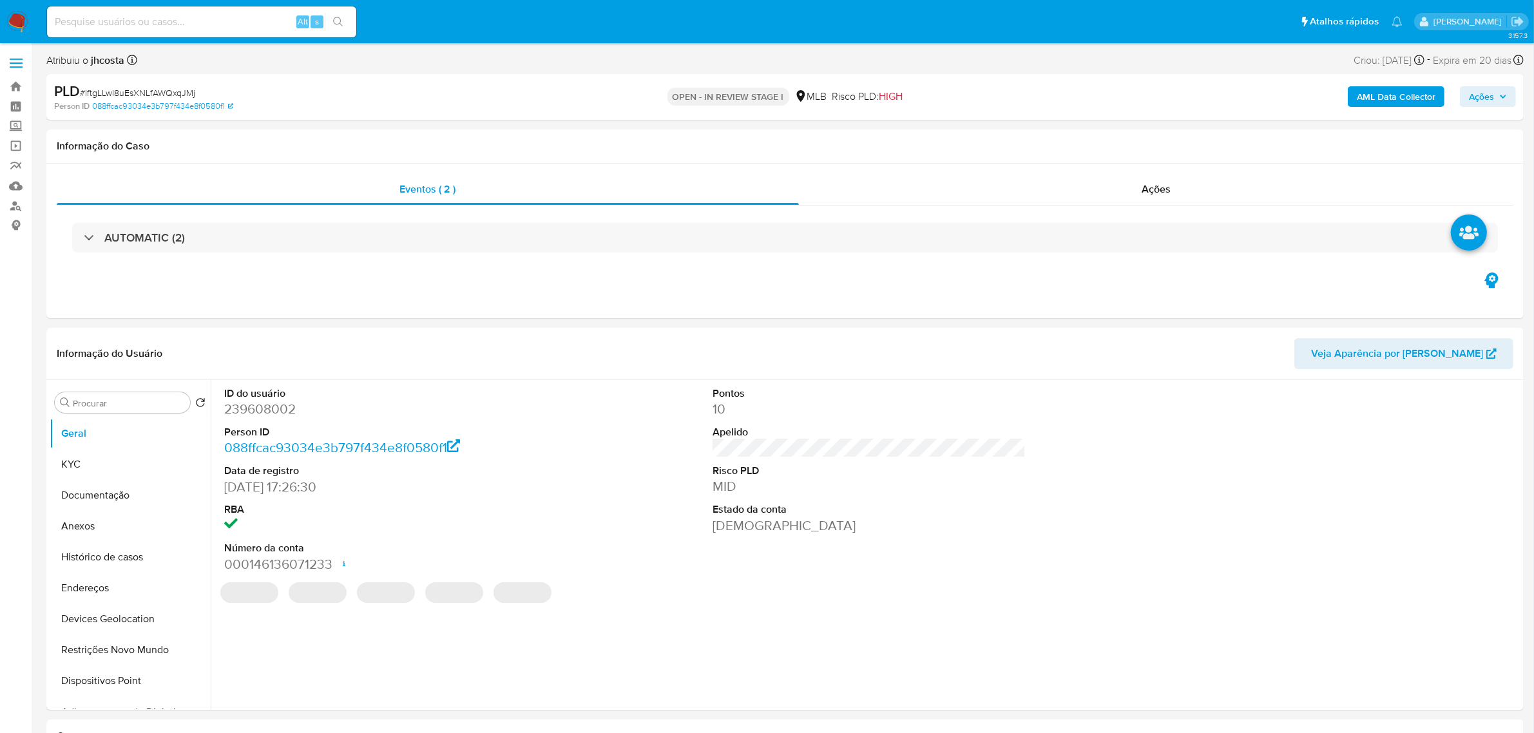
select select "10"
